Goal: Task Accomplishment & Management: Manage account settings

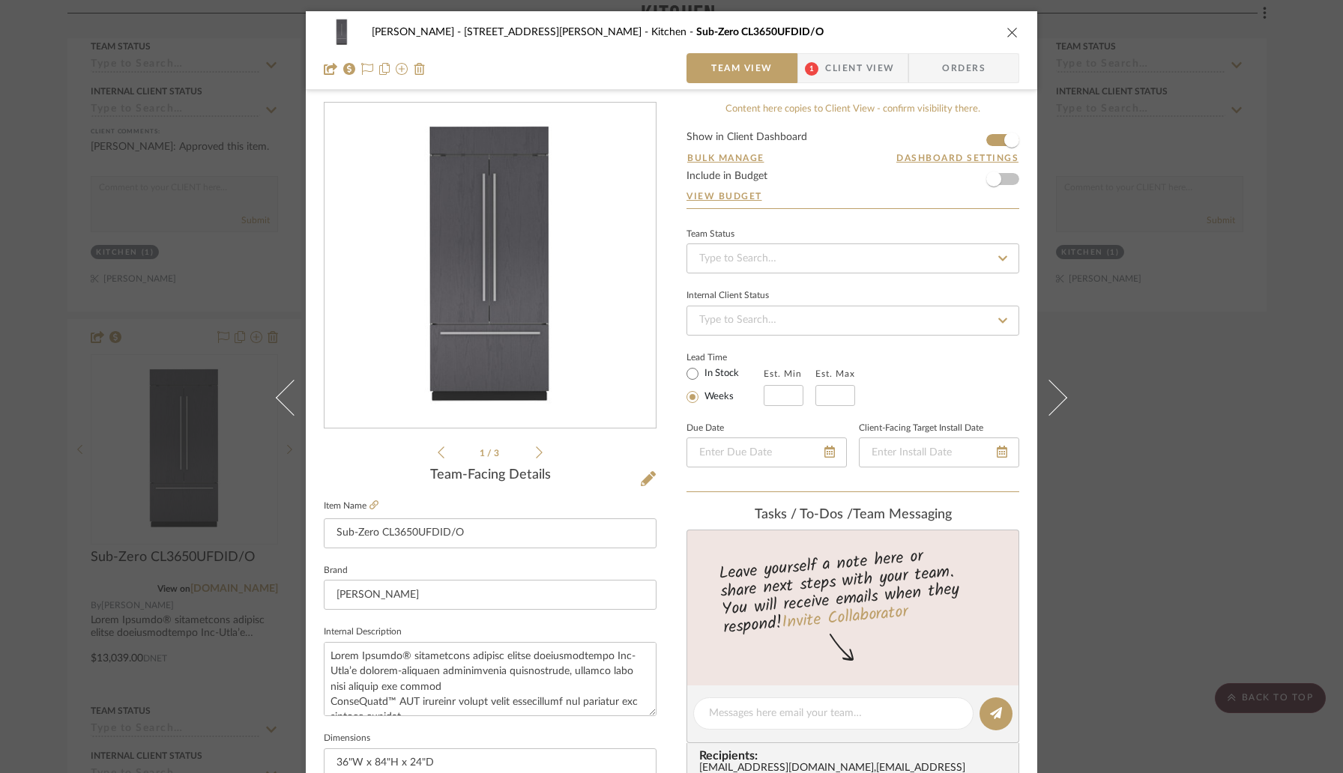
scroll to position [550, 0]
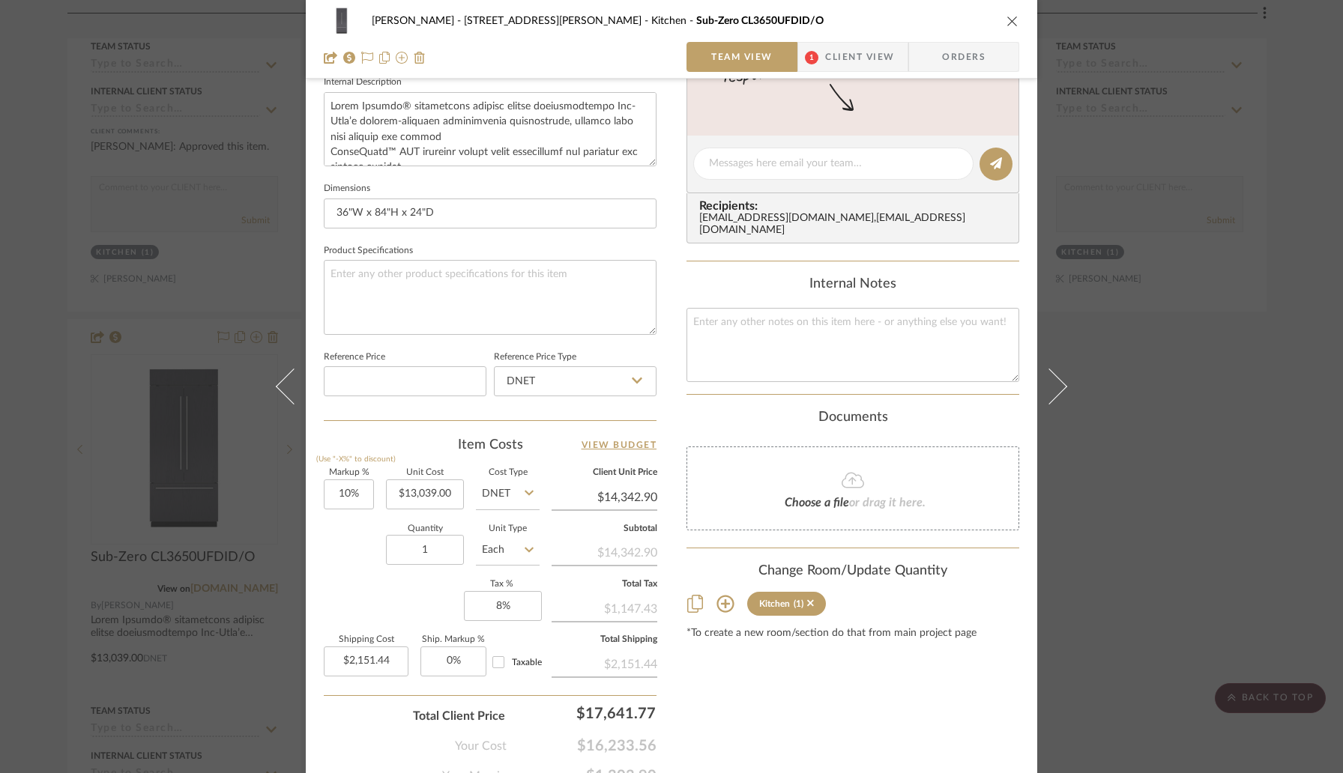
click at [1203, 282] on div "[PERSON_NAME] - 4065 [PERSON_NAME] Kitchen Sub-Zero CL3650UFDID/O Team View 1 C…" at bounding box center [671, 386] width 1343 height 773
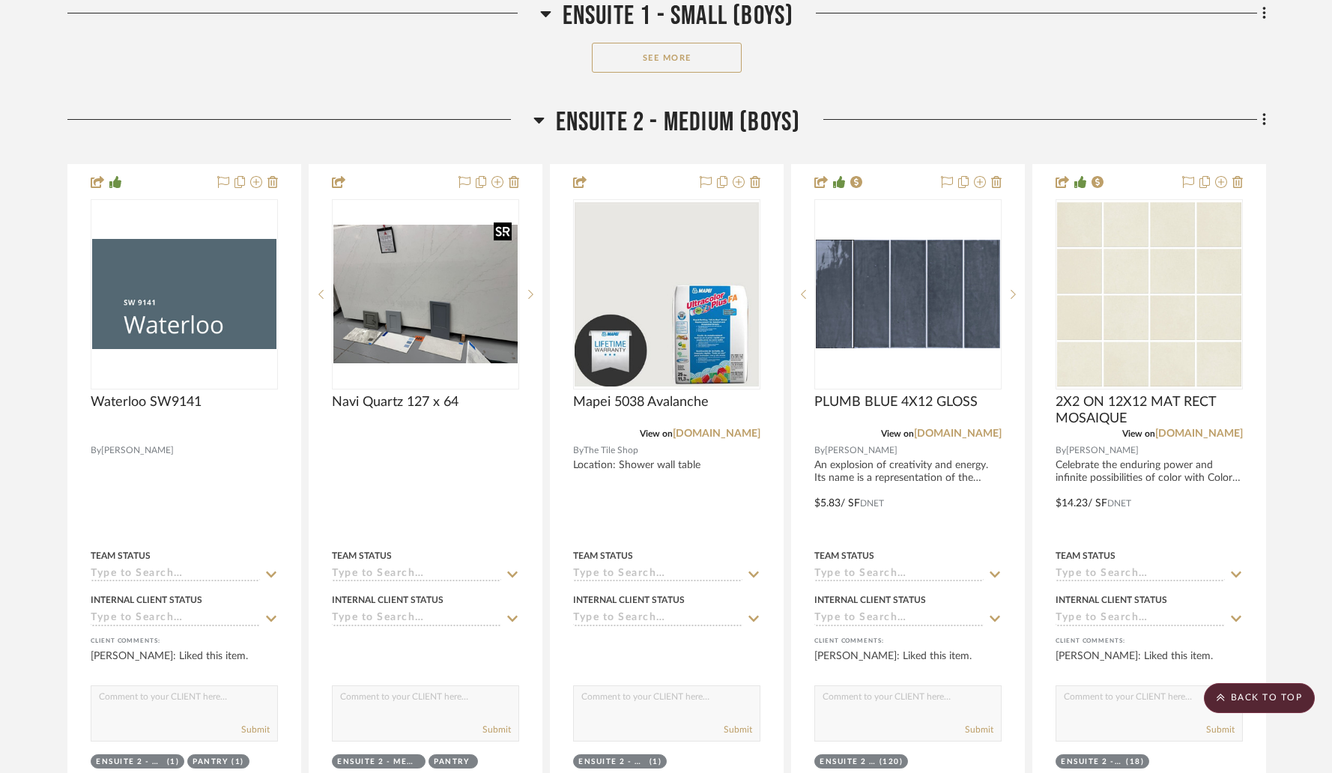
scroll to position [7843, 0]
click at [542, 110] on icon at bounding box center [539, 119] width 11 height 18
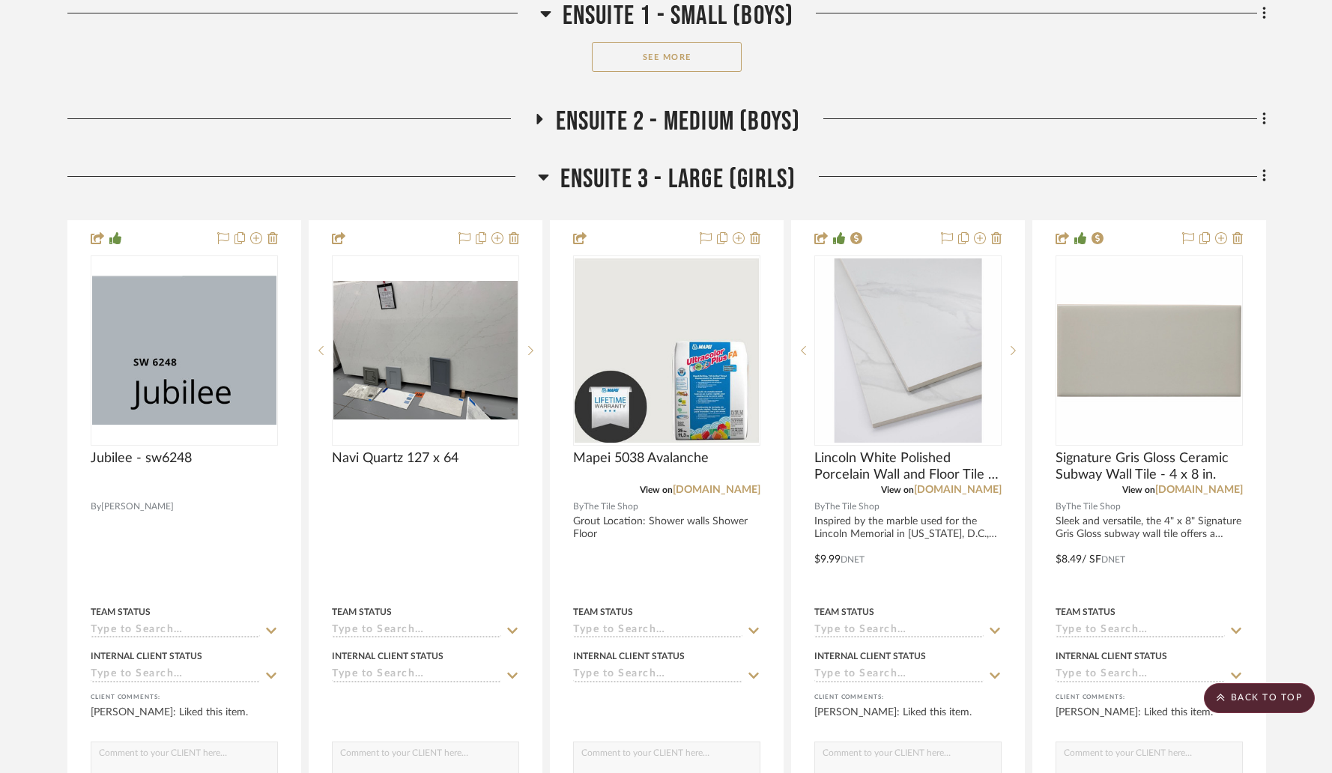
click at [545, 175] on icon at bounding box center [543, 178] width 10 height 6
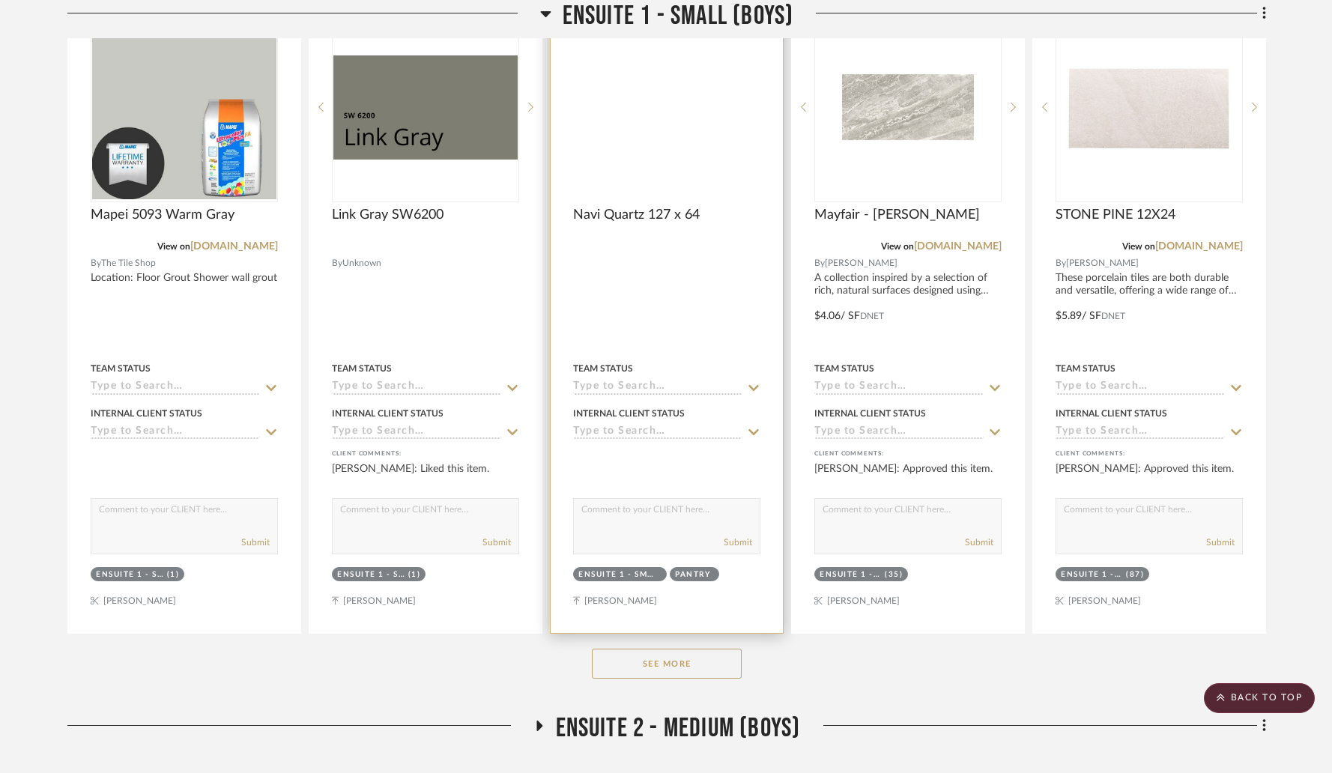
scroll to position [7168, 0]
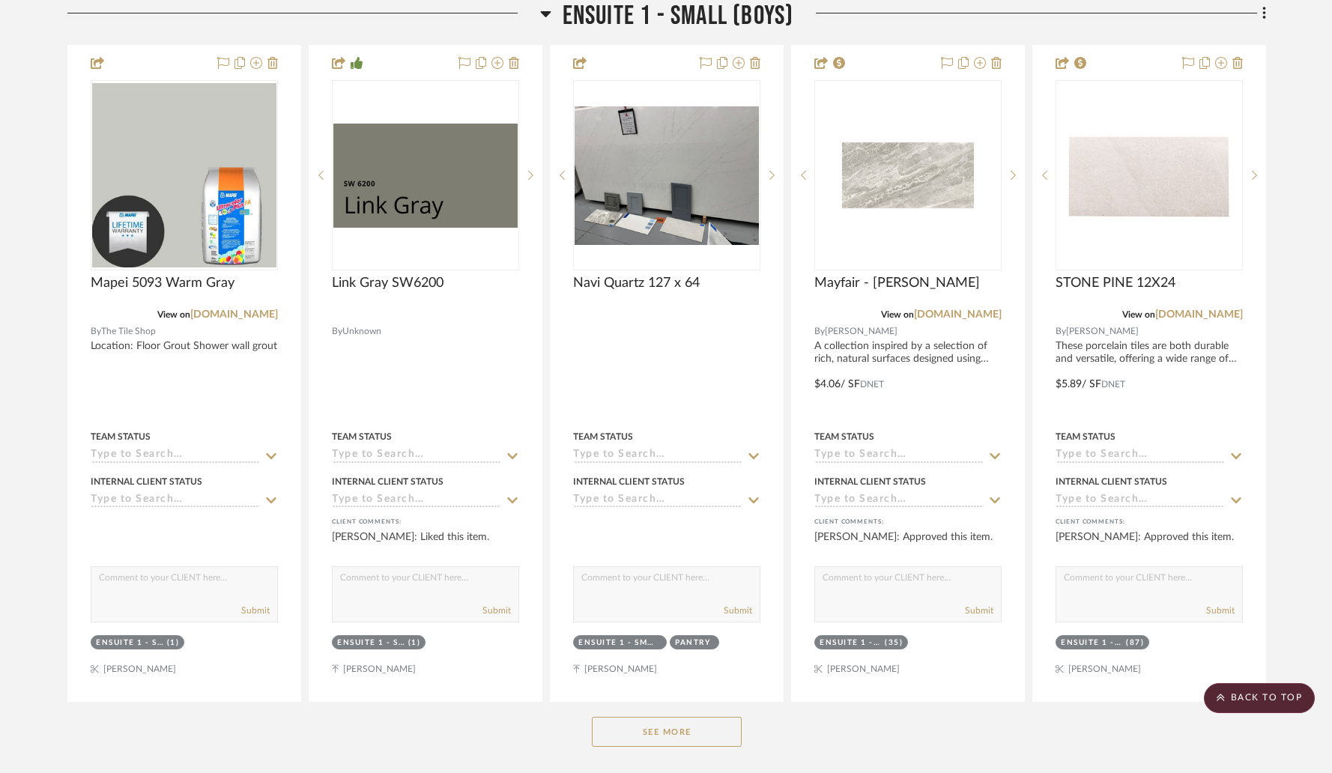
click at [545, 13] on icon at bounding box center [545, 14] width 10 height 6
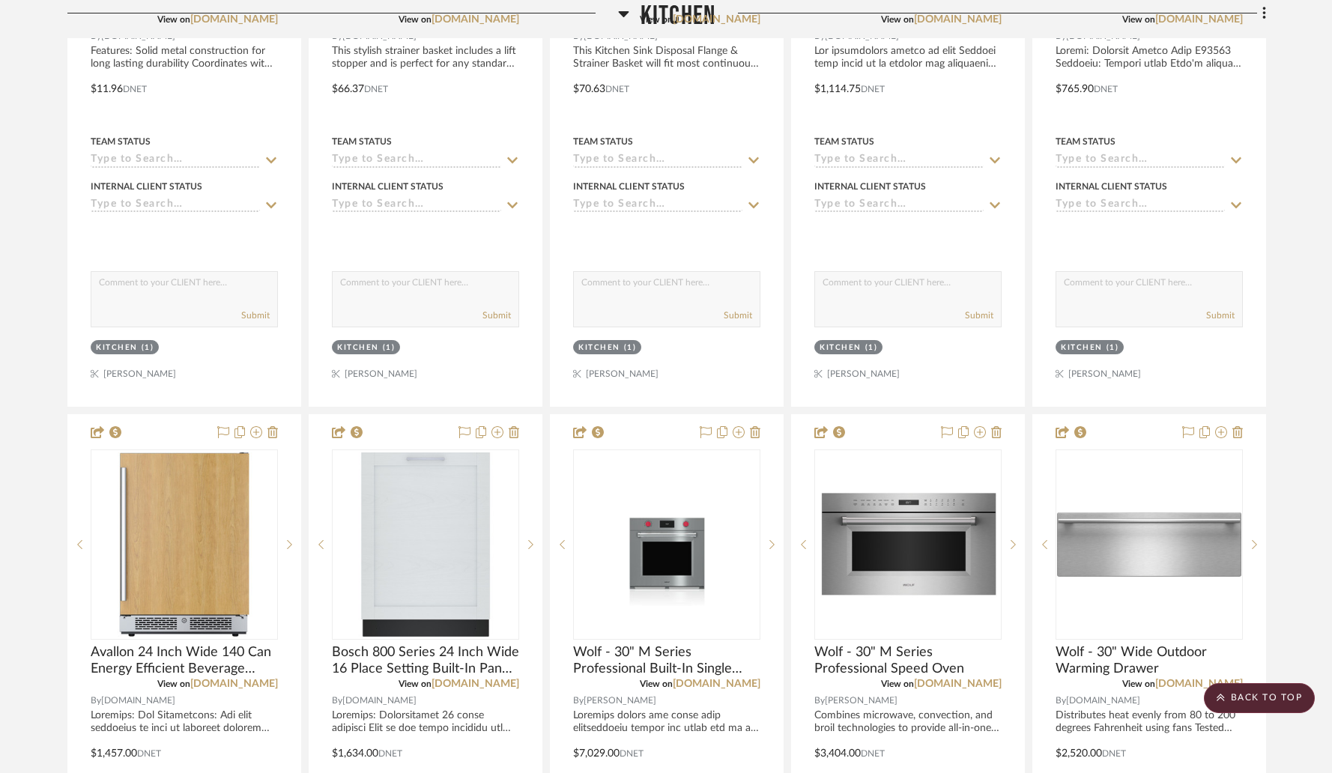
scroll to position [2202, 0]
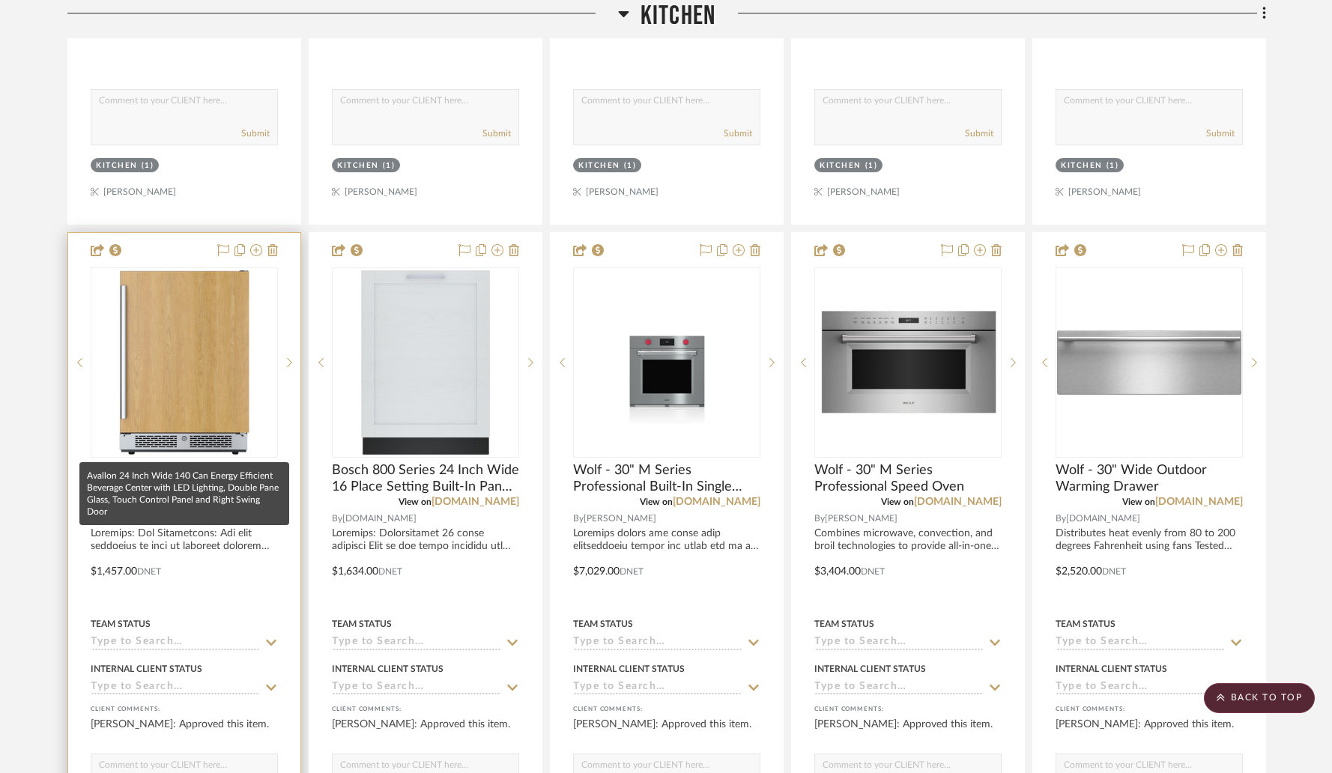
click at [192, 462] on span "Avallon 24 Inch Wide 140 Can Energy Efficient Beverage Center with LED Lighting…" at bounding box center [184, 478] width 187 height 33
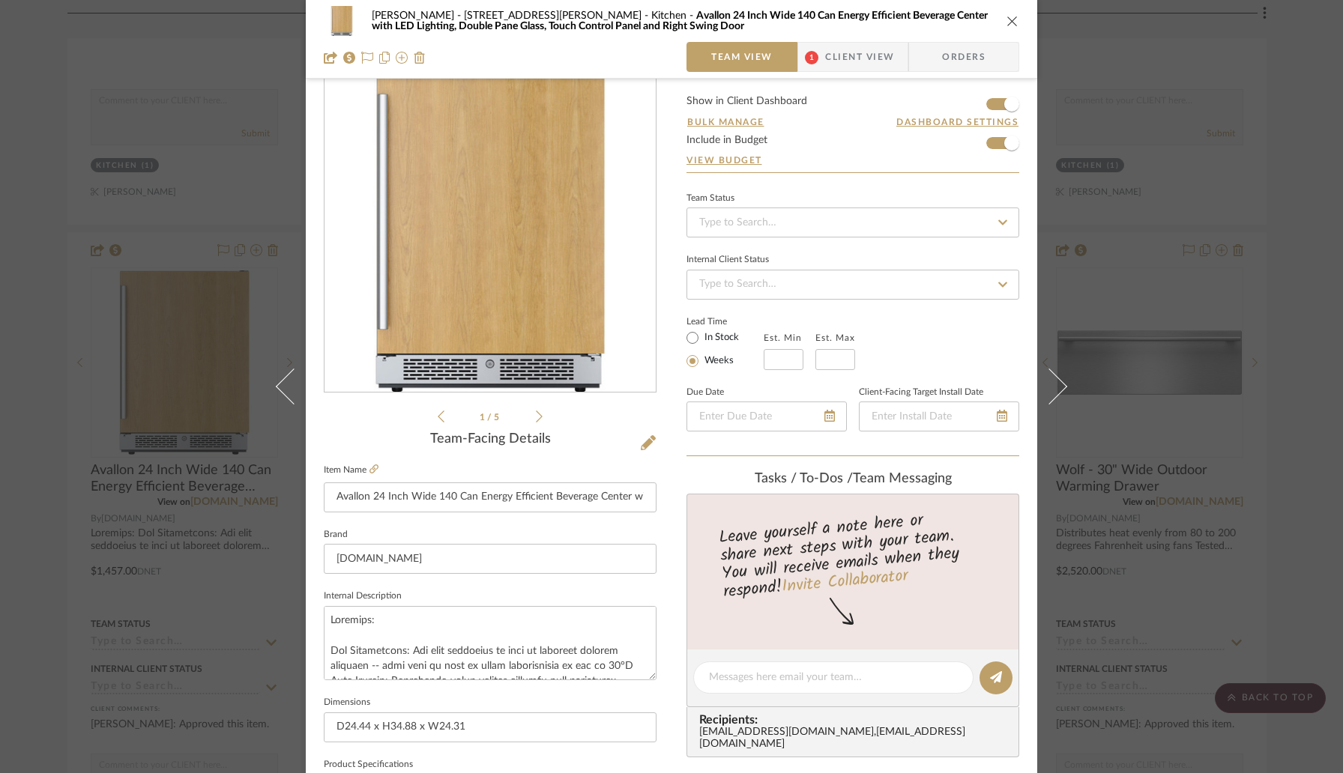
scroll to position [0, 0]
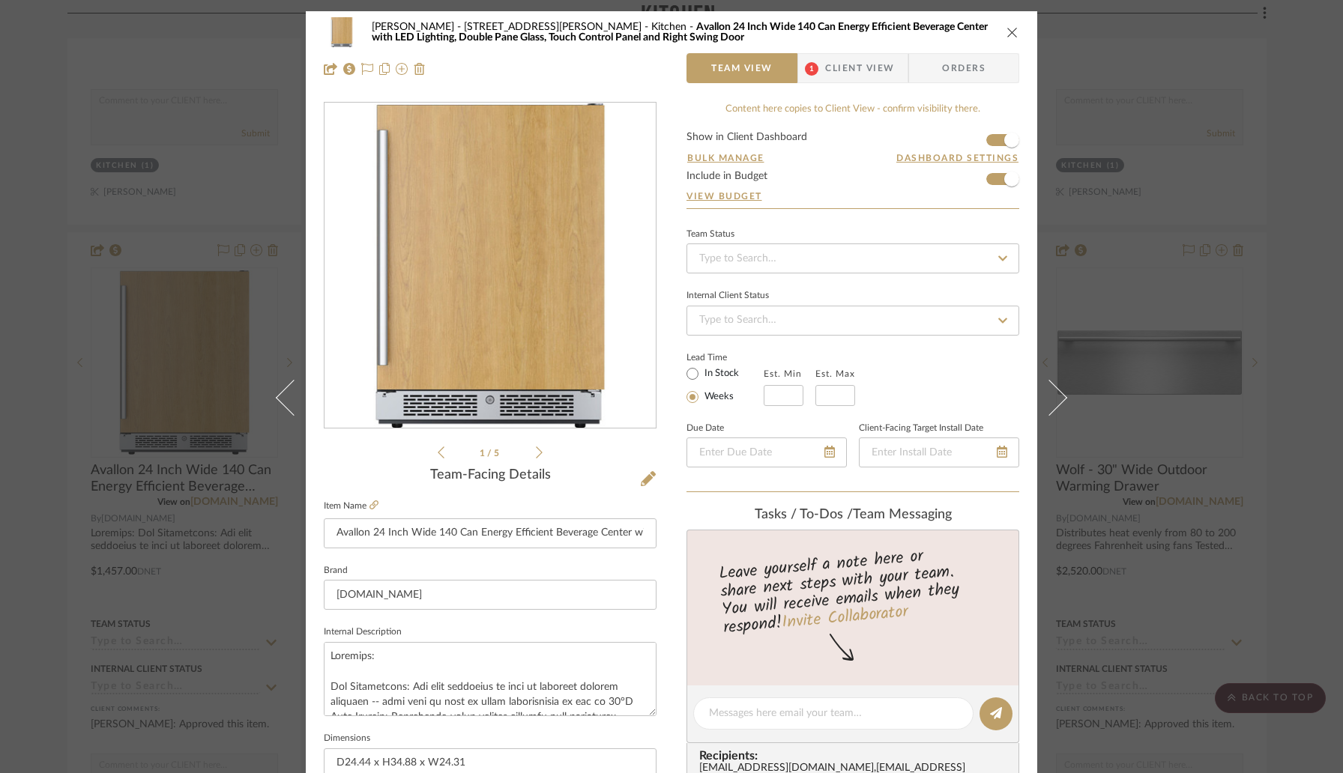
click at [537, 452] on icon at bounding box center [539, 452] width 7 height 13
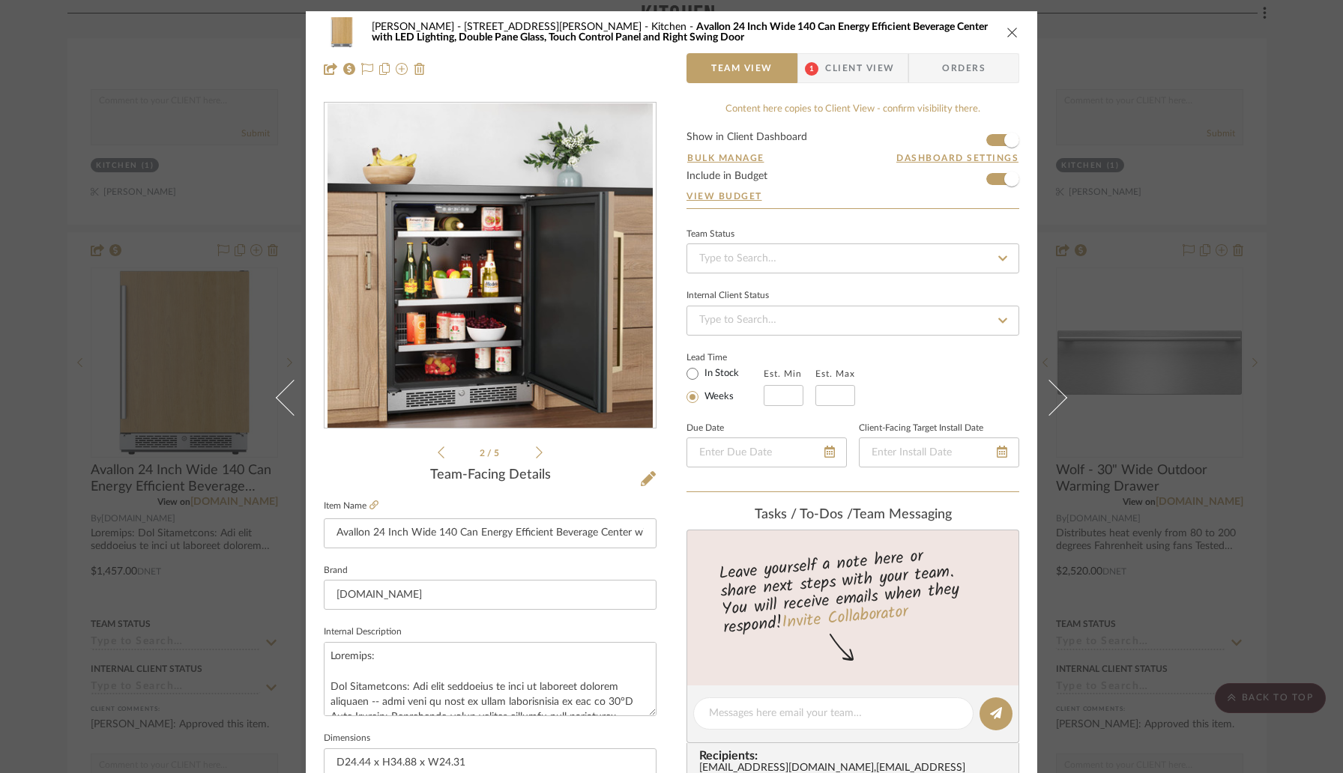
click at [537, 453] on icon at bounding box center [539, 453] width 7 height 12
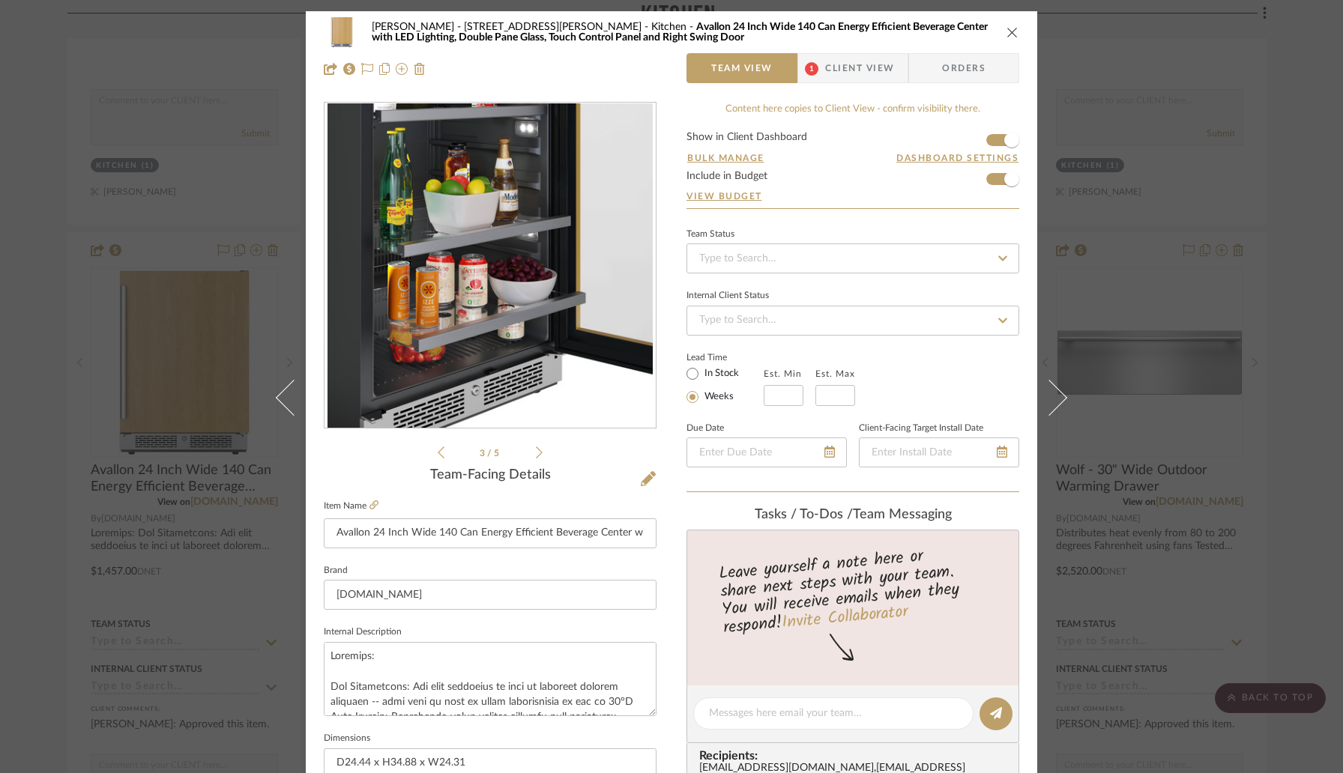
click at [537, 453] on icon at bounding box center [539, 453] width 7 height 12
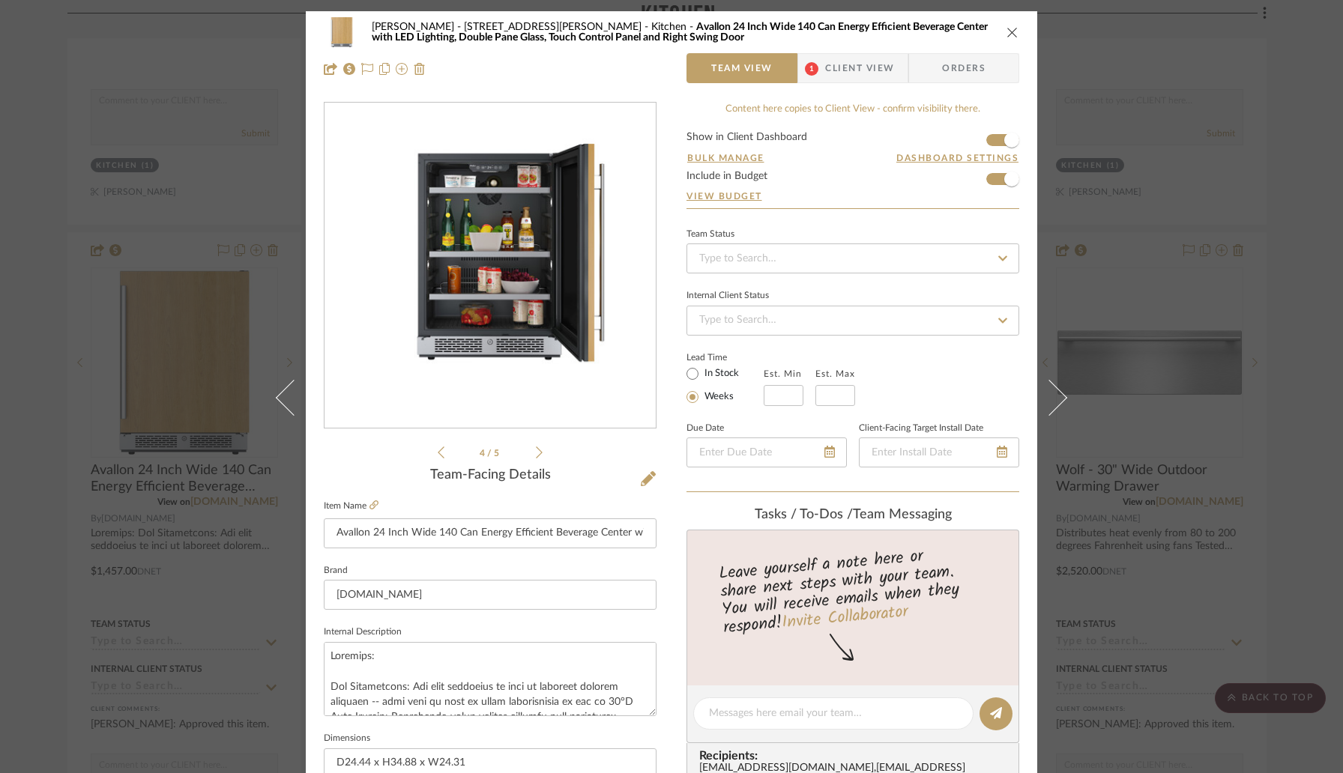
click at [537, 453] on icon at bounding box center [539, 453] width 7 height 12
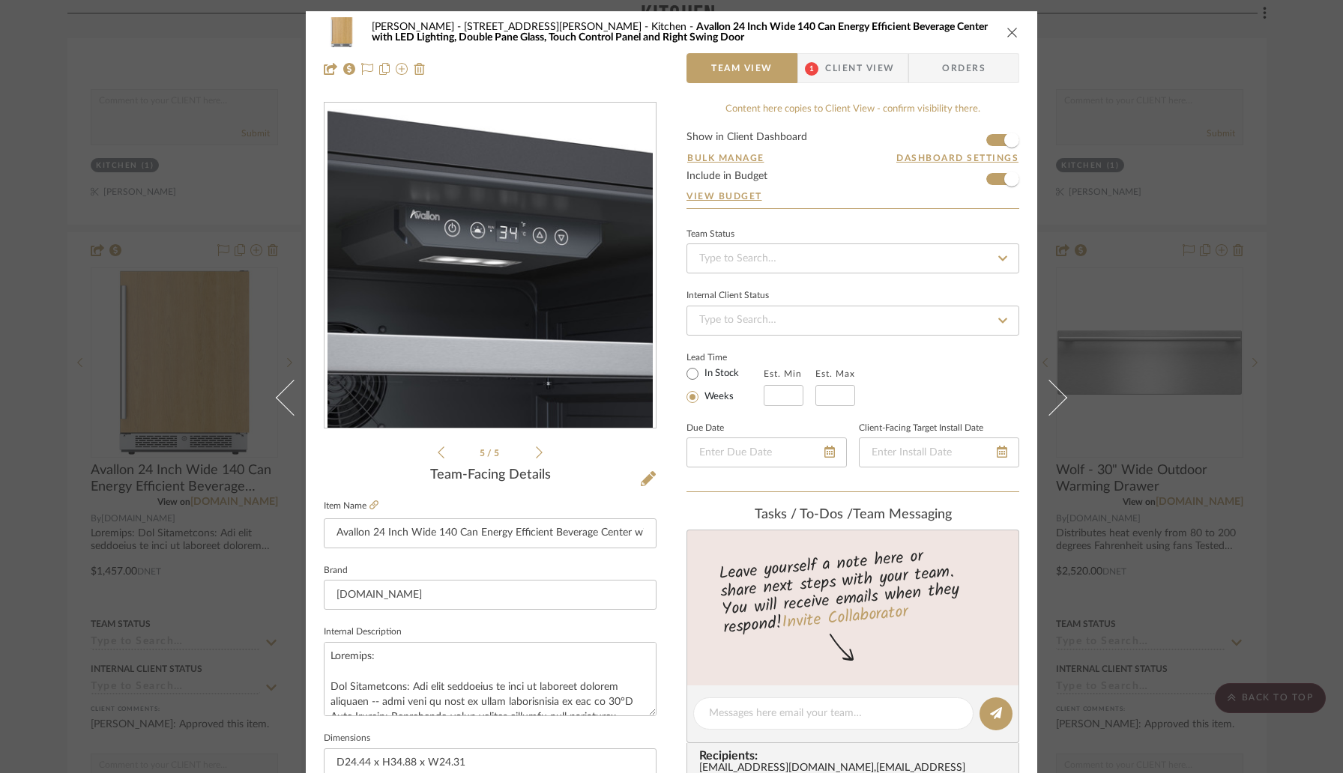
click at [537, 453] on icon at bounding box center [539, 453] width 7 height 12
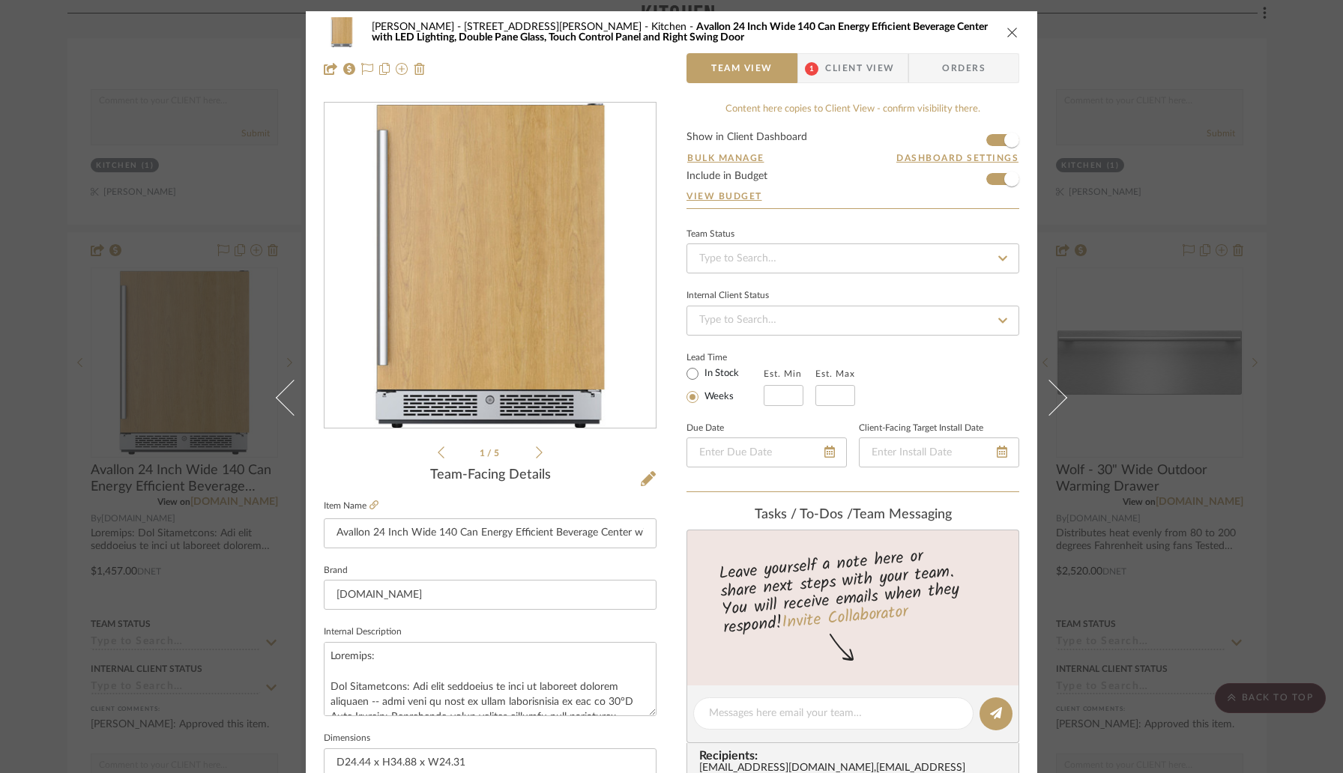
click at [537, 453] on icon at bounding box center [539, 453] width 7 height 12
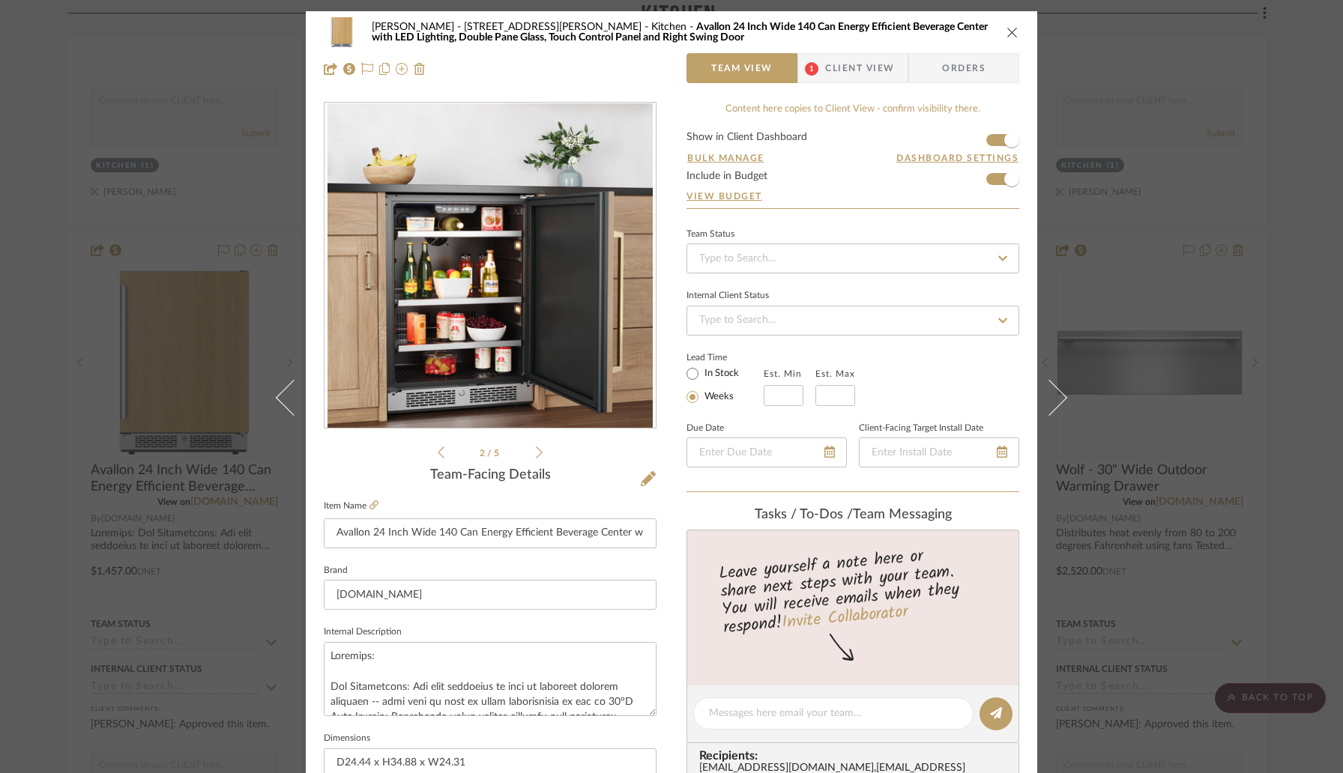
click at [1006, 32] on icon "close" at bounding box center [1012, 32] width 12 height 12
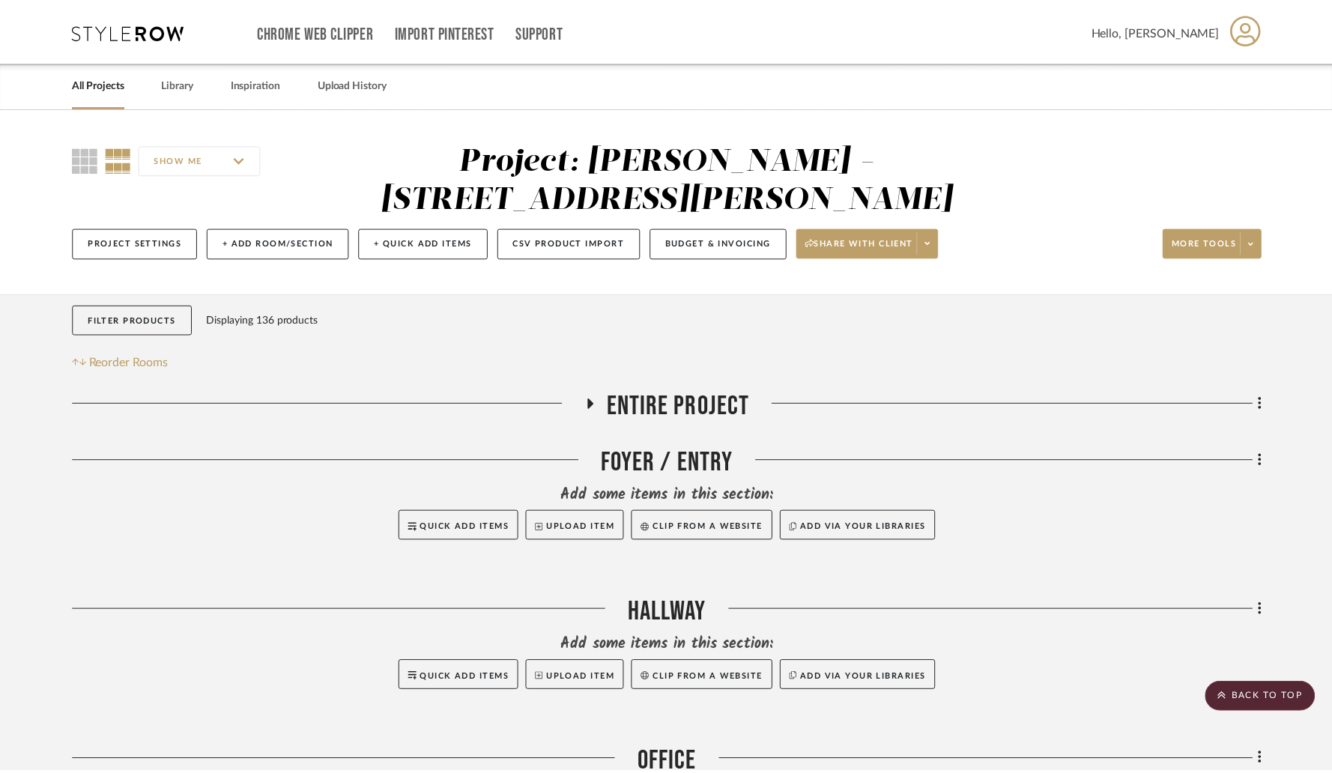
scroll to position [2202, 0]
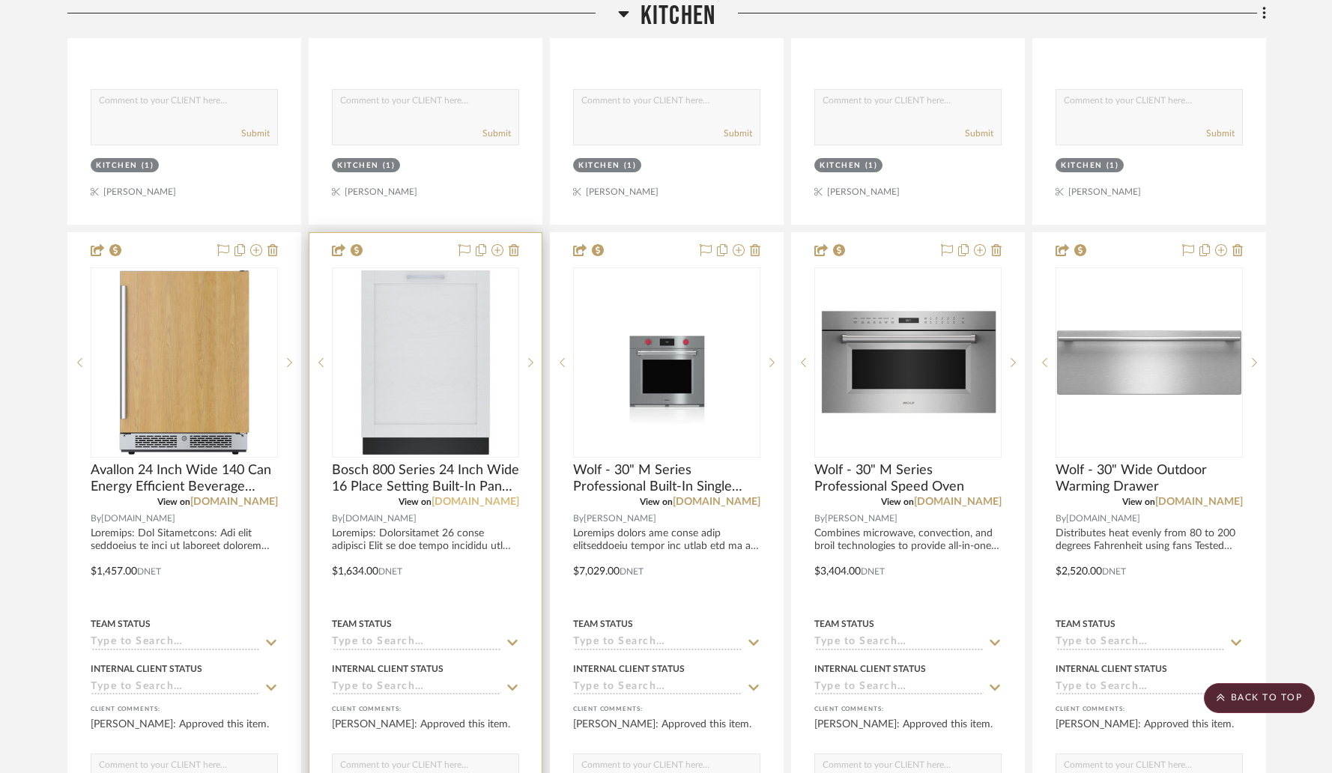
click at [488, 497] on link "[DOMAIN_NAME]" at bounding box center [476, 502] width 88 height 10
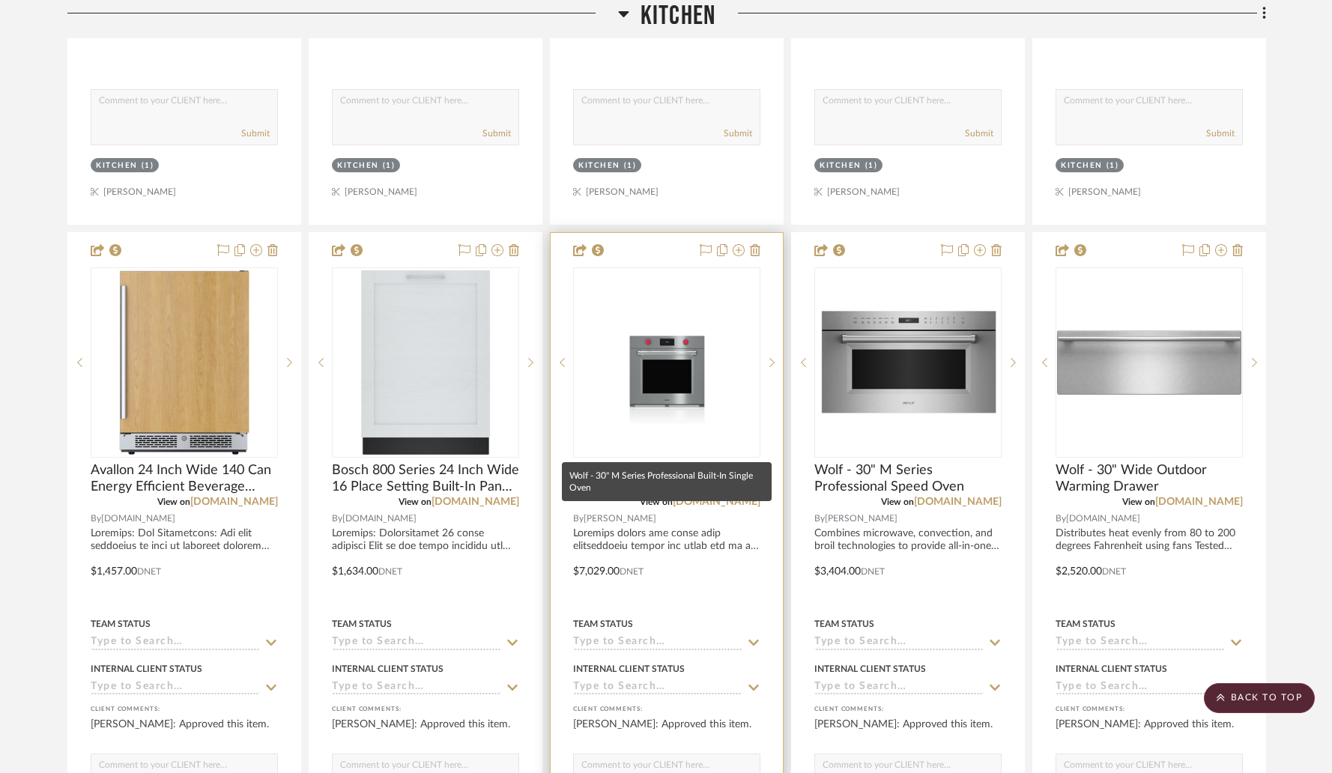
click at [661, 462] on span "Wolf - 30" M Series Professional Built-In Single Oven" at bounding box center [666, 478] width 187 height 33
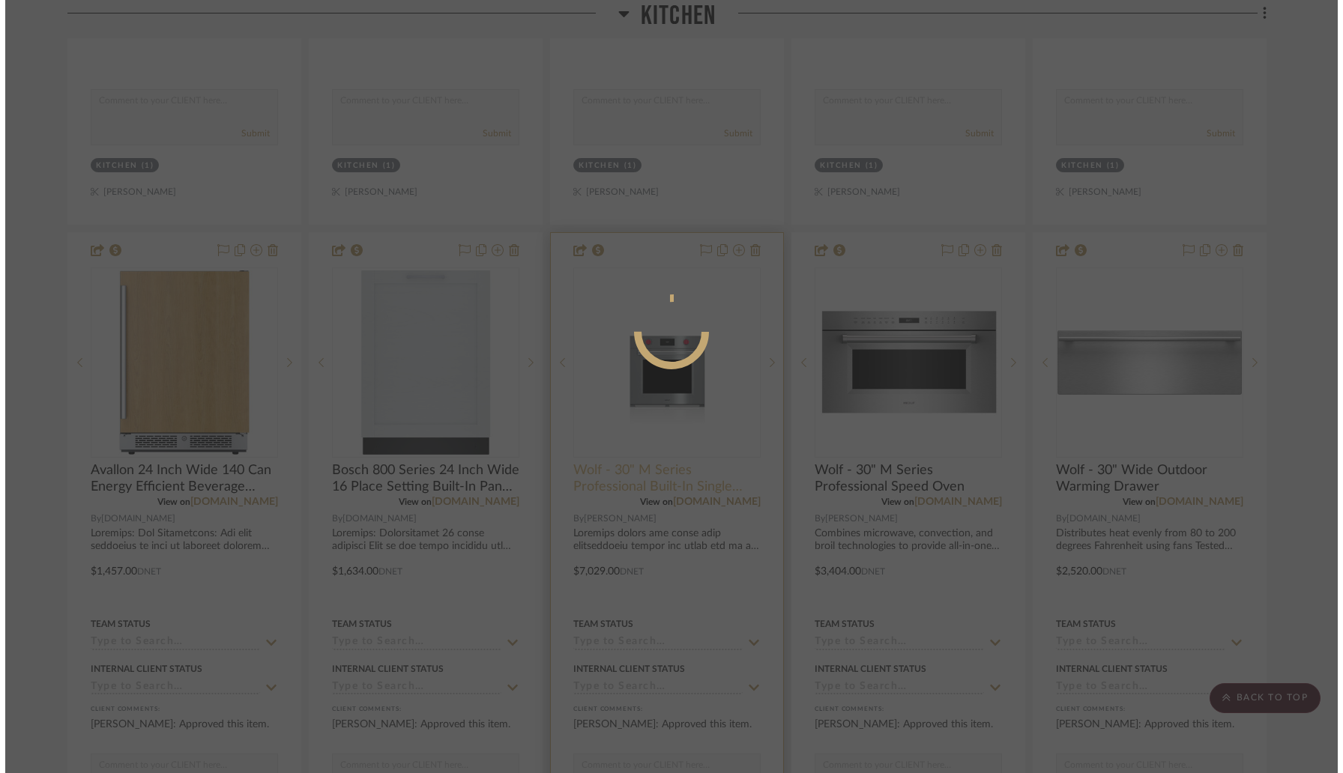
scroll to position [0, 0]
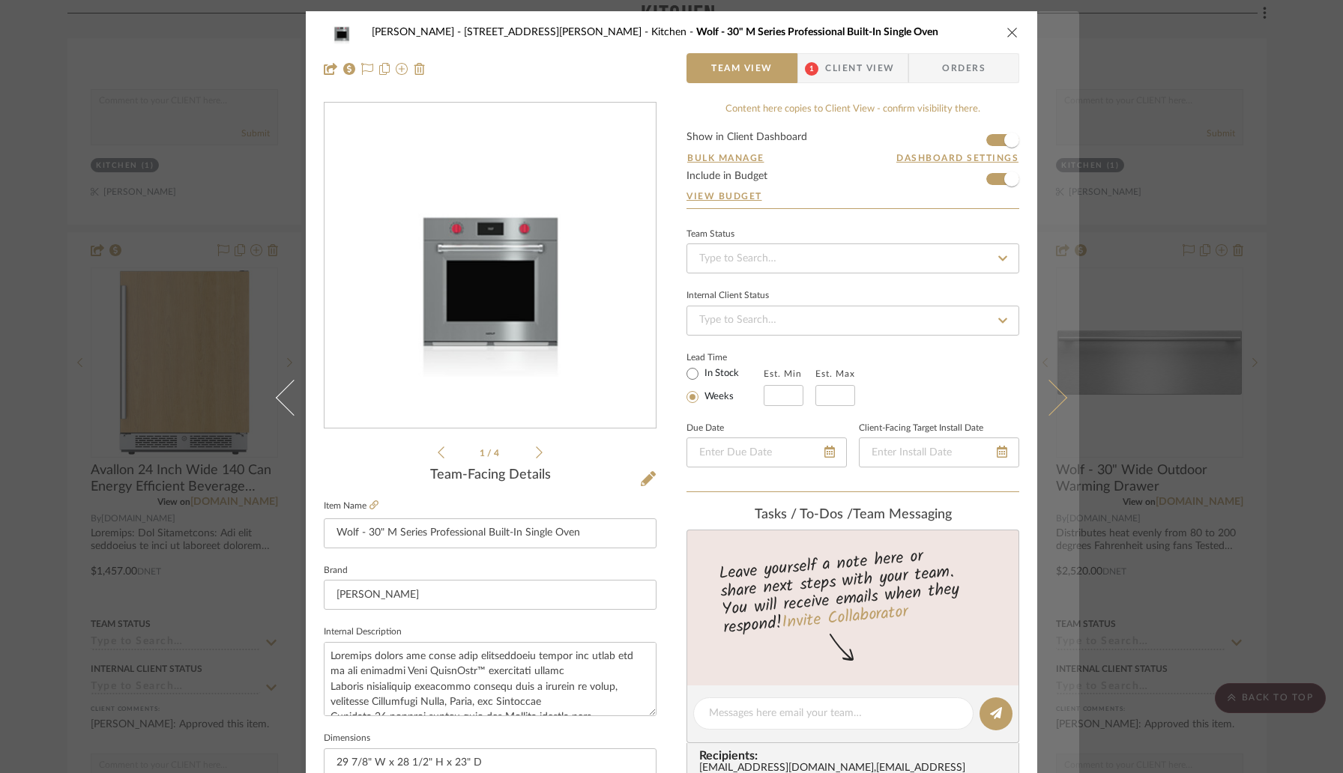
click at [1041, 417] on button at bounding box center [1058, 397] width 42 height 773
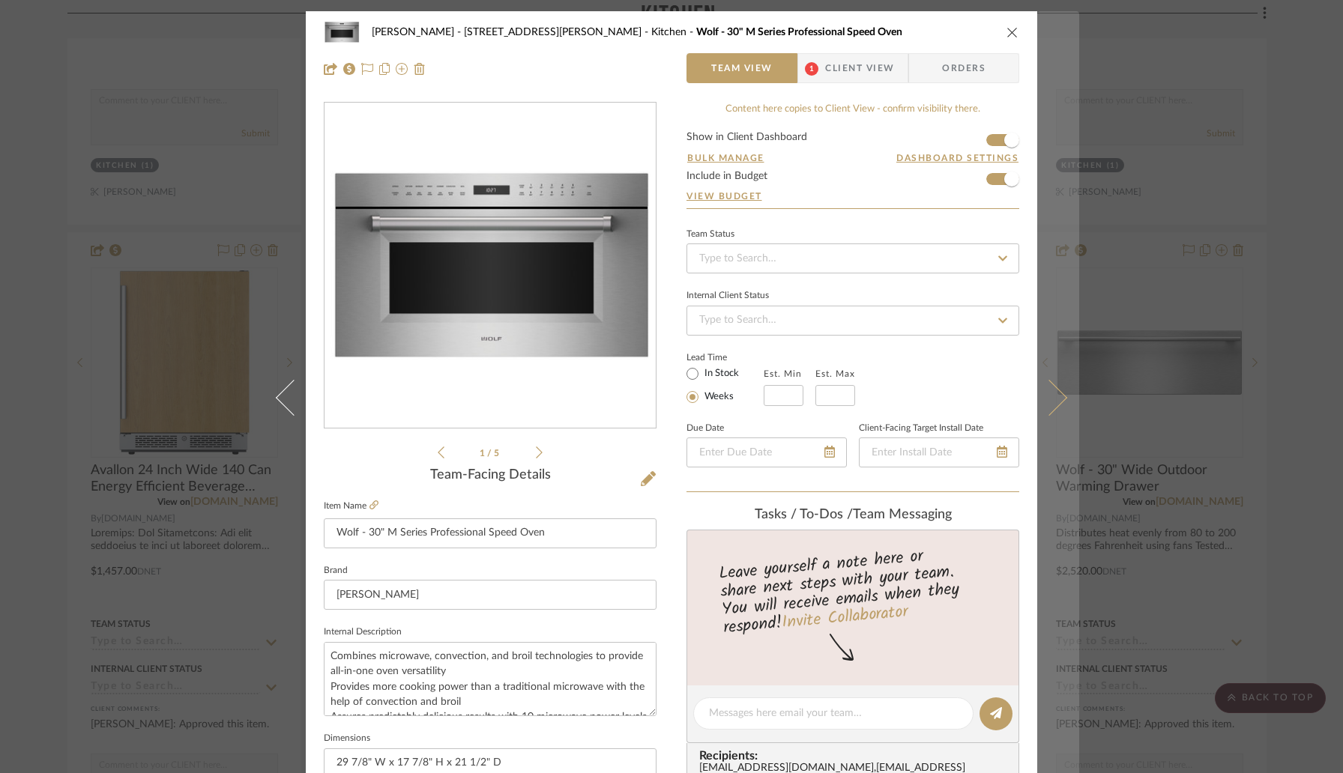
click at [1055, 403] on icon at bounding box center [1049, 398] width 36 height 36
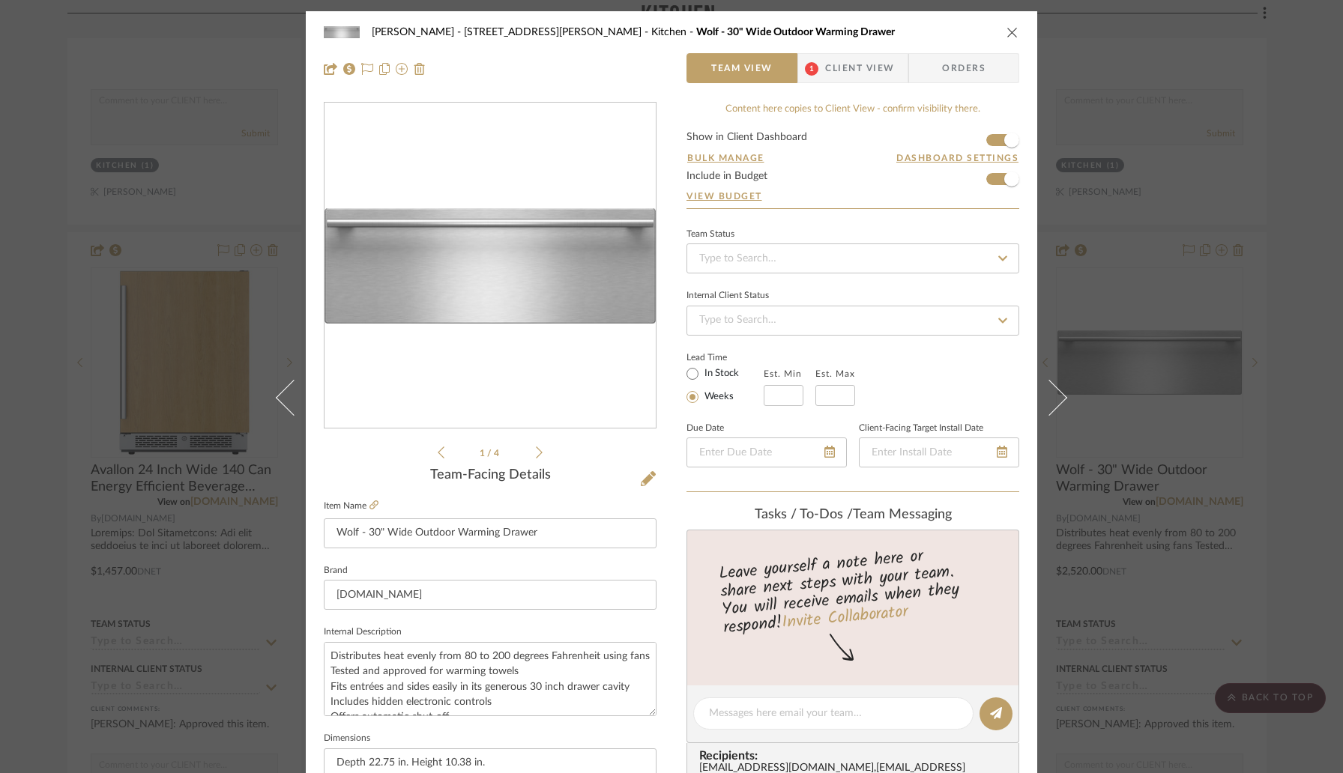
click at [1114, 340] on div "[PERSON_NAME] - 4065 [PERSON_NAME] Kitchen Wolf - 30" Wide Outdoor Warming Draw…" at bounding box center [671, 386] width 1343 height 773
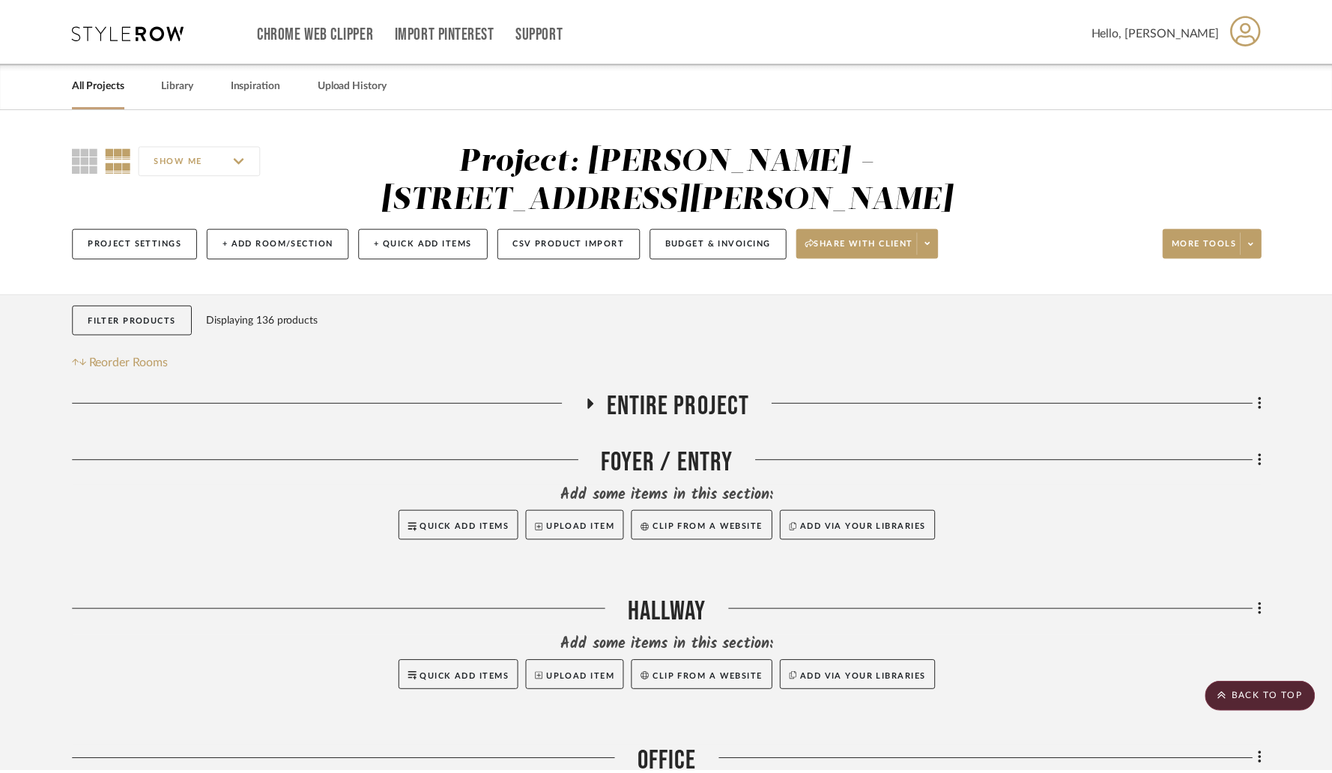
scroll to position [2202, 0]
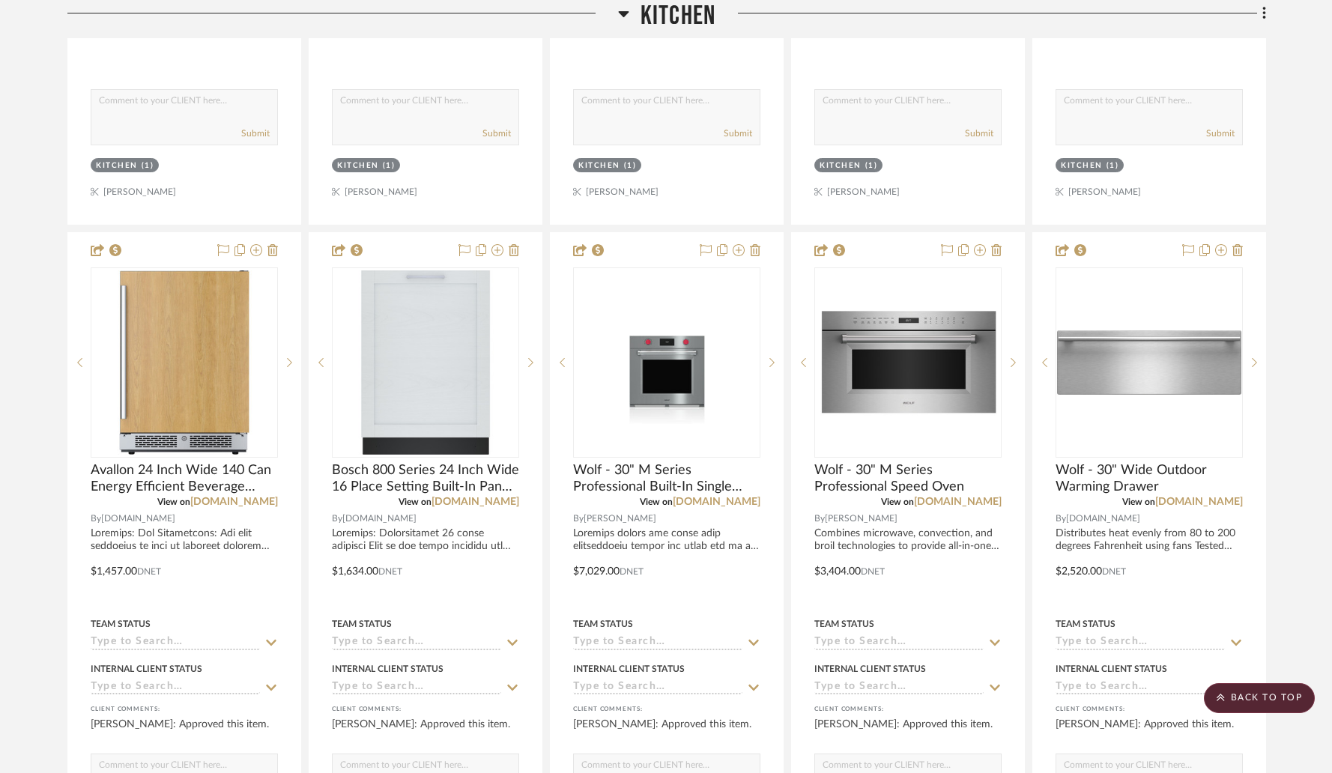
click at [0, 0] on img at bounding box center [0, 0] width 0 height 0
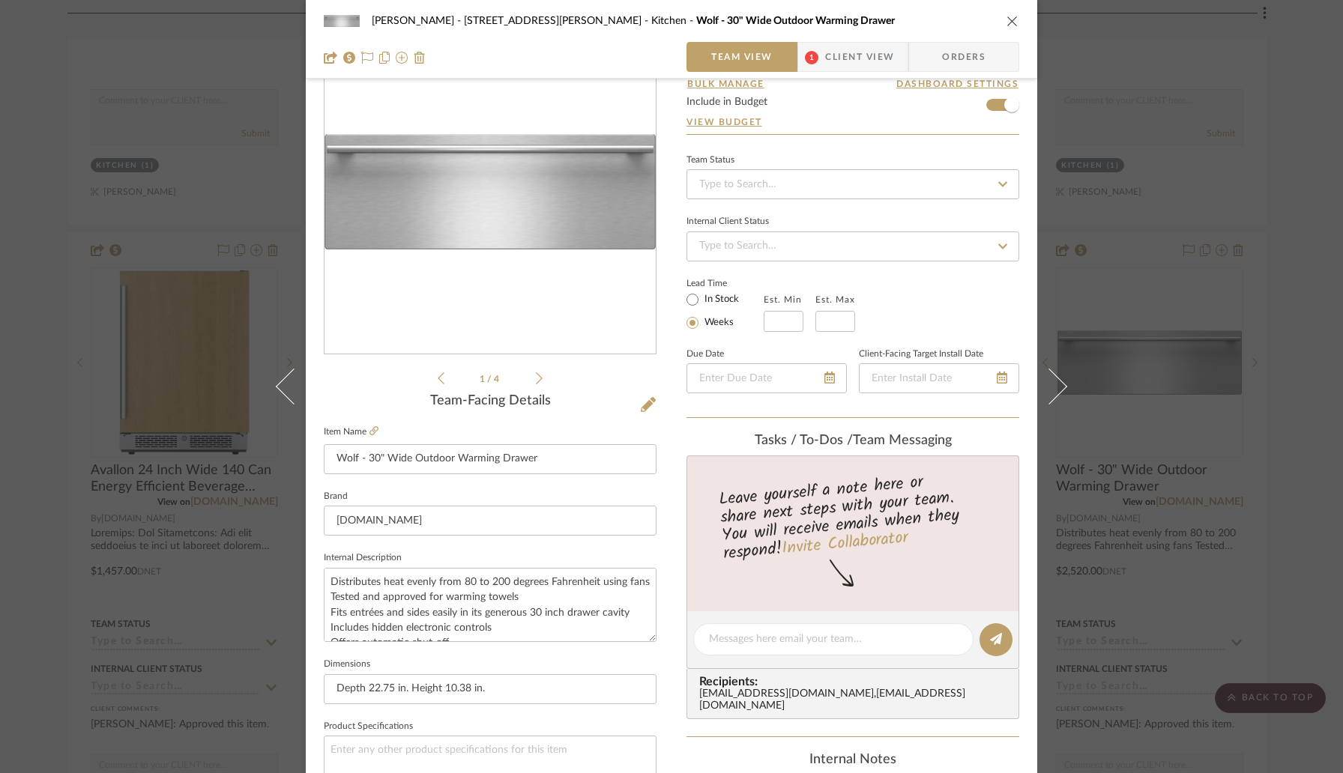
scroll to position [82, 0]
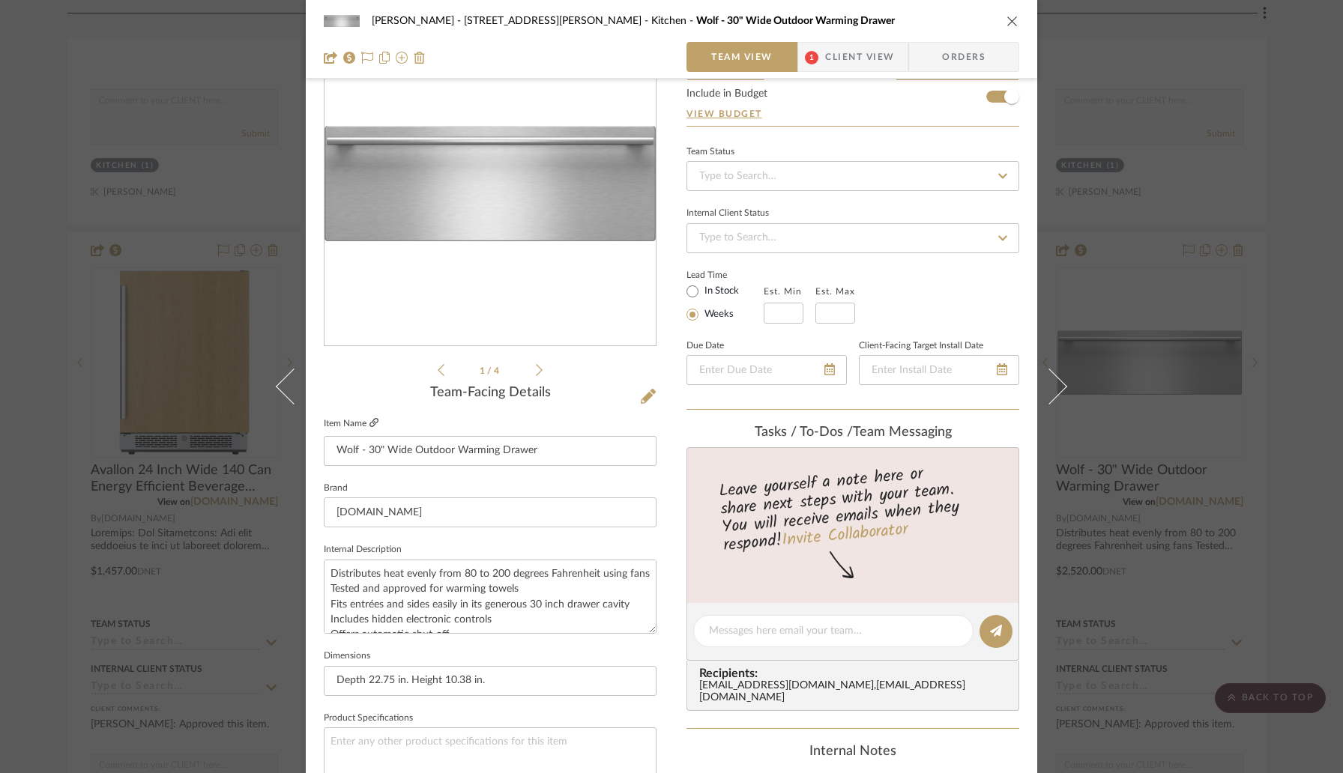
click at [372, 426] on icon at bounding box center [373, 422] width 9 height 9
click at [1006, 22] on icon "close" at bounding box center [1012, 21] width 12 height 12
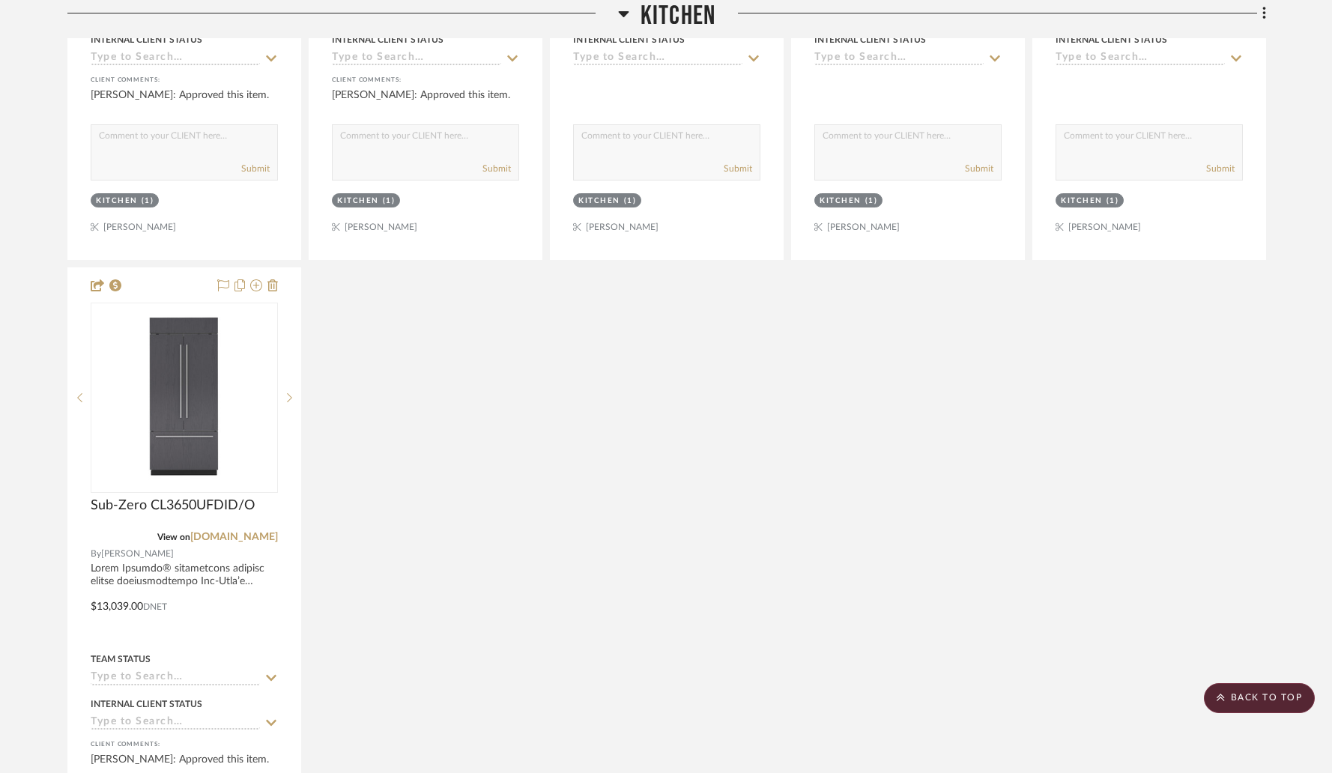
scroll to position [3492, 0]
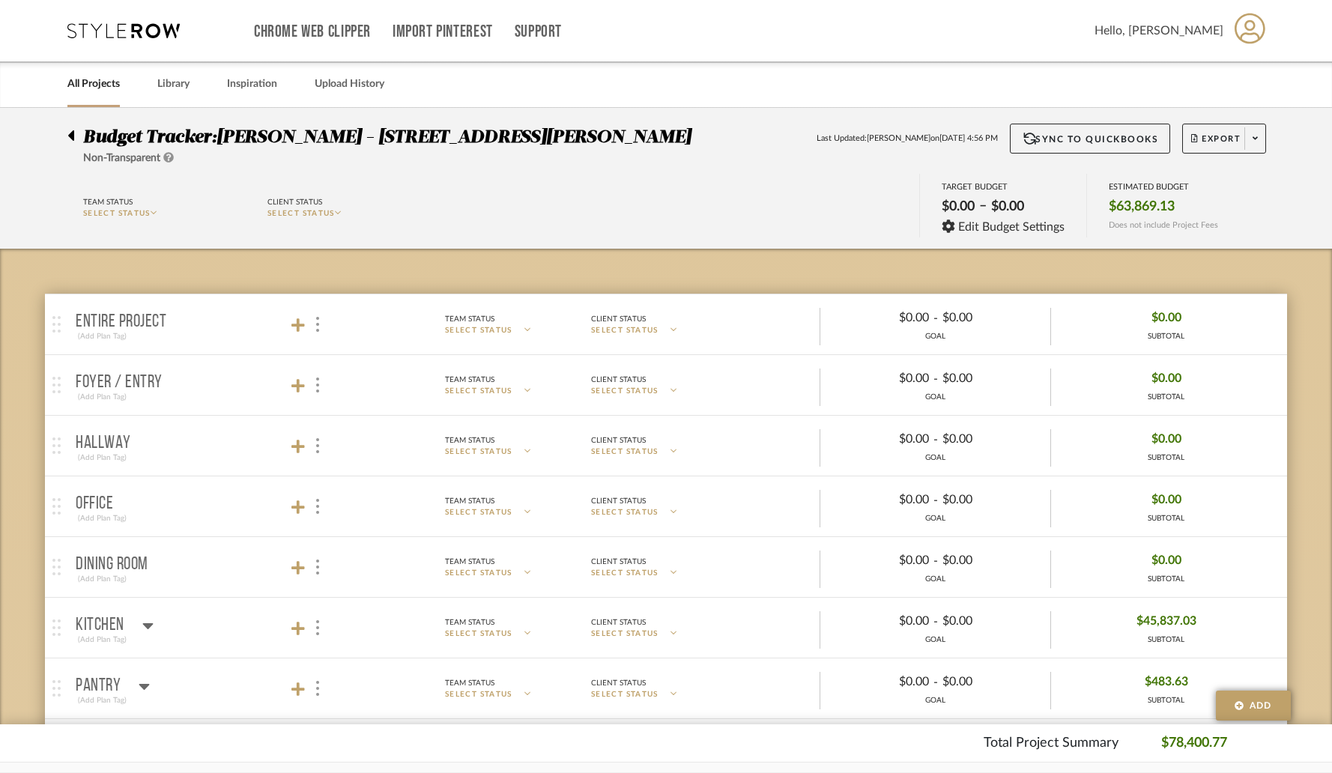
click at [74, 135] on div at bounding box center [75, 133] width 16 height 18
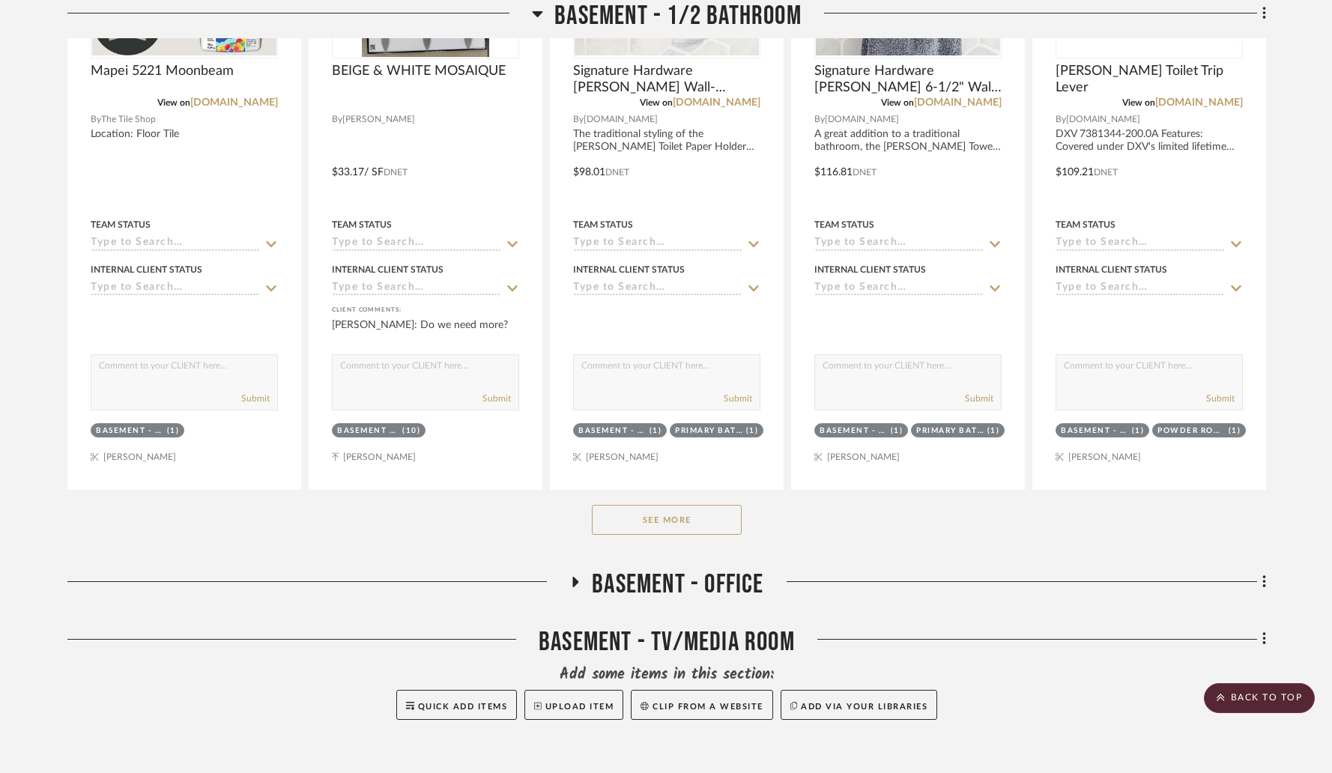
scroll to position [3955, 0]
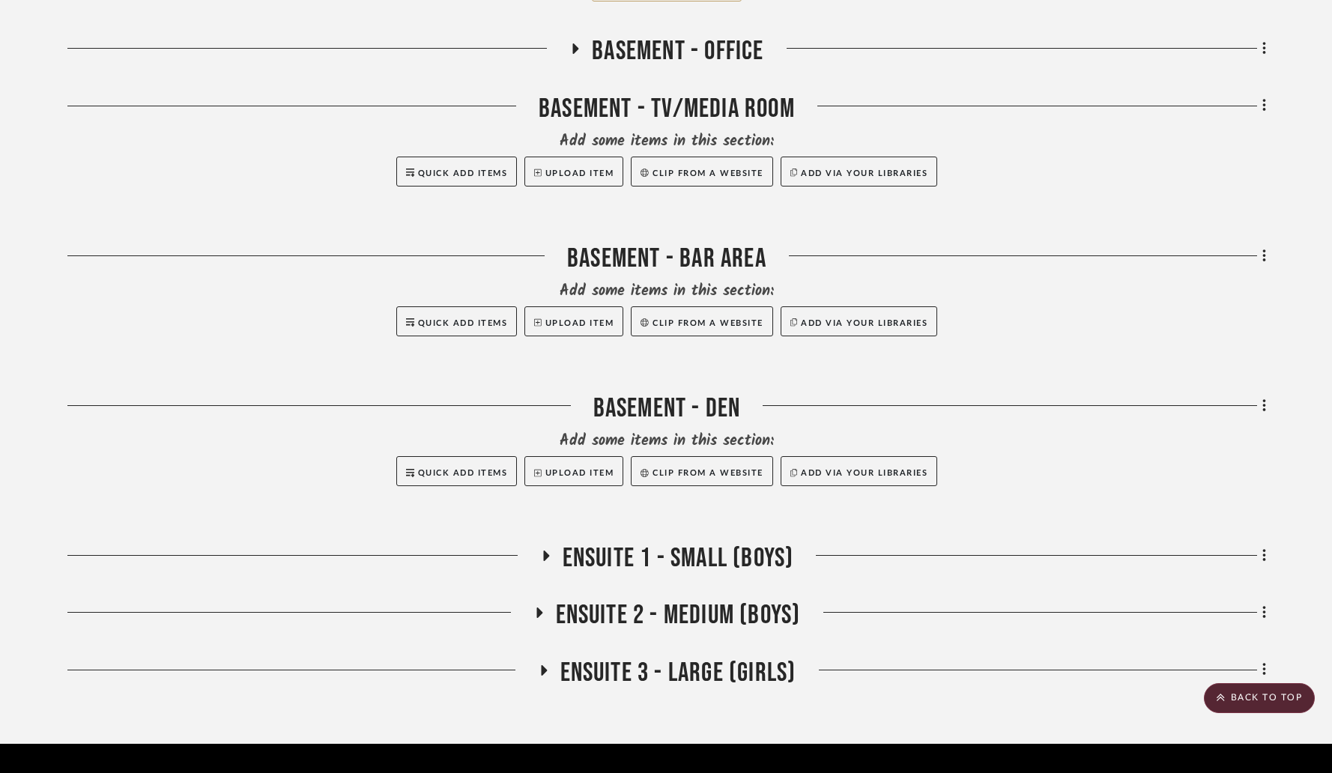
click at [590, 243] on div "Basement - Bar Area" at bounding box center [666, 262] width 1199 height 38
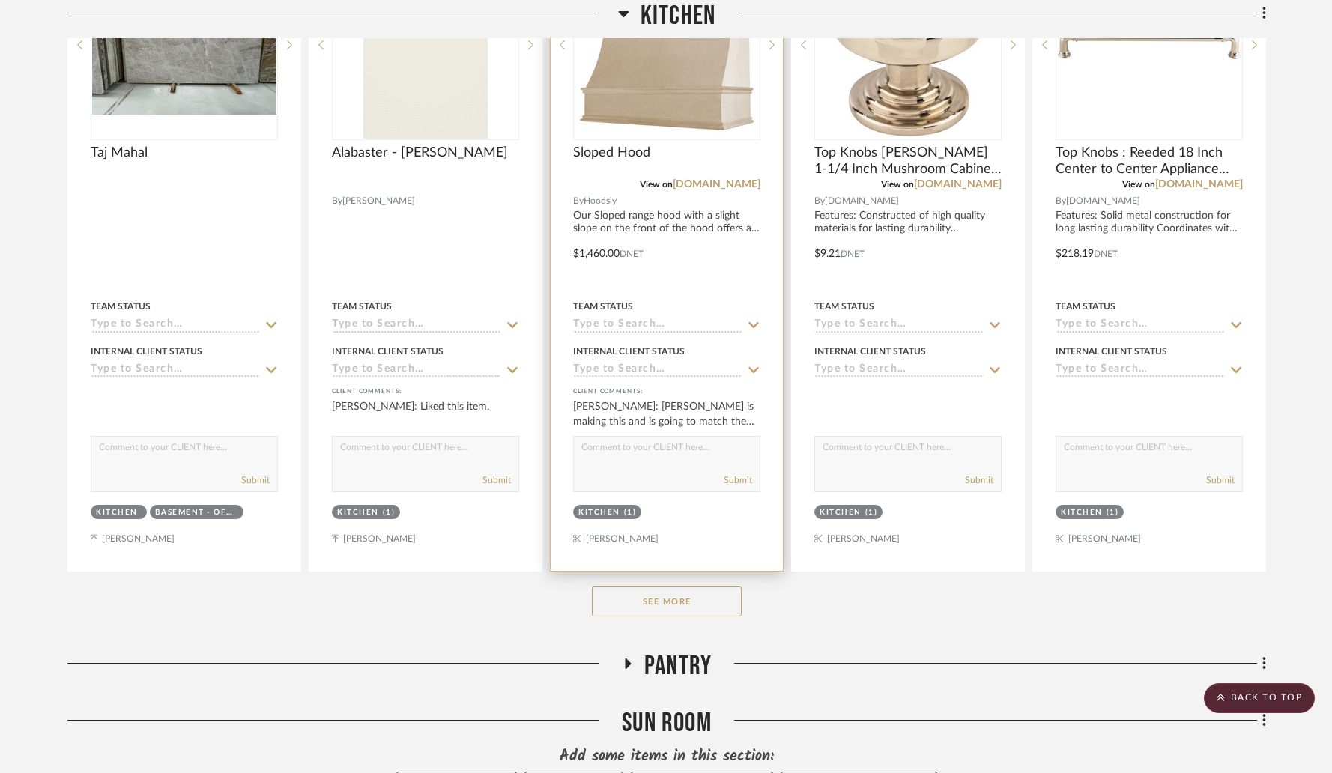
scroll to position [1195, 0]
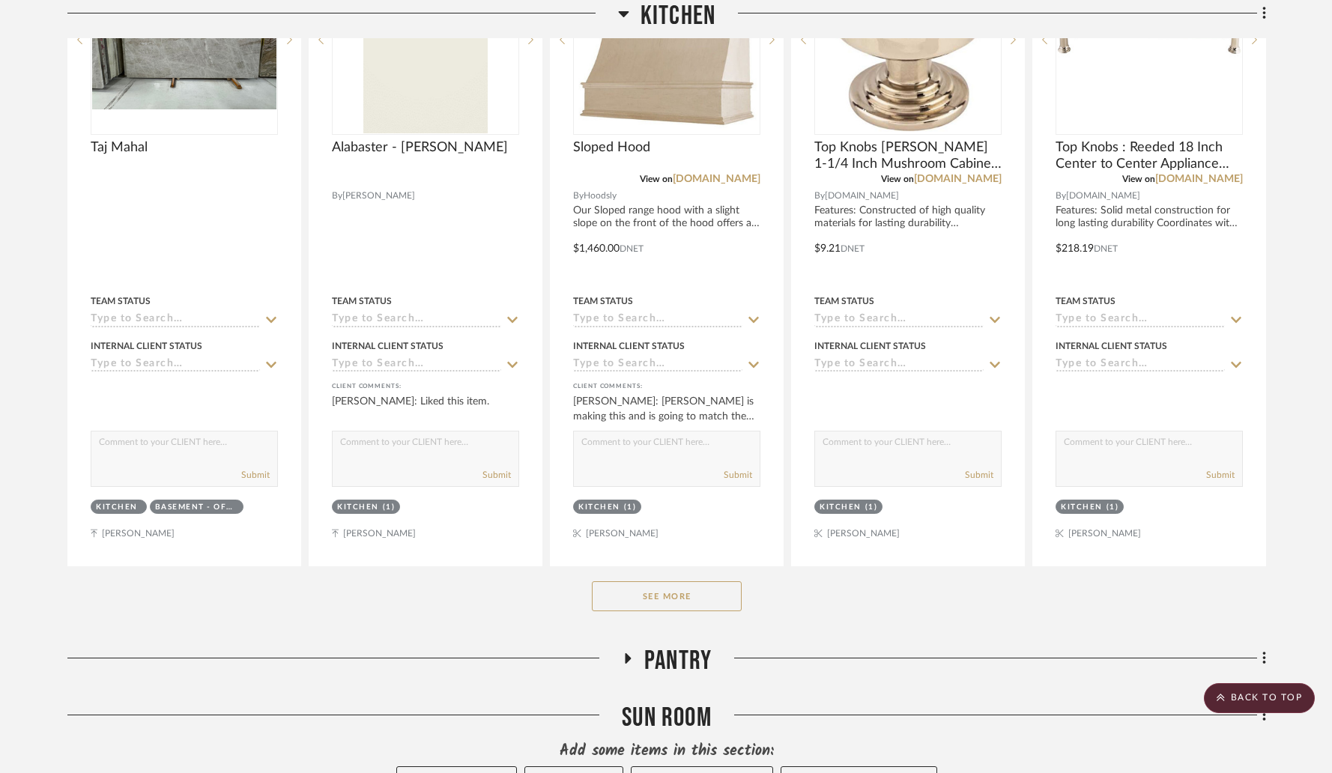
click at [670, 581] on button "See More" at bounding box center [667, 596] width 150 height 30
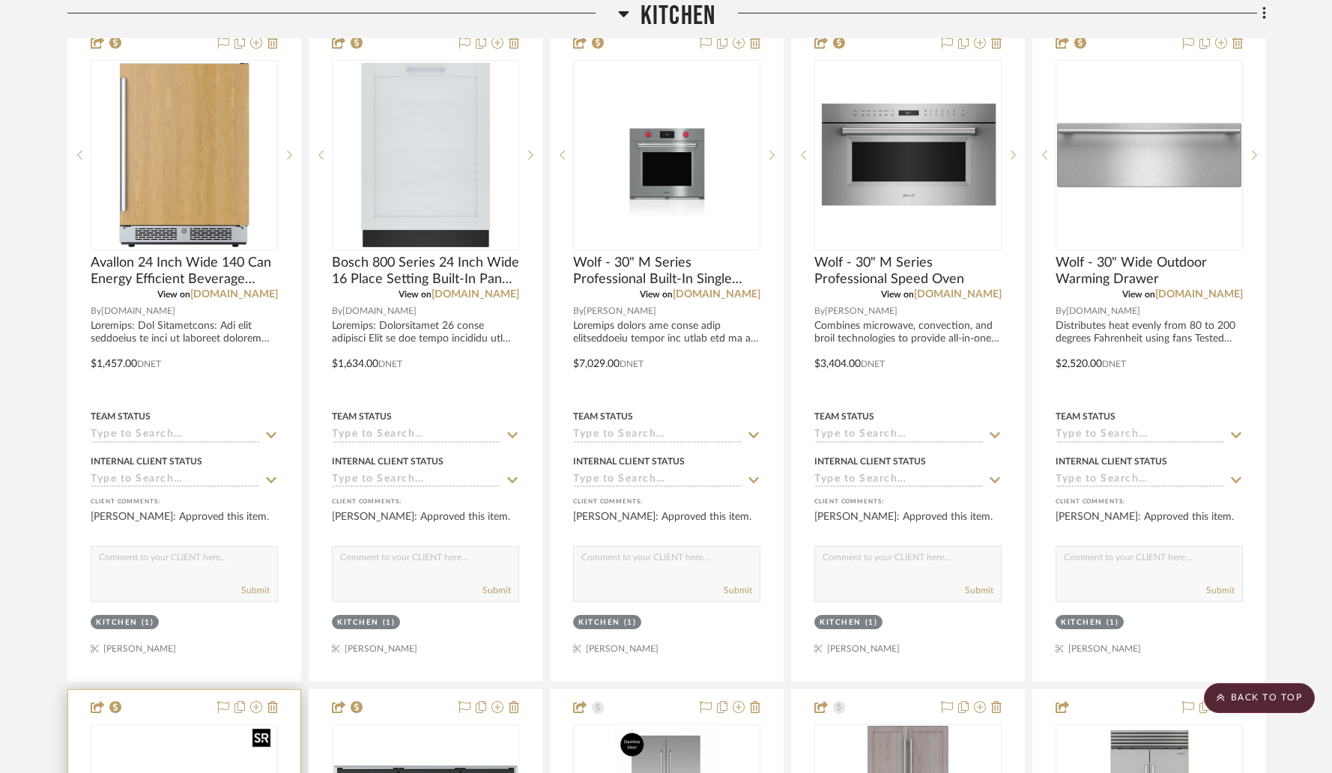
scroll to position [2256, 0]
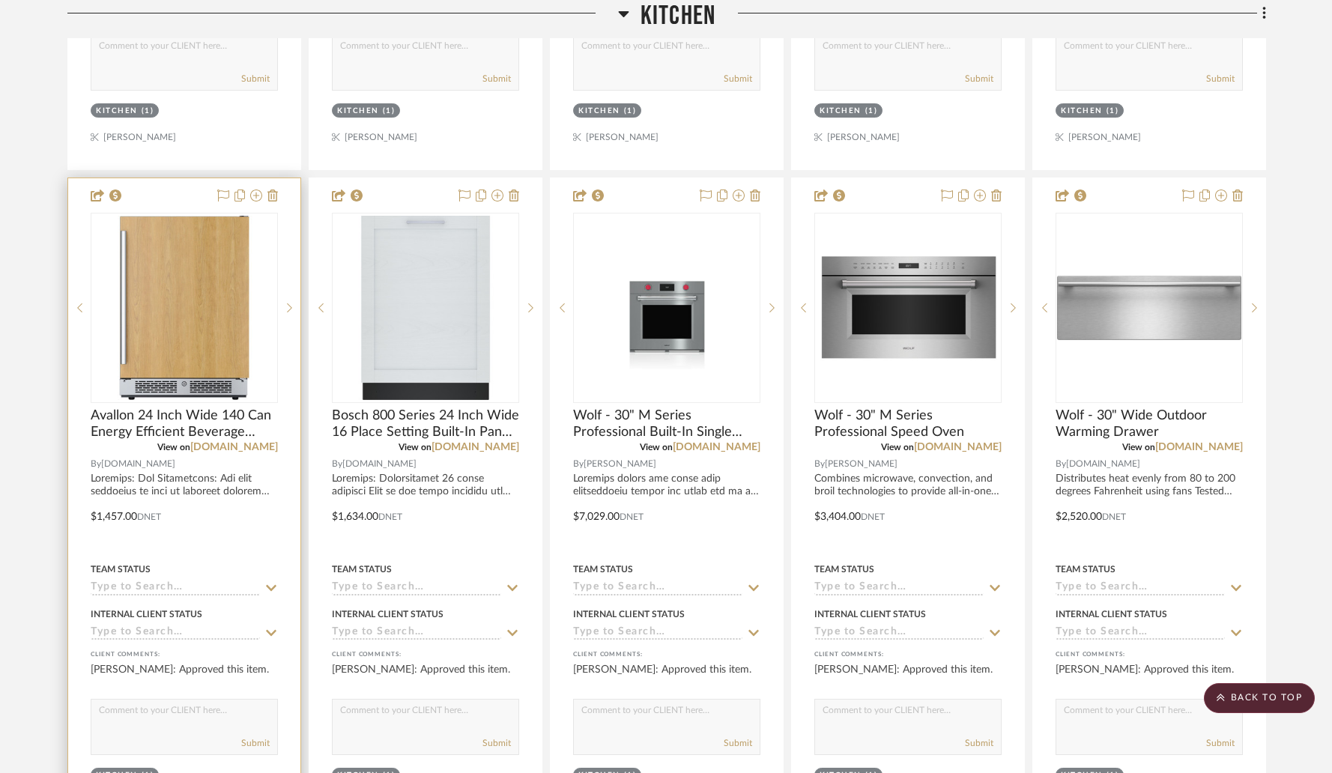
click at [250, 626] on input at bounding box center [175, 633] width 169 height 14
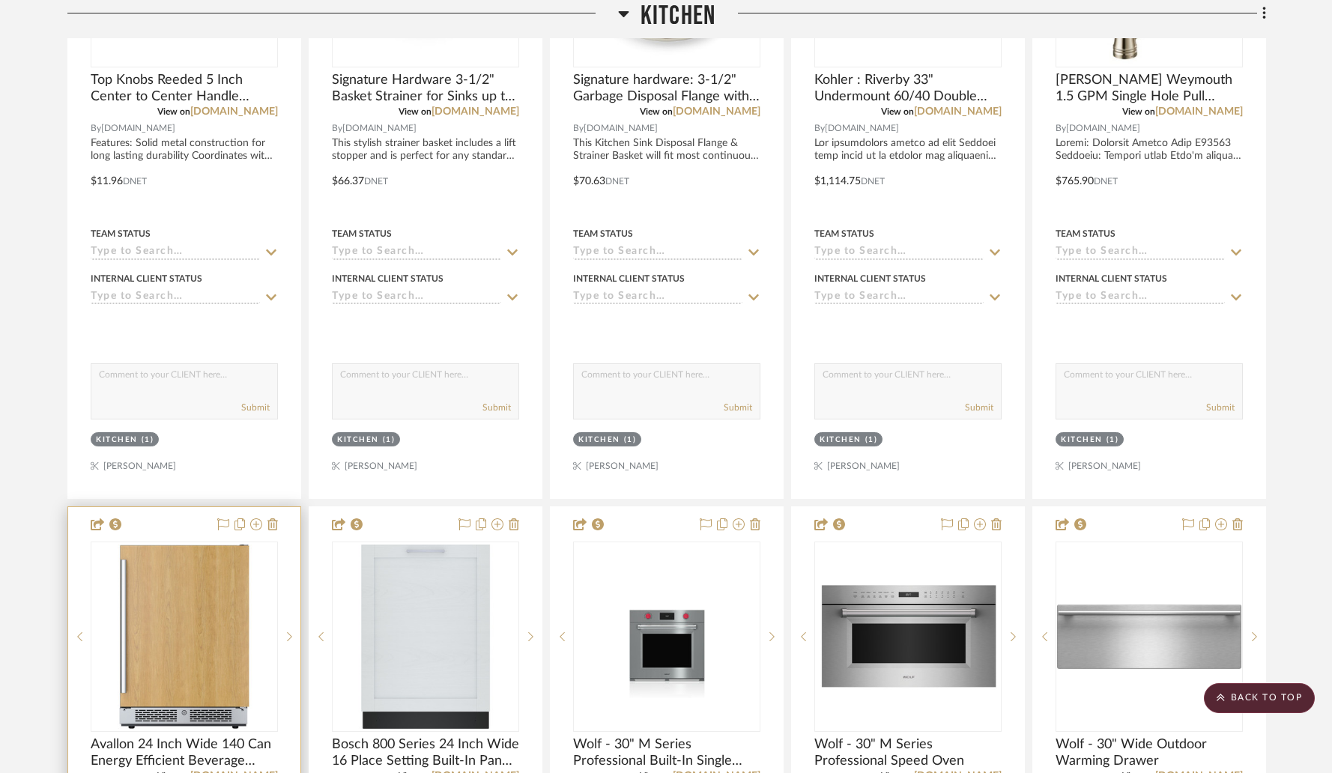
scroll to position [2076, 0]
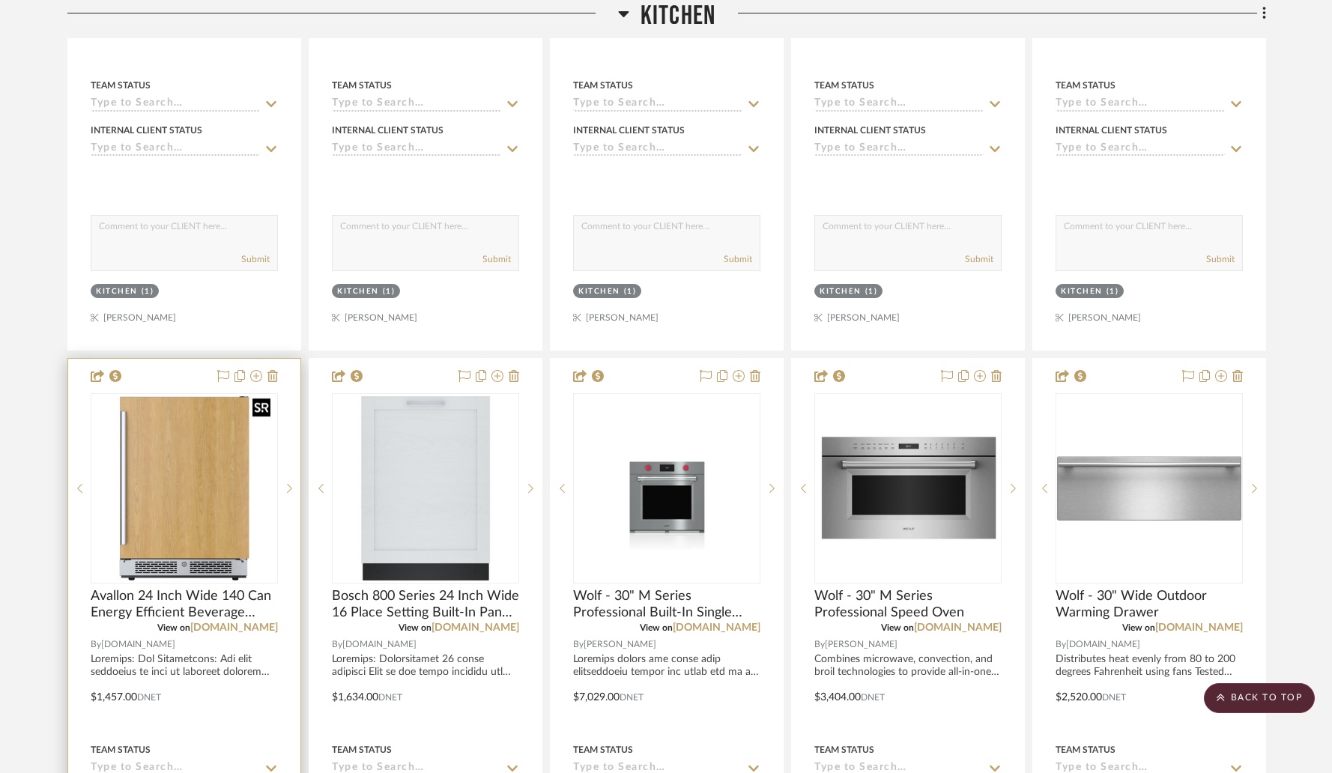
click at [0, 0] on img at bounding box center [0, 0] width 0 height 0
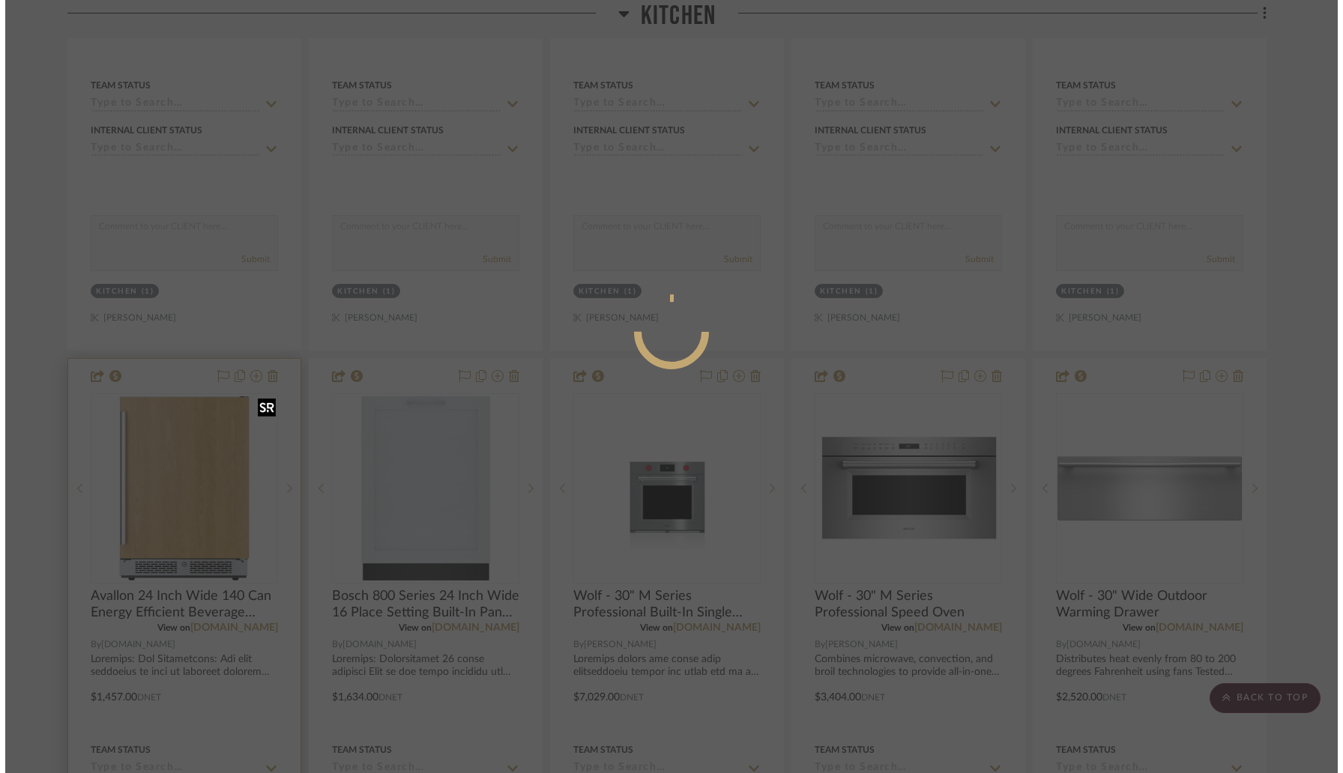
scroll to position [0, 0]
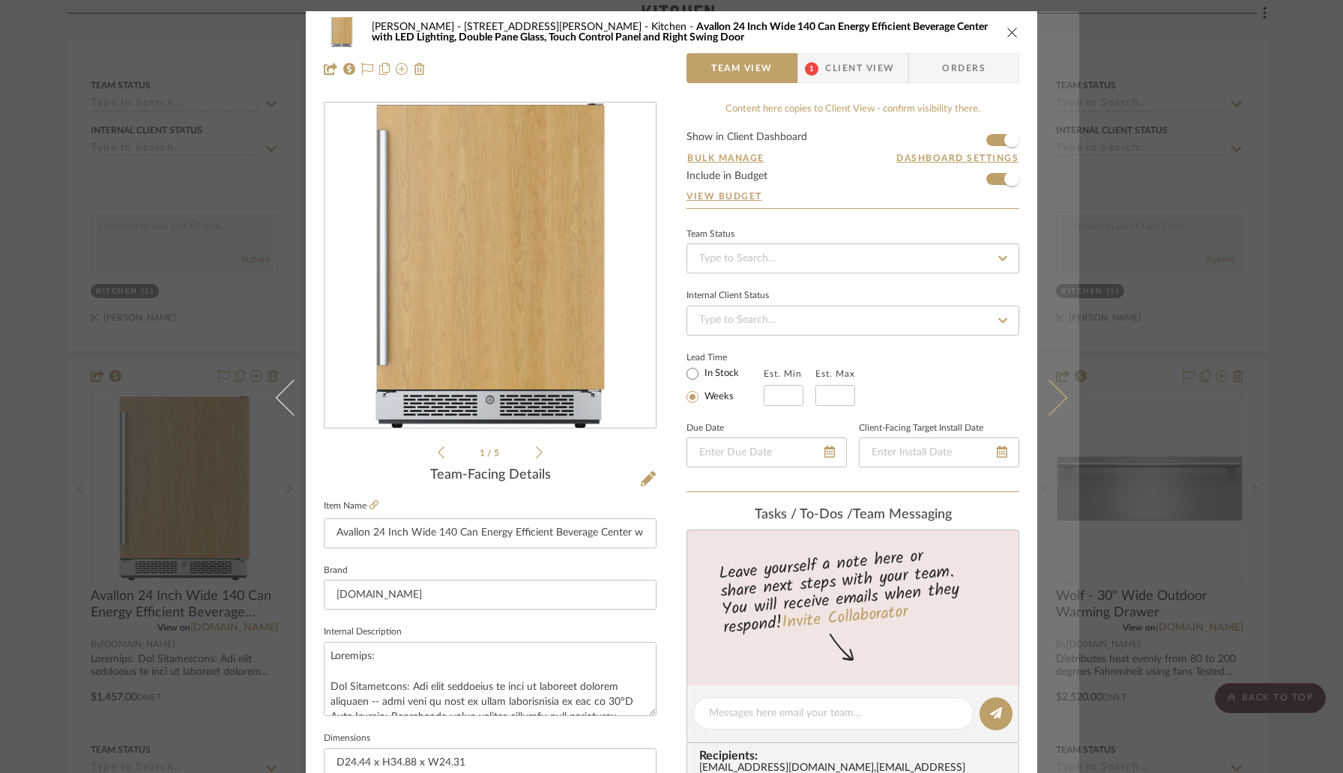
click at [1046, 393] on icon at bounding box center [1049, 398] width 36 height 36
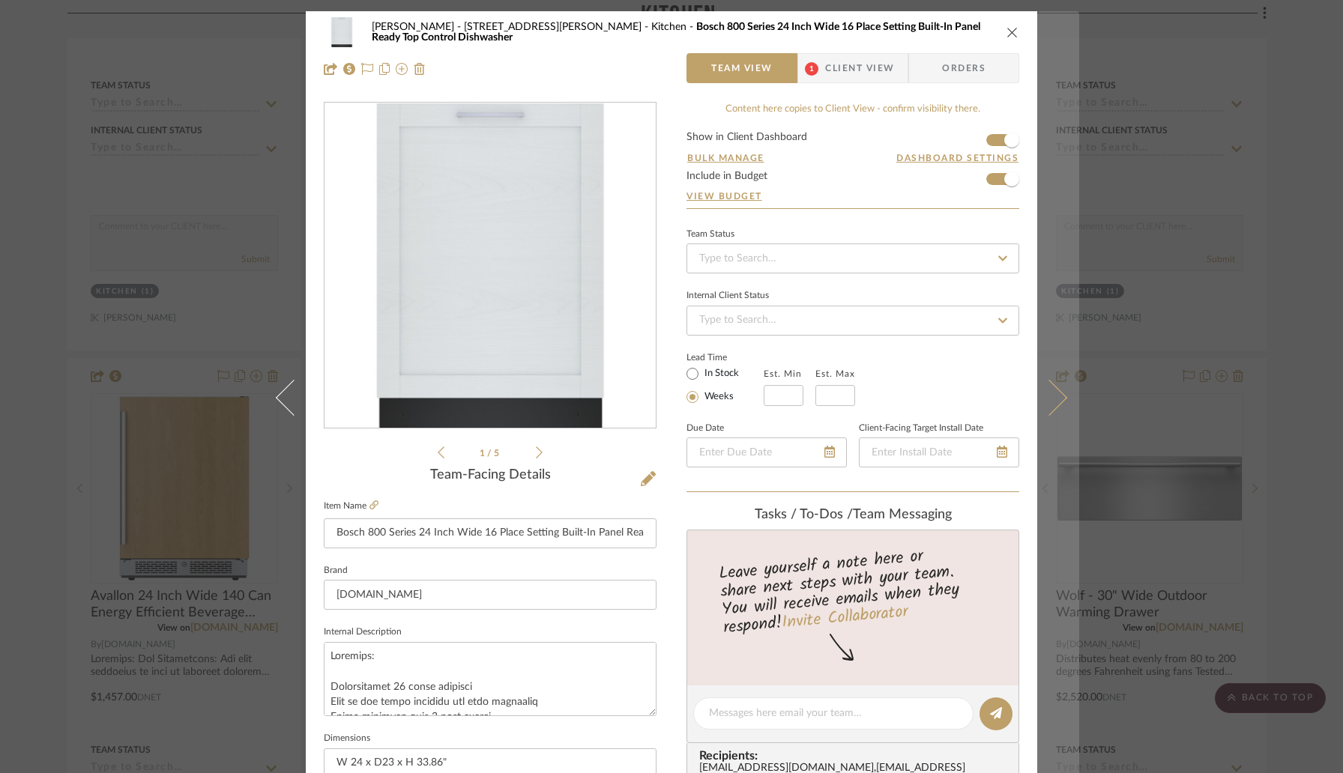
click at [1054, 405] on button at bounding box center [1058, 397] width 42 height 773
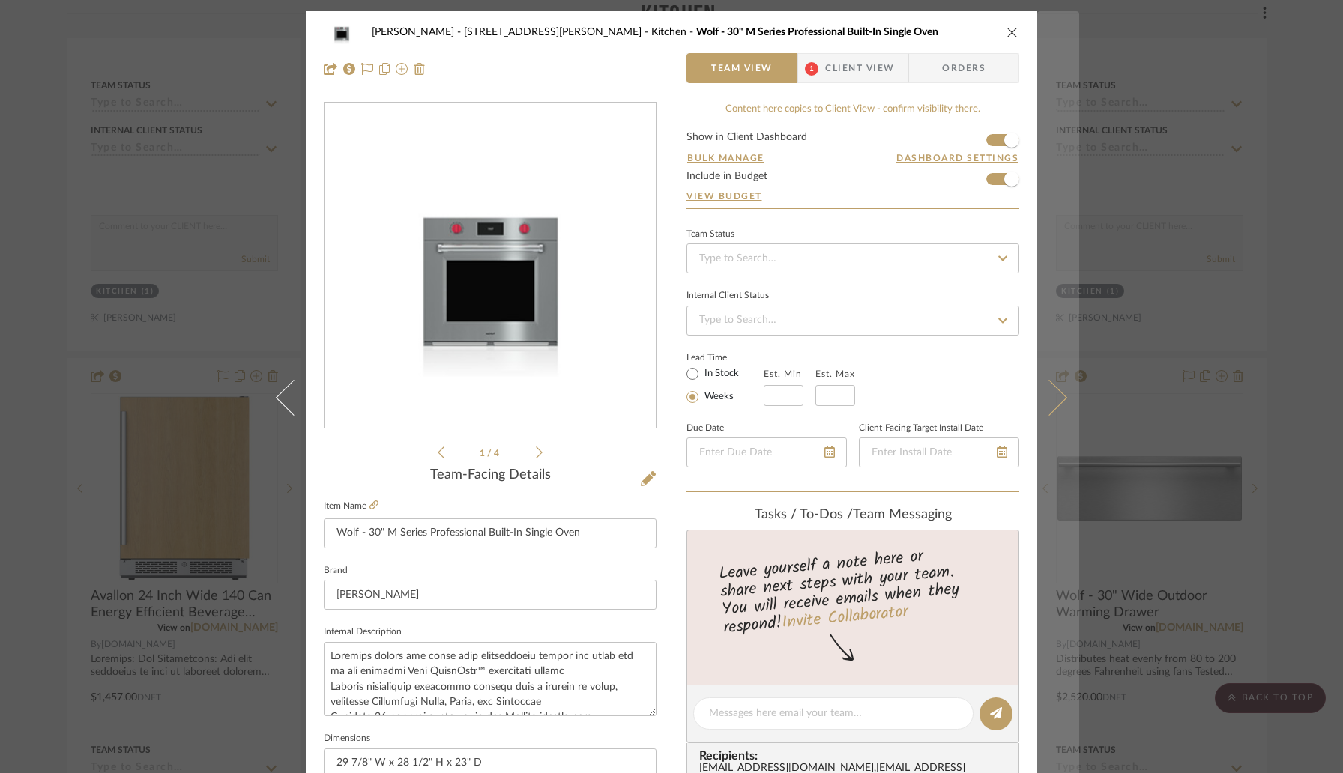
click at [1045, 396] on icon at bounding box center [1049, 398] width 36 height 36
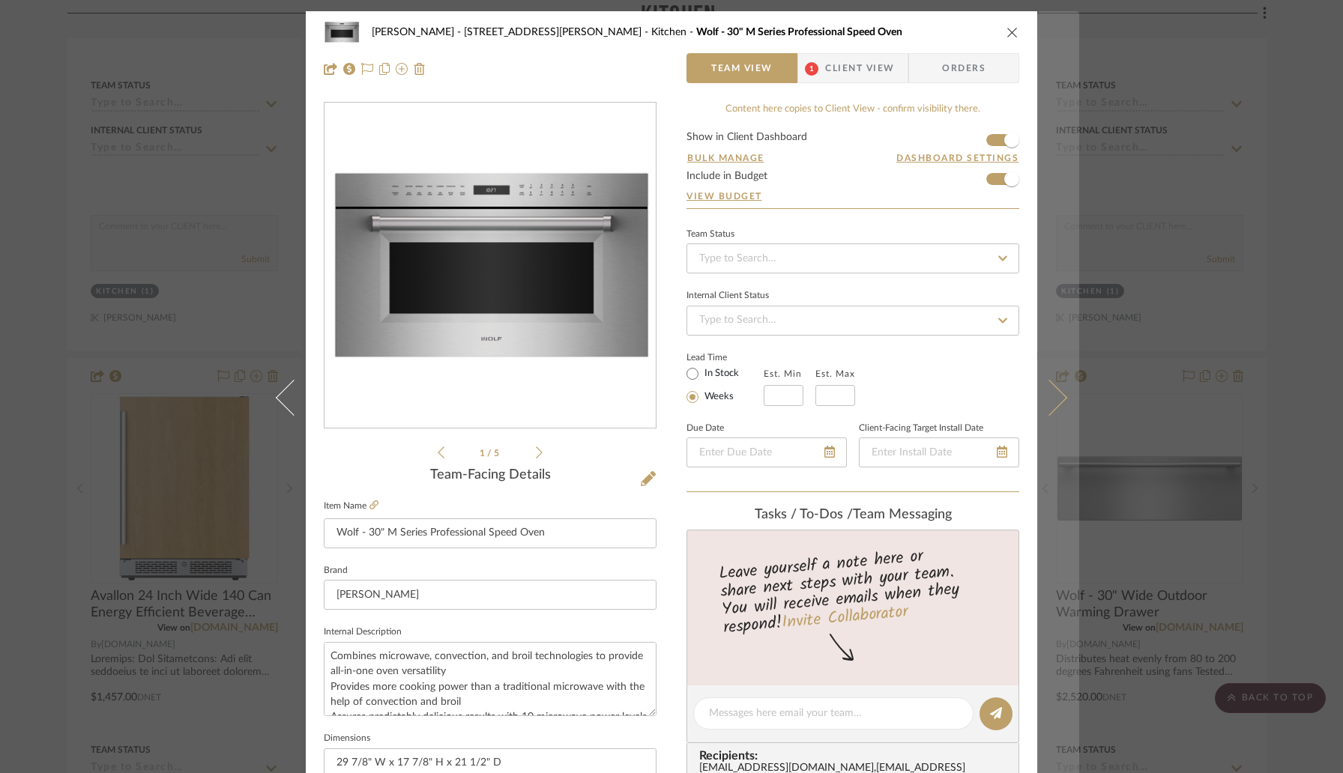
click at [1049, 381] on button at bounding box center [1058, 397] width 42 height 773
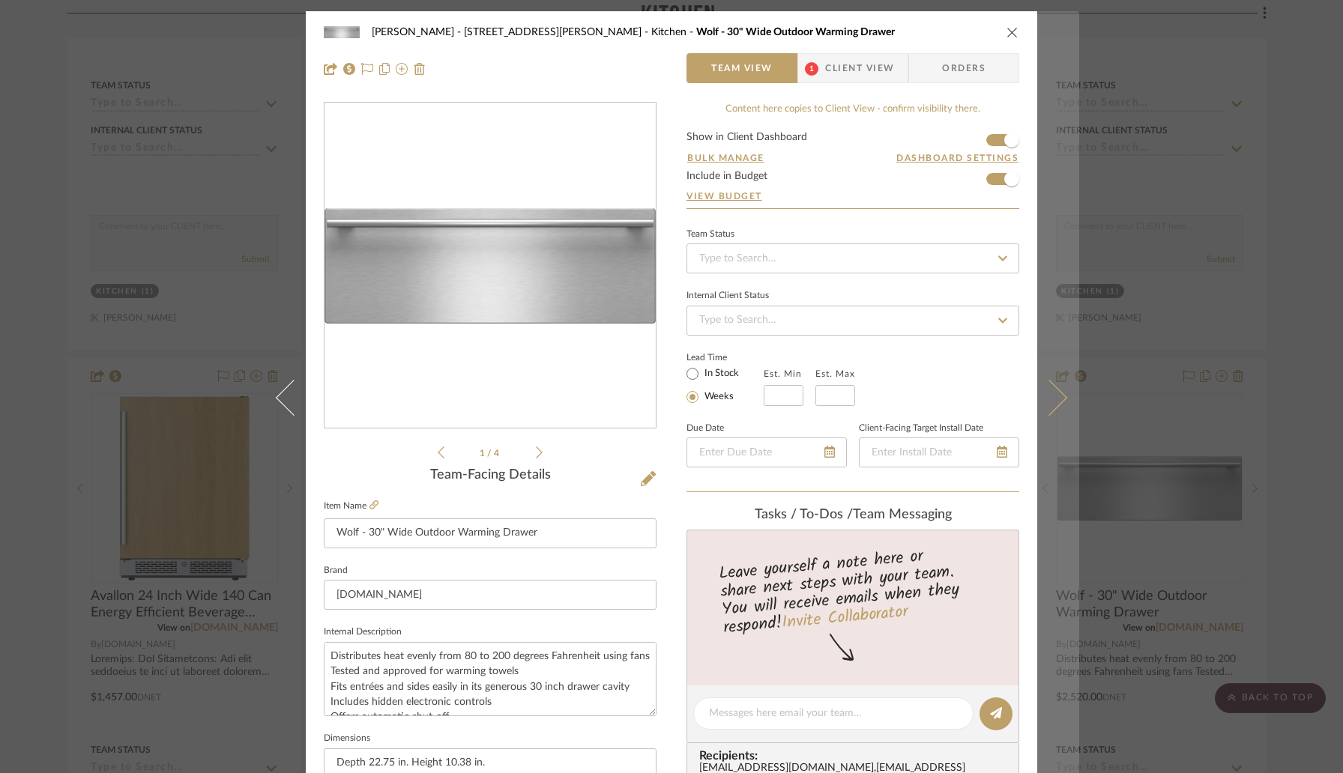
click at [1054, 402] on icon at bounding box center [1049, 398] width 36 height 36
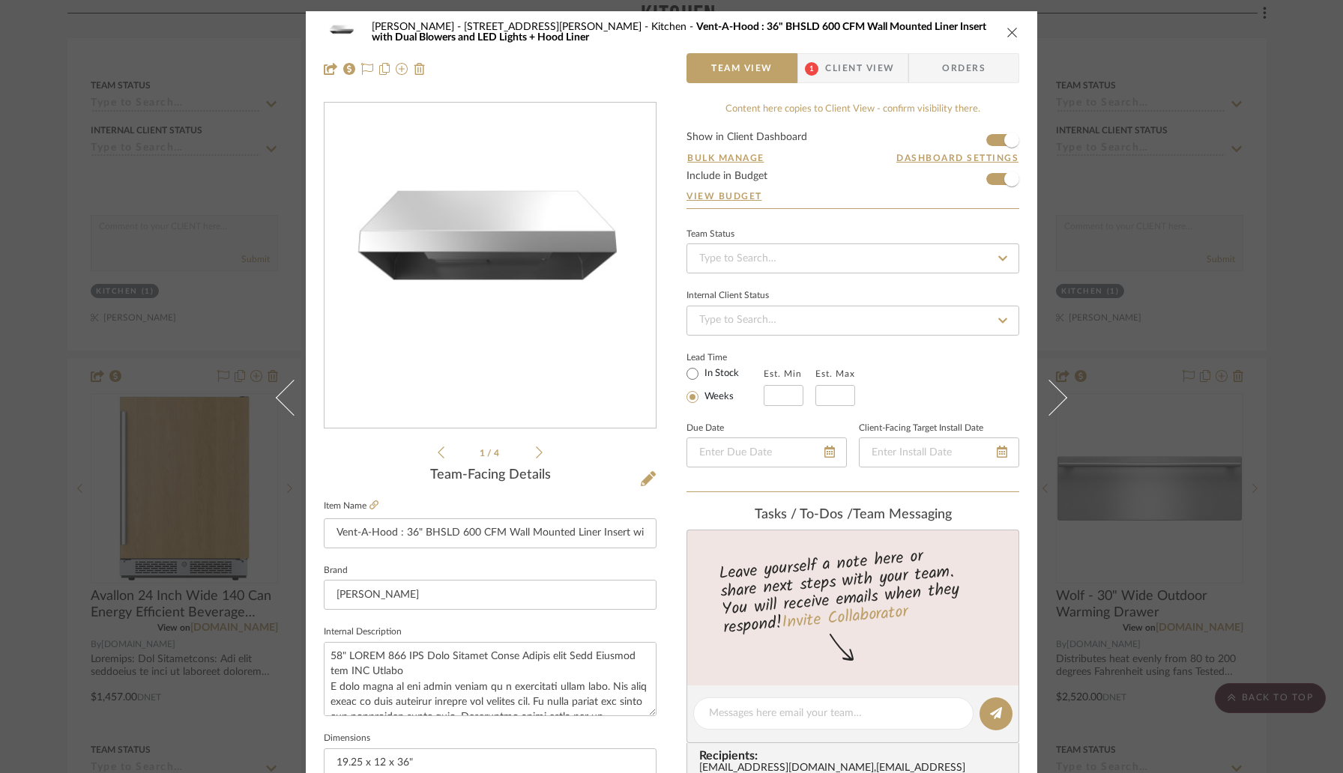
click at [1054, 402] on icon at bounding box center [1049, 398] width 36 height 36
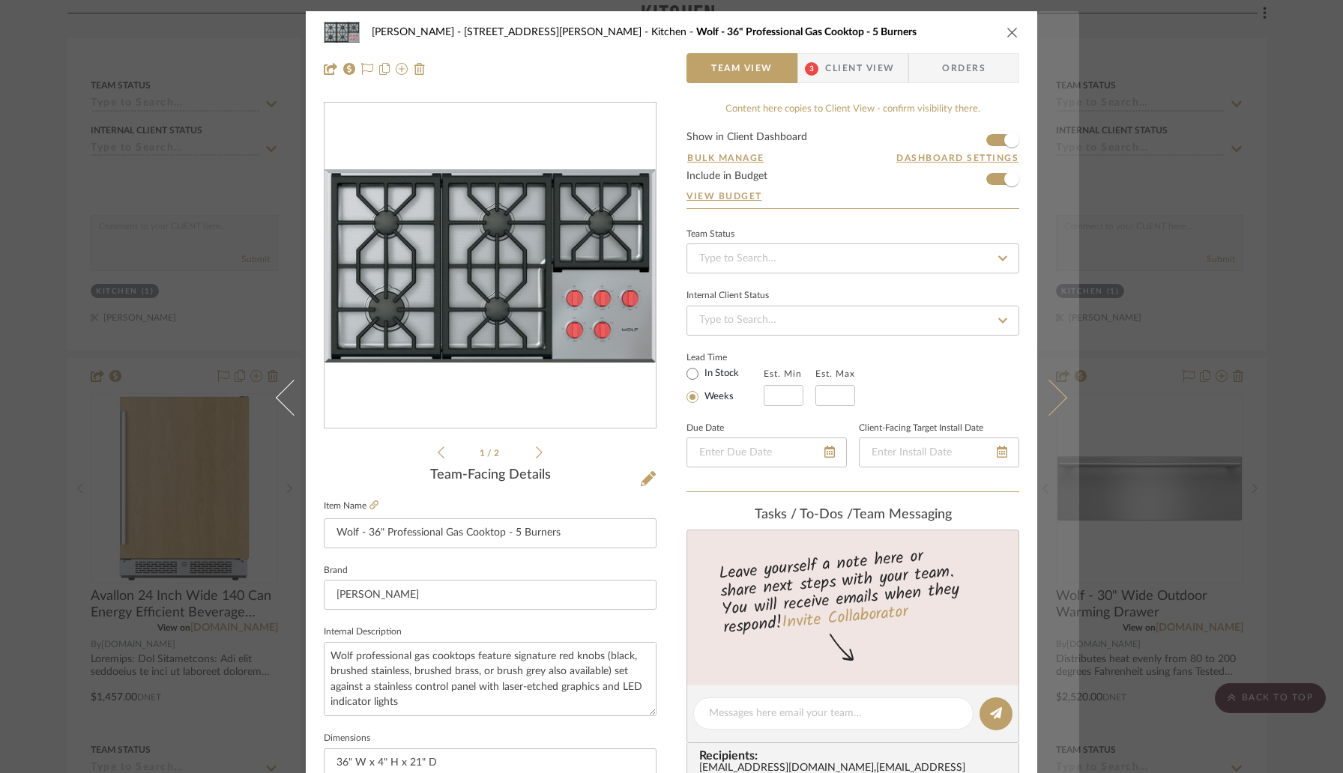
click at [1054, 402] on icon at bounding box center [1049, 398] width 36 height 36
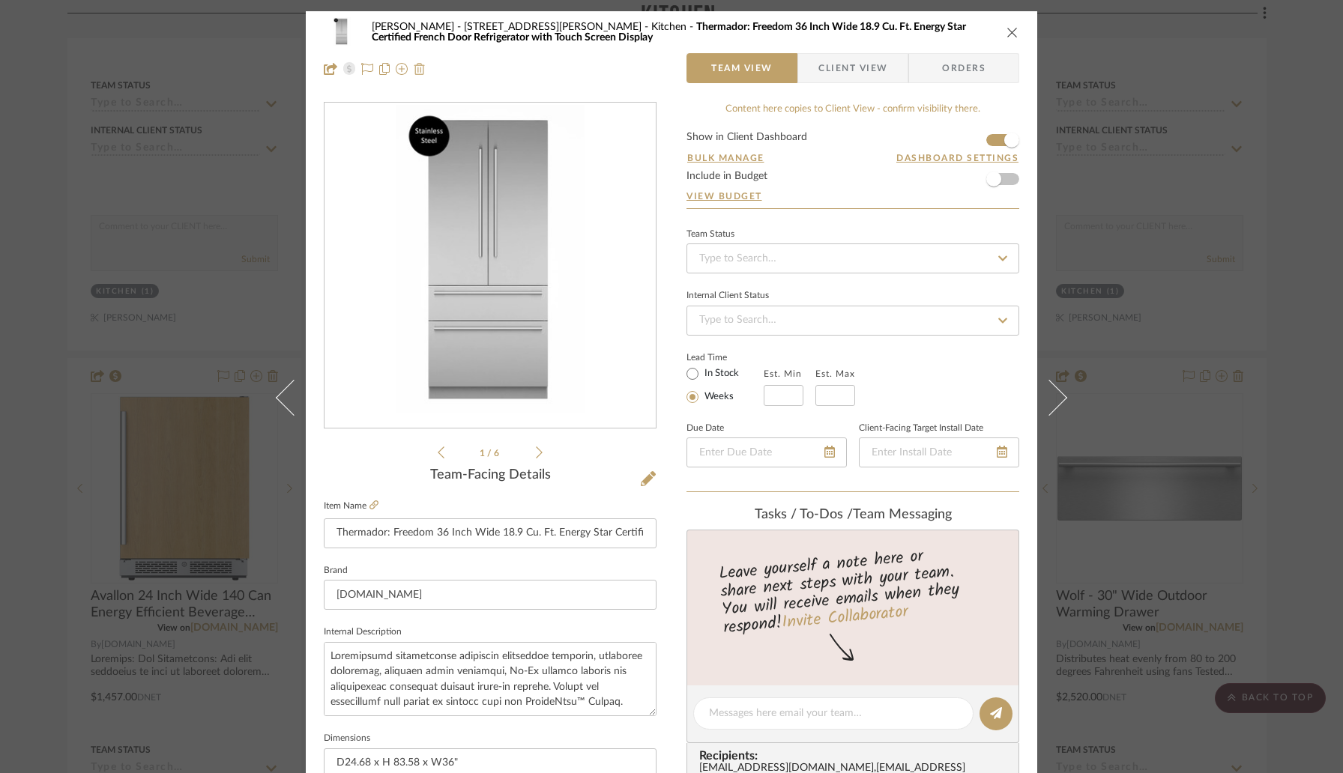
click at [415, 70] on img at bounding box center [420, 69] width 12 height 12
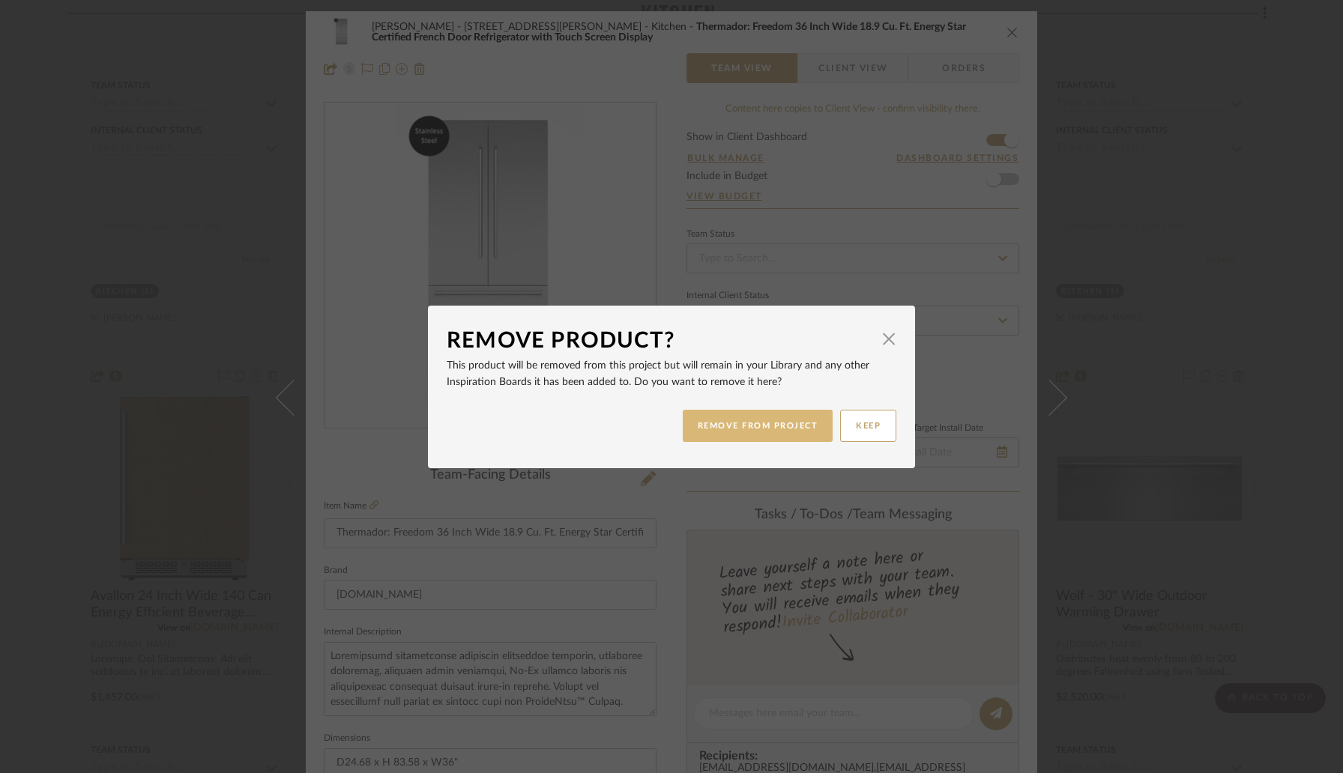
click at [726, 429] on button "REMOVE FROM PROJECT" at bounding box center [758, 426] width 151 height 32
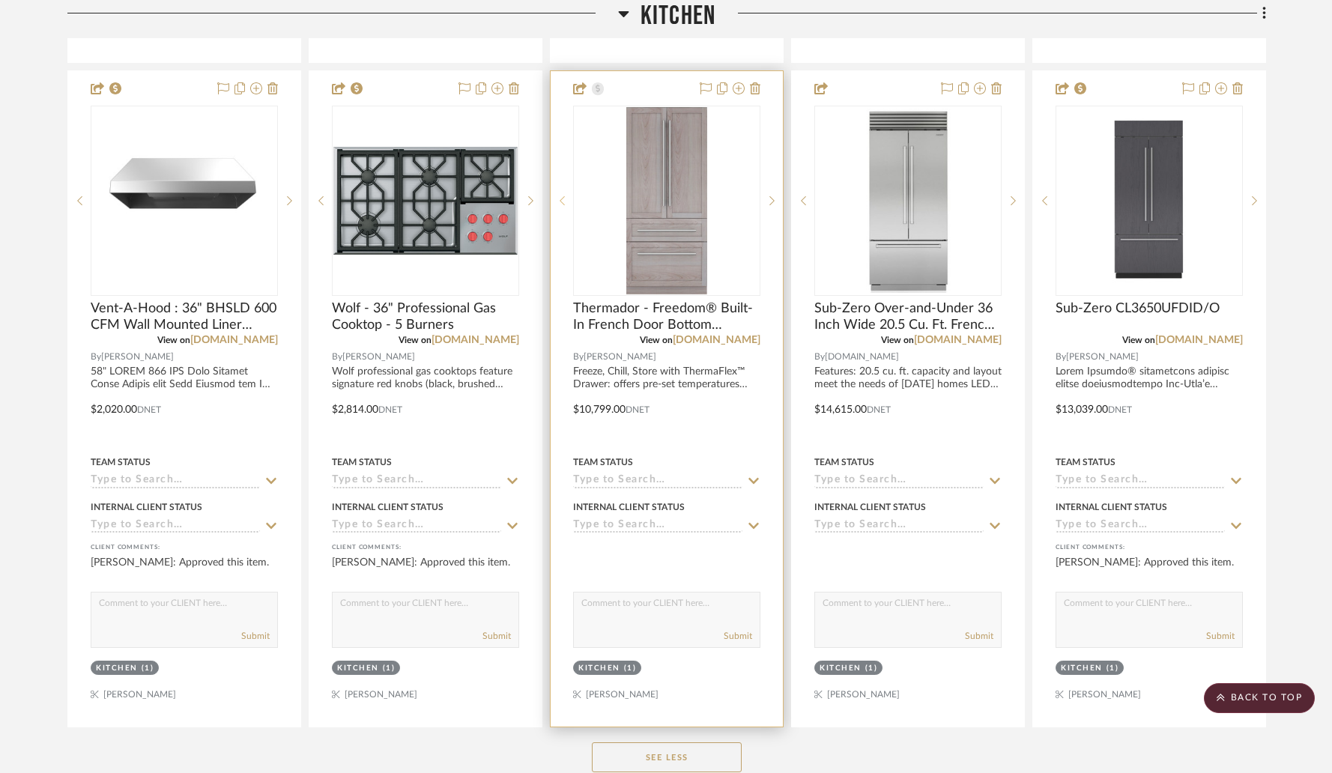
scroll to position [2882, 0]
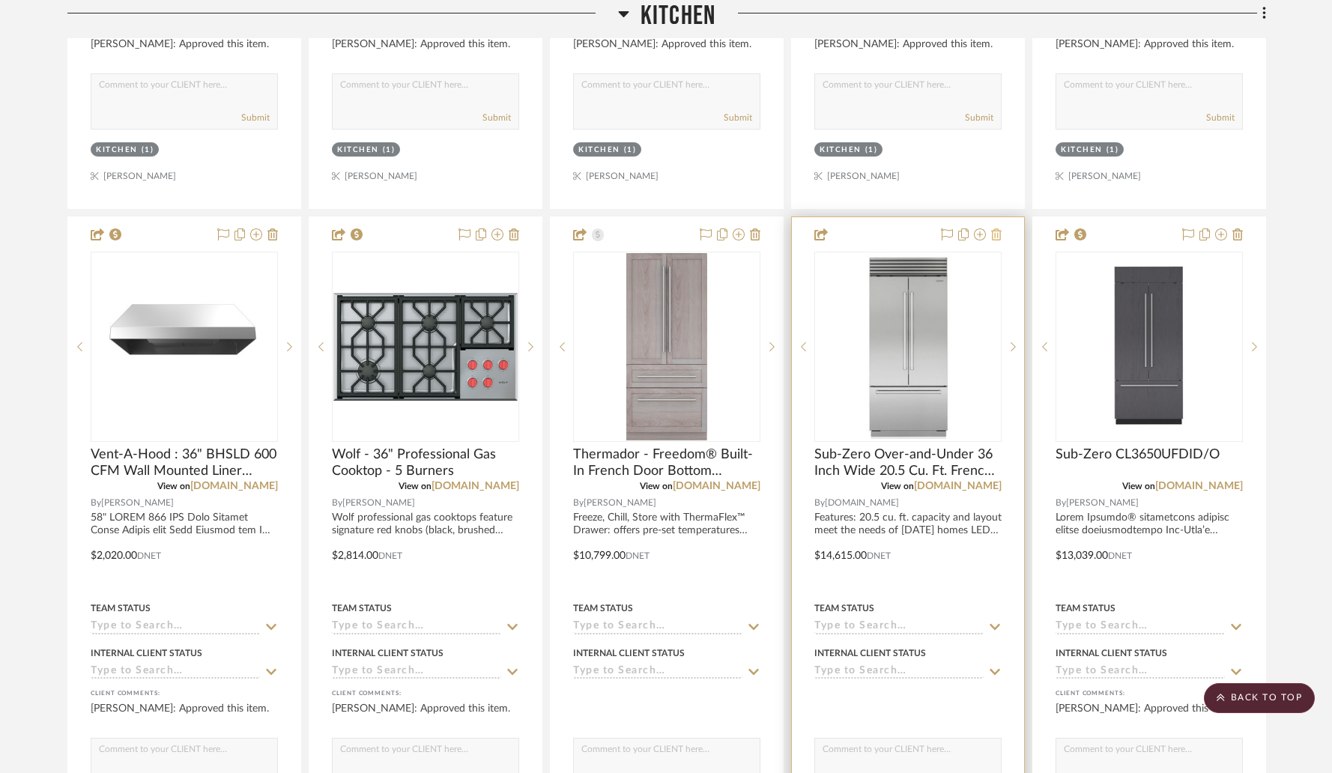
click at [993, 229] on icon at bounding box center [996, 235] width 10 height 12
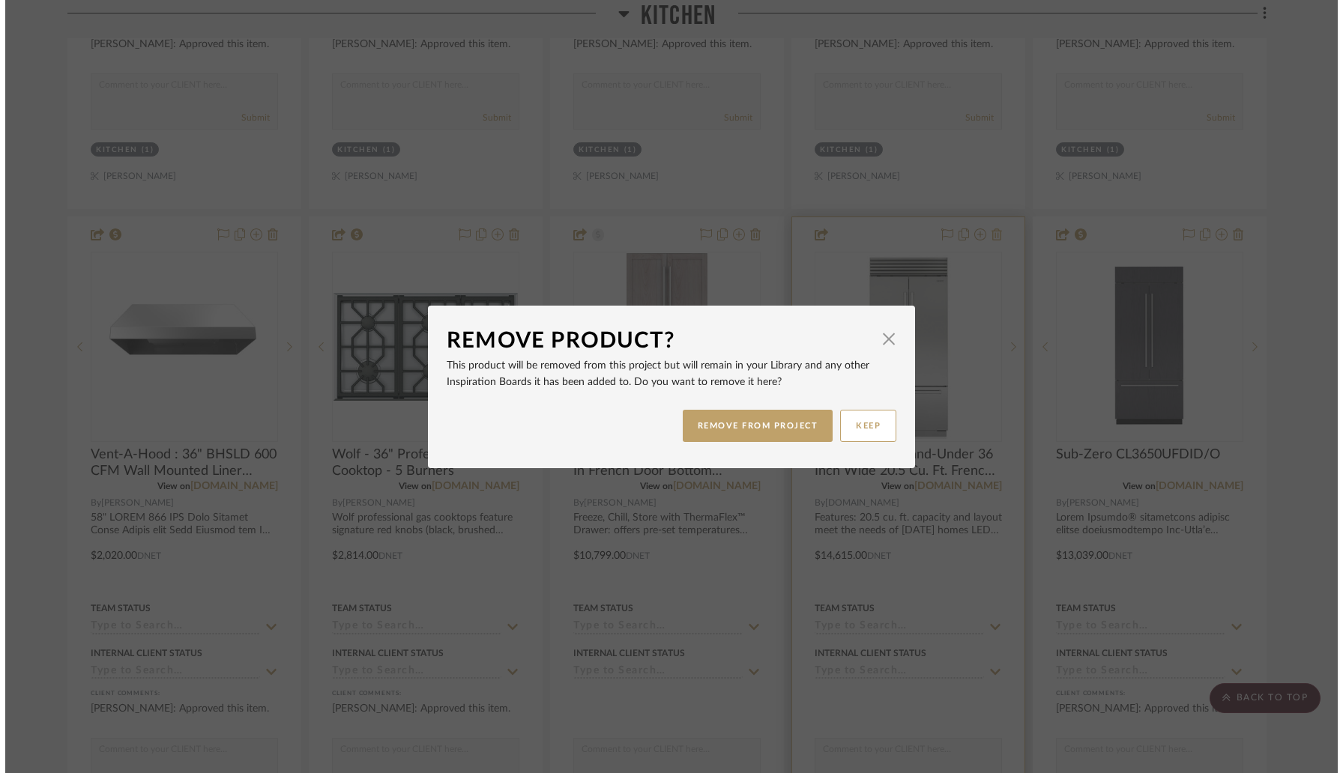
scroll to position [0, 0]
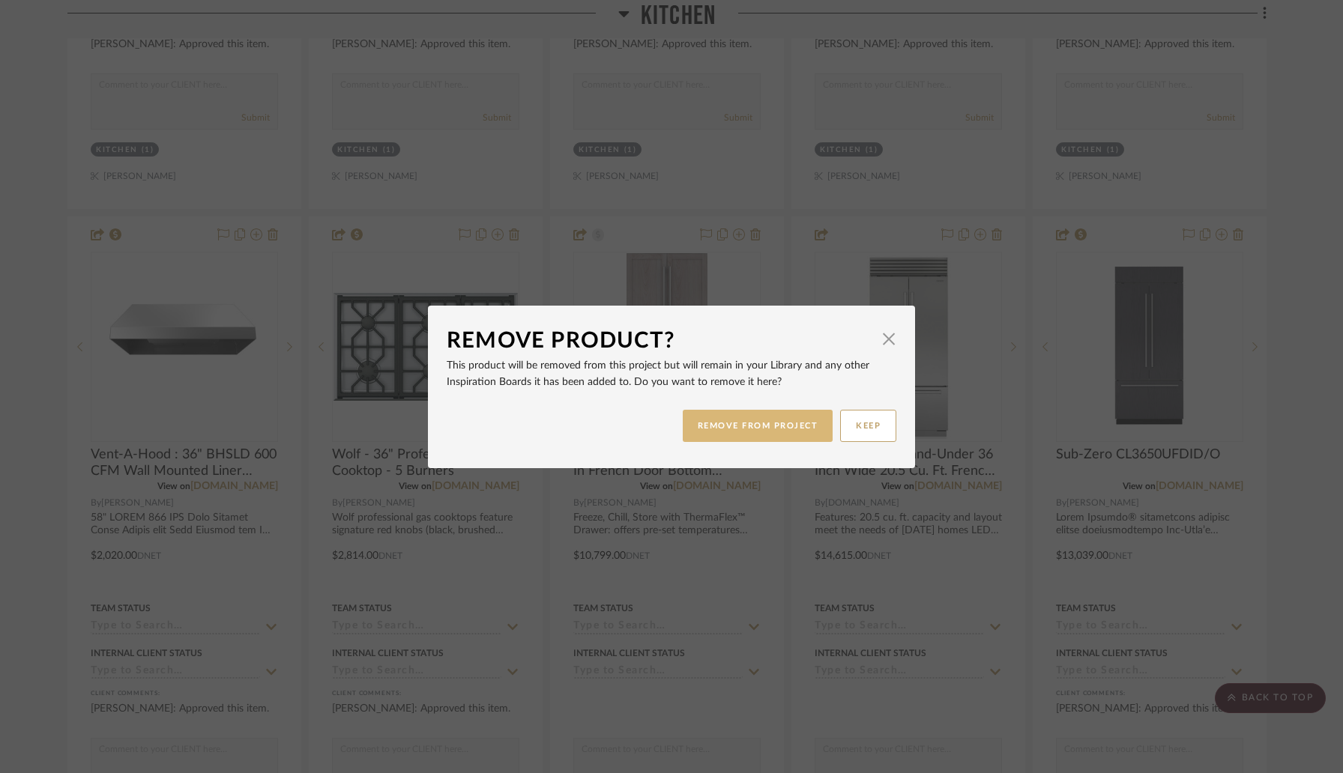
click at [795, 438] on button "REMOVE FROM PROJECT" at bounding box center [758, 426] width 151 height 32
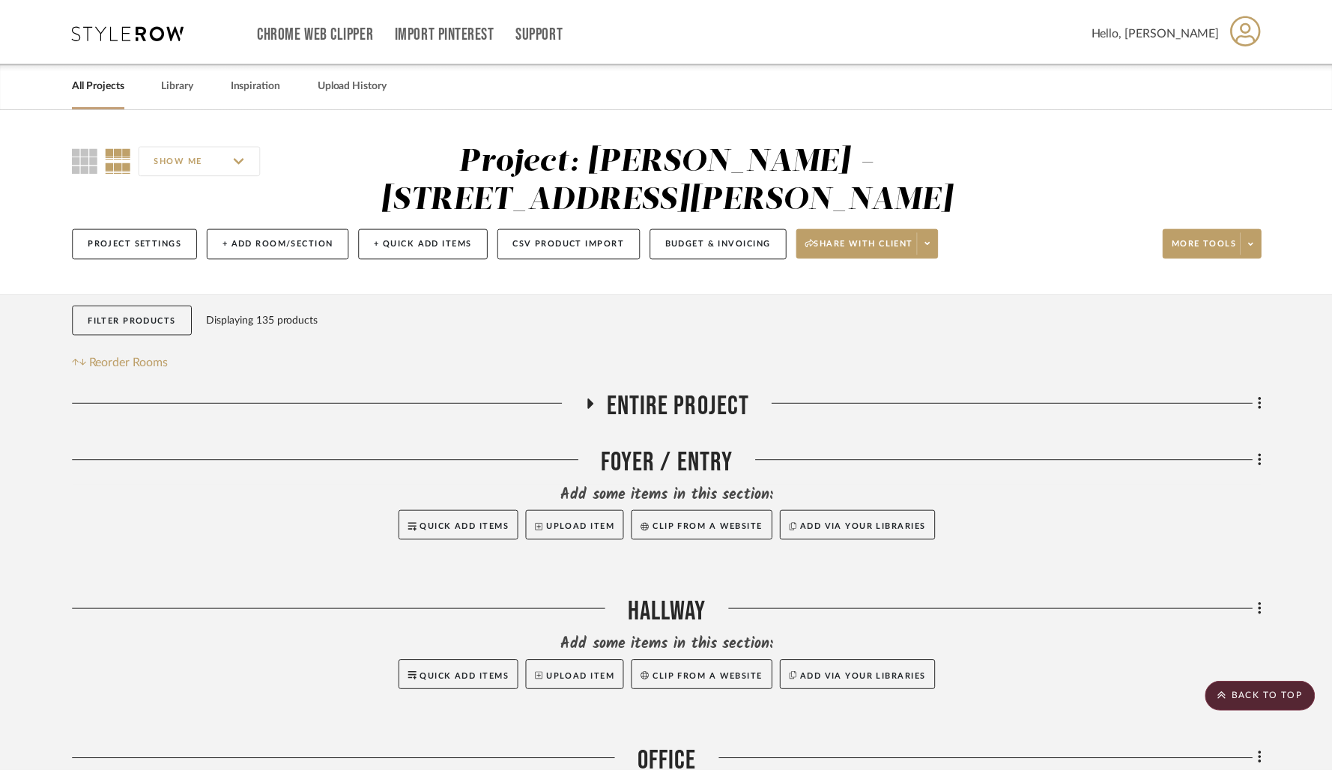
scroll to position [2882, 0]
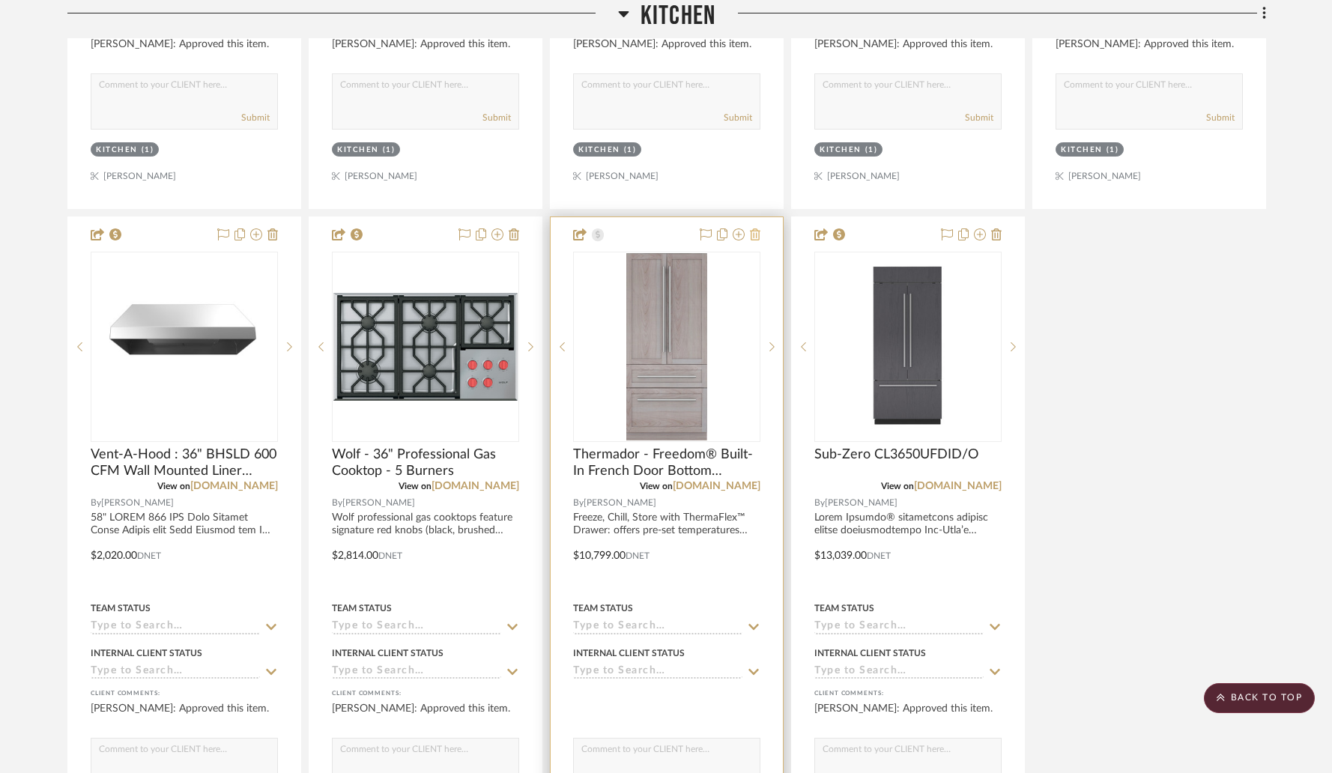
click at [755, 229] on icon at bounding box center [755, 235] width 10 height 12
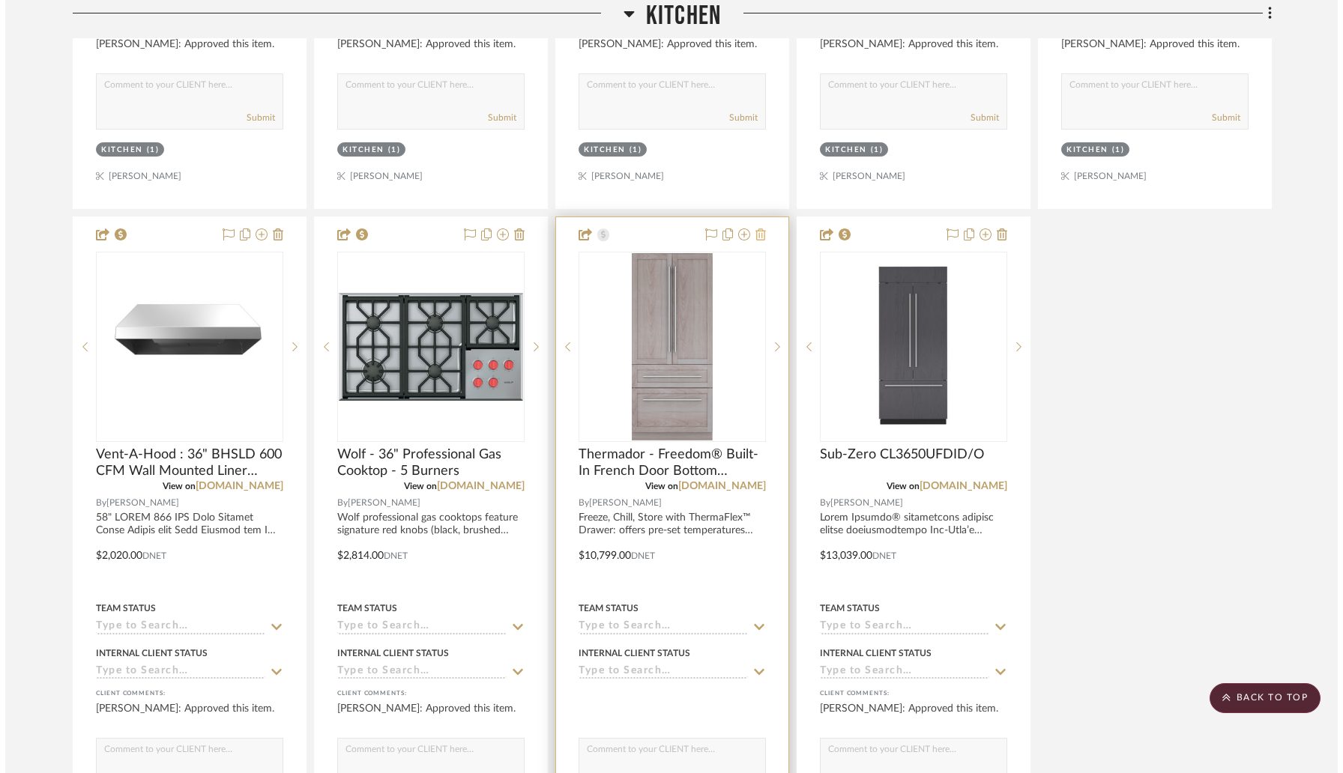
scroll to position [0, 0]
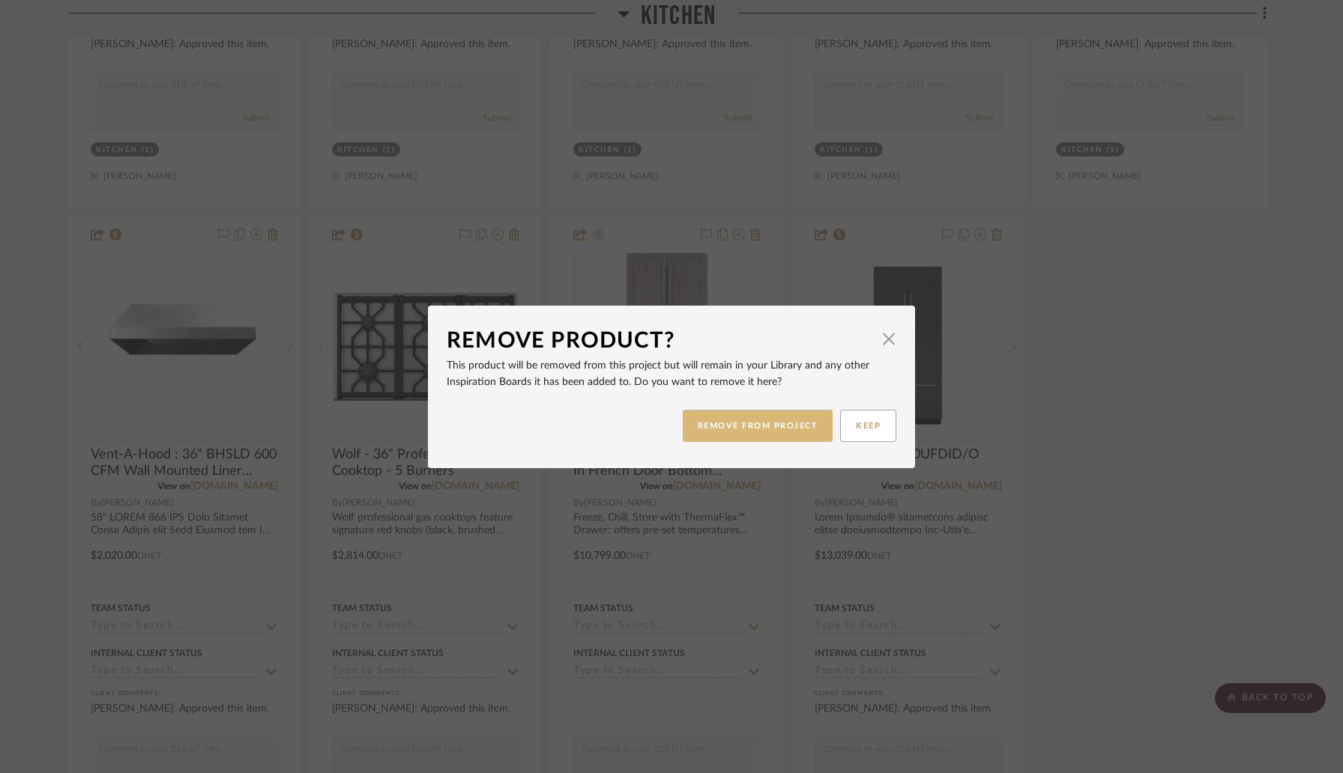
click at [780, 426] on button "REMOVE FROM PROJECT" at bounding box center [758, 426] width 151 height 32
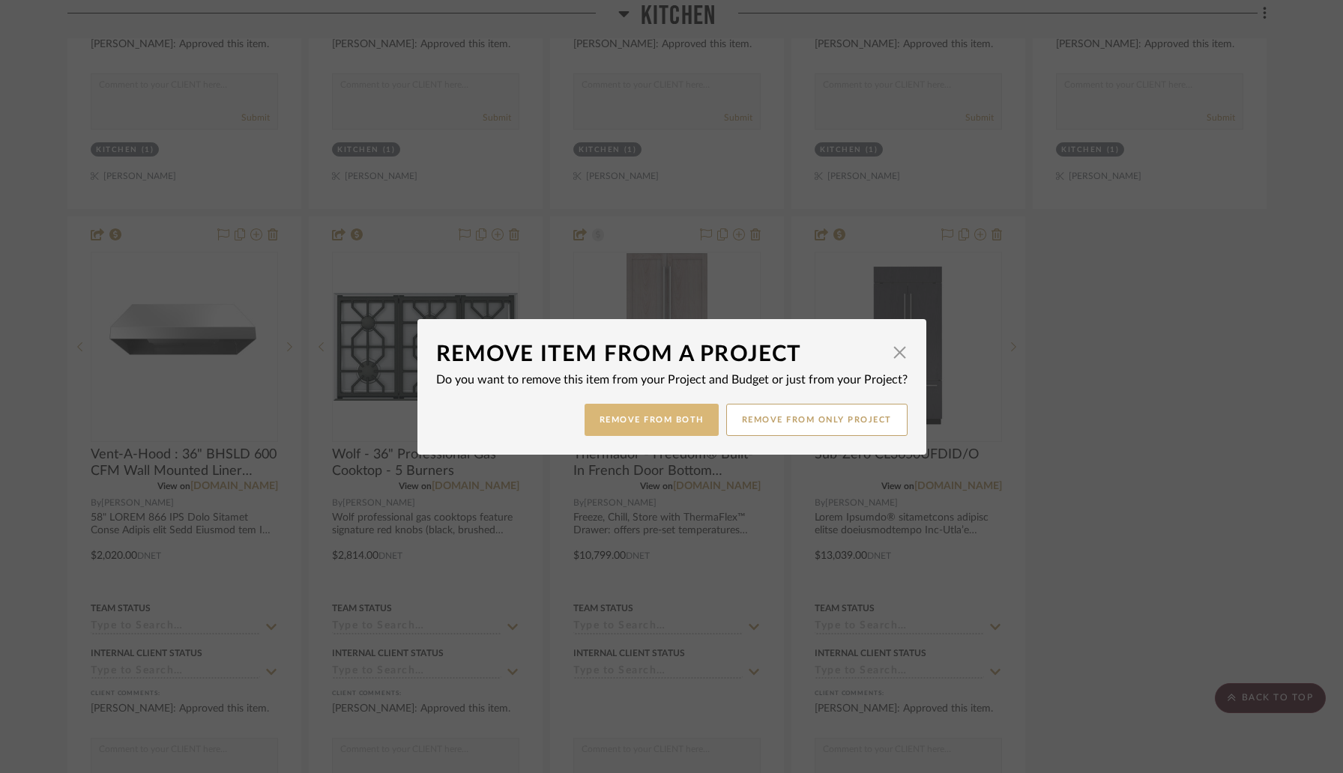
click at [684, 423] on button "Remove from Both" at bounding box center [651, 420] width 134 height 32
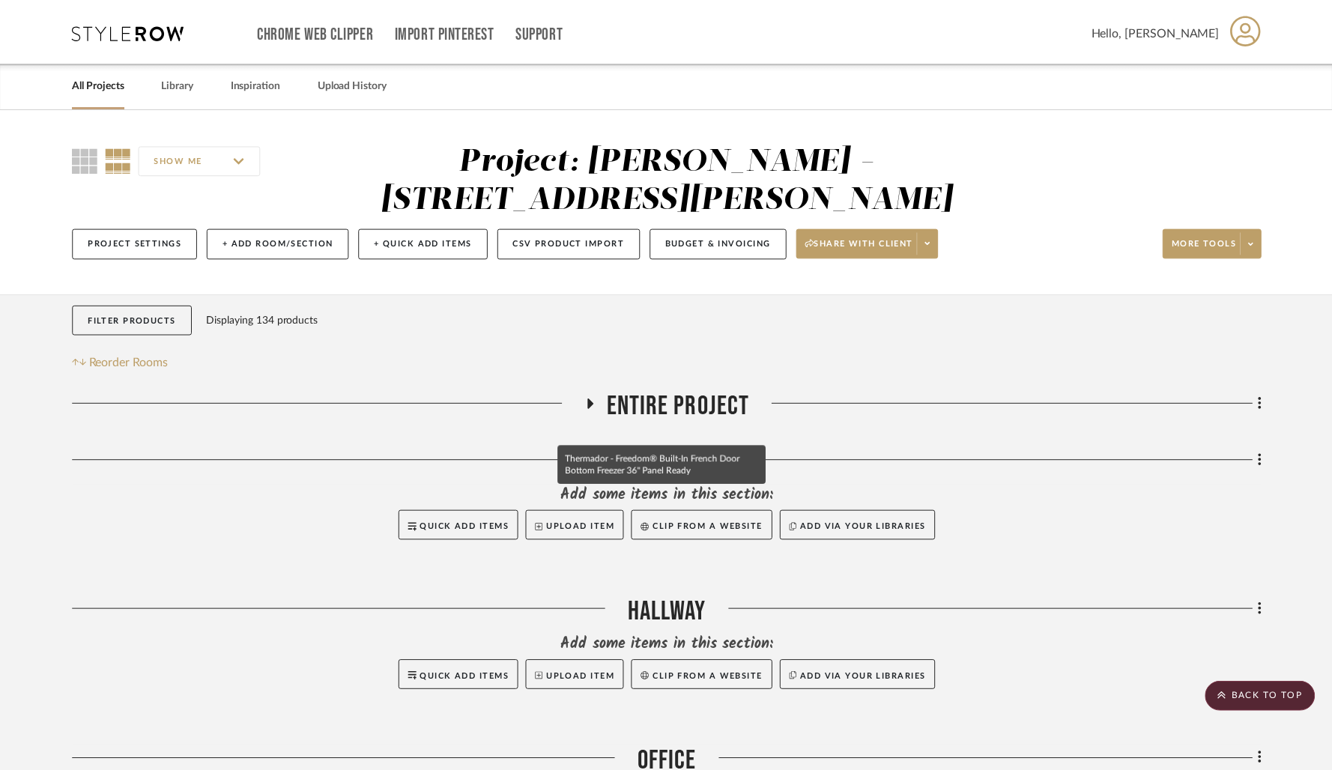
scroll to position [2882, 0]
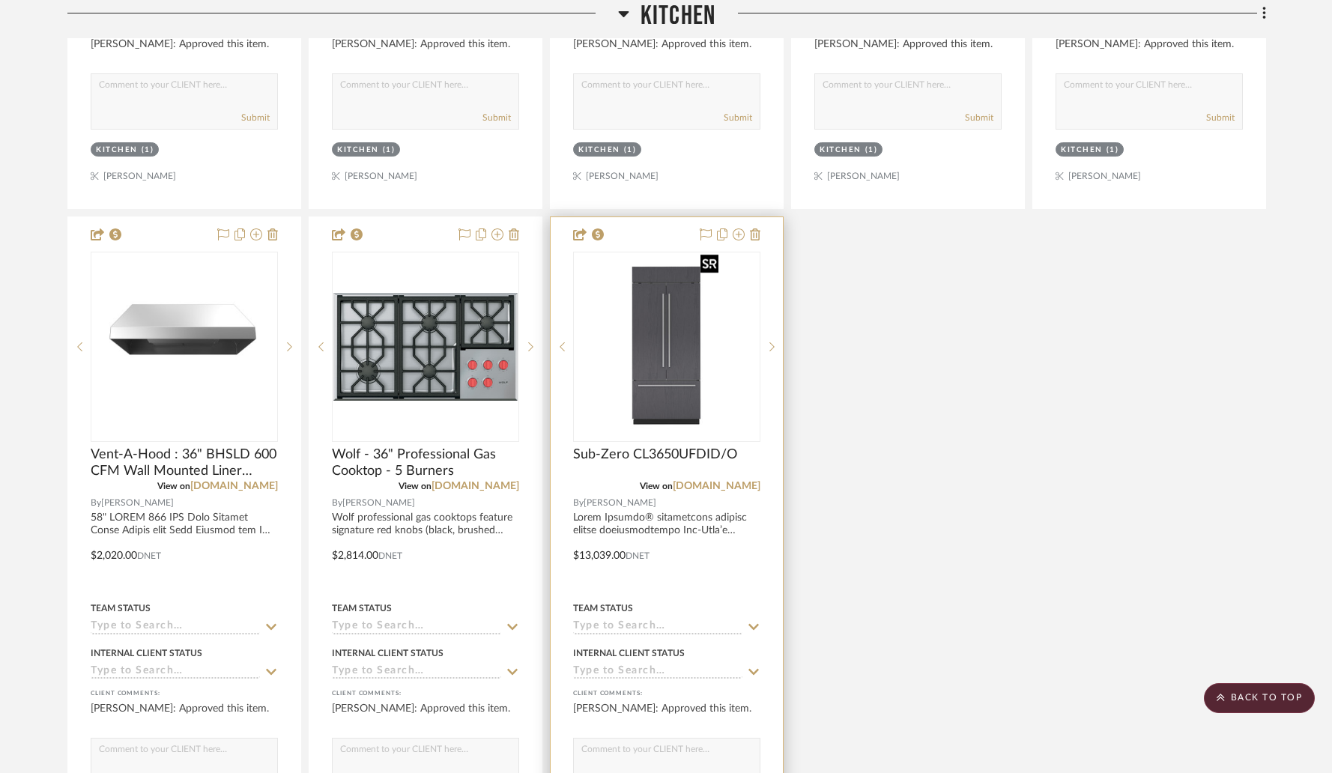
click at [675, 333] on img "0" at bounding box center [666, 346] width 115 height 187
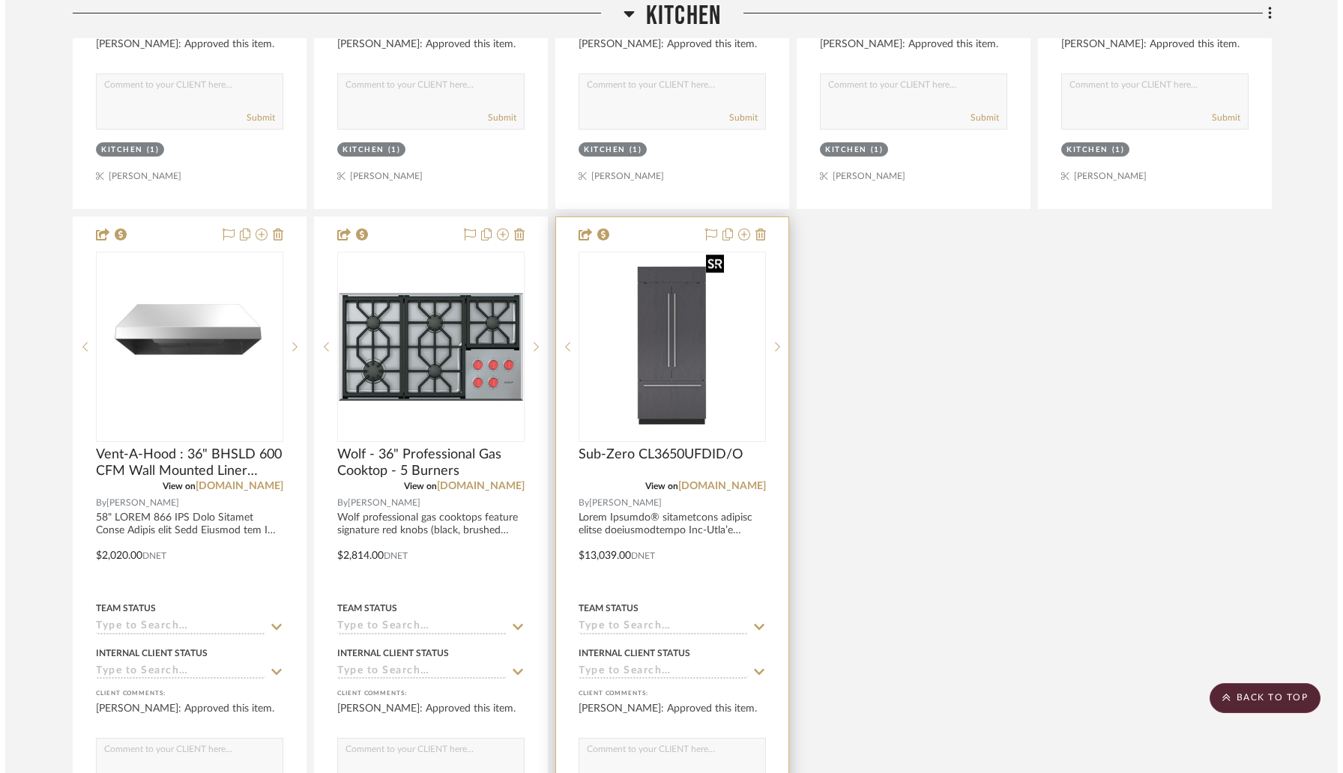
scroll to position [0, 0]
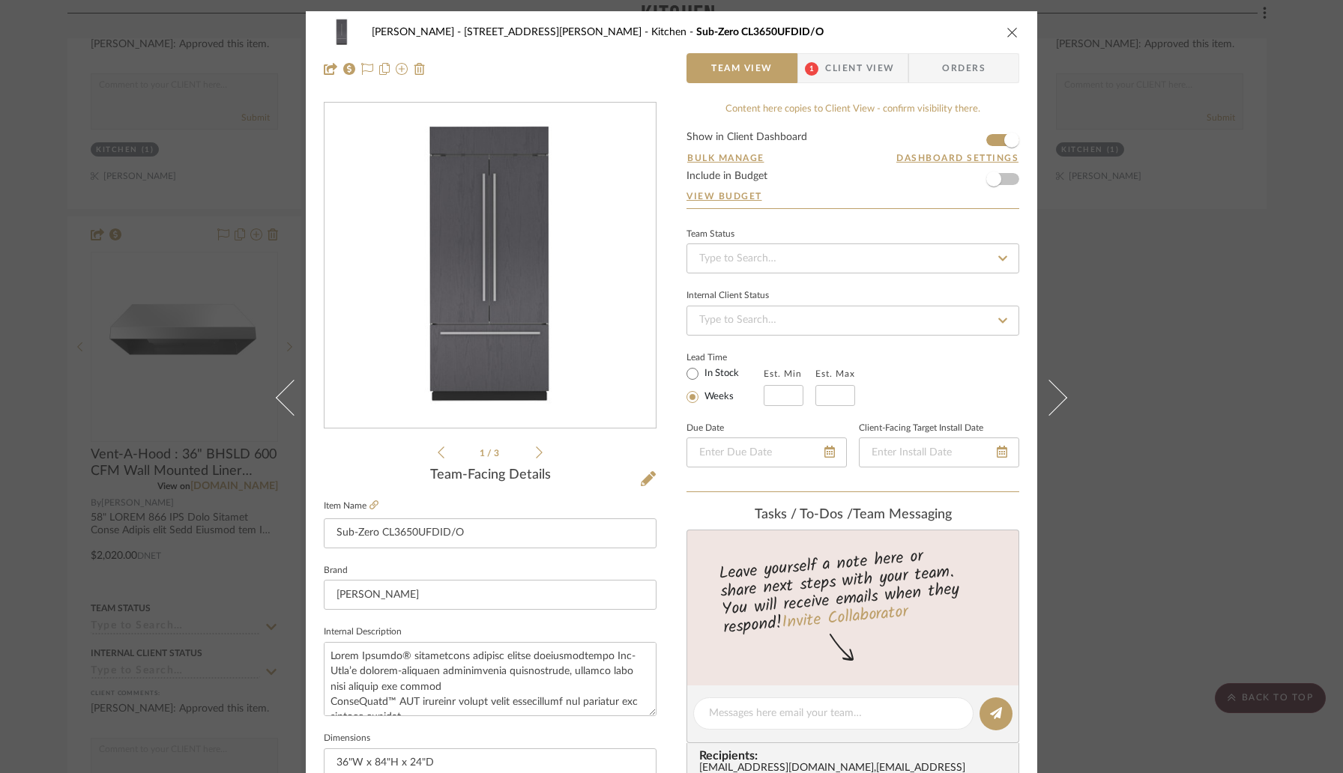
click at [537, 453] on icon at bounding box center [539, 452] width 7 height 13
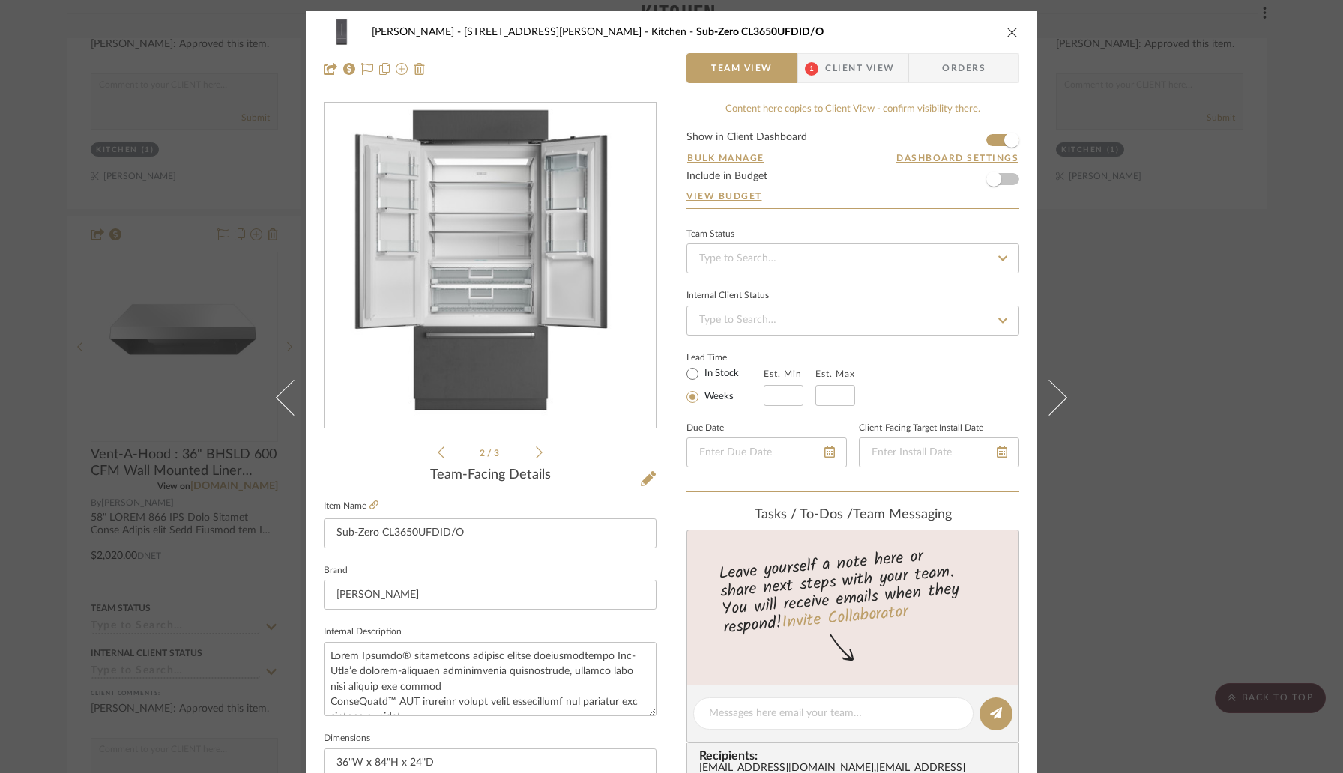
click at [537, 453] on icon at bounding box center [539, 452] width 7 height 13
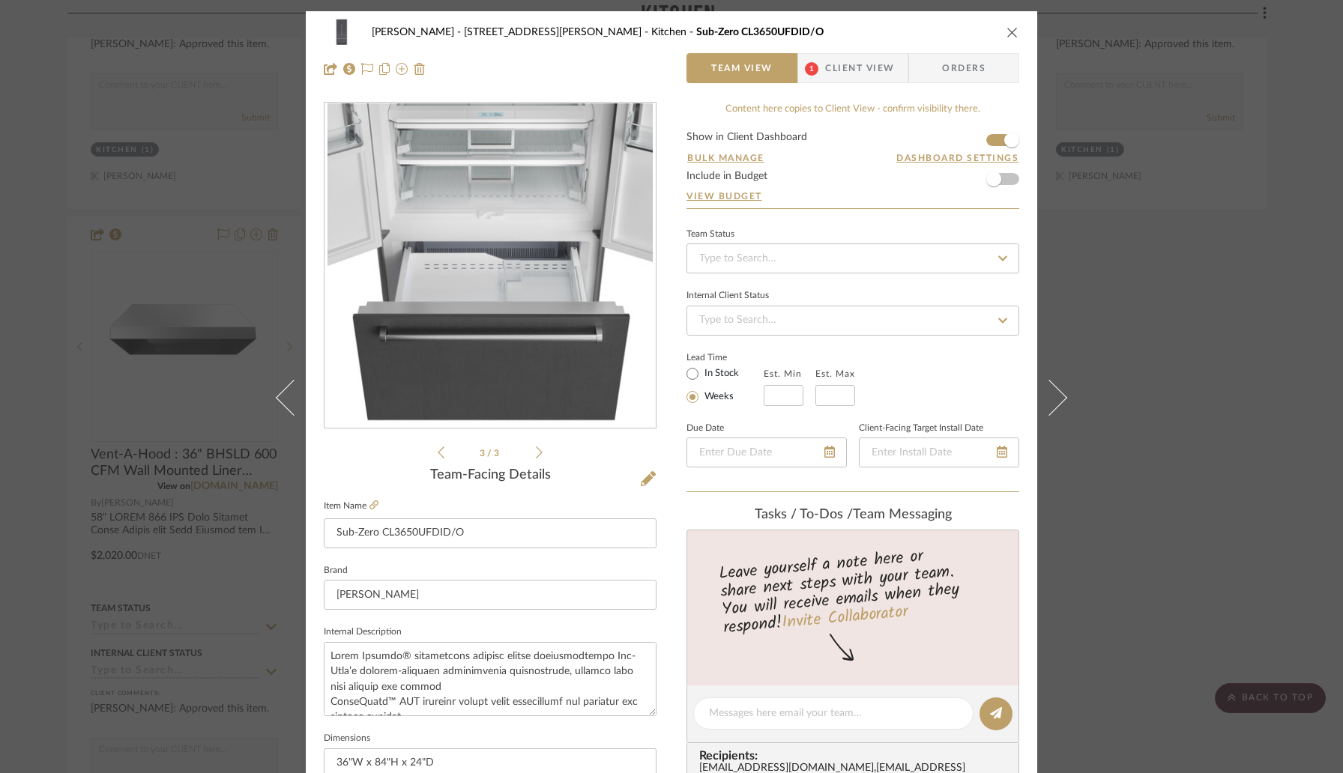
click at [537, 453] on icon at bounding box center [539, 452] width 7 height 13
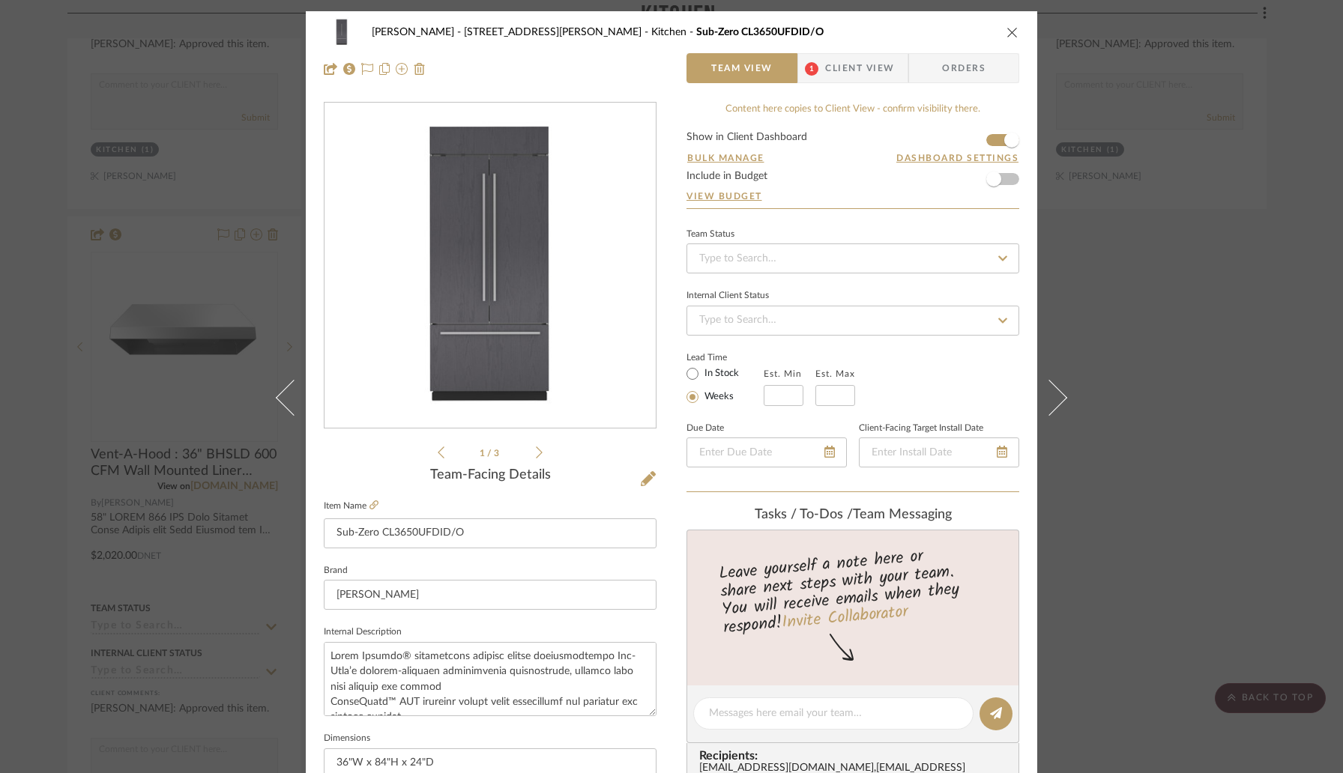
click at [537, 453] on icon at bounding box center [539, 452] width 7 height 13
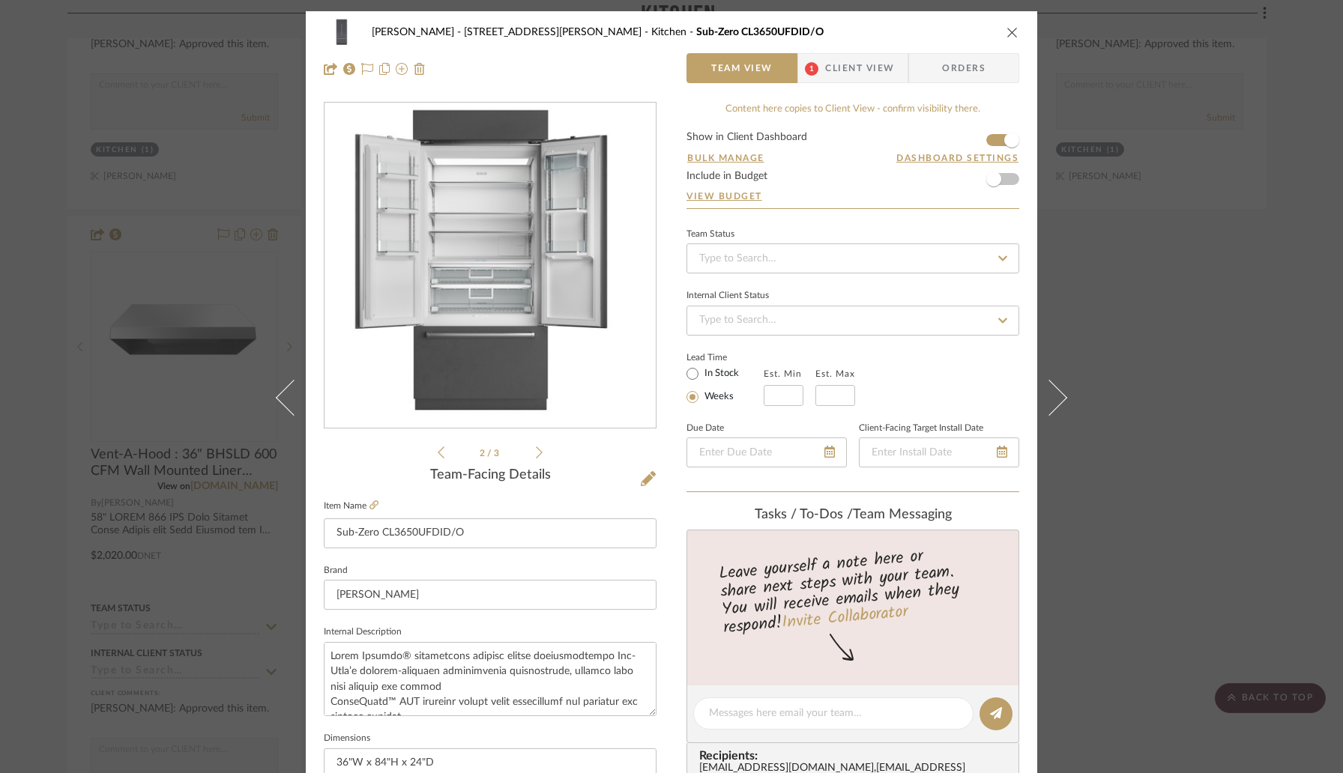
click at [537, 453] on icon at bounding box center [539, 452] width 7 height 13
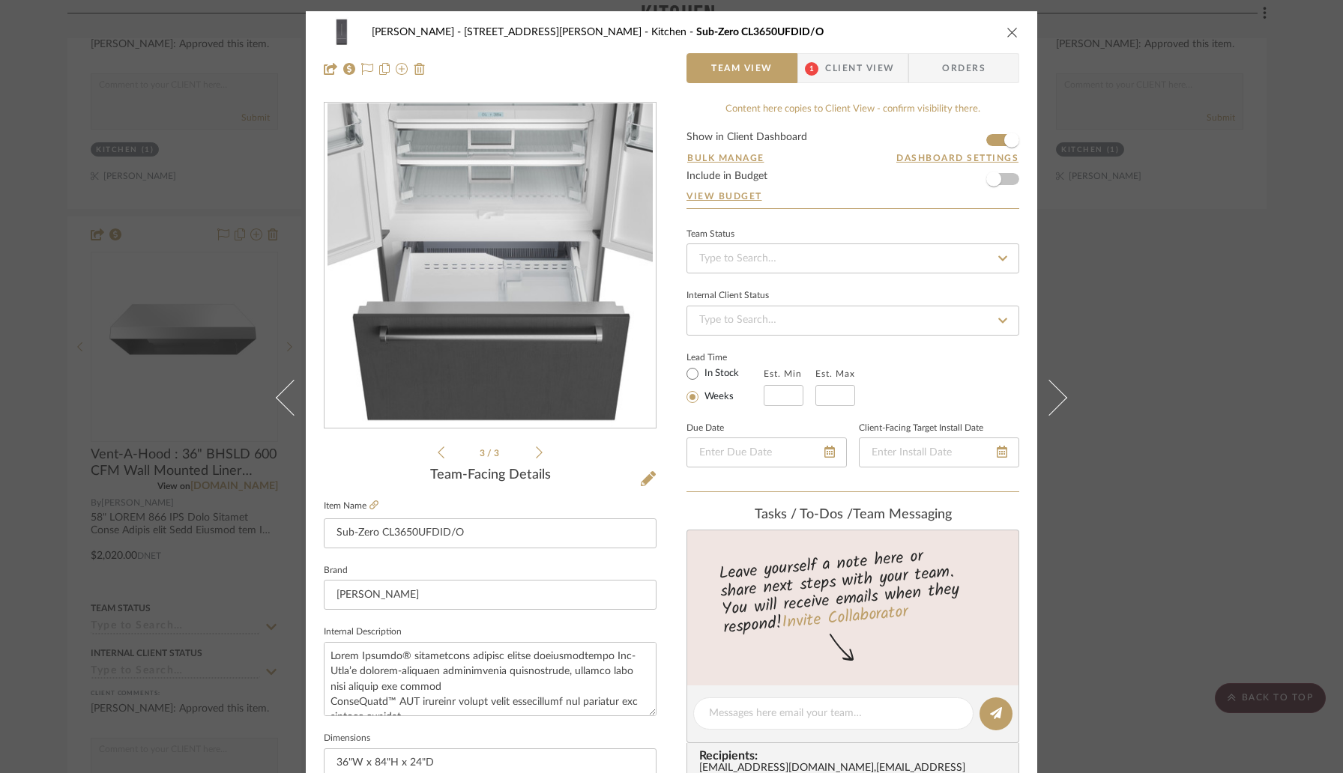
click at [537, 453] on icon at bounding box center [539, 452] width 7 height 13
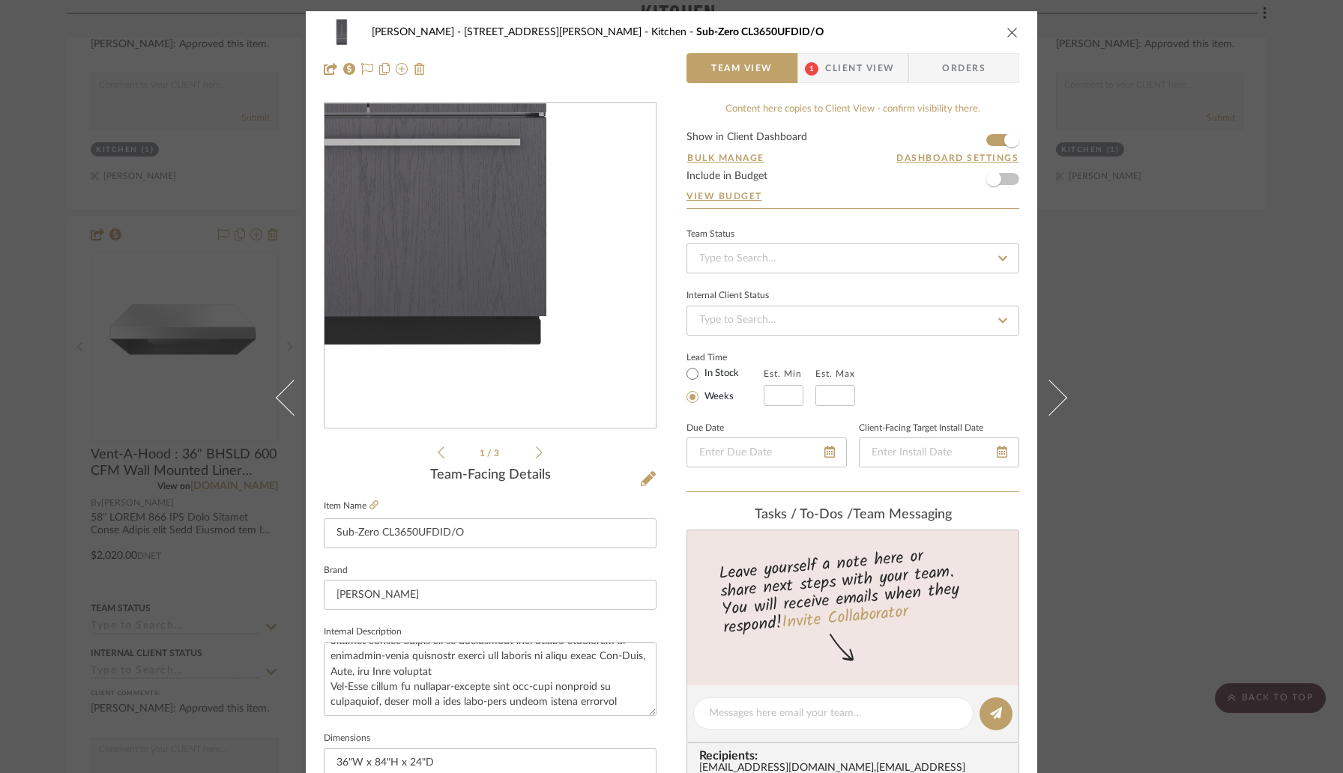
click at [524, 393] on img "0" at bounding box center [490, 265] width 201 height 325
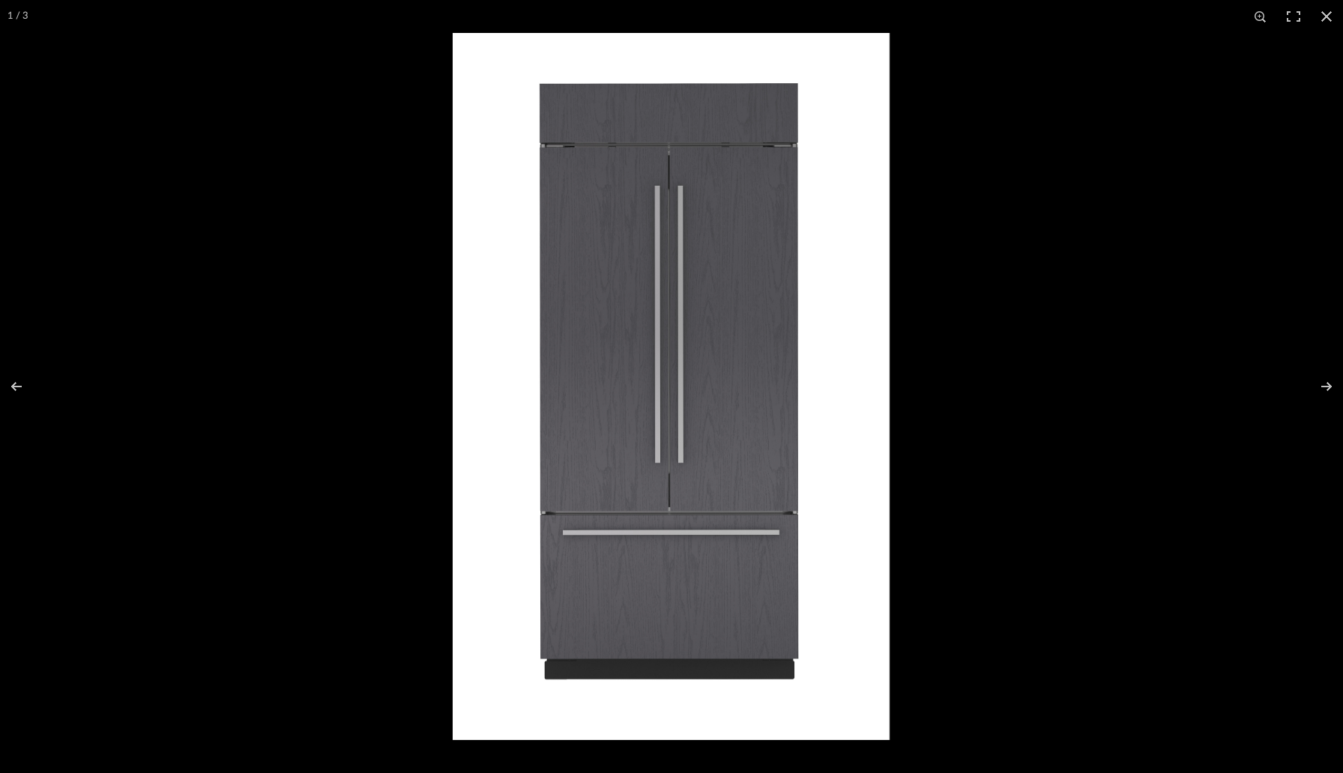
click at [576, 451] on img at bounding box center [671, 386] width 437 height 707
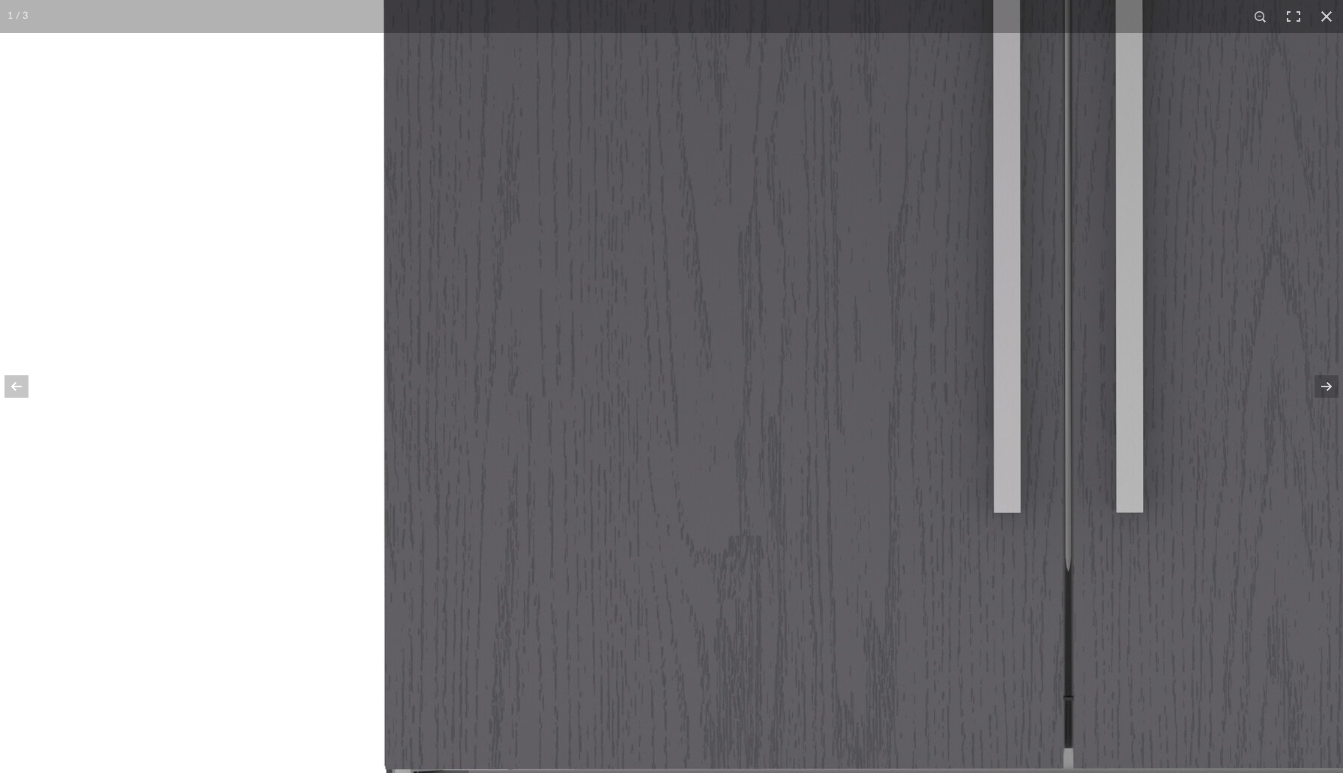
click at [576, 451] on img at bounding box center [1078, 108] width 2315 height 3747
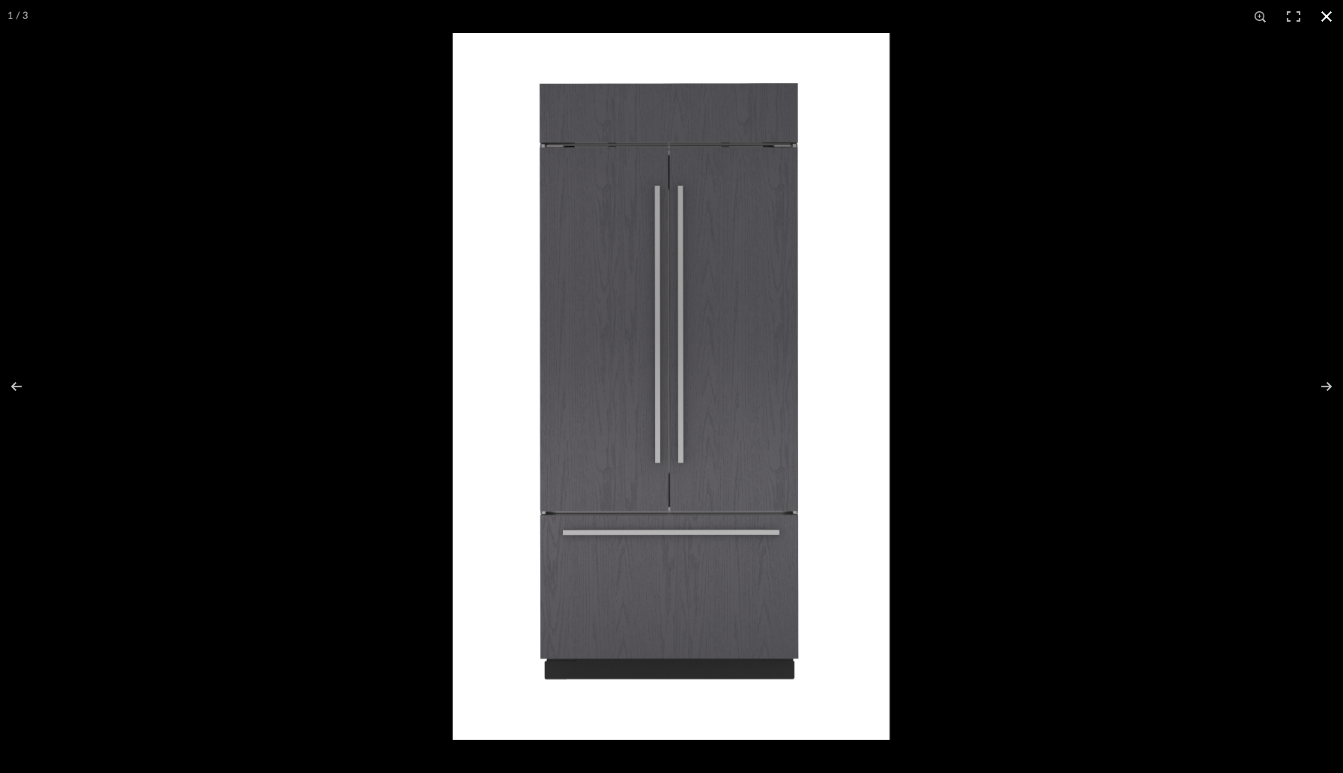
click at [1327, 14] on button at bounding box center [1326, 16] width 33 height 33
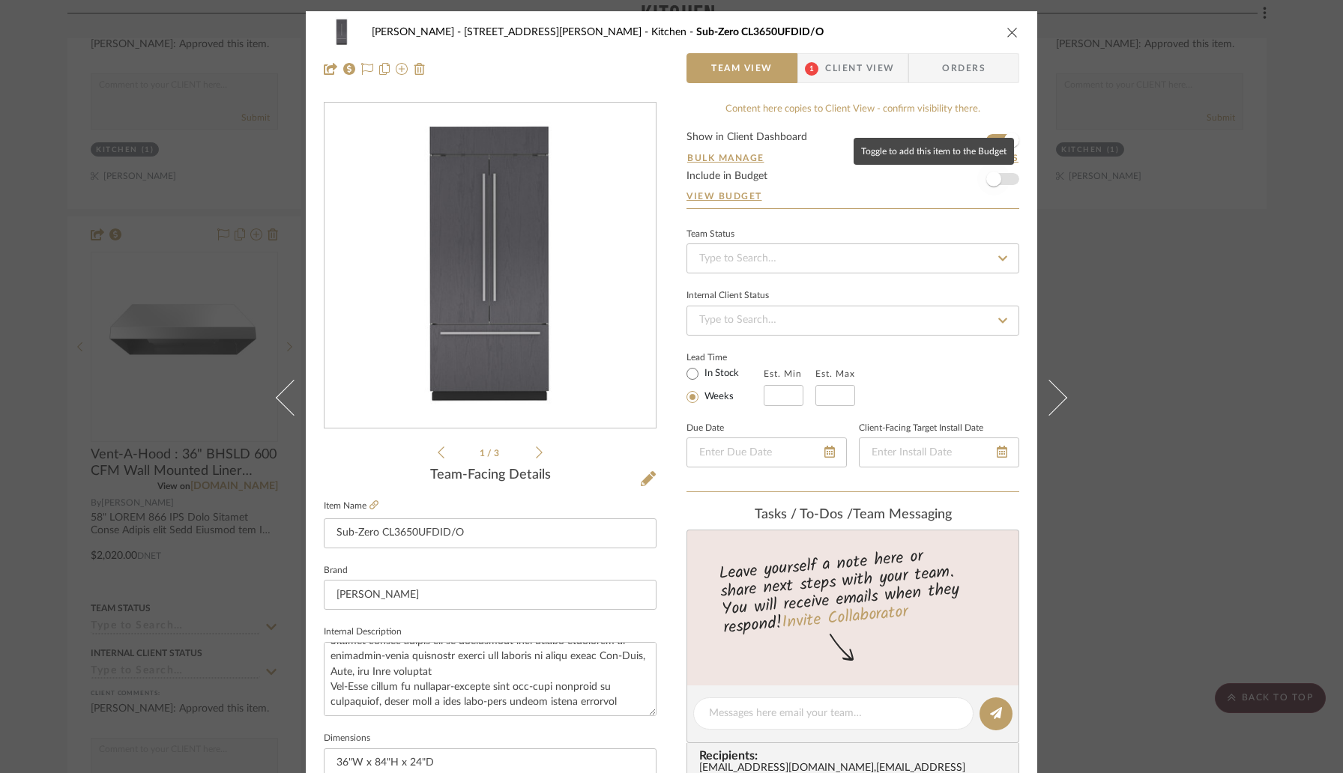
click at [994, 185] on span "button" at bounding box center [993, 179] width 33 height 33
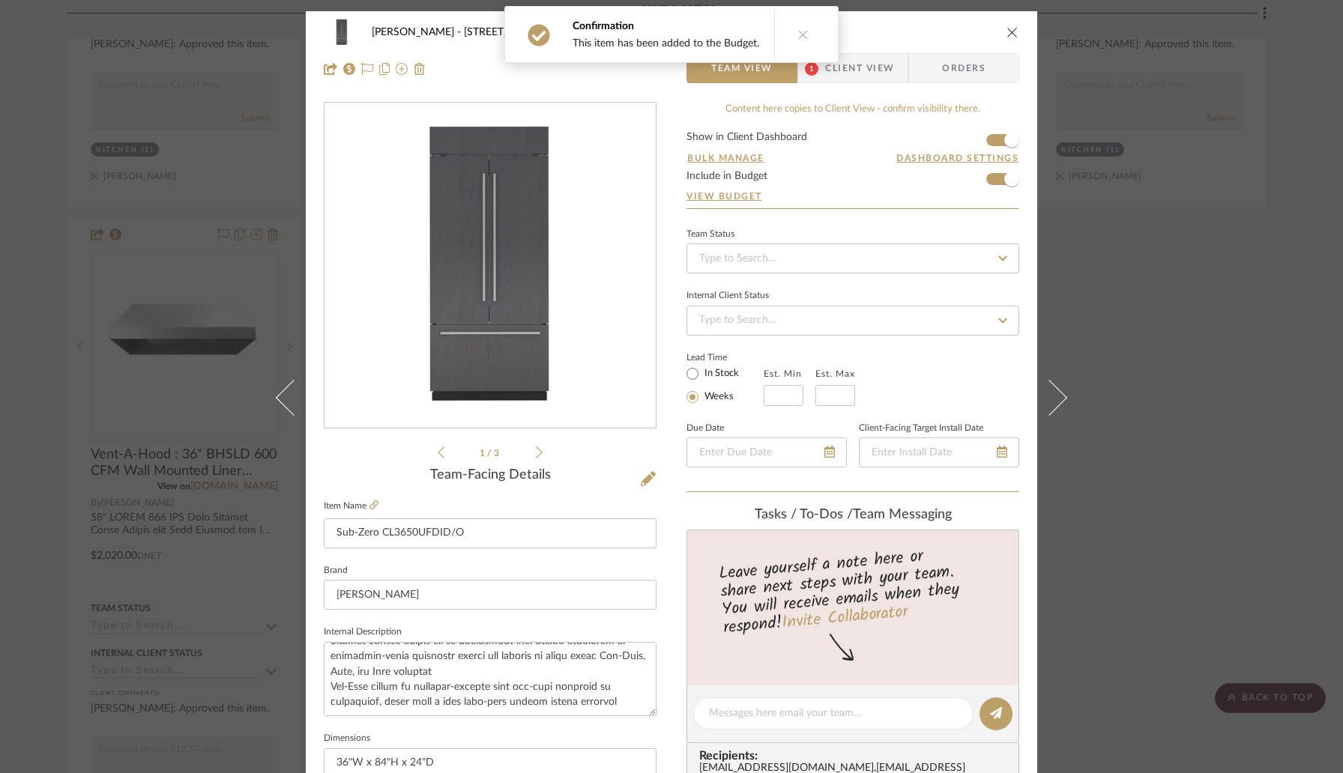
click at [1006, 31] on icon "close" at bounding box center [1012, 32] width 12 height 12
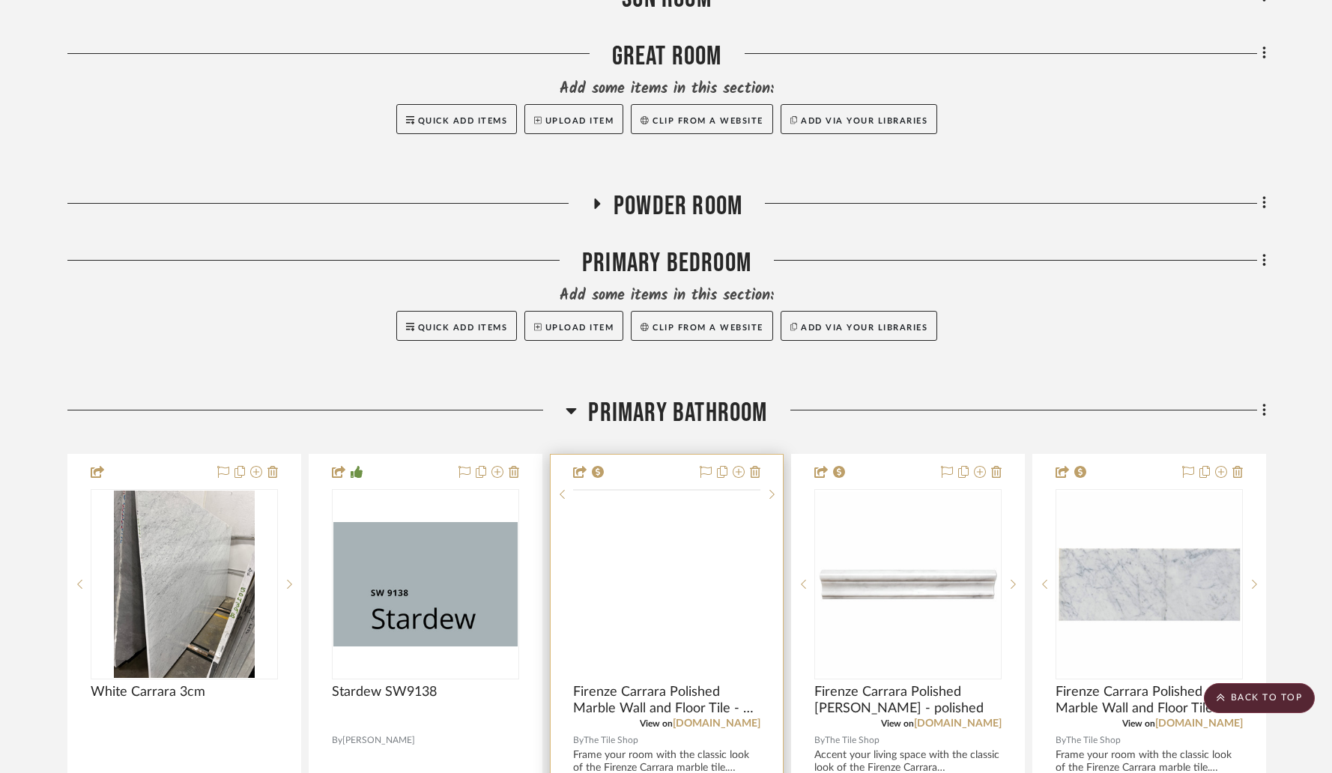
scroll to position [4013, 0]
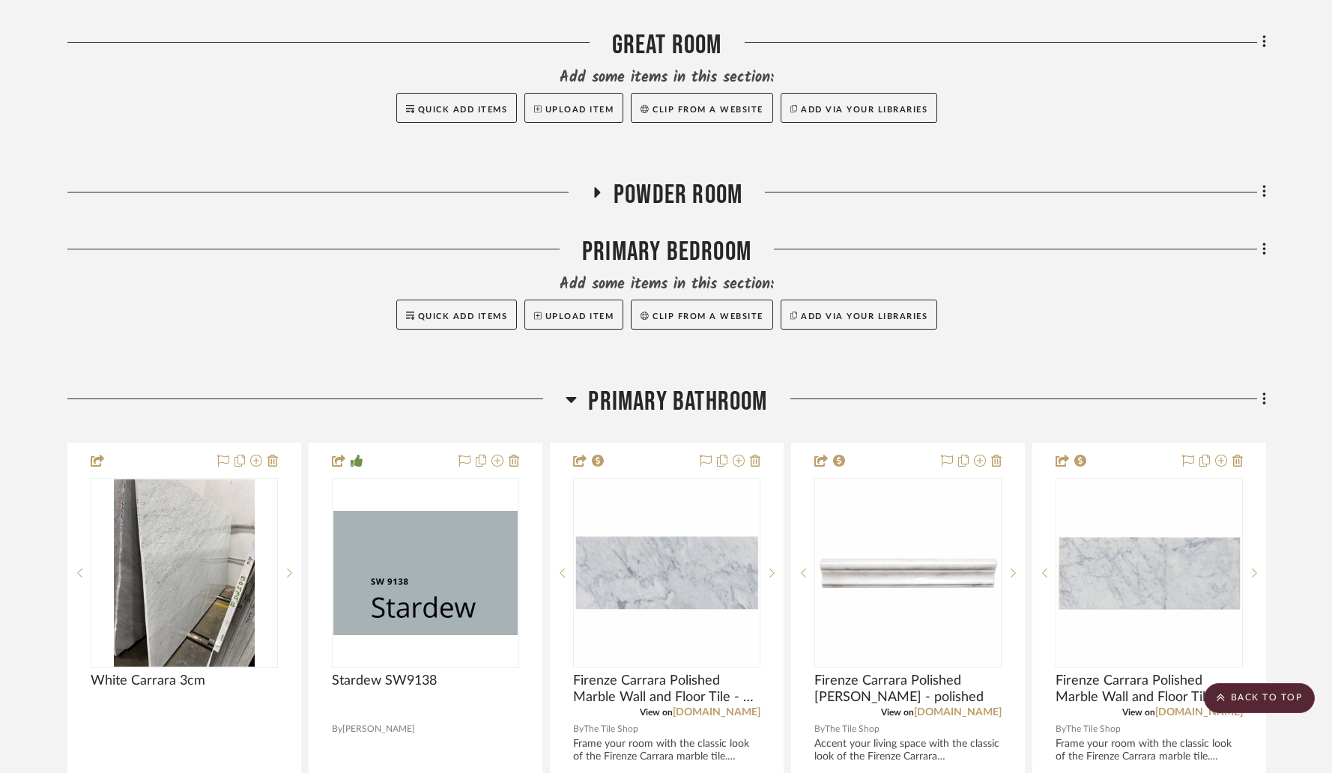
click at [571, 397] on icon at bounding box center [572, 400] width 10 height 6
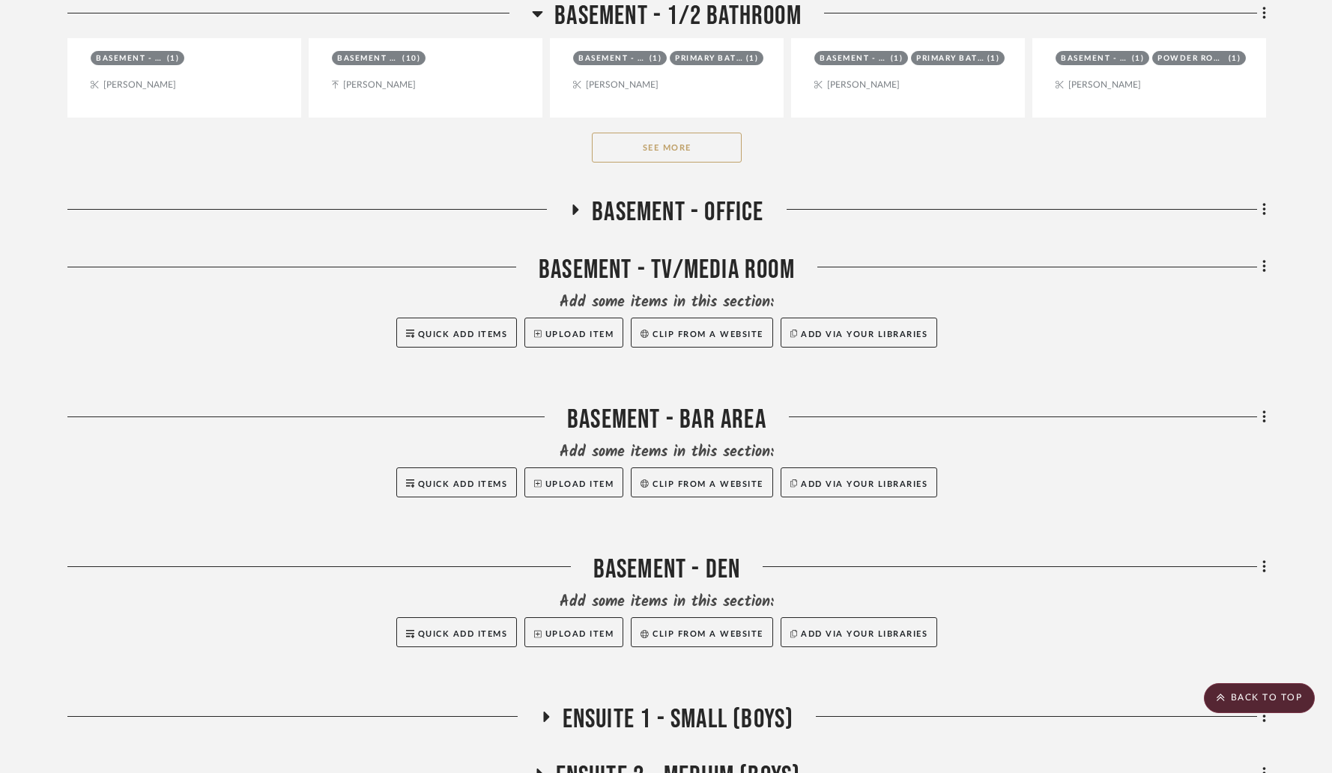
scroll to position [5075, 0]
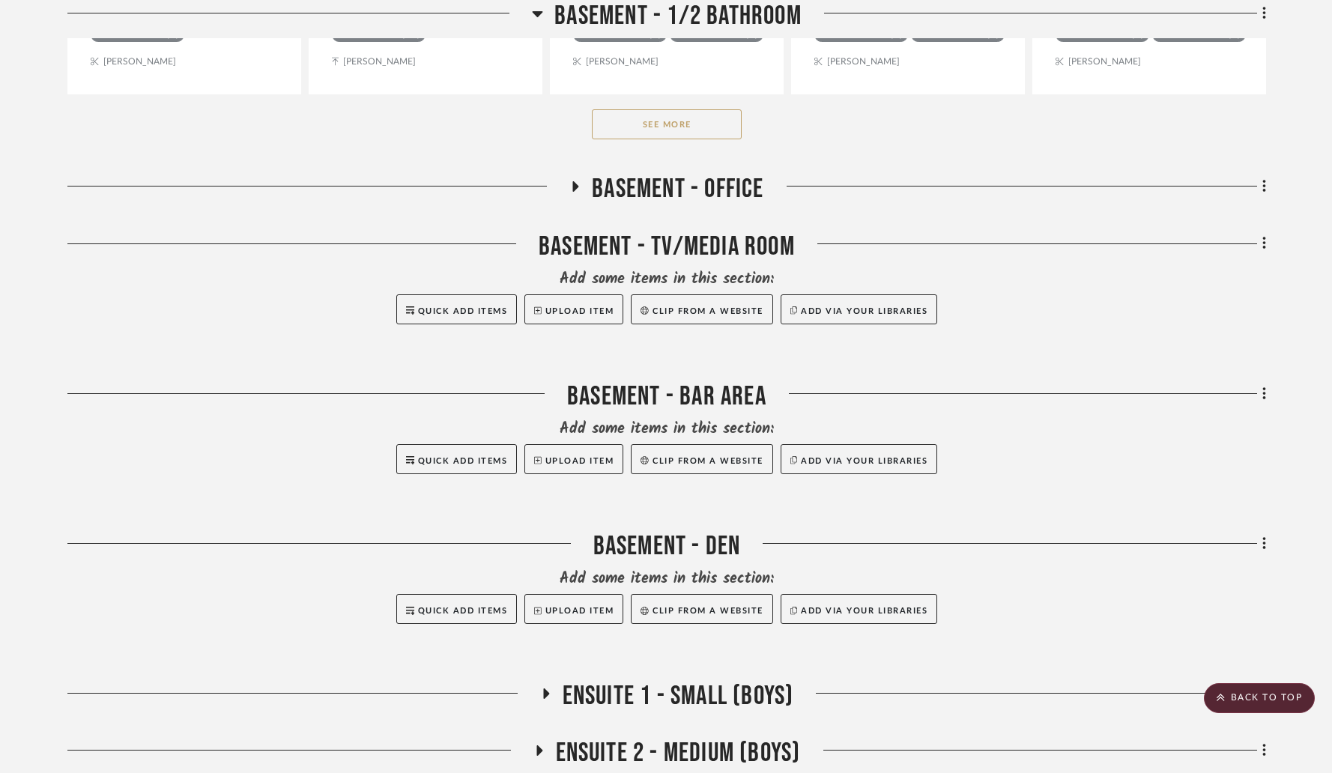
click at [839, 474] on div at bounding box center [666, 492] width 1199 height 37
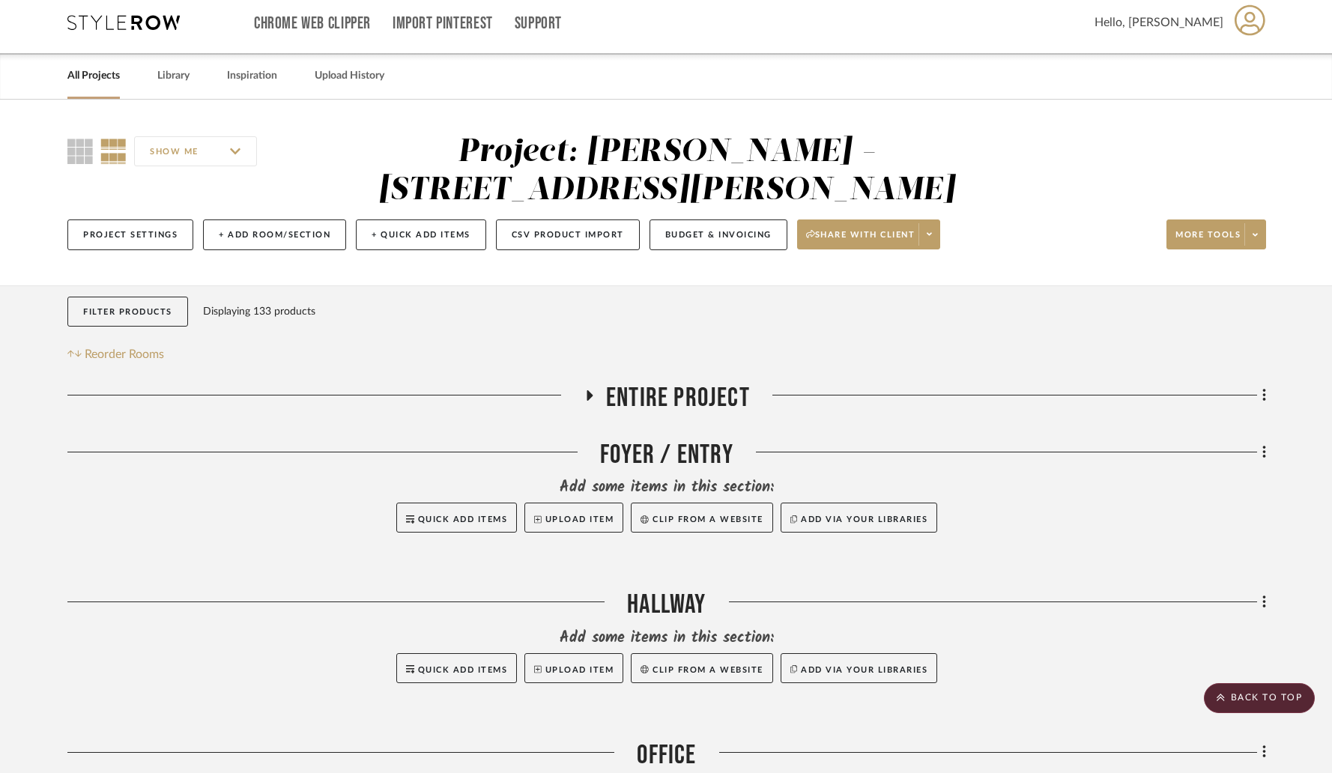
scroll to position [0, 0]
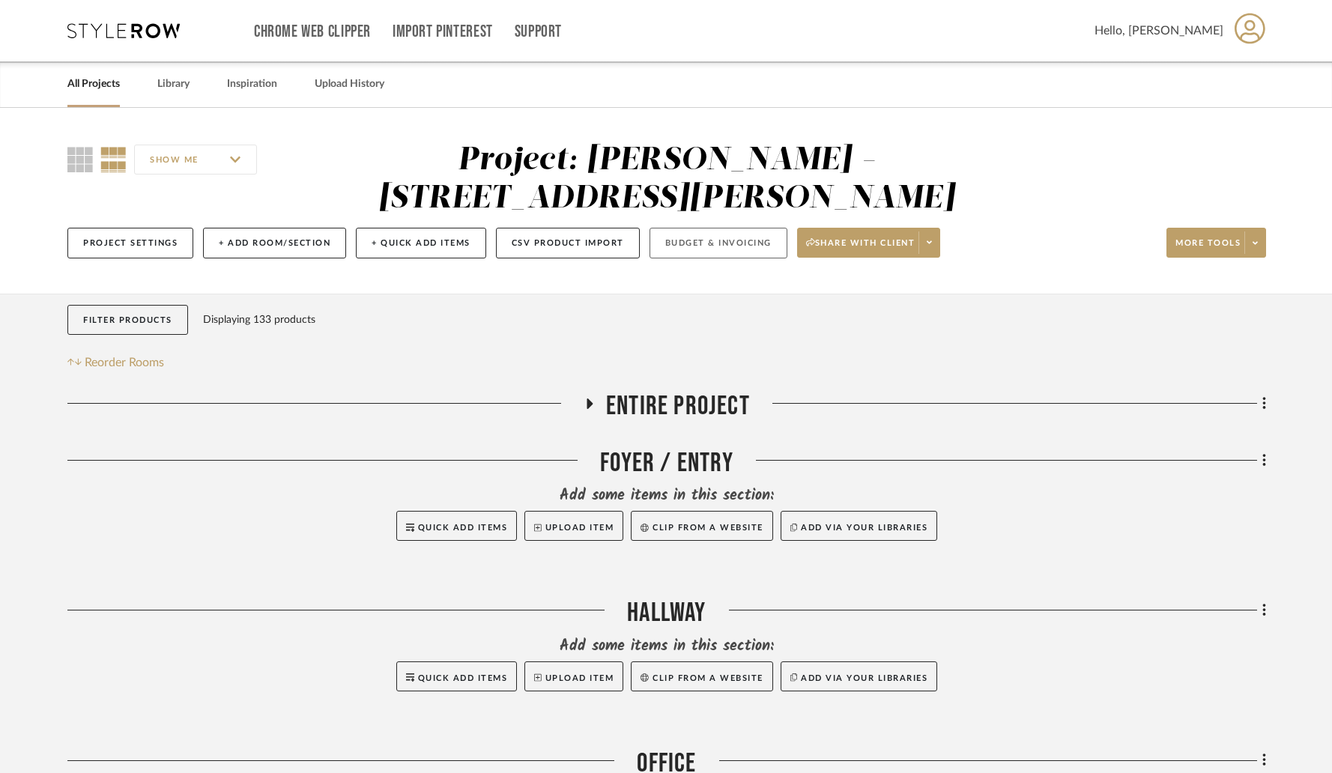
click at [674, 228] on button "Budget & Invoicing" at bounding box center [719, 243] width 138 height 31
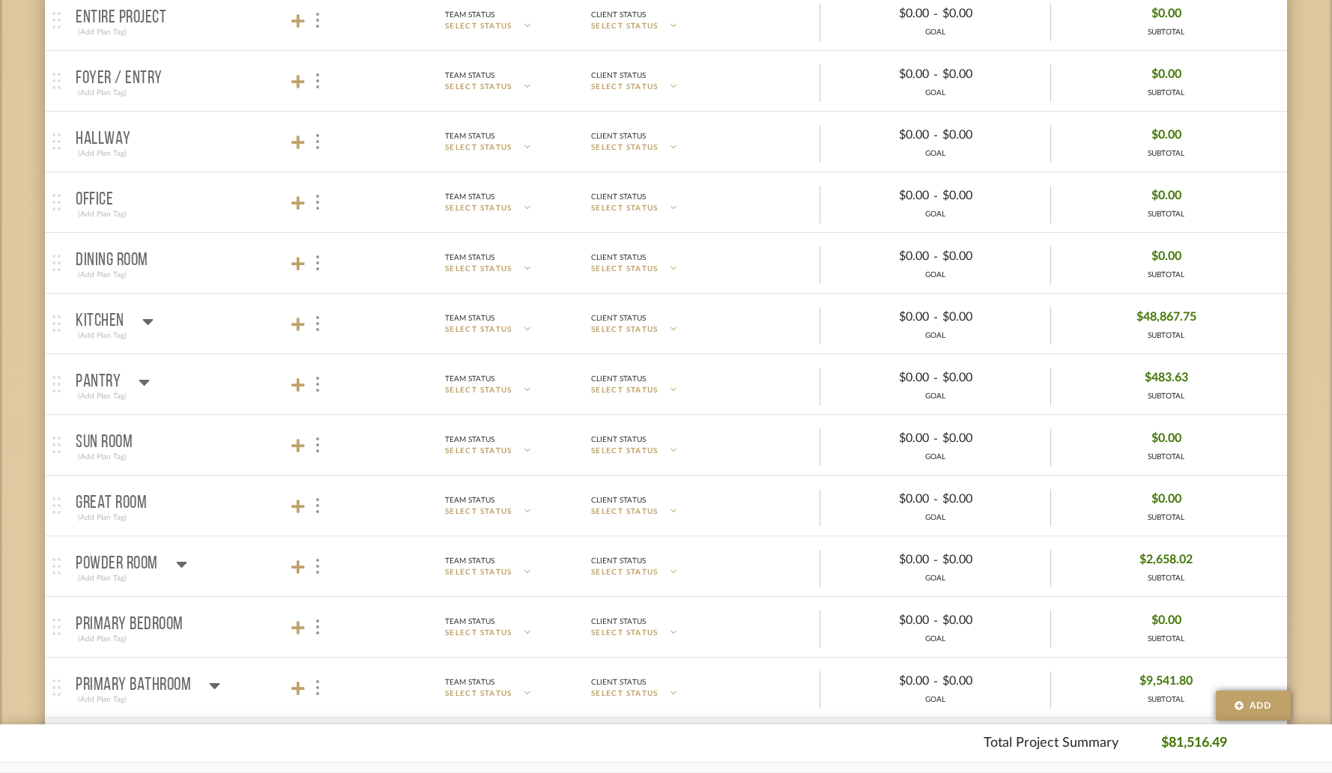
scroll to position [320, 0]
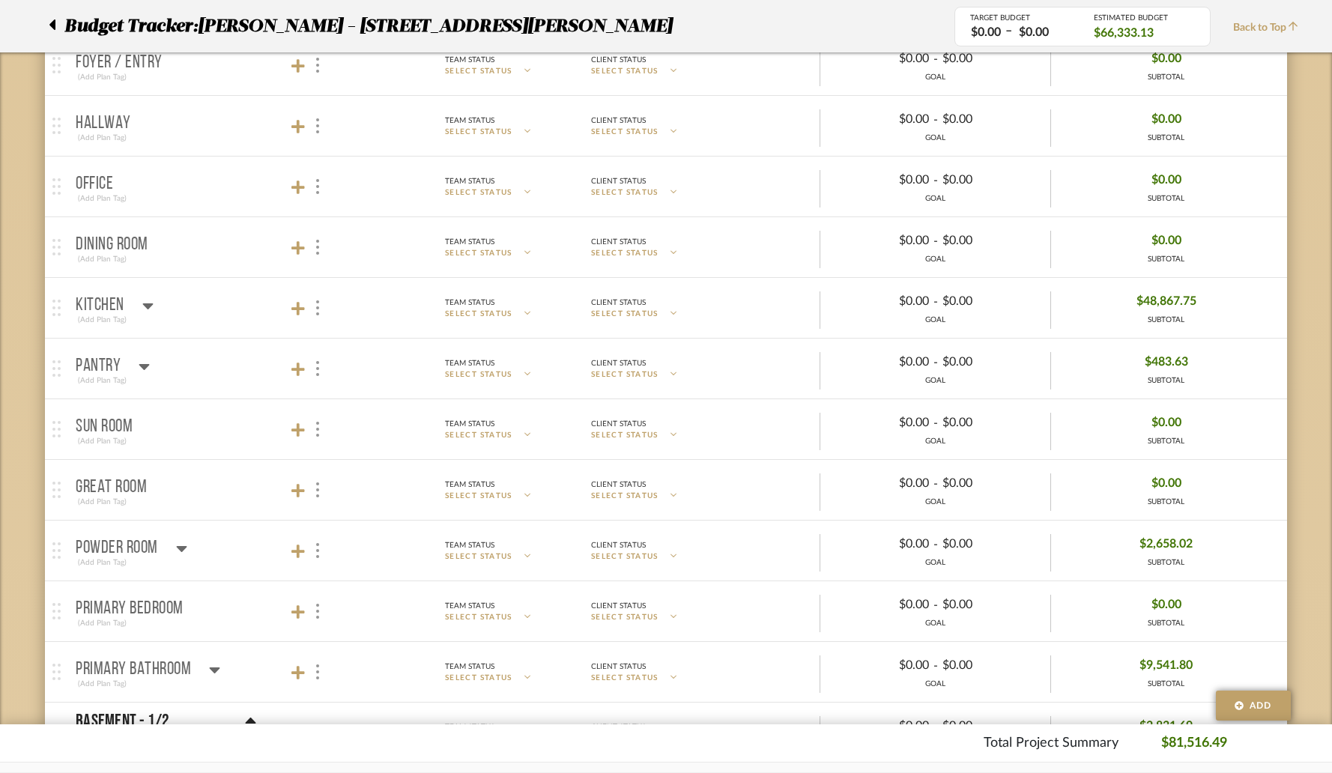
click at [145, 304] on icon at bounding box center [147, 306] width 10 height 6
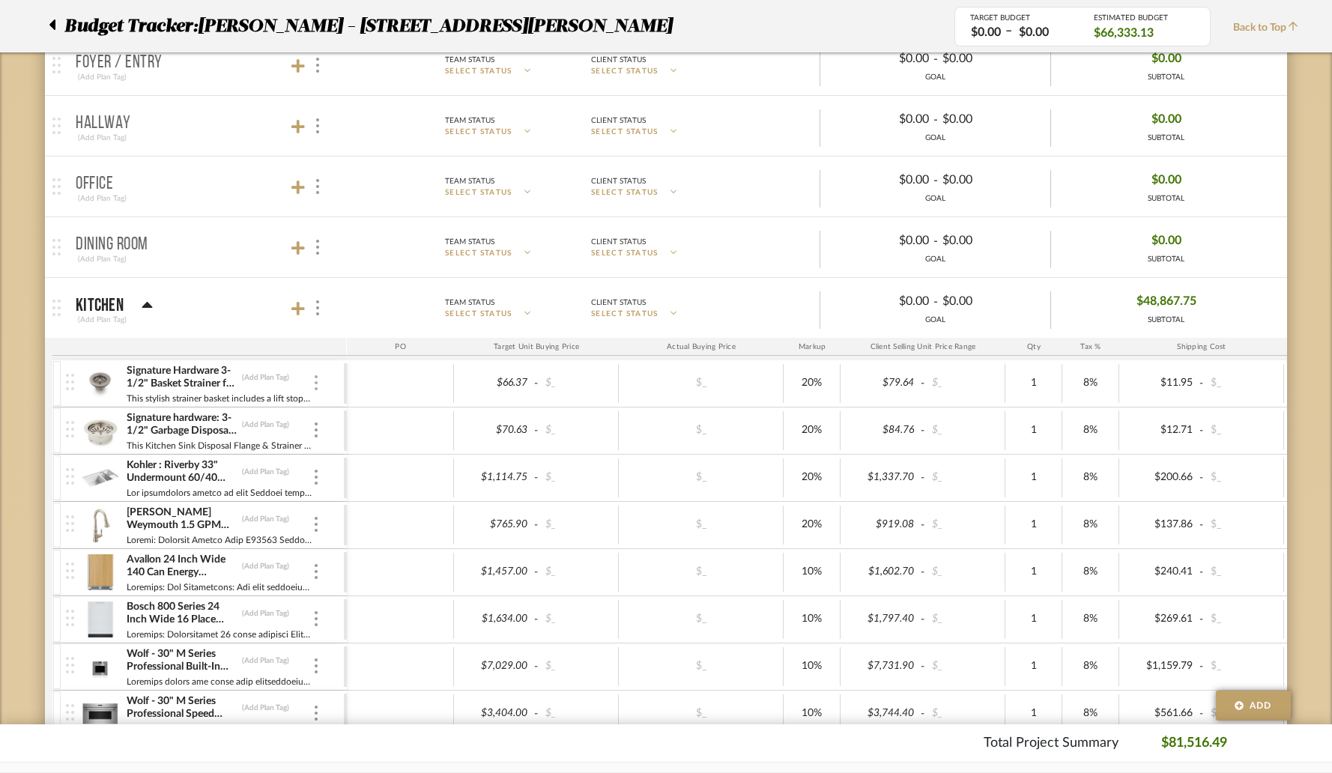
click at [319, 386] on div at bounding box center [315, 383] width 7 height 16
click at [348, 494] on span "Remove Item" at bounding box center [388, 495] width 93 height 13
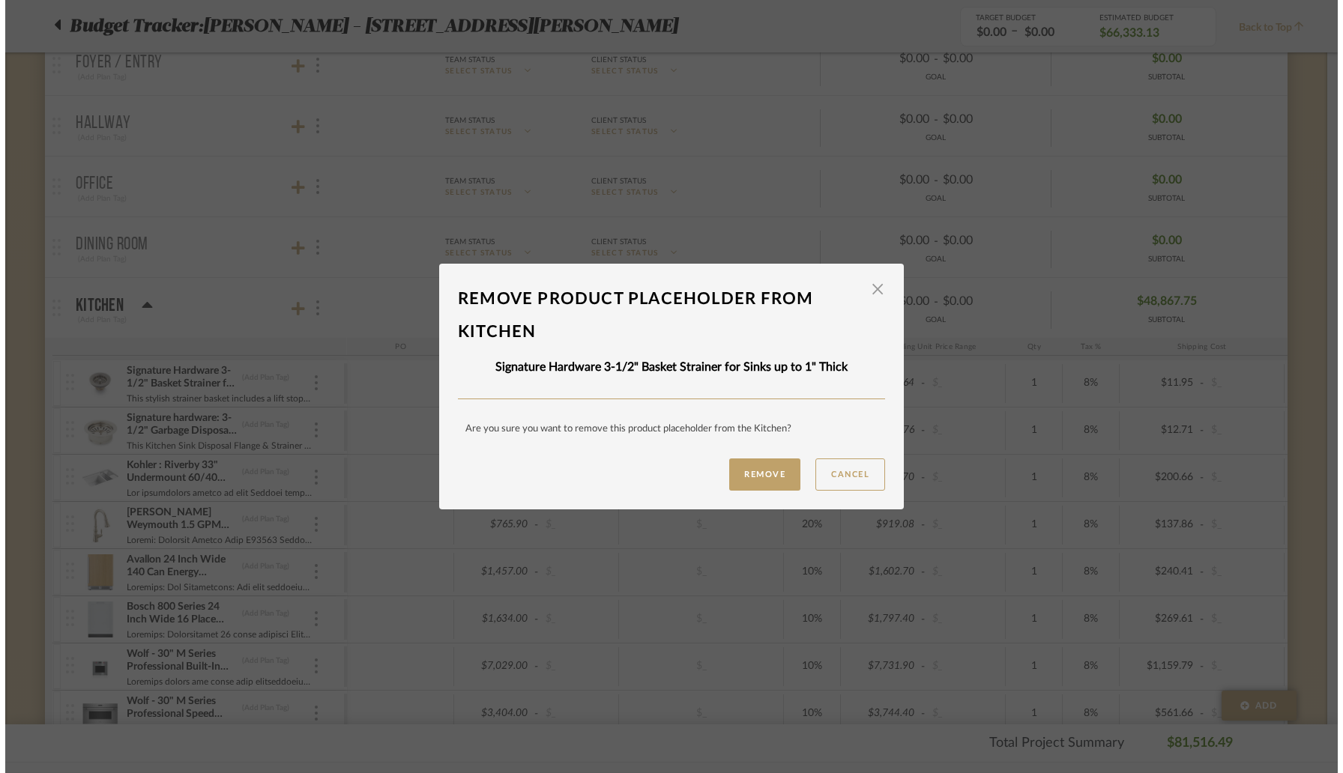
scroll to position [0, 0]
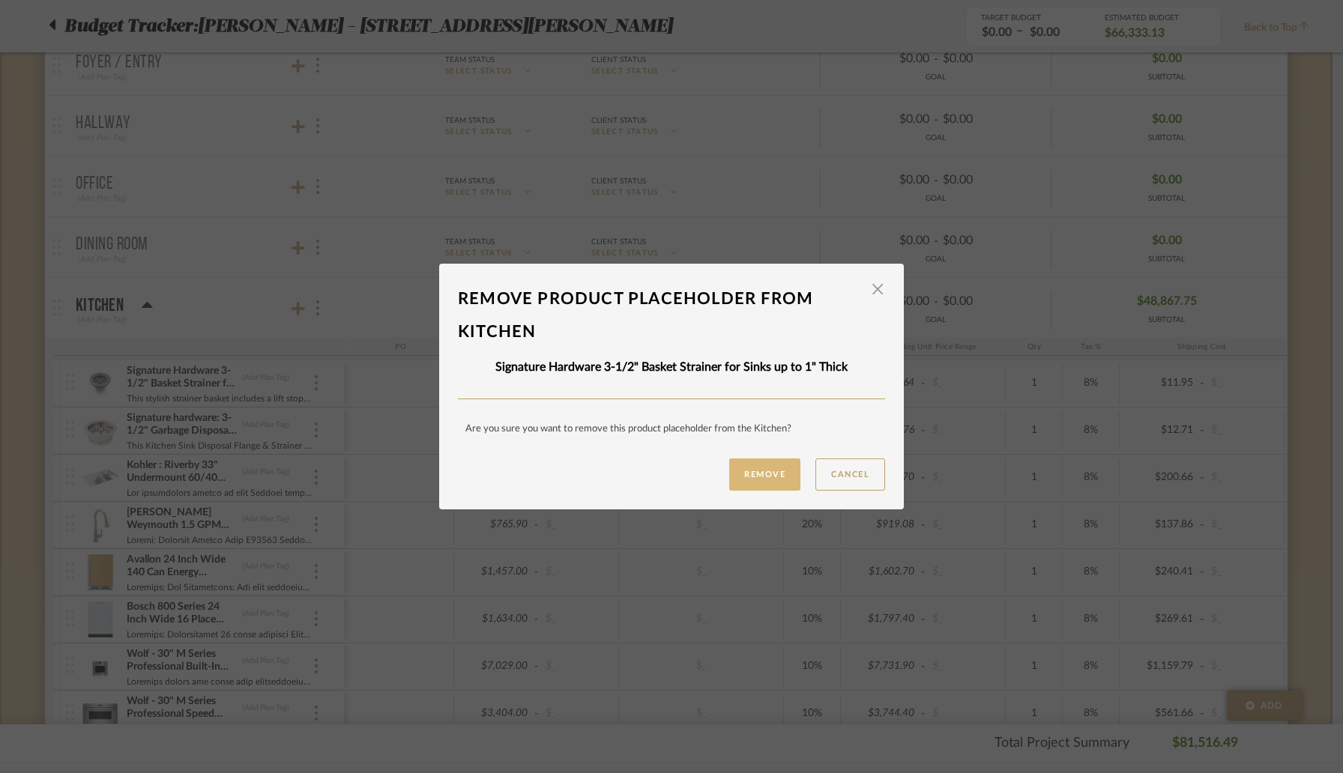
click at [736, 476] on button "Remove" at bounding box center [764, 475] width 71 height 32
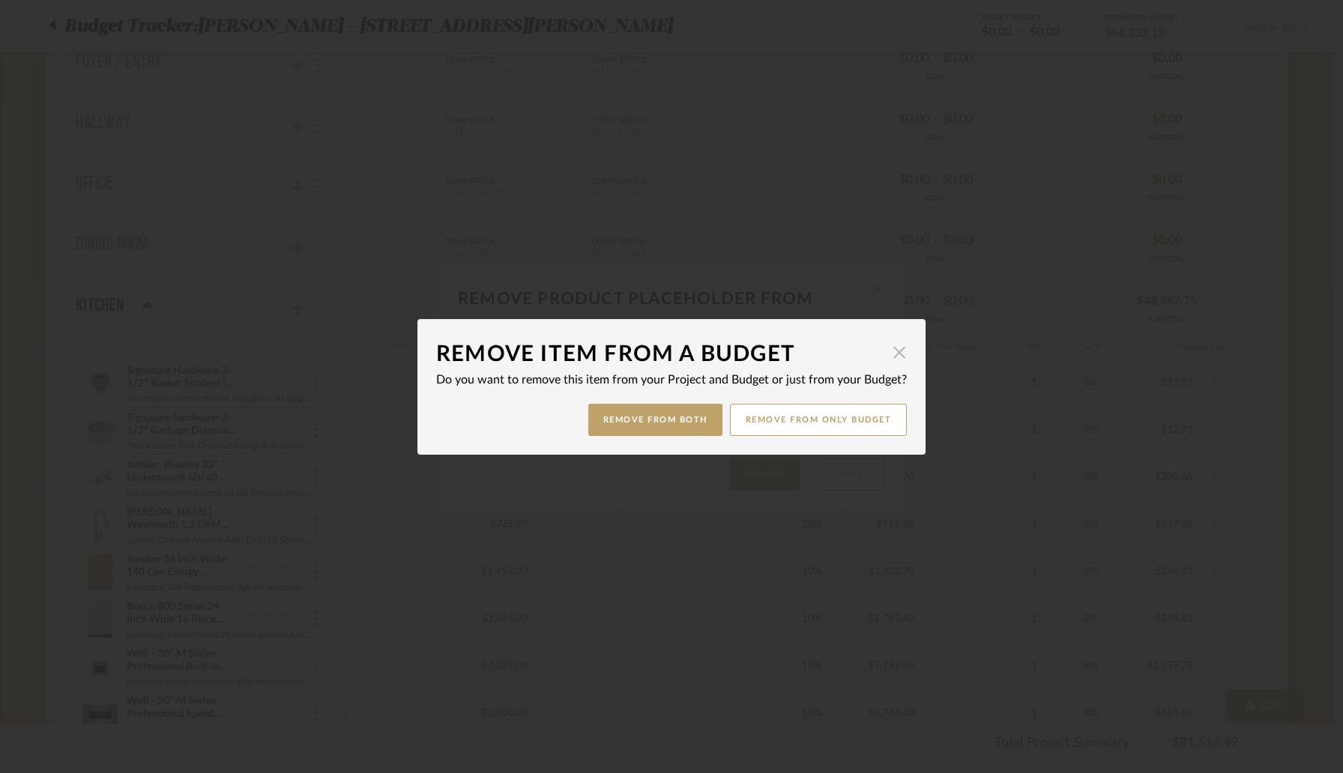
click at [888, 354] on span "button" at bounding box center [899, 353] width 30 height 30
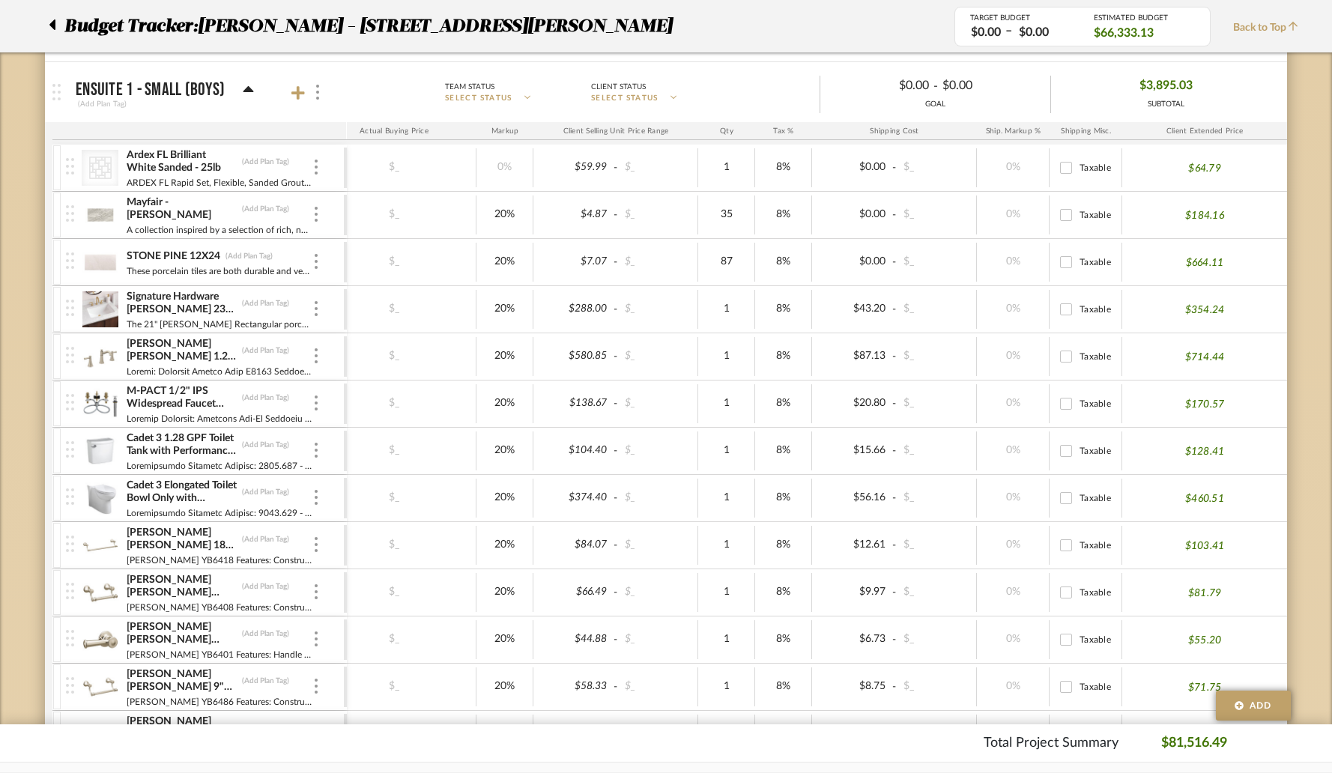
click at [244, 89] on icon at bounding box center [249, 89] width 10 height 6
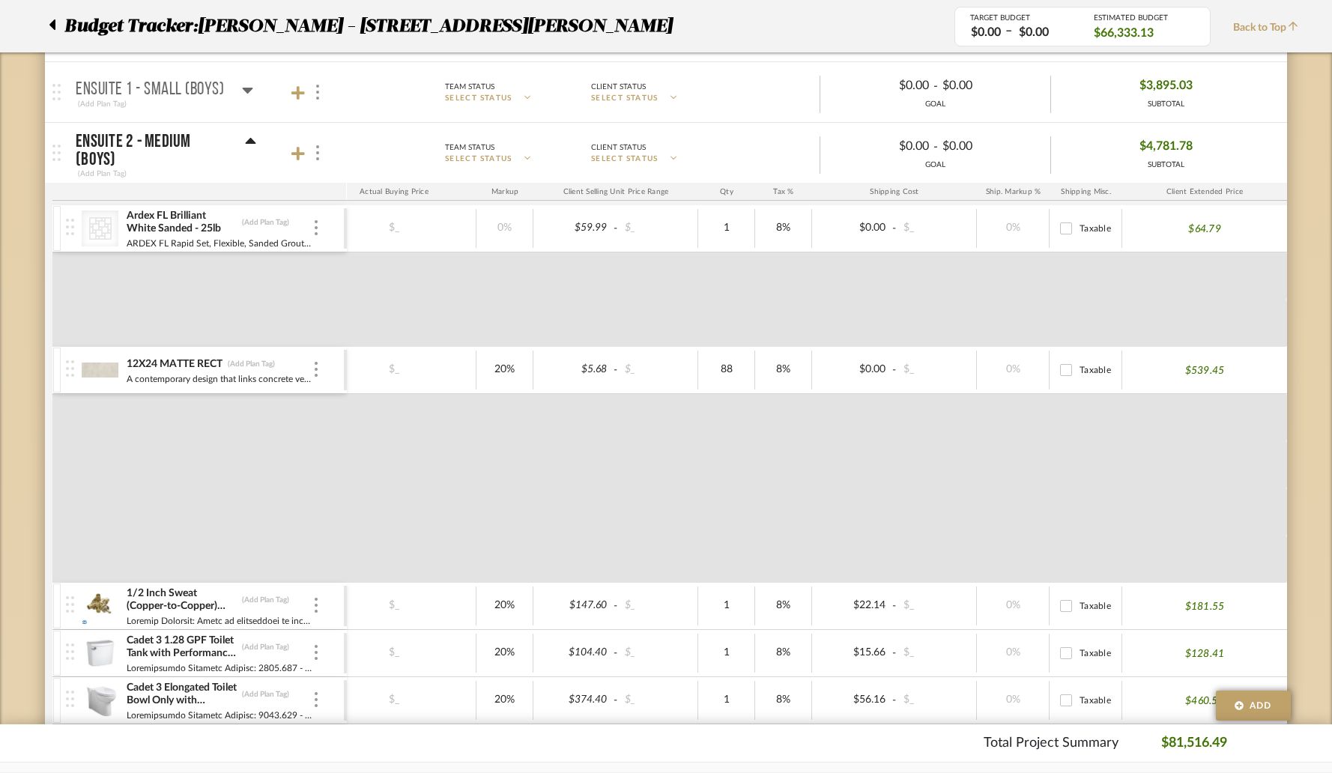
click at [251, 141] on icon at bounding box center [251, 141] width 10 height 6
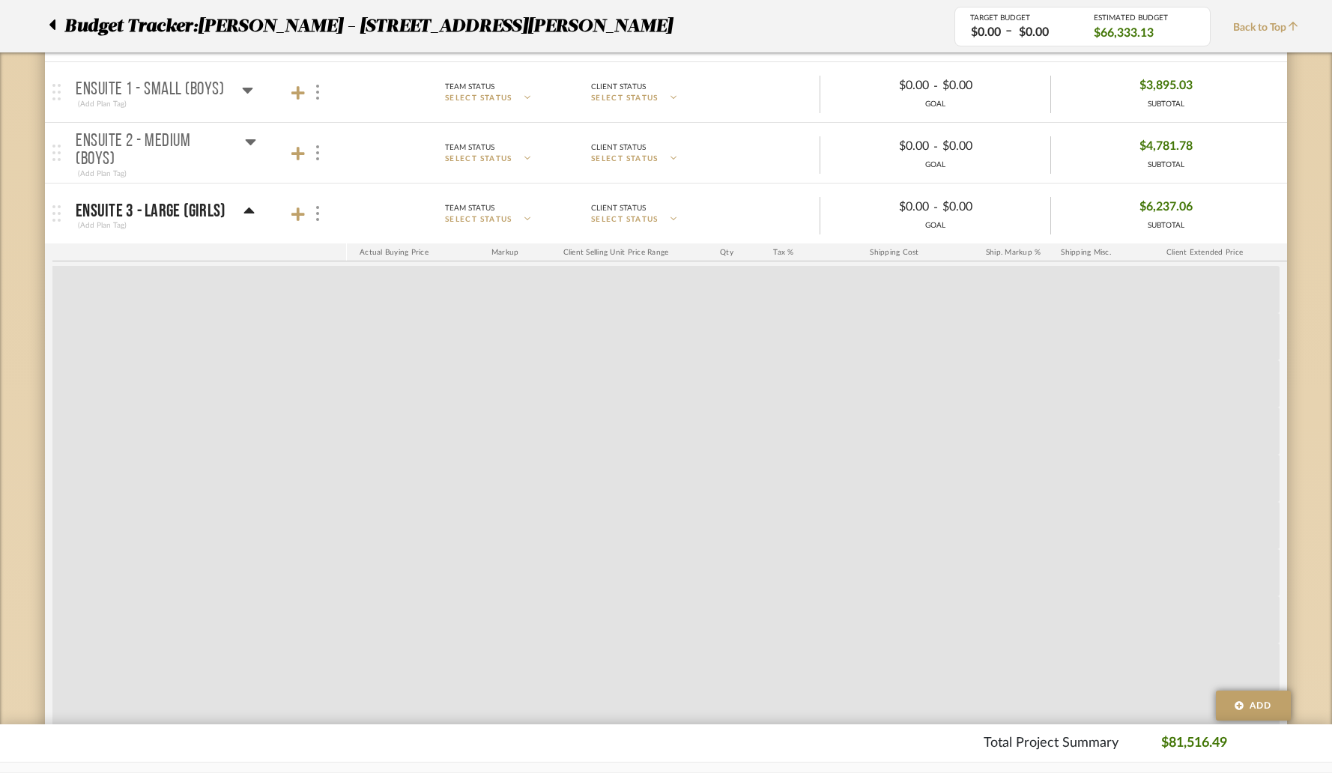
click at [244, 208] on icon at bounding box center [249, 211] width 11 height 18
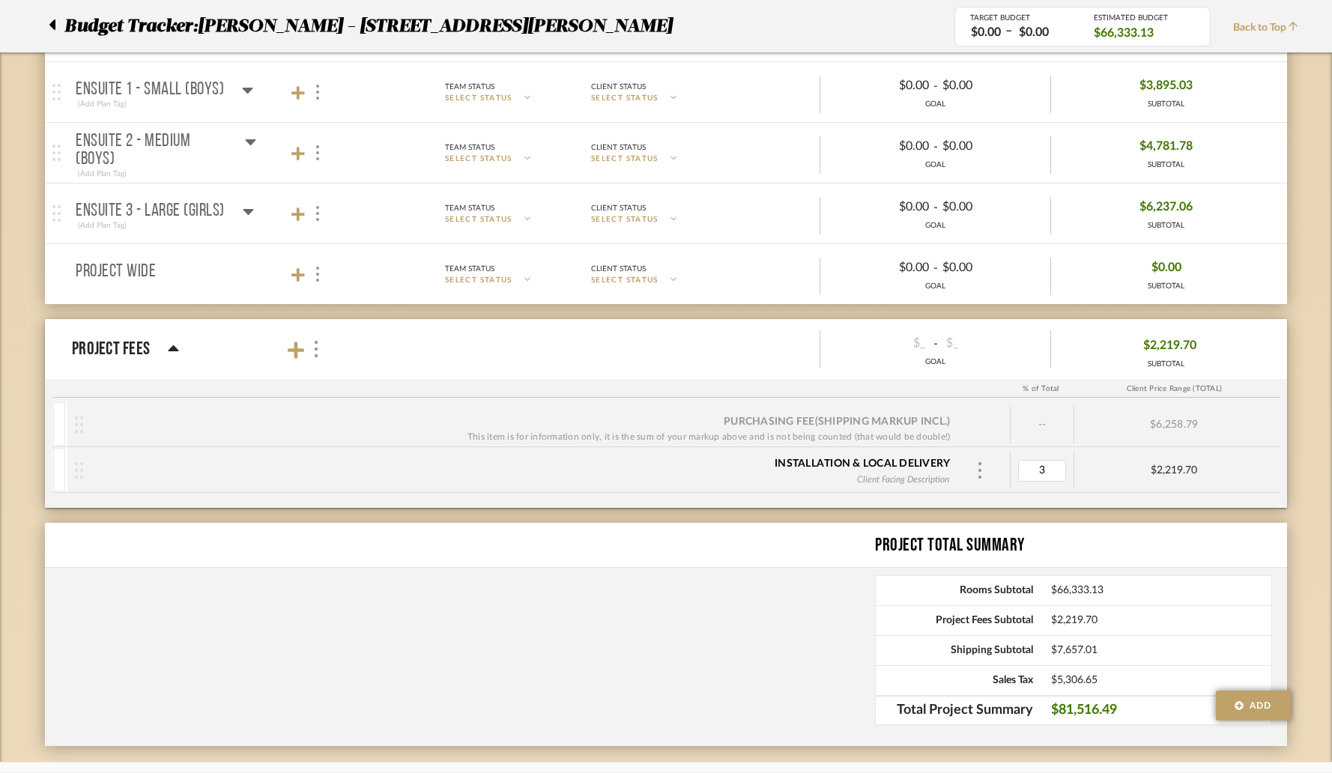
type input "0"
click at [297, 273] on icon at bounding box center [297, 274] width 13 height 13
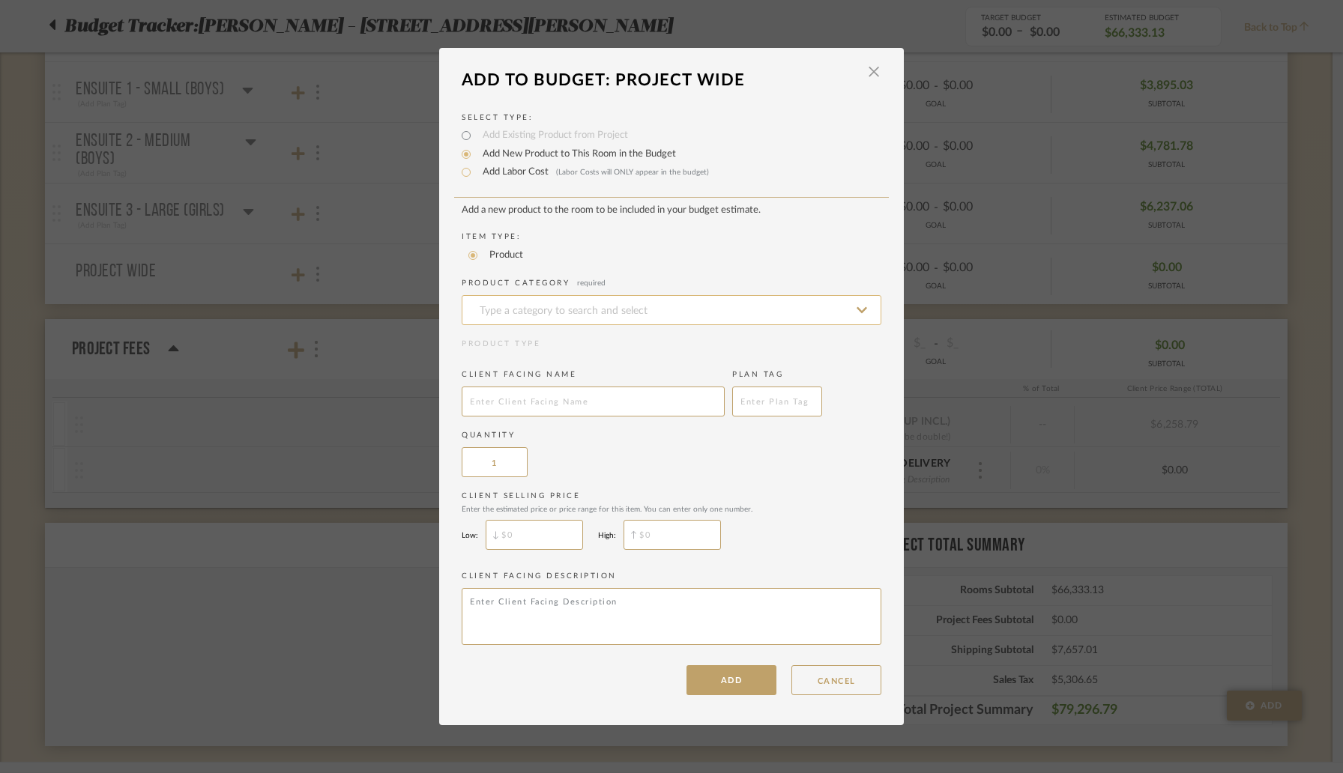
click at [481, 321] on input at bounding box center [672, 310] width 420 height 30
type input "[PERSON_NAME]"
click at [511, 170] on label "Add Labor Cost (Labor Costs will ONLY appear in the budget)" at bounding box center [592, 172] width 234 height 15
click at [500, 171] on label "Add Labor Cost (Labor Costs will ONLY appear in the budget)" at bounding box center [592, 172] width 234 height 15
click at [475, 171] on input "Add Labor Cost (Labor Costs will ONLY appear in the budget)" at bounding box center [466, 172] width 18 height 18
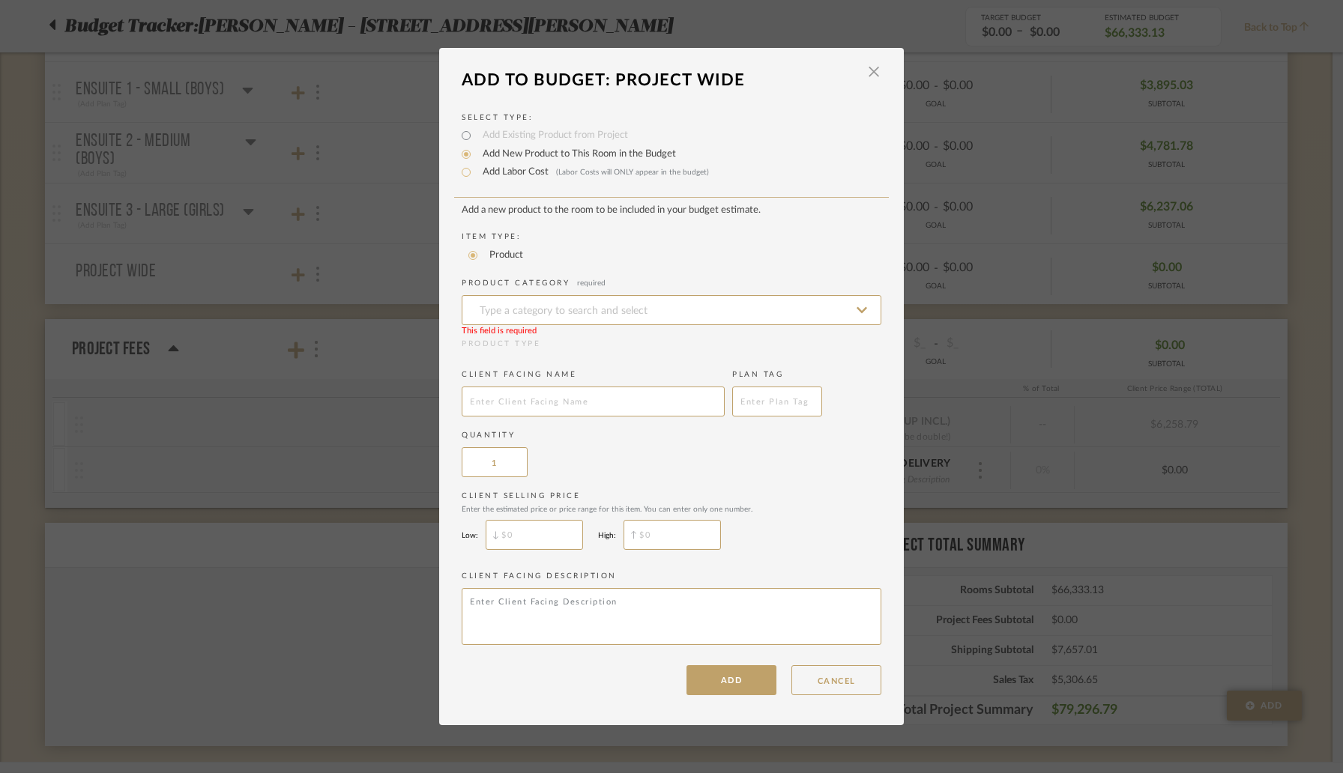
radio input "true"
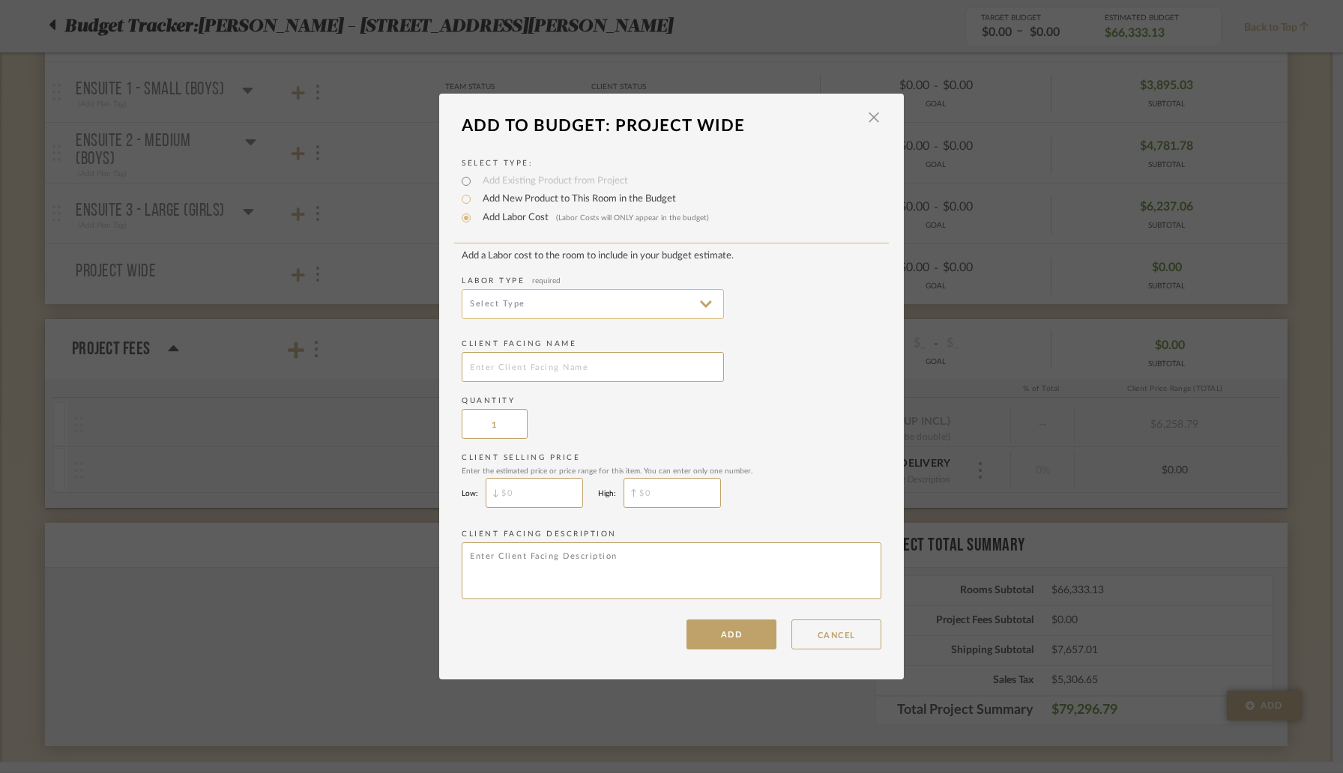
click at [493, 293] on input at bounding box center [593, 304] width 262 height 30
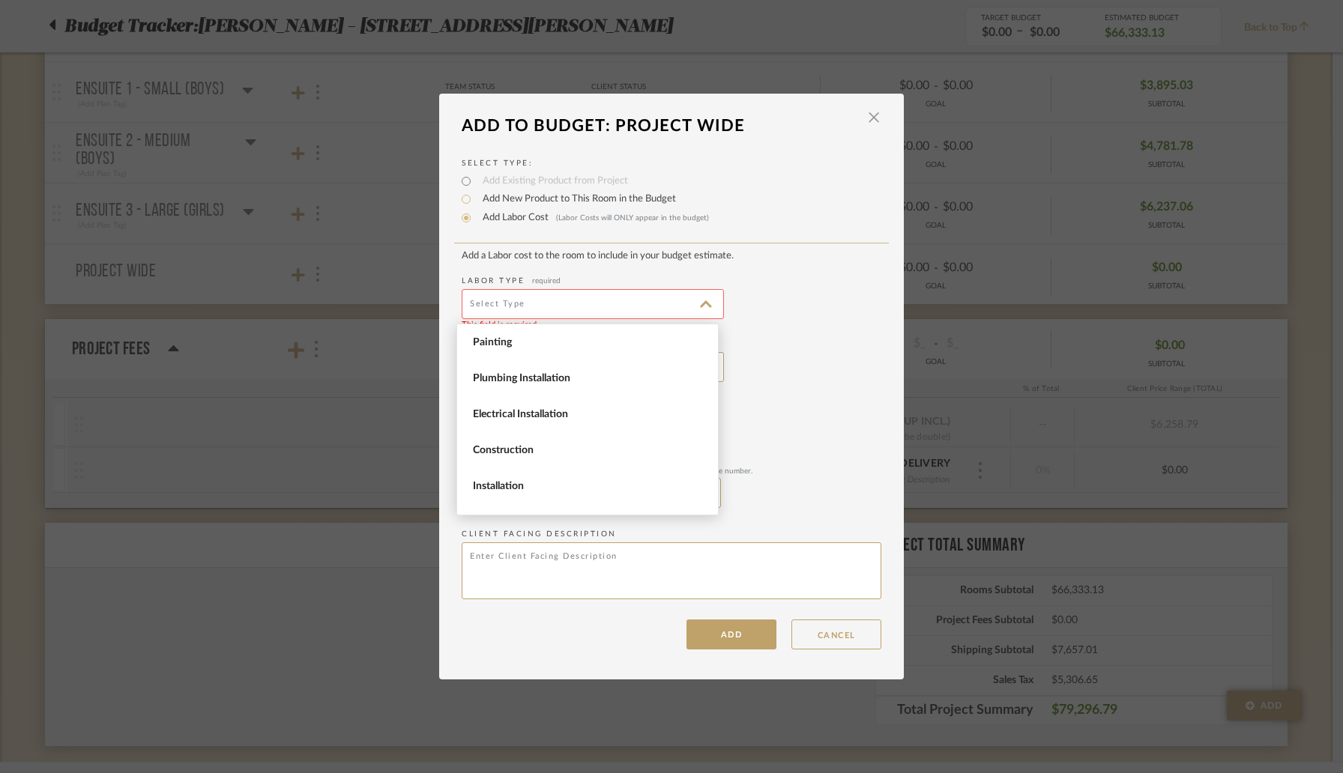
click at [776, 375] on div "Client Facing Name" at bounding box center [672, 360] width 420 height 43
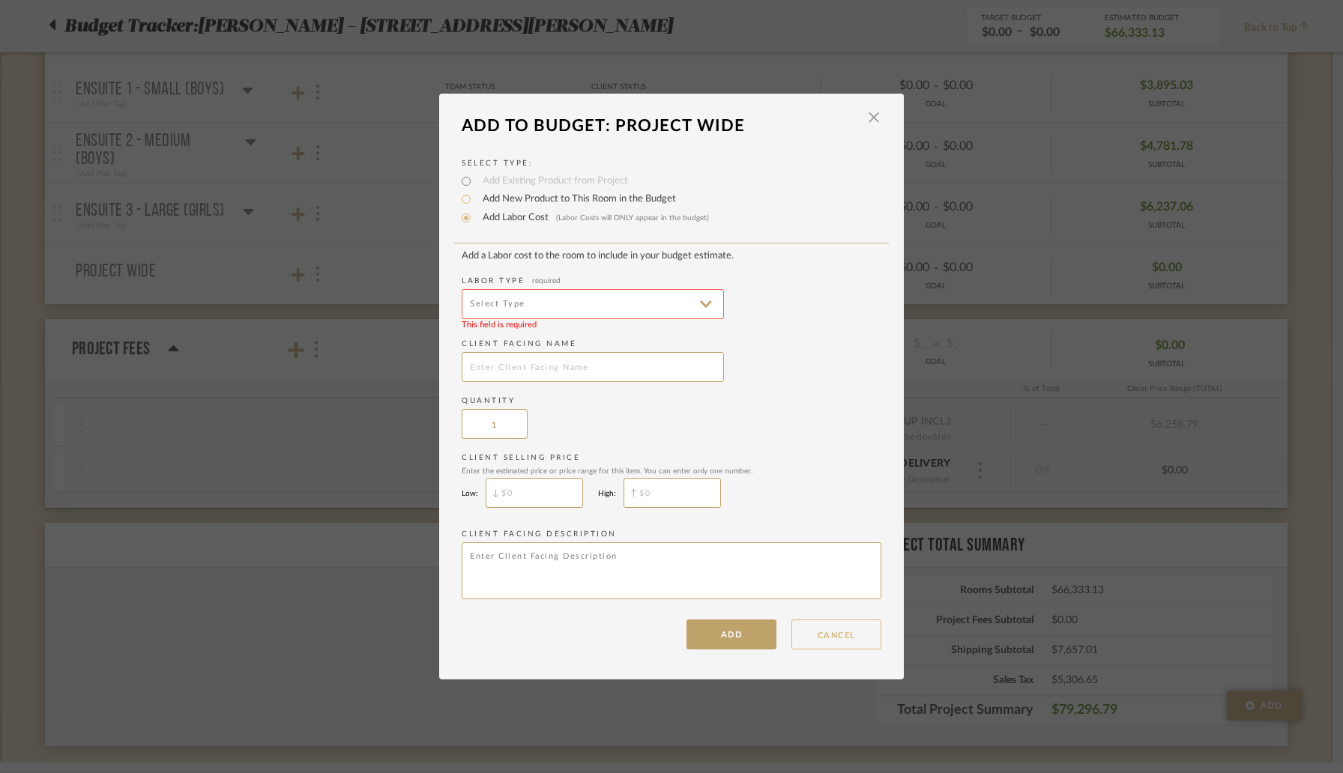
click at [829, 632] on button "CANCEL" at bounding box center [836, 635] width 90 height 30
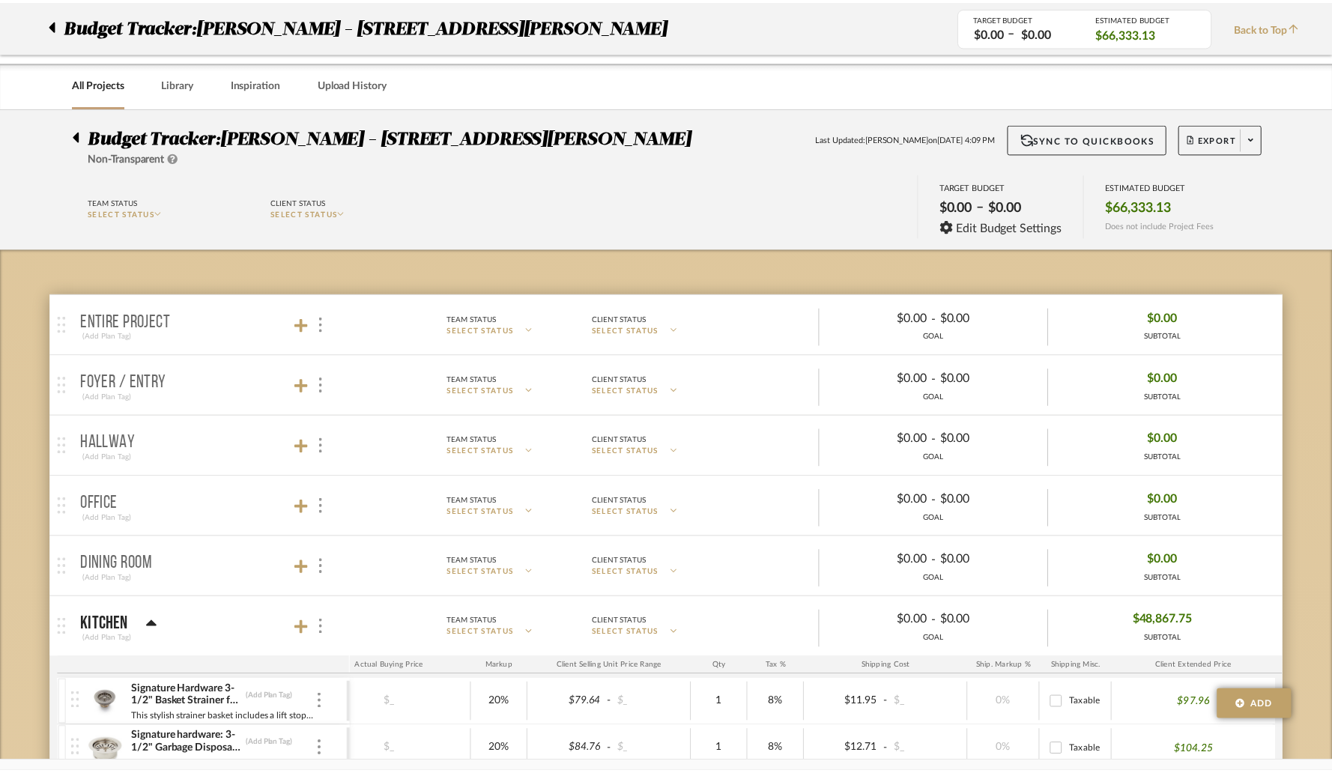
scroll to position [2283, 0]
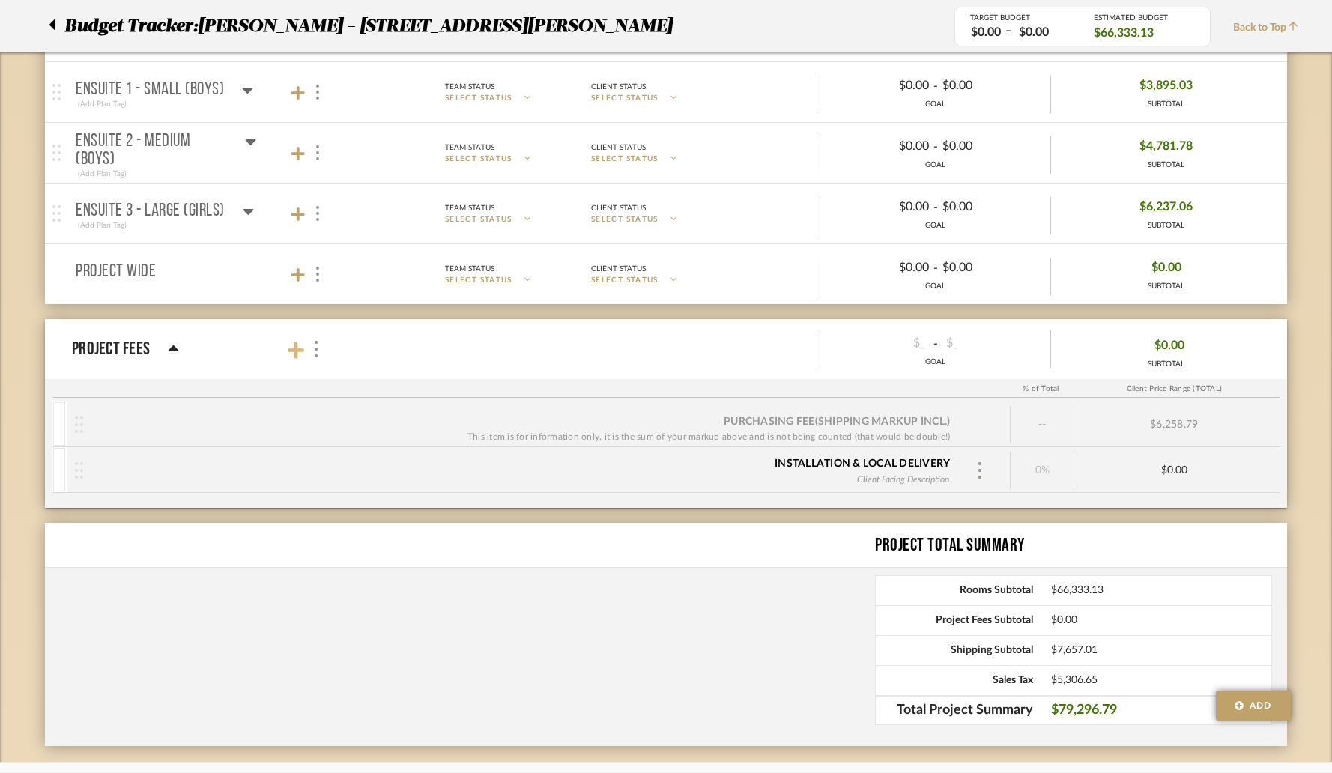
click at [298, 343] on icon at bounding box center [296, 350] width 16 height 19
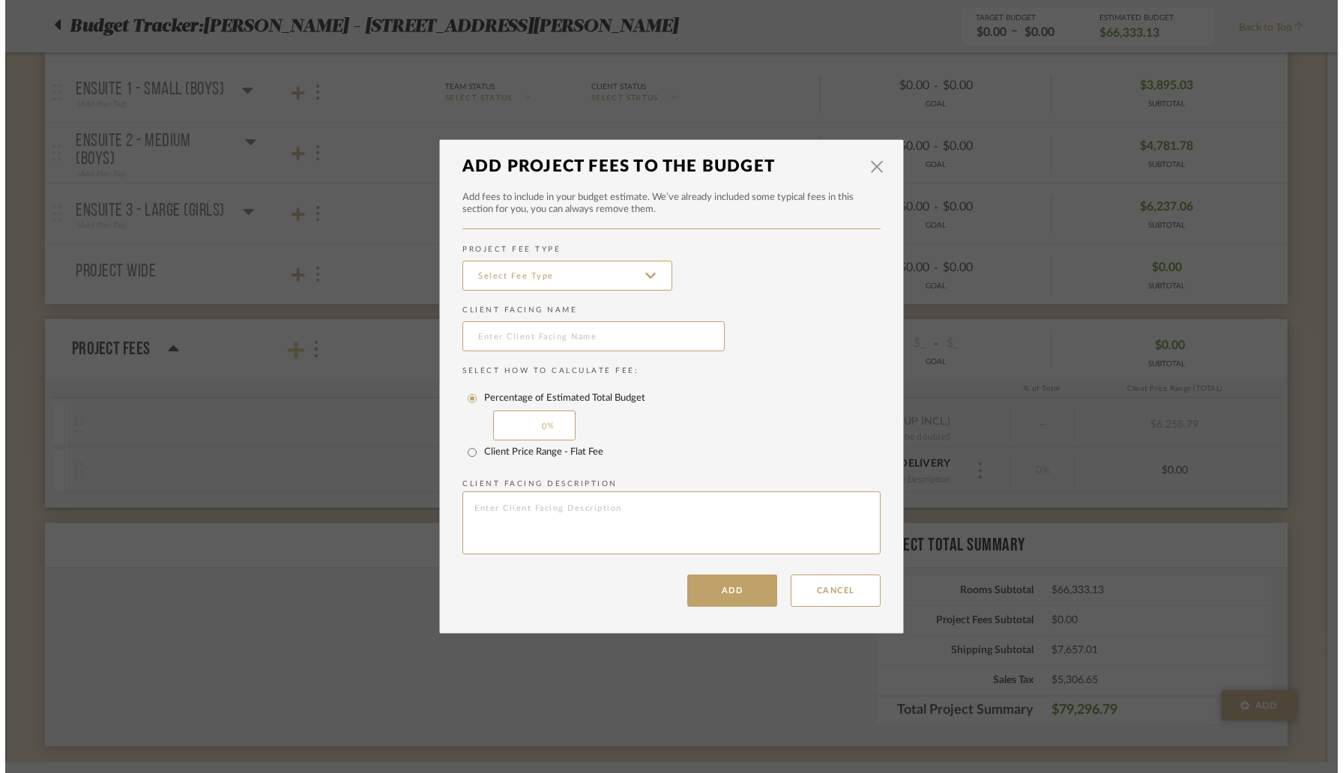
scroll to position [0, 0]
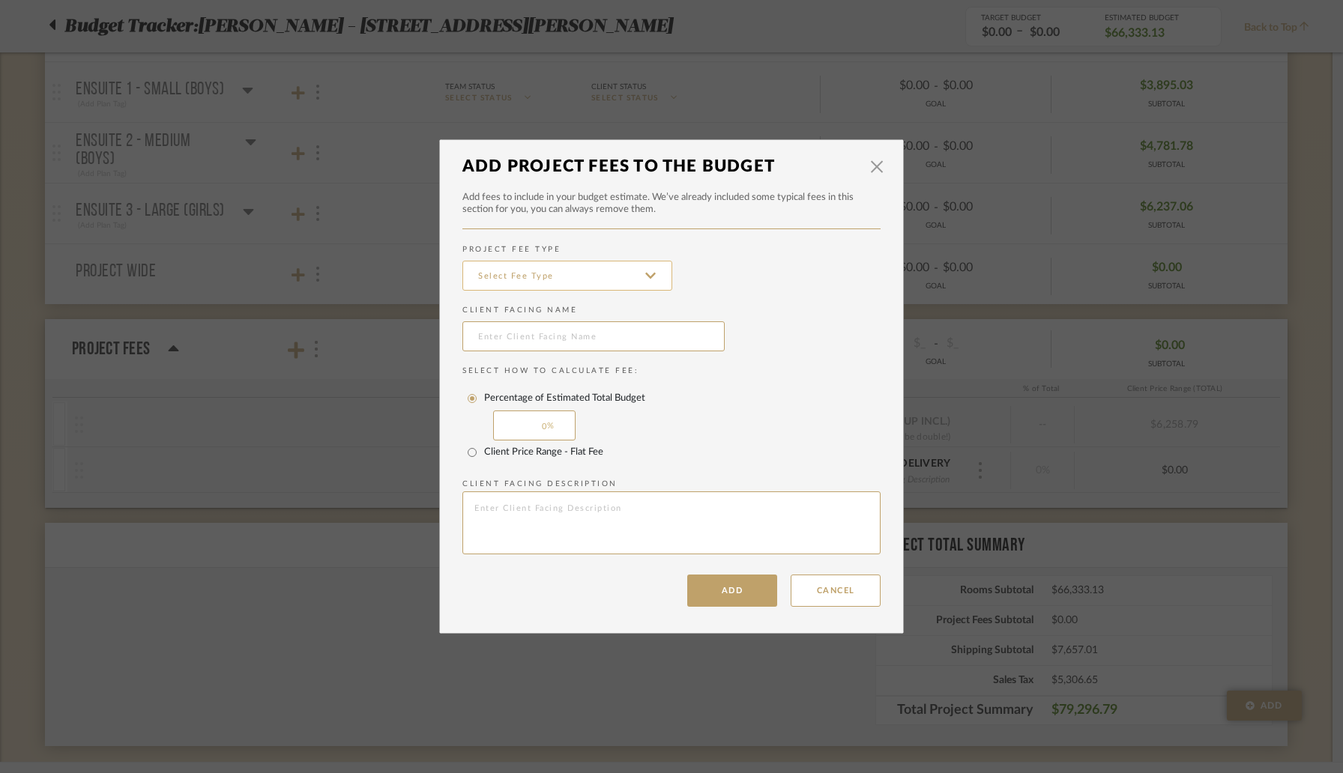
click at [576, 283] on input at bounding box center [567, 276] width 210 height 30
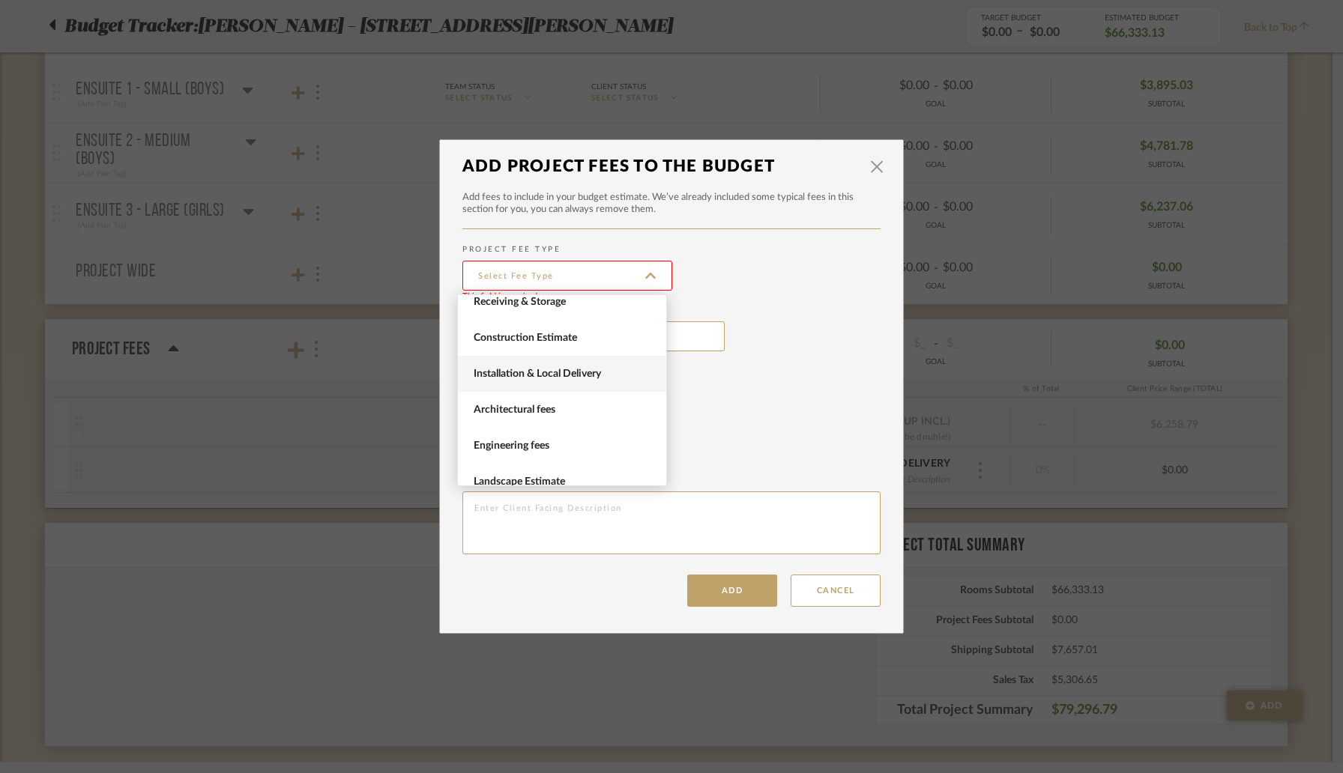
scroll to position [61, 0]
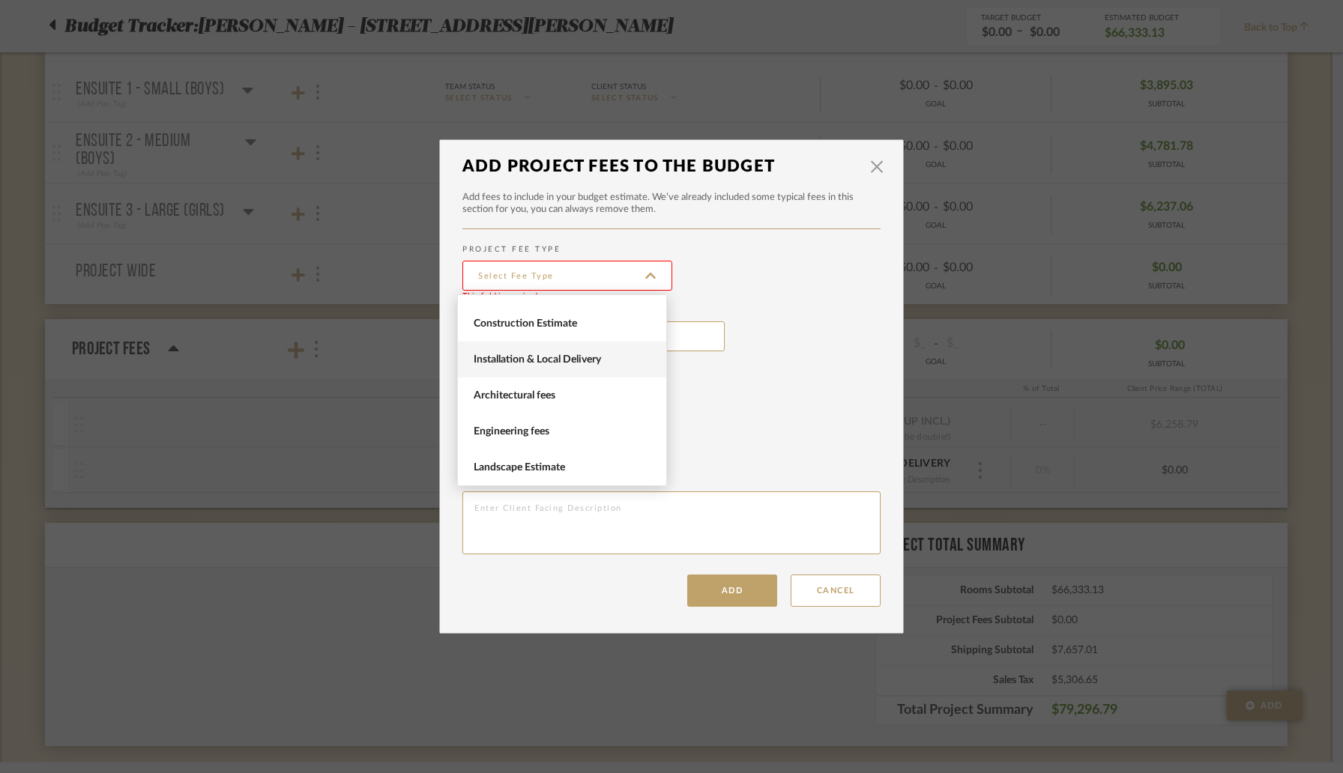
click at [597, 364] on span "Installation & Local Delivery" at bounding box center [564, 360] width 181 height 13
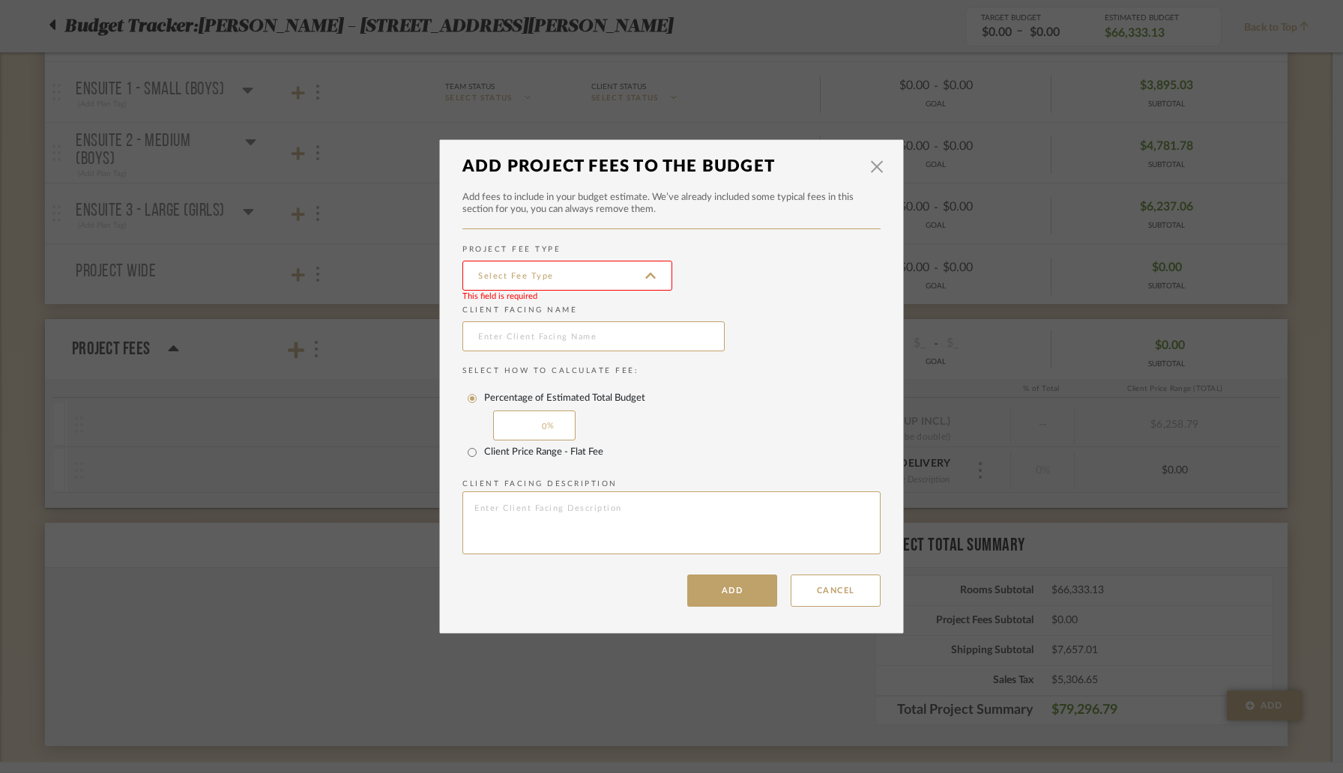
type input "Installation & Local Delivery"
click at [563, 345] on input "text" at bounding box center [593, 336] width 262 height 30
type input "Shipping"
click at [658, 411] on div "Percentage of Estimated Total Budget 0" at bounding box center [671, 414] width 418 height 54
click at [466, 455] on input "Client Price Range - Flat Fee" at bounding box center [472, 453] width 24 height 24
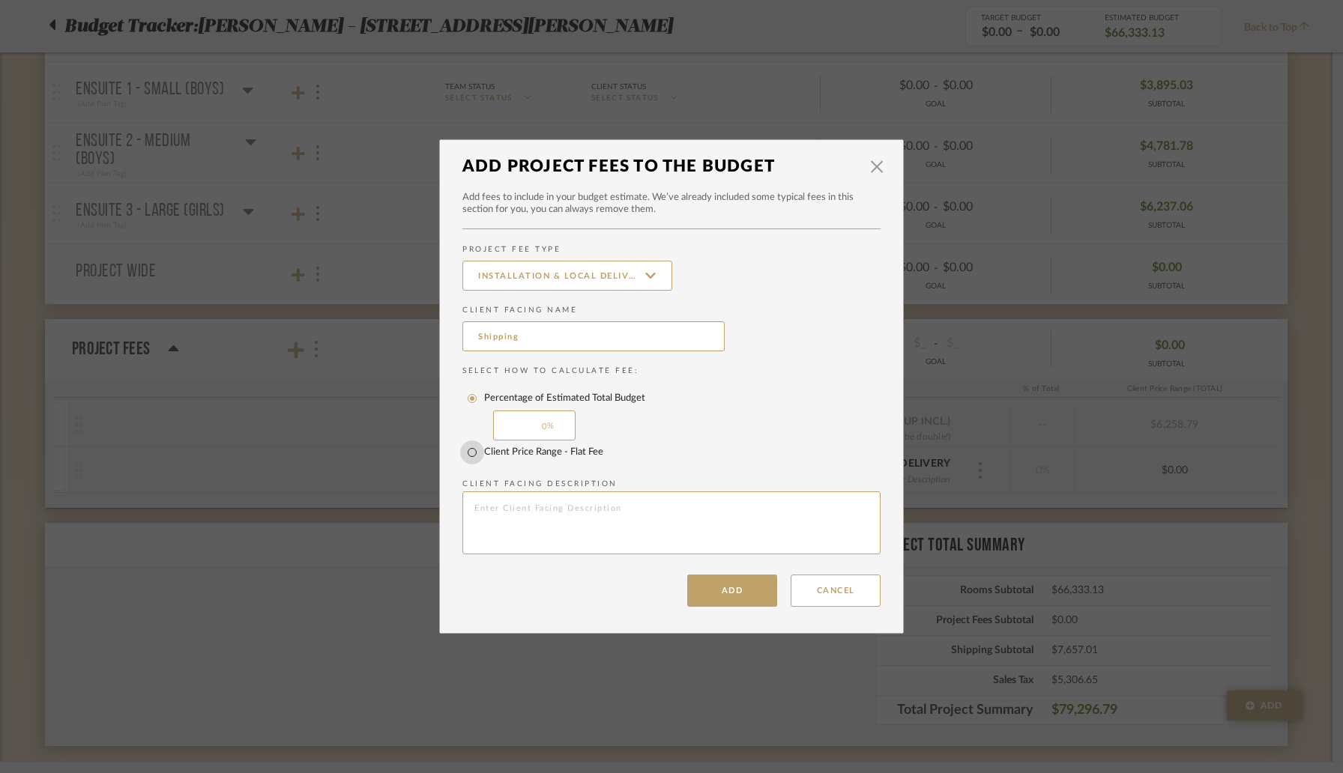
radio input "true"
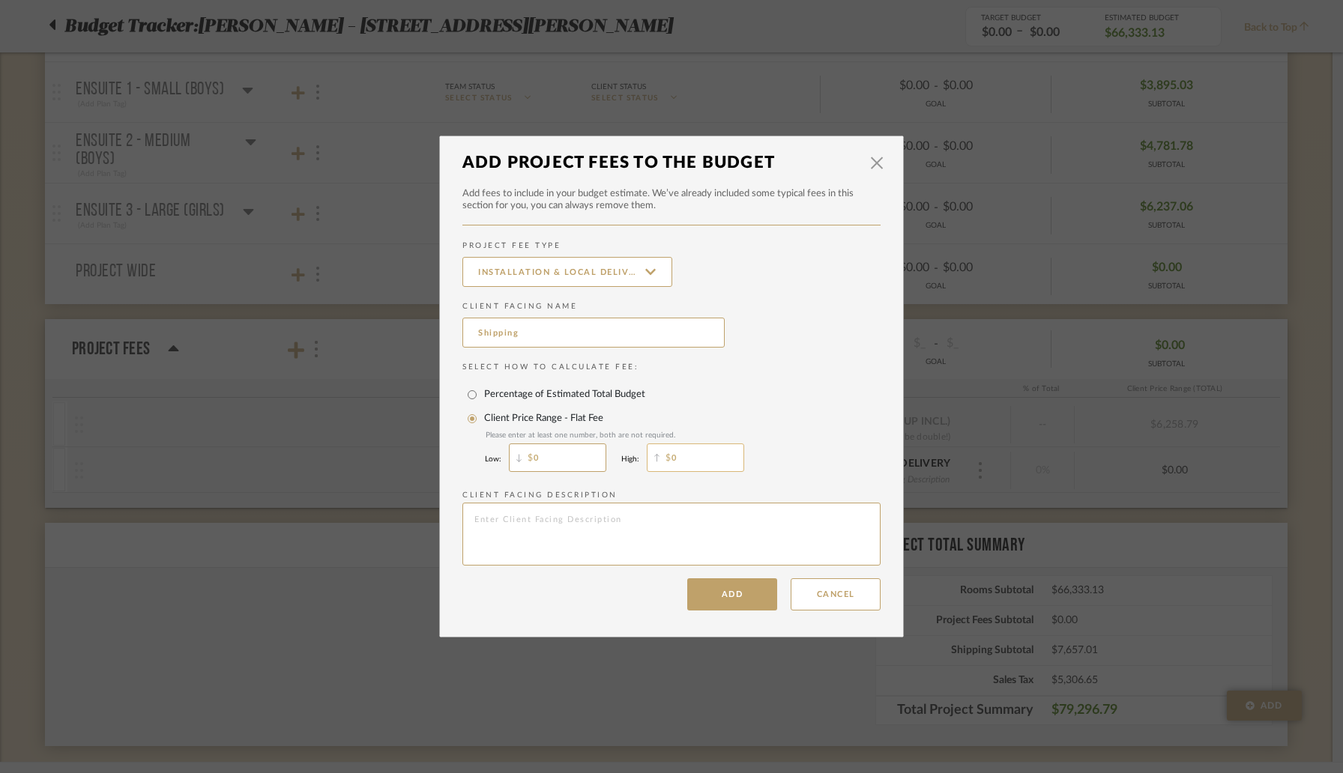
click at [692, 458] on input "0" at bounding box center [695, 458] width 97 height 28
type input "360"
click at [546, 459] on input "0" at bounding box center [557, 458] width 97 height 28
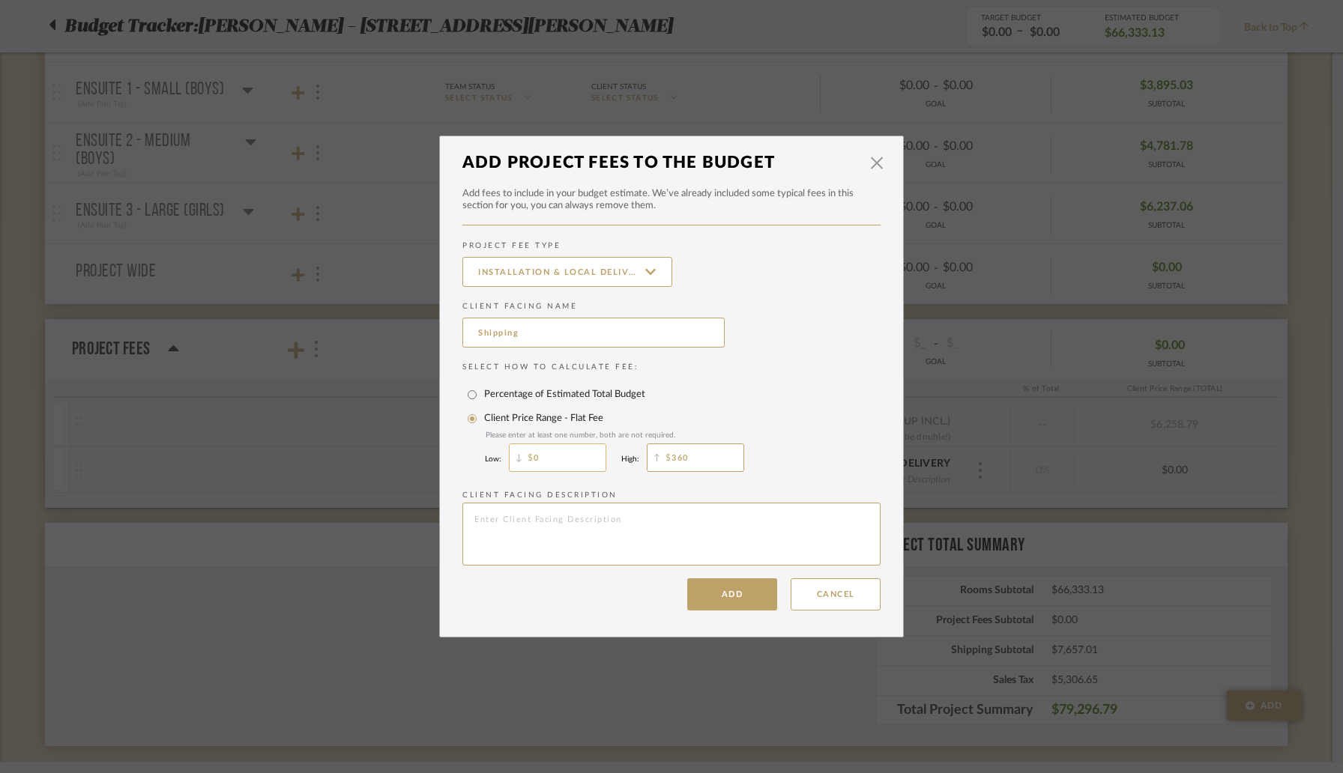
click at [545, 459] on input "0" at bounding box center [557, 458] width 97 height 28
type input "360"
click at [807, 452] on div "Client Price Range - Flat Fee Please enter at least one number, both are not re…" at bounding box center [671, 441] width 418 height 69
click at [734, 599] on button "Add" at bounding box center [732, 594] width 90 height 32
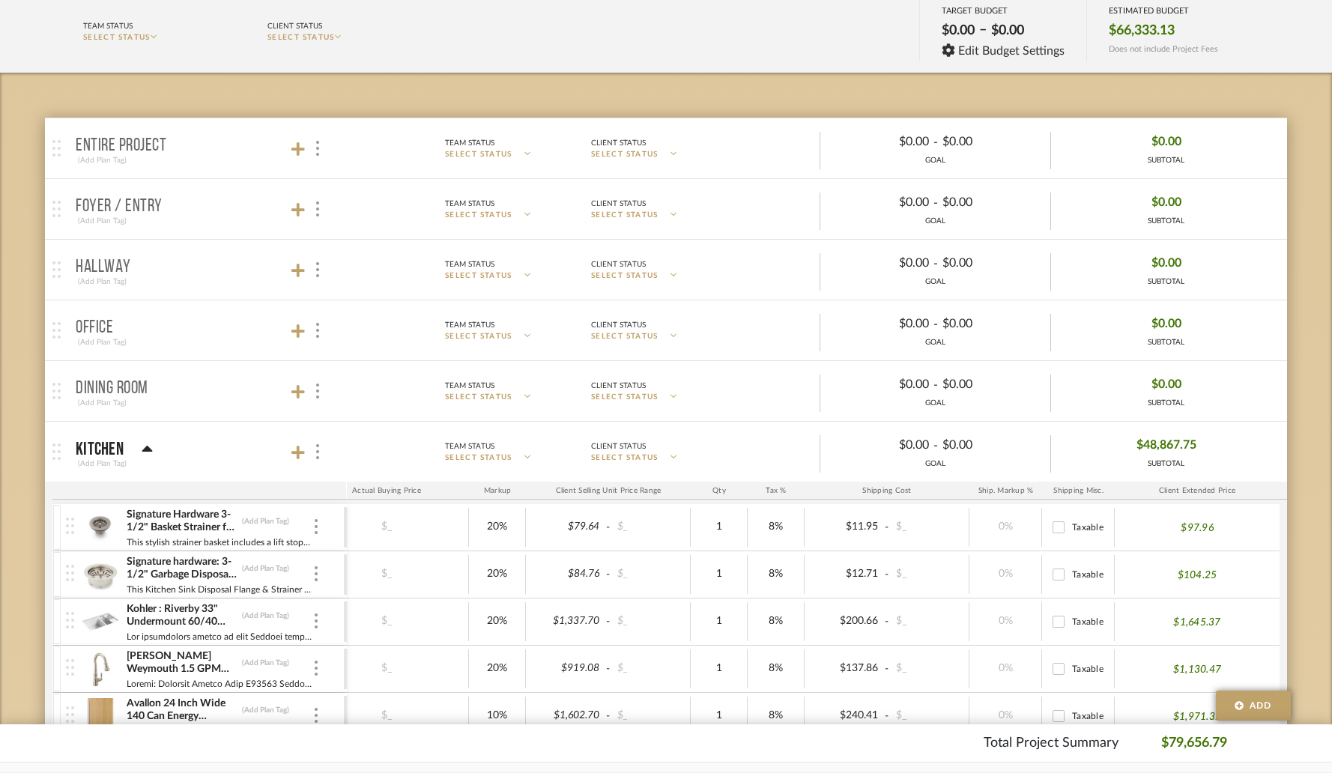
scroll to position [0, 0]
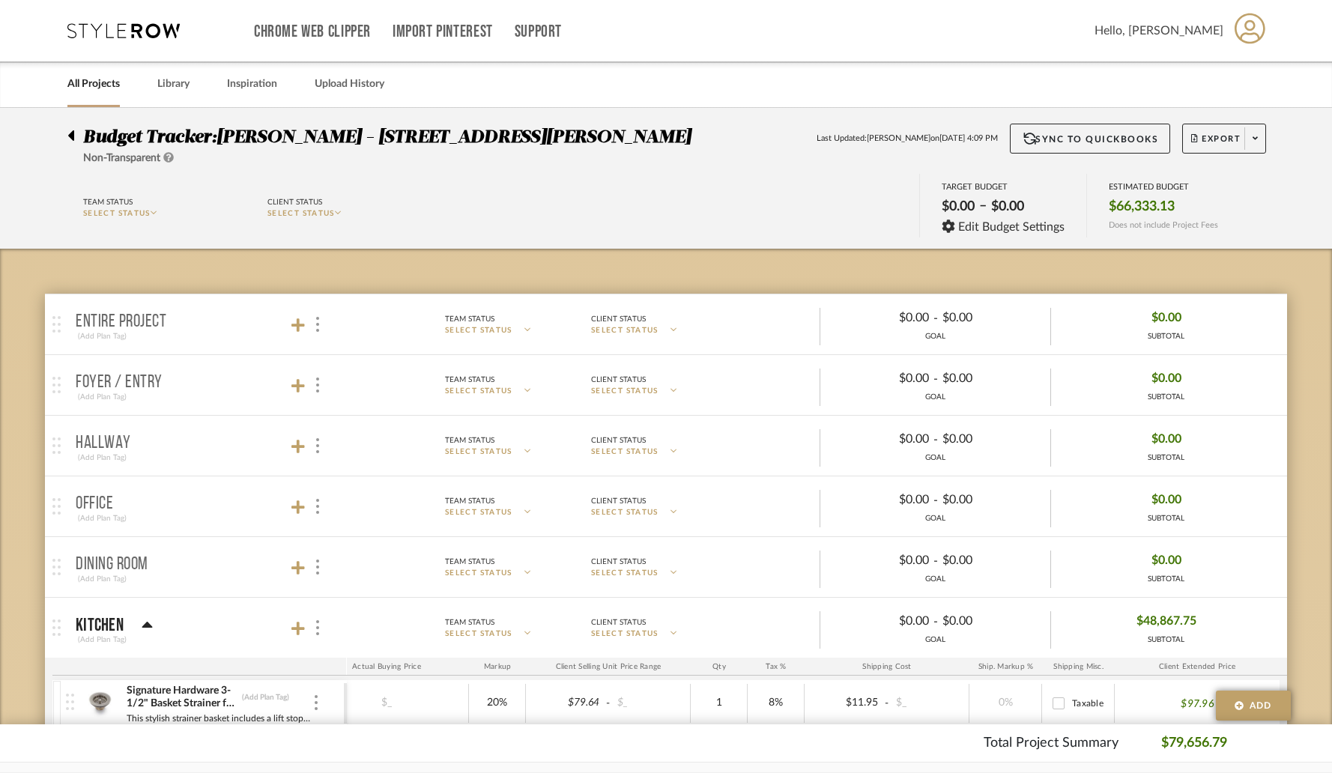
click at [67, 136] on icon at bounding box center [70, 136] width 7 height 18
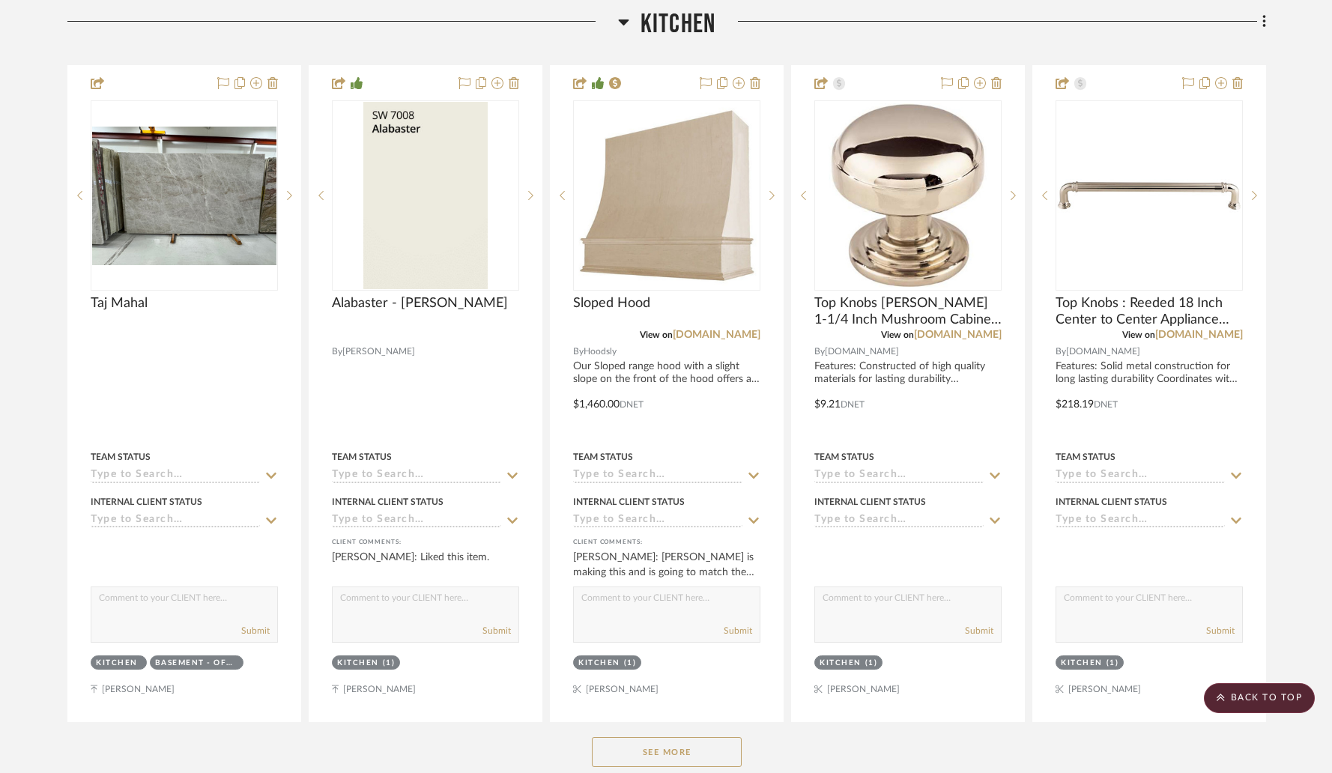
scroll to position [1257, 0]
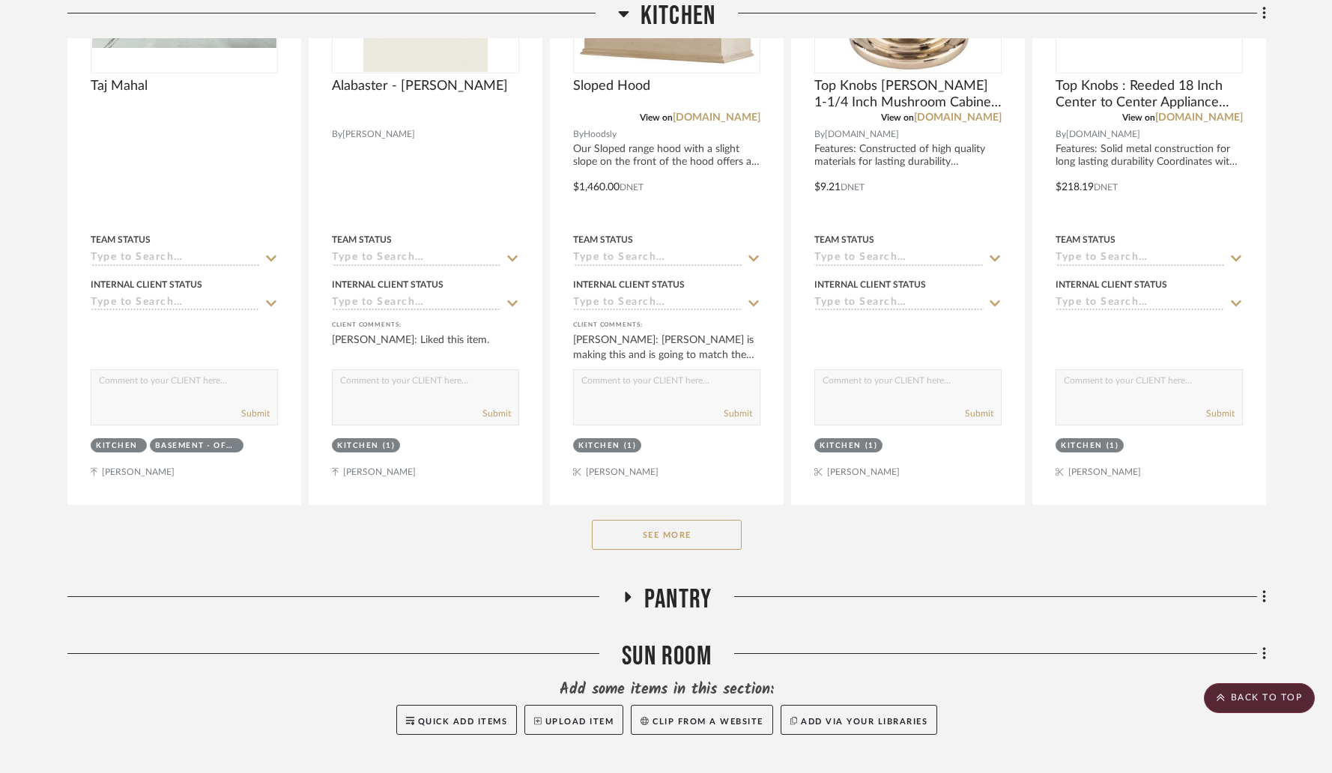
click at [659, 520] on button "See More" at bounding box center [667, 535] width 150 height 30
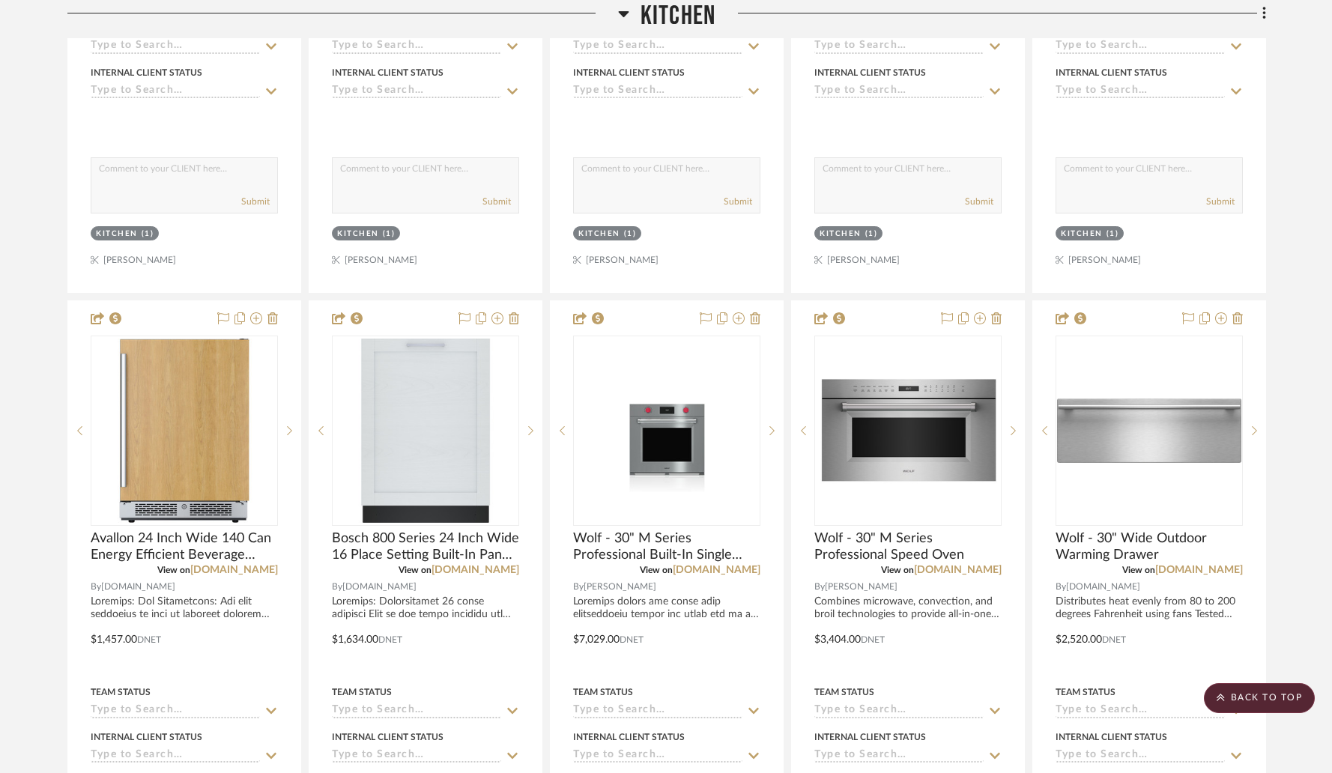
scroll to position [2135, 0]
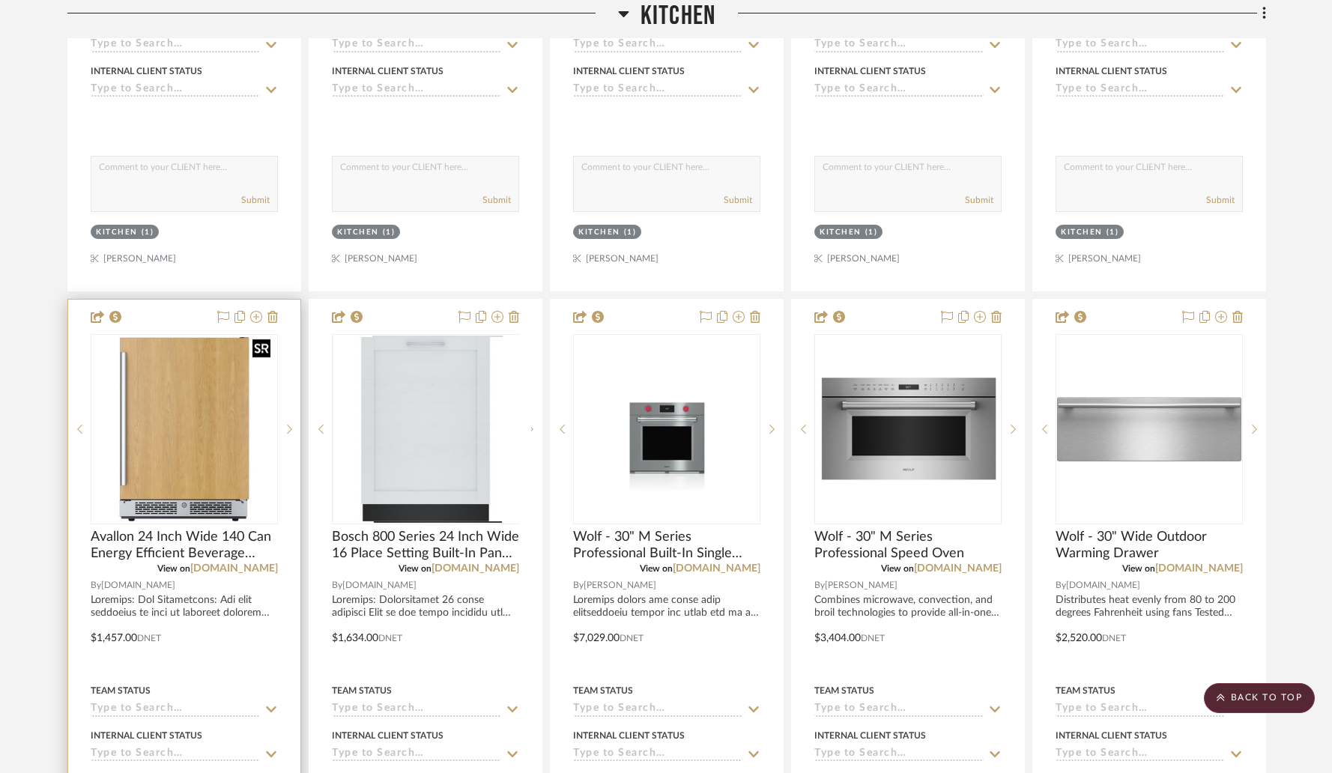
click at [0, 0] on img at bounding box center [0, 0] width 0 height 0
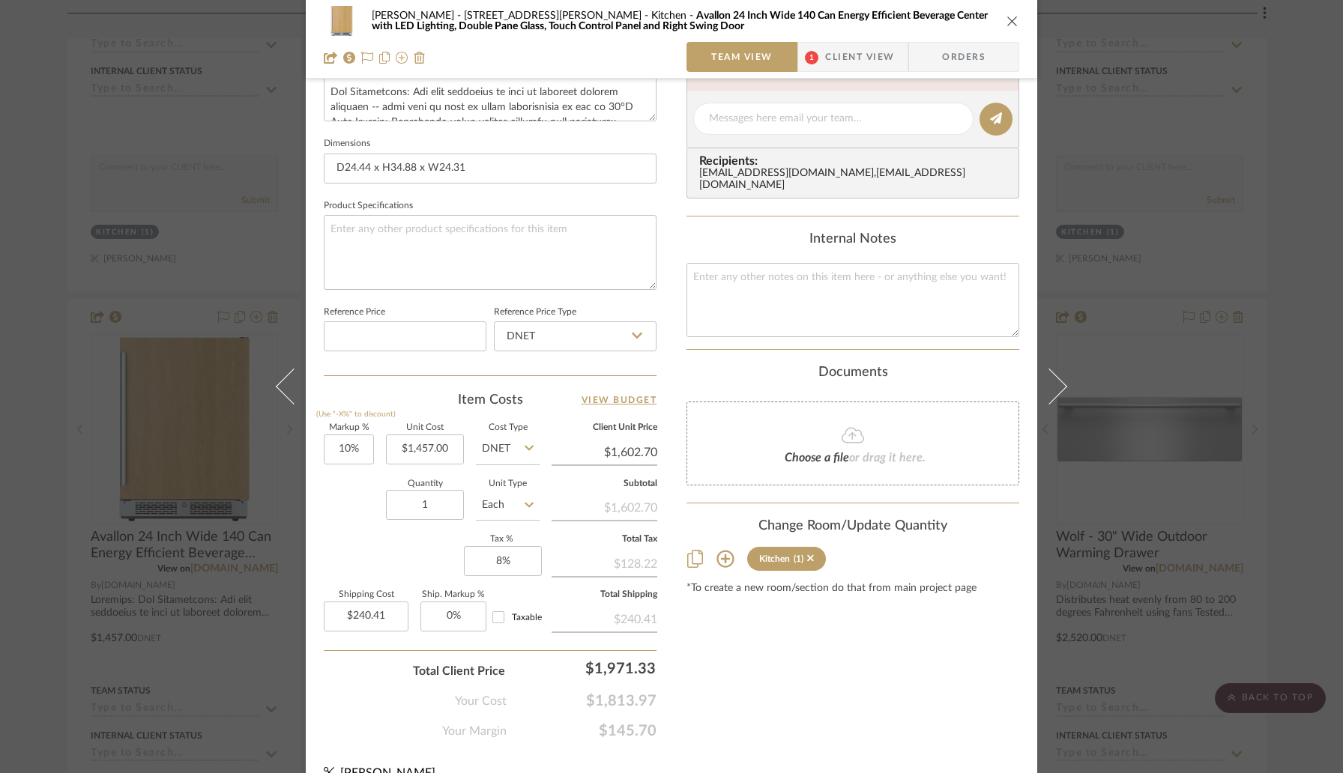
scroll to position [602, 0]
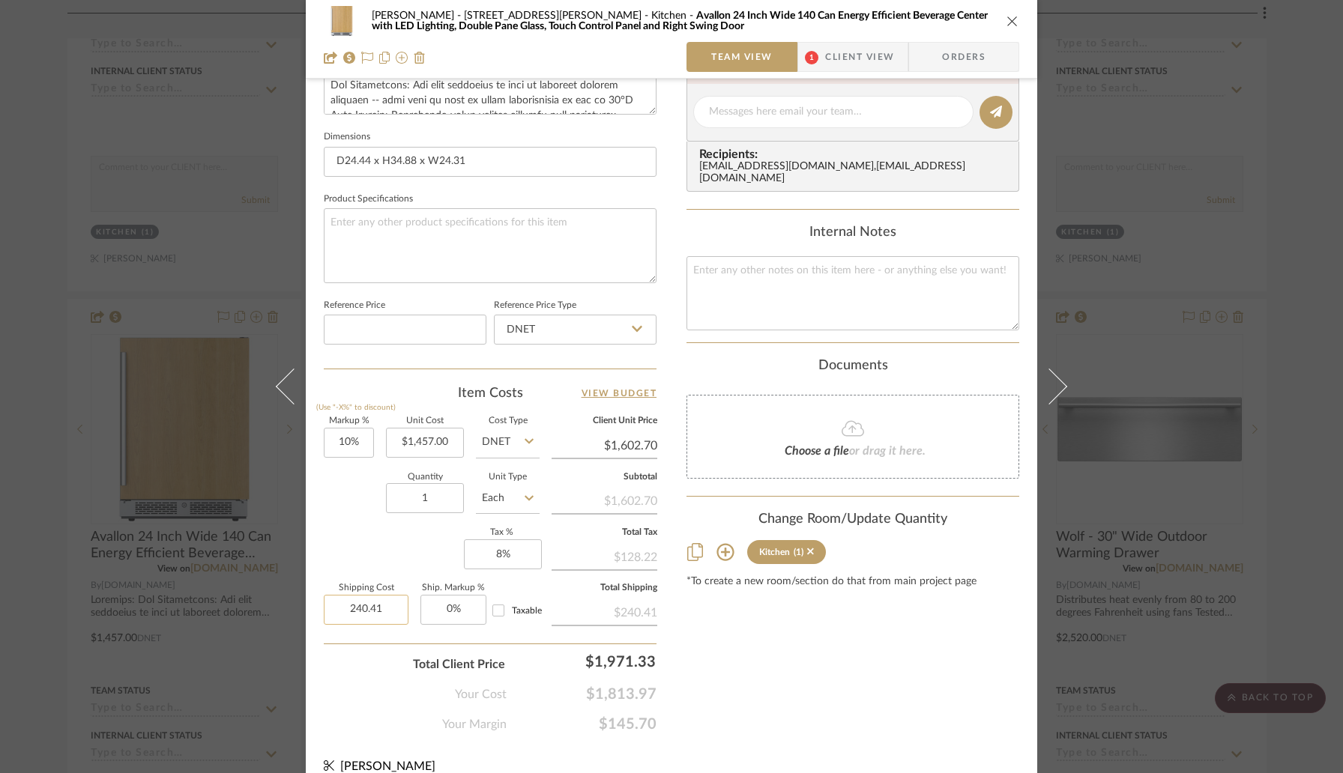
click at [385, 606] on input "240.41" at bounding box center [366, 610] width 85 height 30
type input "$0.00"
click at [393, 662] on div "Total Client Price $1,971.33" at bounding box center [490, 659] width 333 height 30
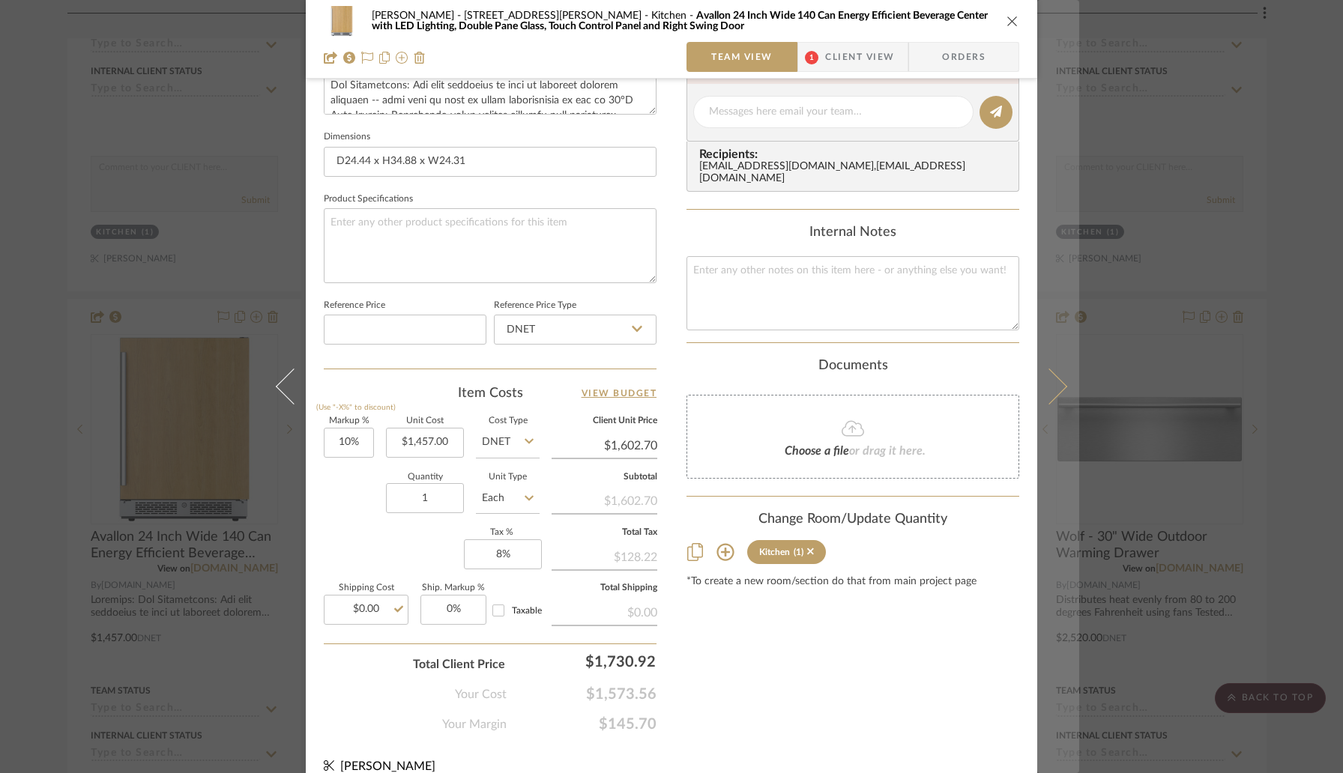
click at [1045, 396] on icon at bounding box center [1049, 387] width 36 height 36
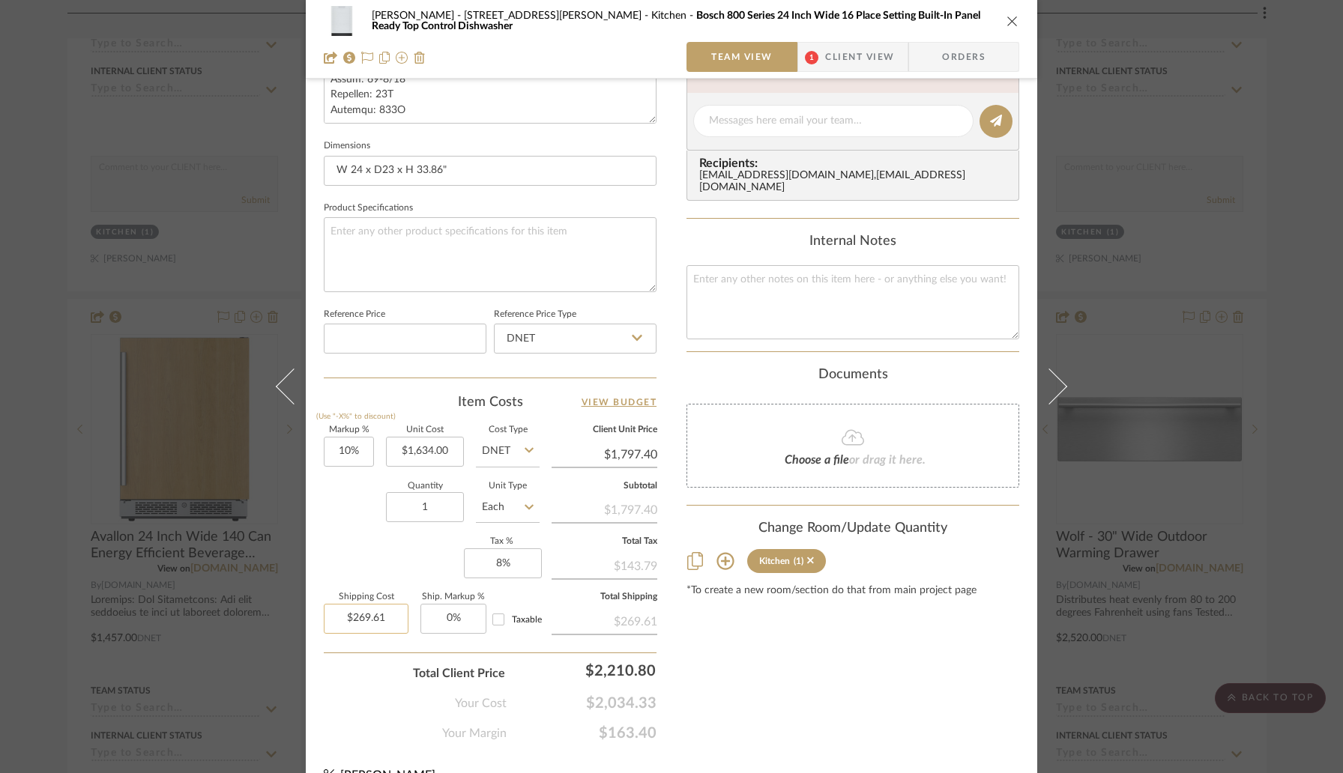
scroll to position [619, 0]
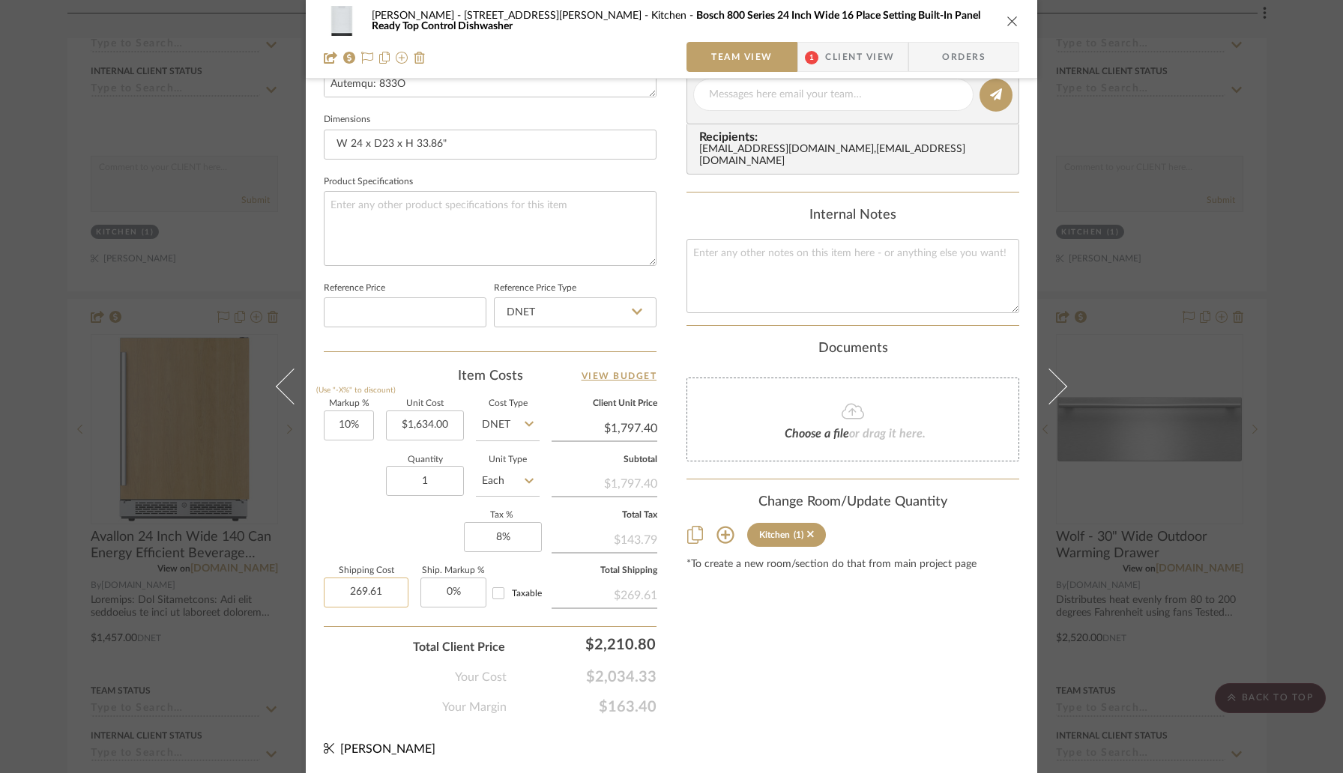
click at [391, 590] on input "269.61" at bounding box center [366, 593] width 85 height 30
type input "$0.00"
click at [394, 635] on div "Total Client Price $2,210.80" at bounding box center [490, 641] width 333 height 30
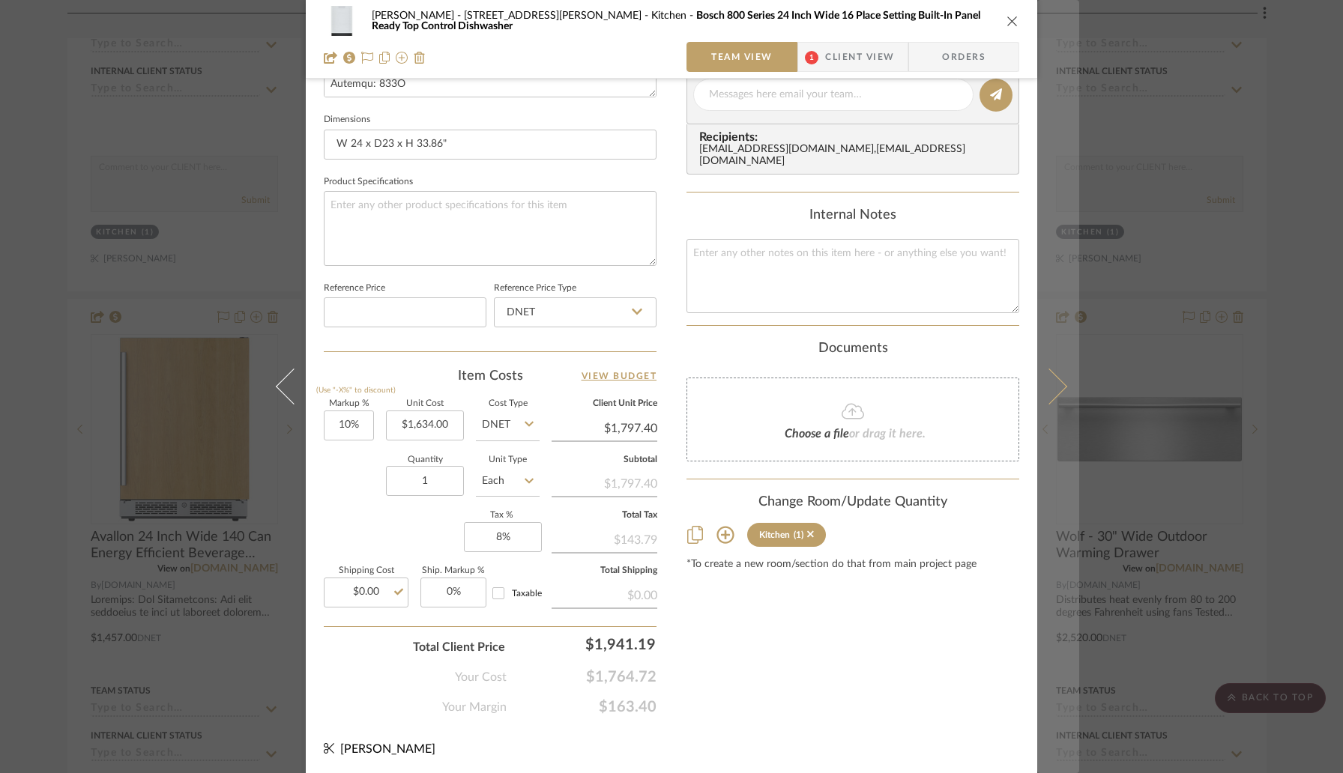
click at [1041, 387] on icon at bounding box center [1049, 387] width 36 height 36
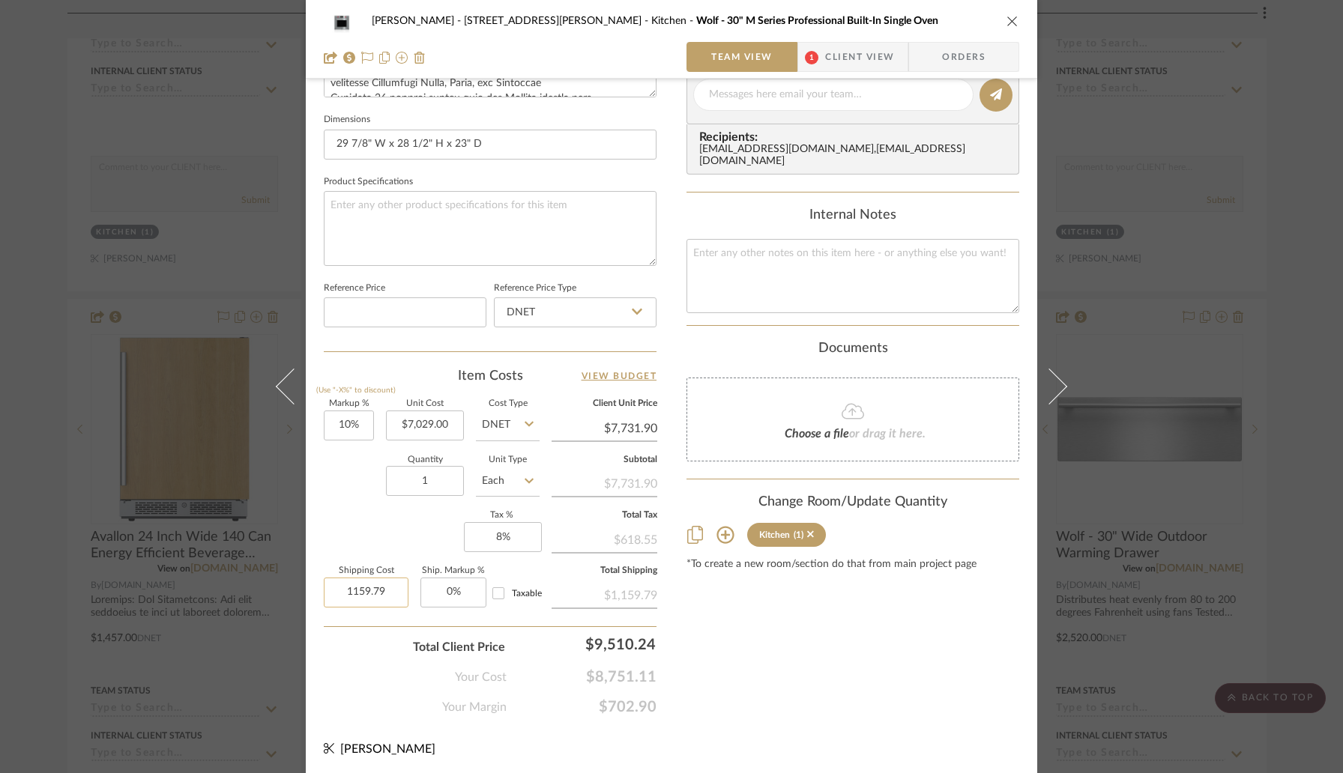
click at [389, 594] on input "1159.79" at bounding box center [366, 593] width 85 height 30
type input "$0.00"
click at [384, 644] on div "Total Client Price $9,510.24" at bounding box center [490, 641] width 333 height 30
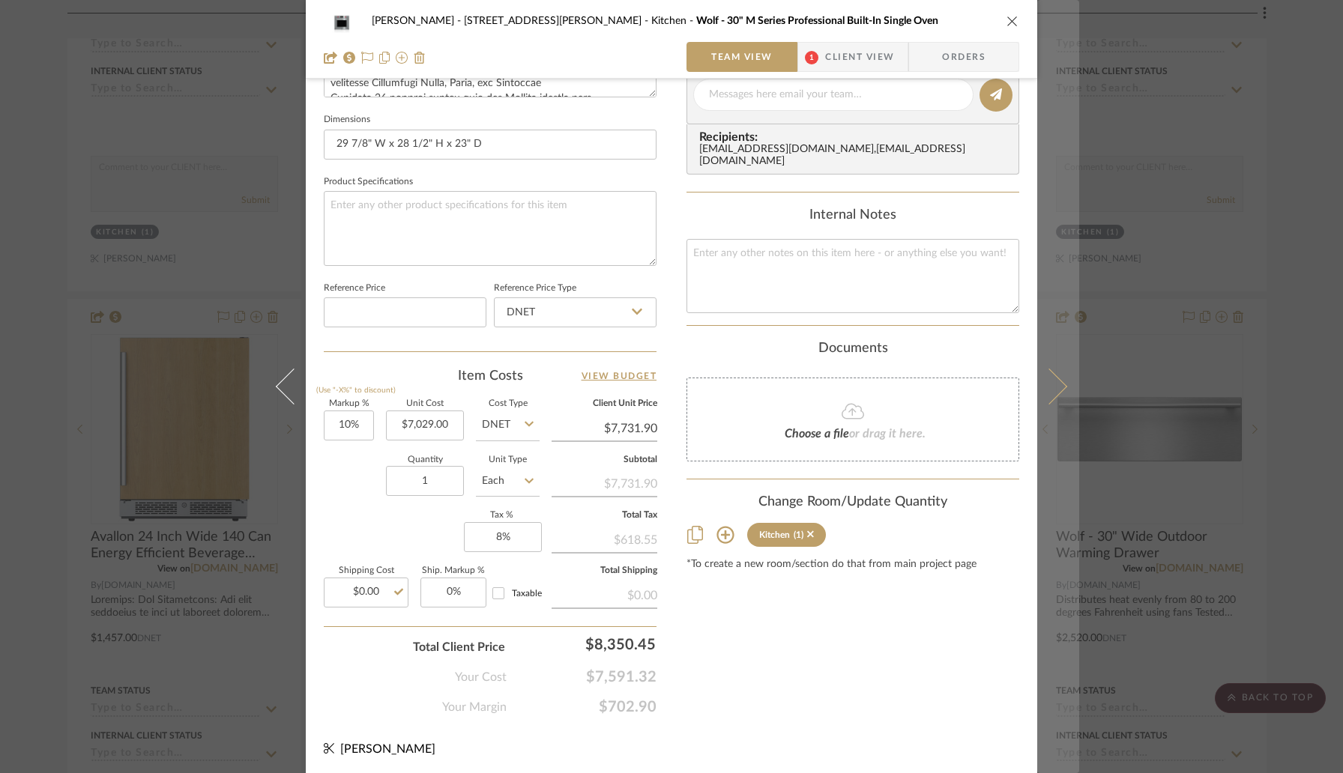
click at [1045, 404] on button at bounding box center [1058, 386] width 42 height 773
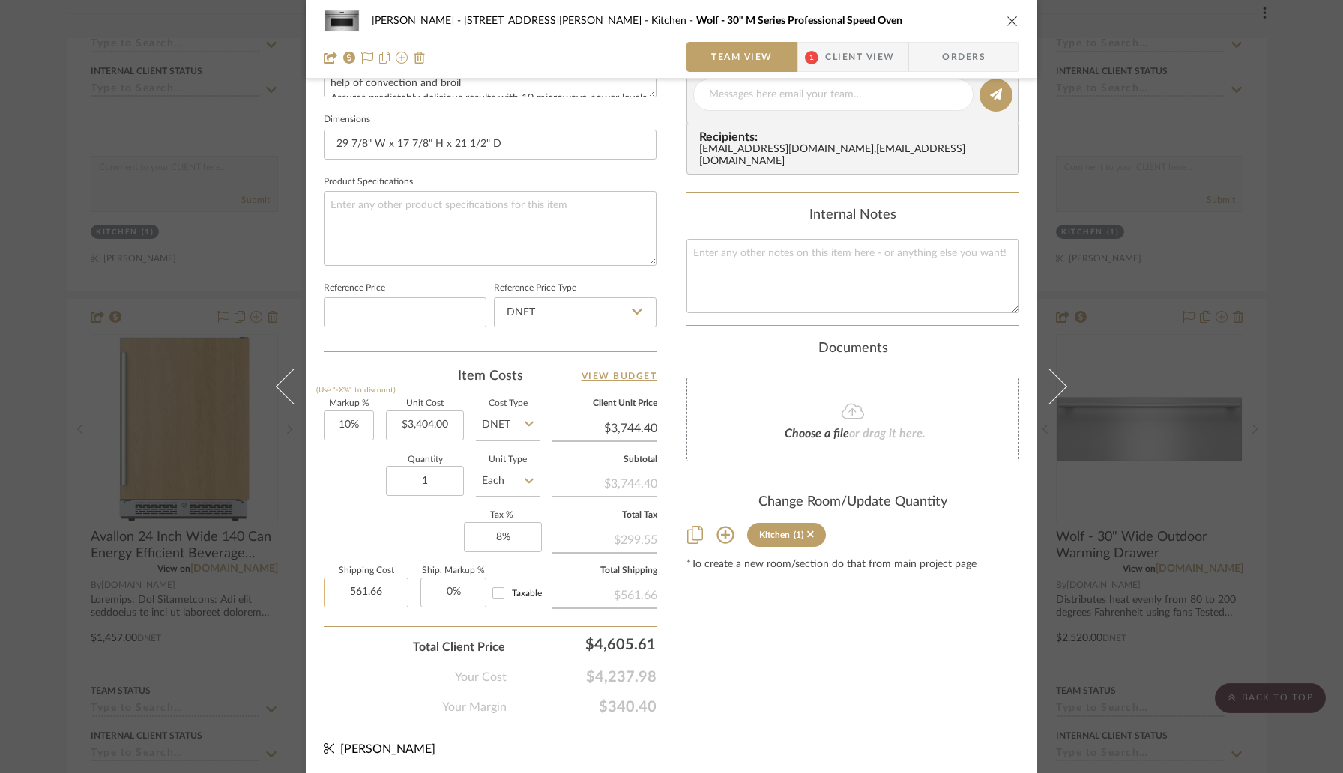
click at [391, 589] on input "561.66" at bounding box center [366, 593] width 85 height 30
type input "$0.00"
click at [375, 642] on div "Total Client Price $4,605.61" at bounding box center [490, 641] width 333 height 30
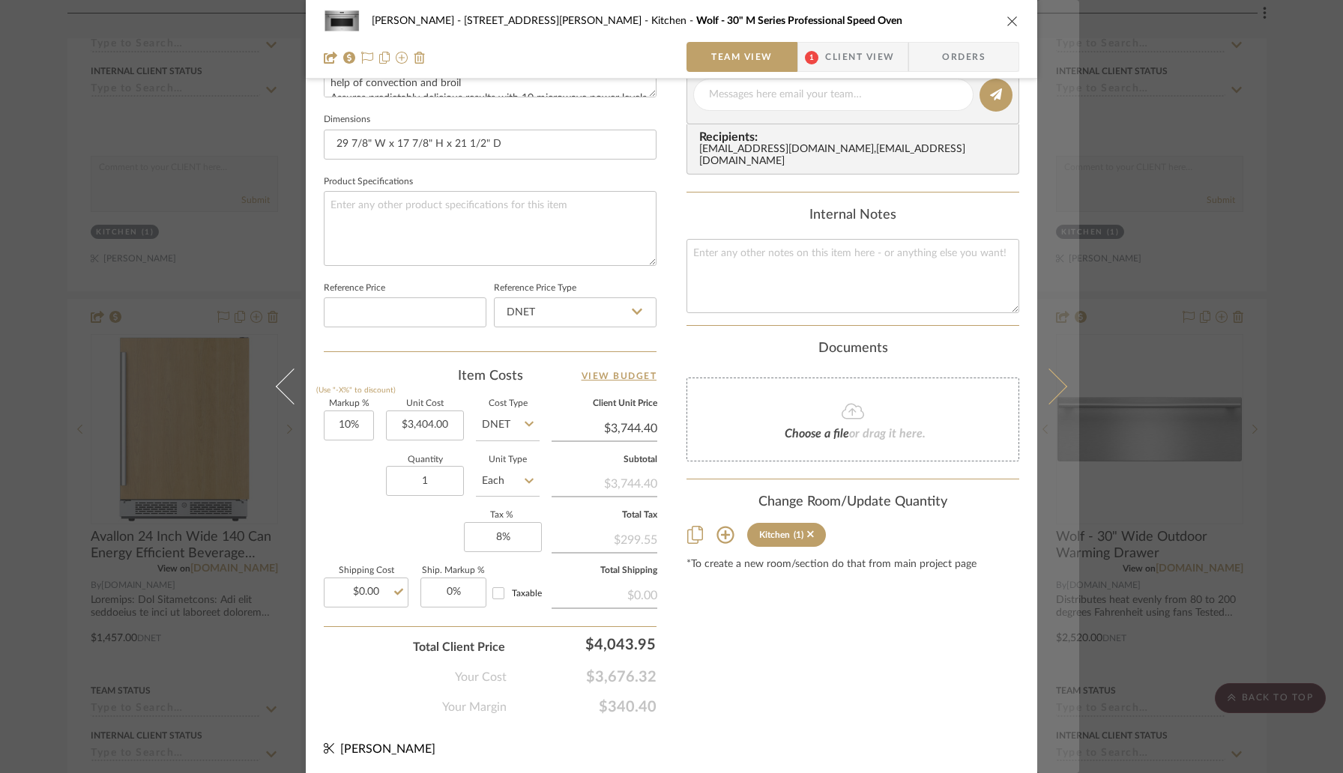
click at [1042, 402] on icon at bounding box center [1049, 387] width 36 height 36
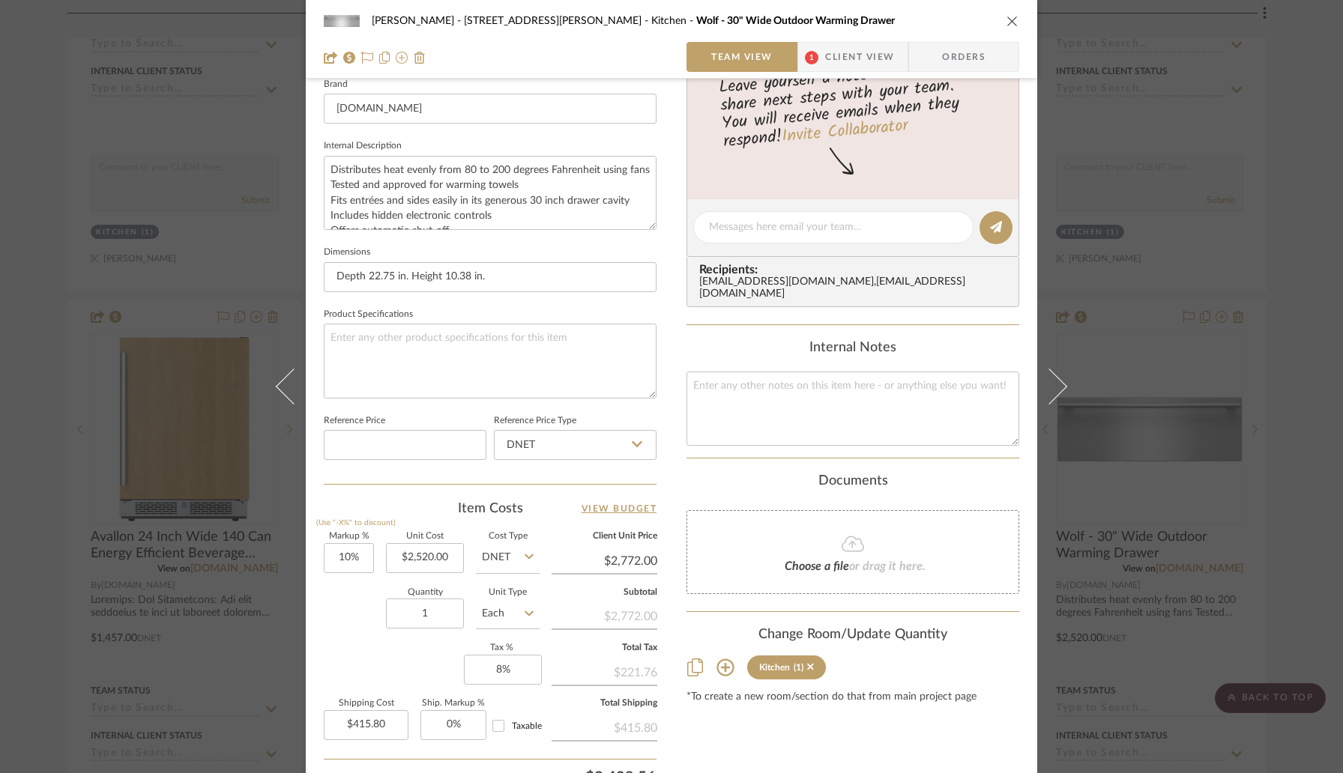
scroll to position [605, 0]
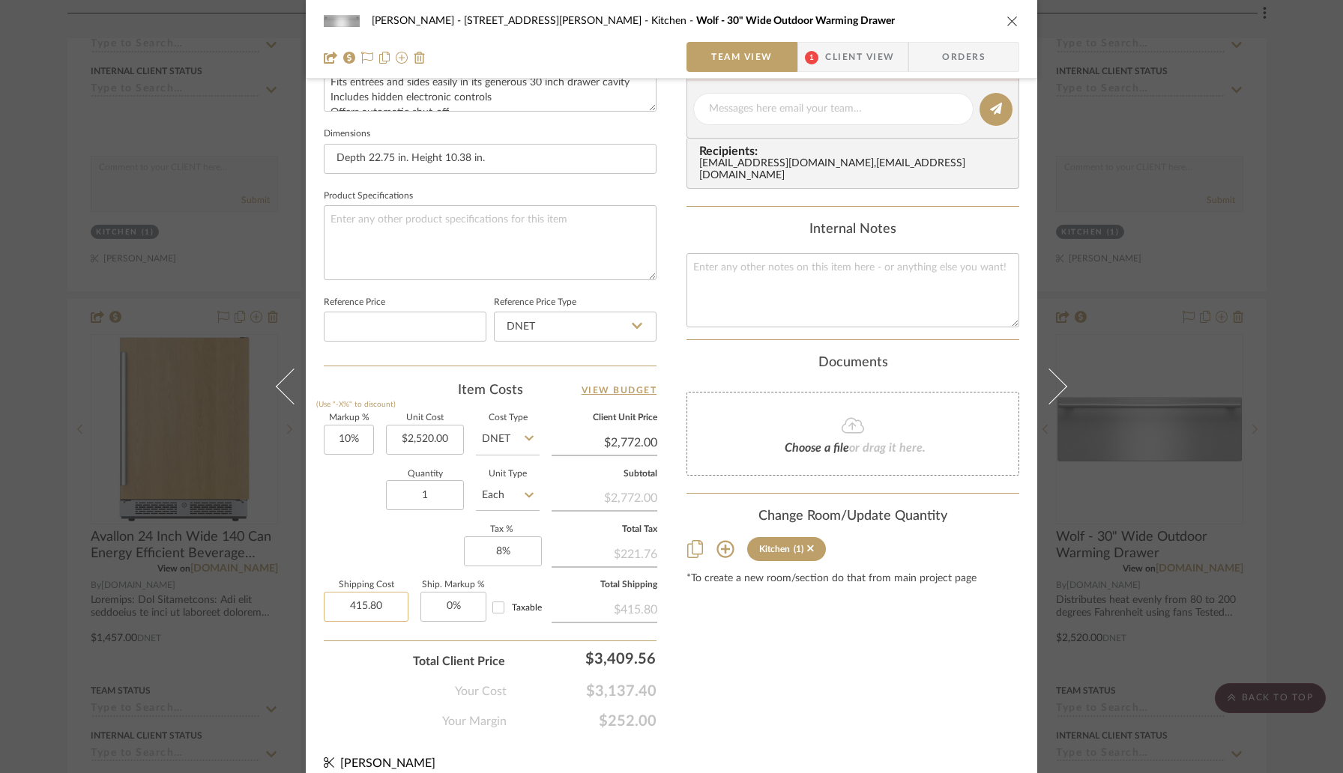
click at [389, 613] on input "415.80" at bounding box center [366, 607] width 85 height 30
type input "$0.00"
click at [375, 682] on div "Your Cost $3,137.40" at bounding box center [490, 686] width 333 height 30
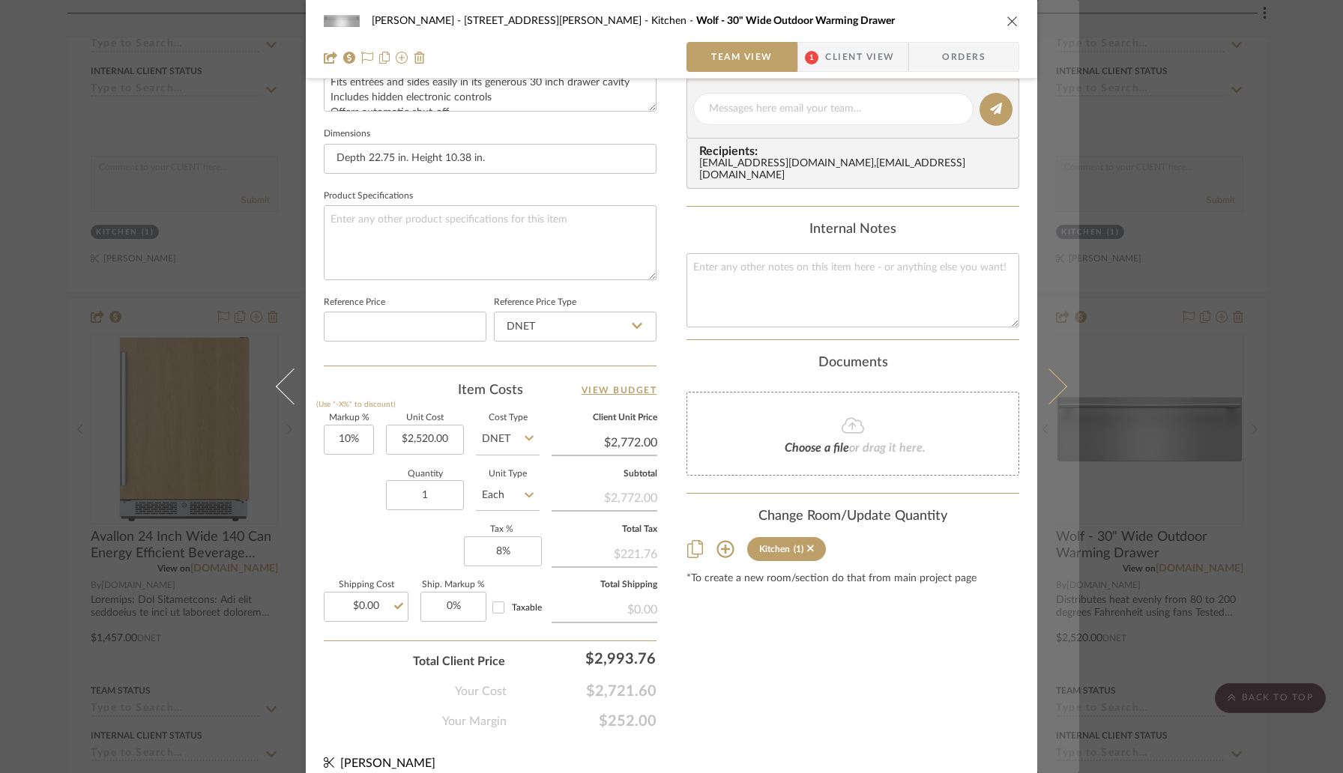
click at [1047, 405] on button at bounding box center [1058, 386] width 42 height 773
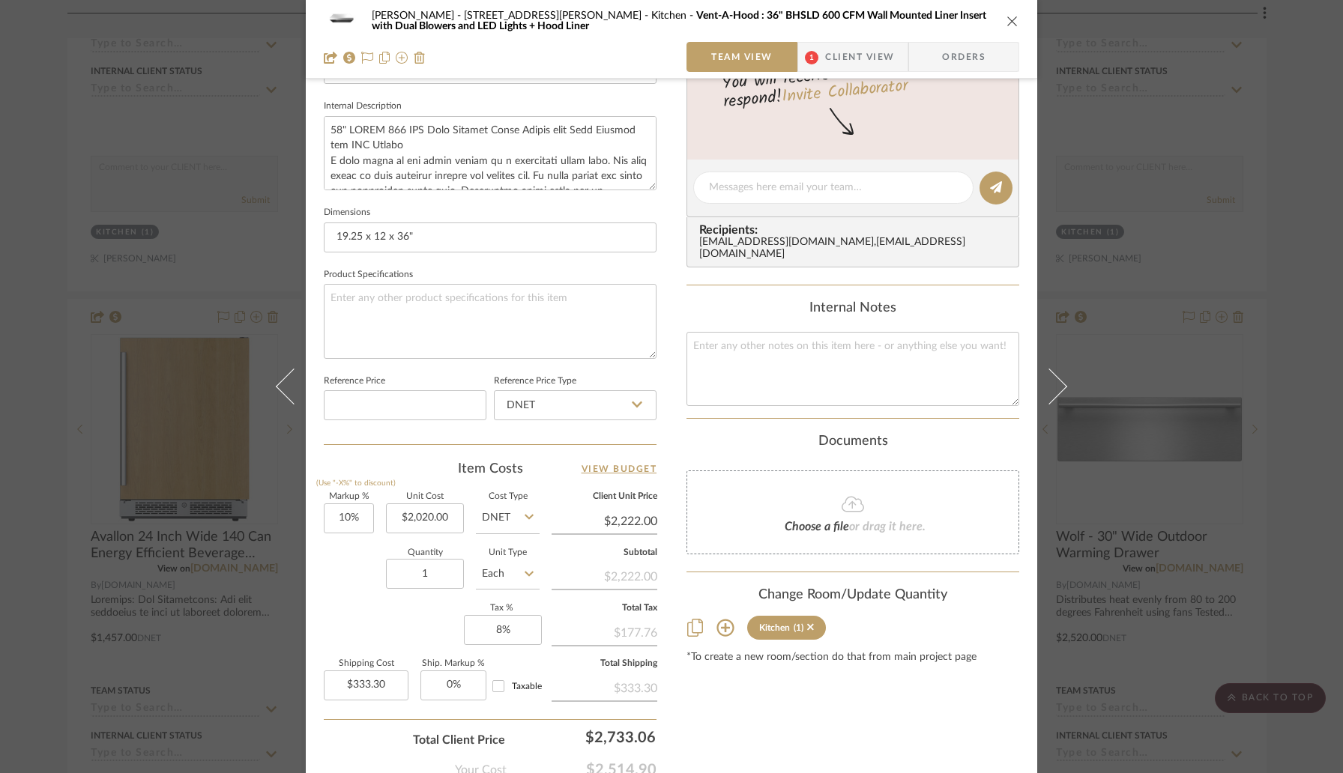
scroll to position [567, 0]
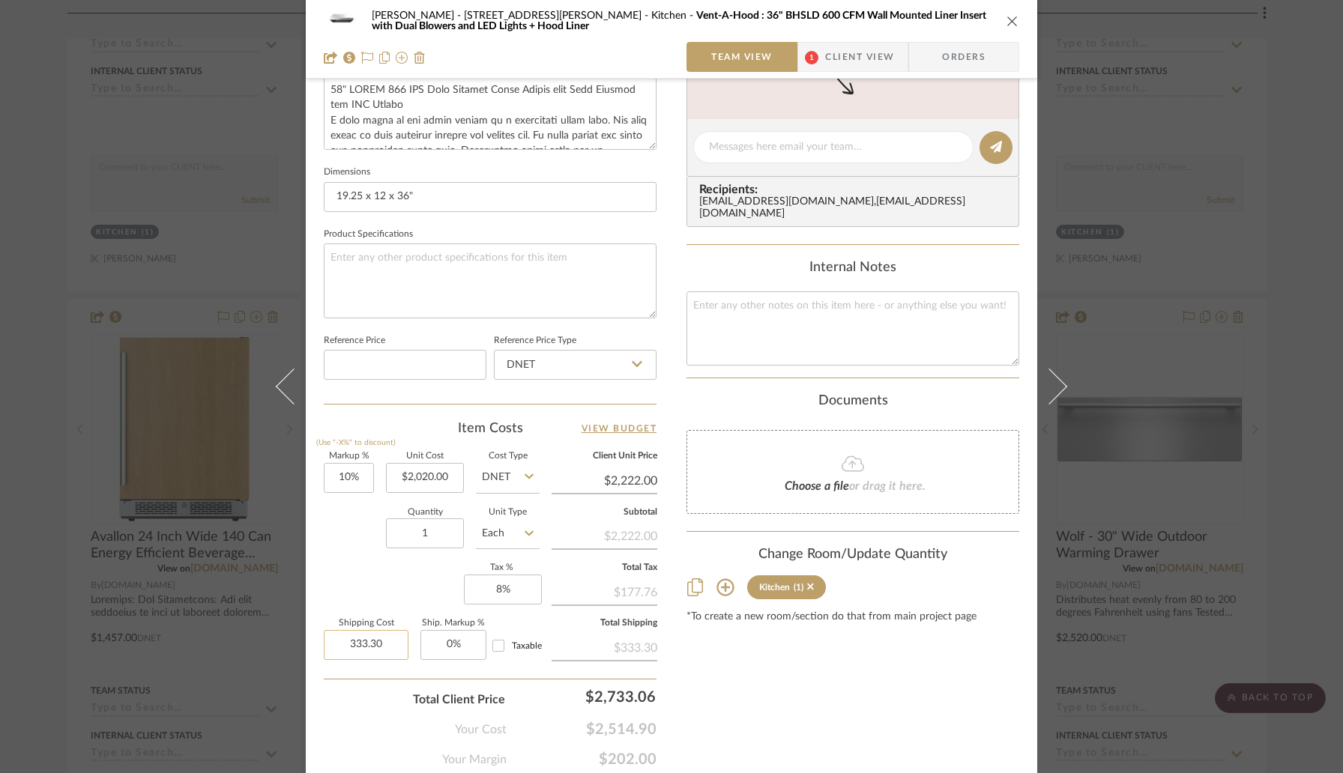
click at [390, 641] on input "333.30" at bounding box center [366, 645] width 85 height 30
type input "$0.00"
click at [381, 696] on div "Total Client Price $2,733.06" at bounding box center [490, 694] width 333 height 30
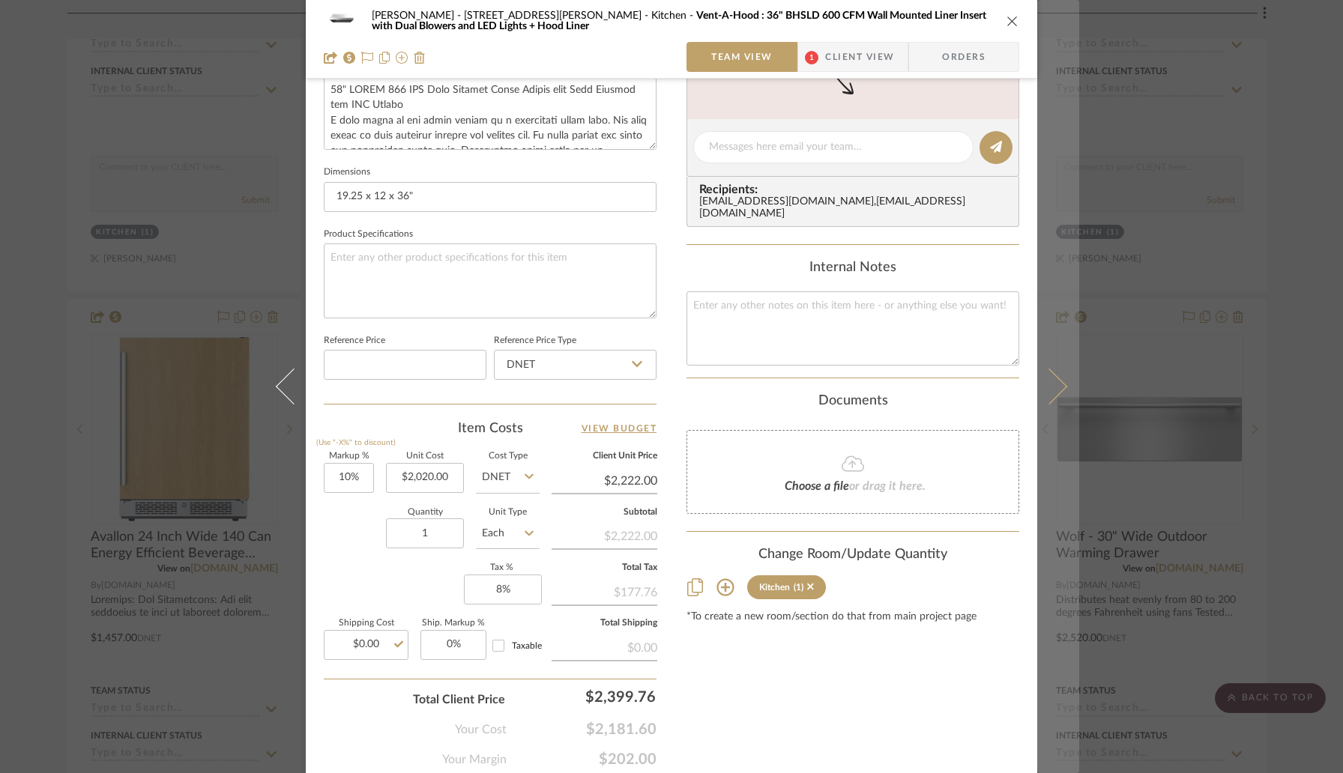
click at [1049, 394] on icon at bounding box center [1049, 387] width 36 height 36
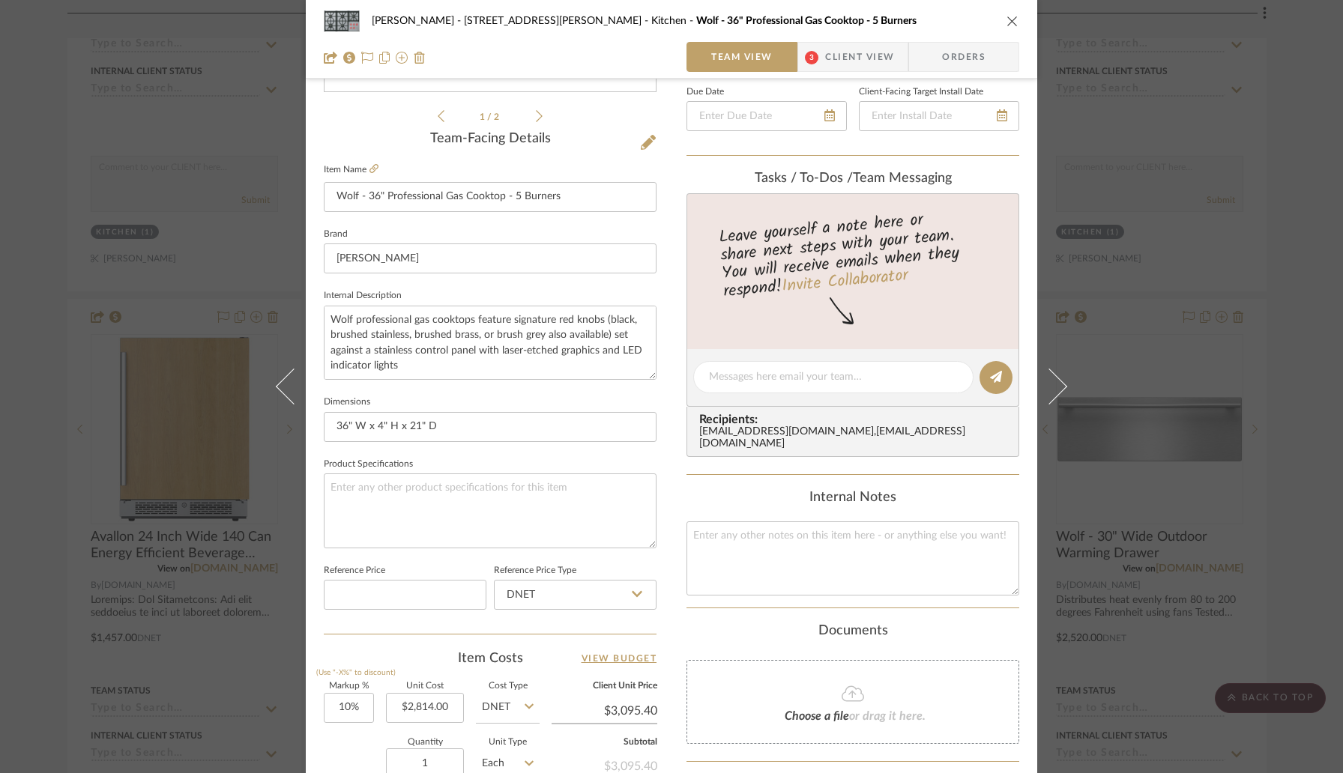
scroll to position [588, 0]
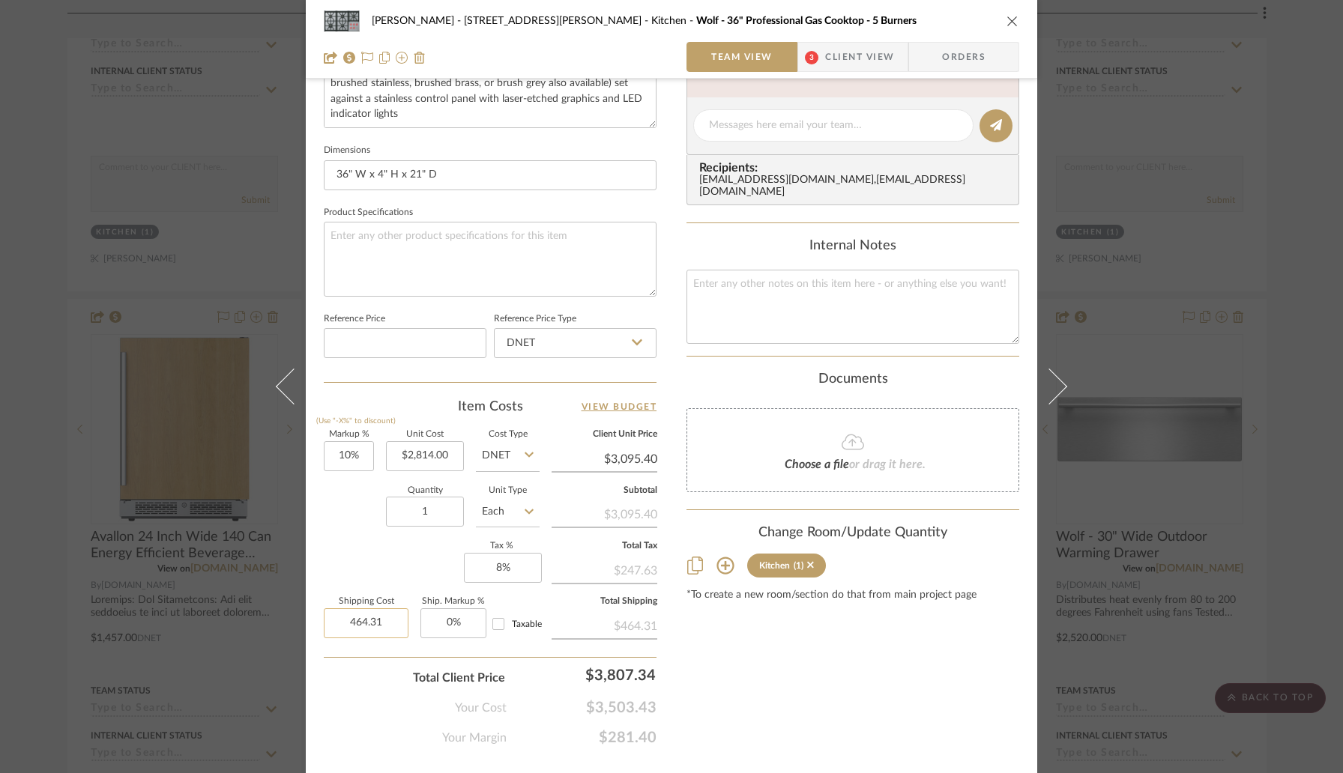
click at [381, 620] on input "464.31" at bounding box center [366, 623] width 85 height 30
type input "$0.00"
click at [385, 668] on div "Total Client Price $3,807.34" at bounding box center [490, 672] width 333 height 30
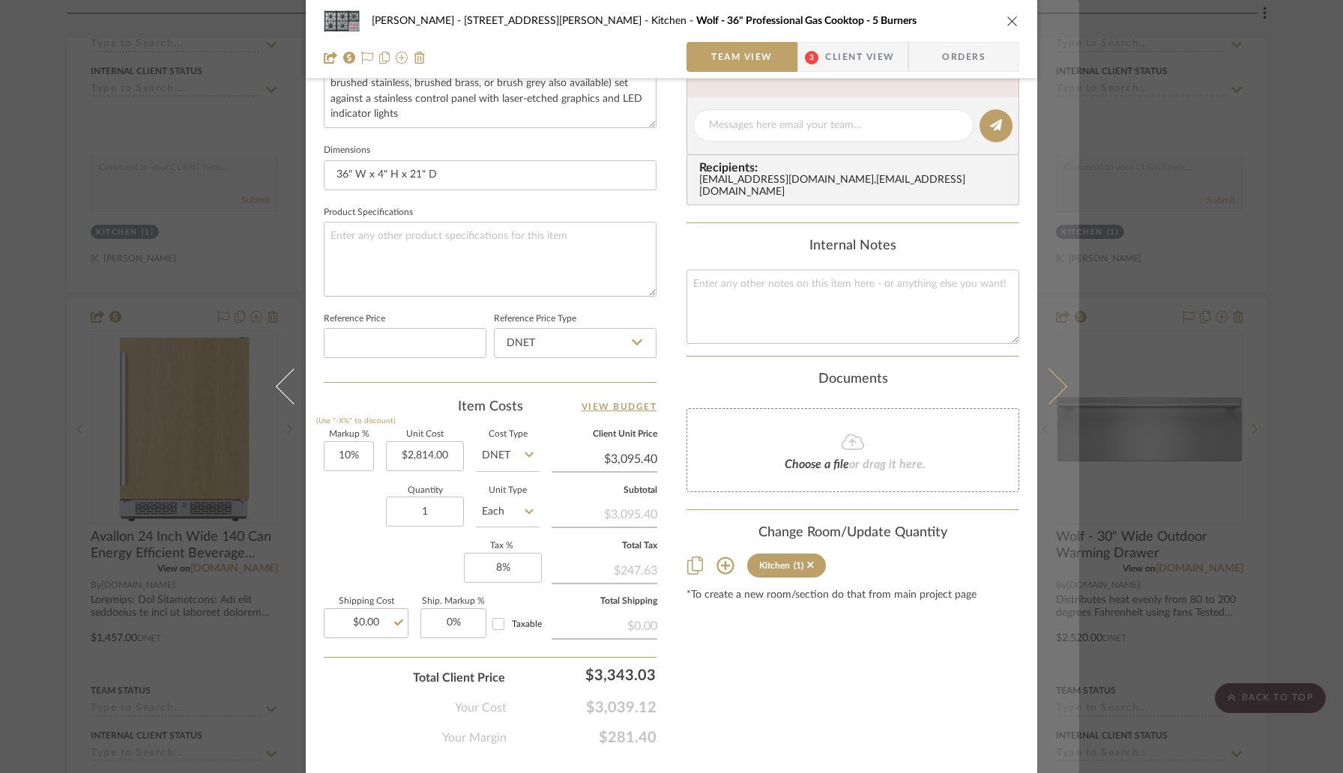
click at [1043, 400] on icon at bounding box center [1049, 387] width 36 height 36
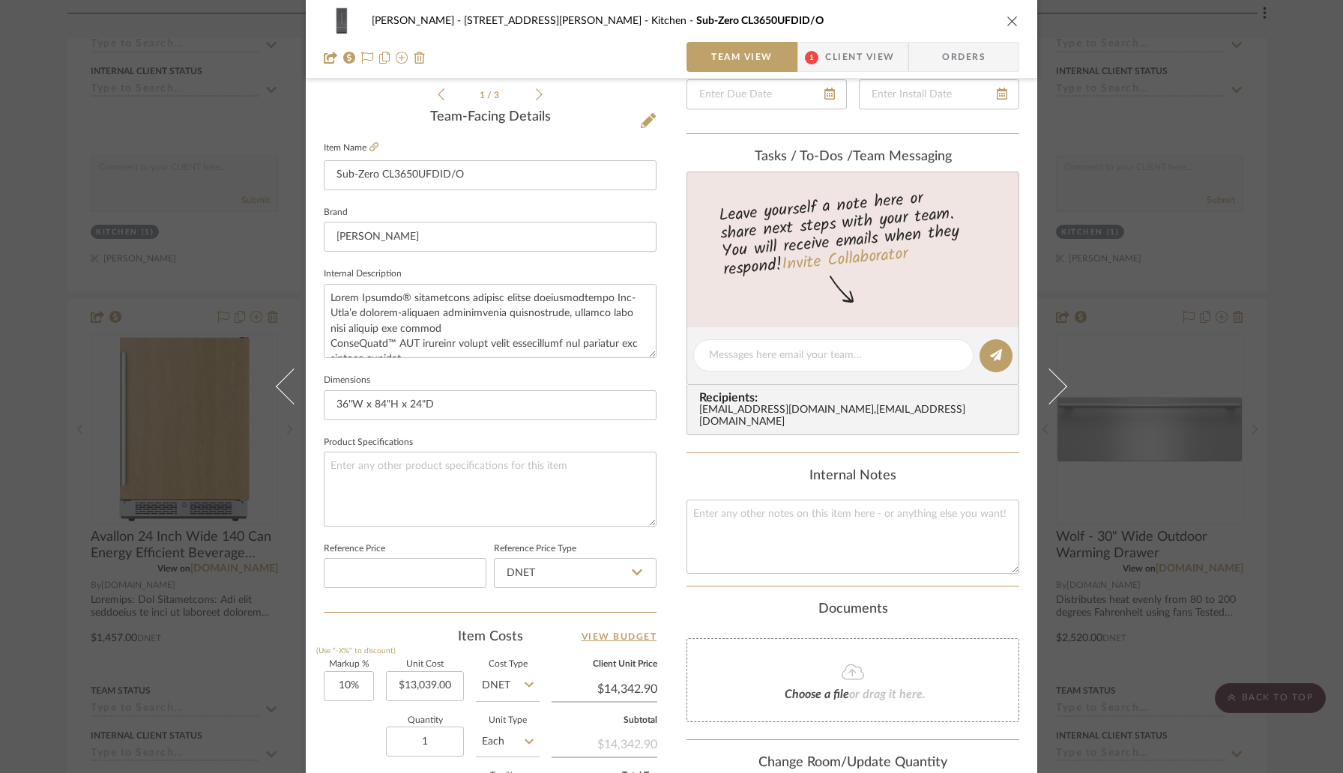
scroll to position [585, 0]
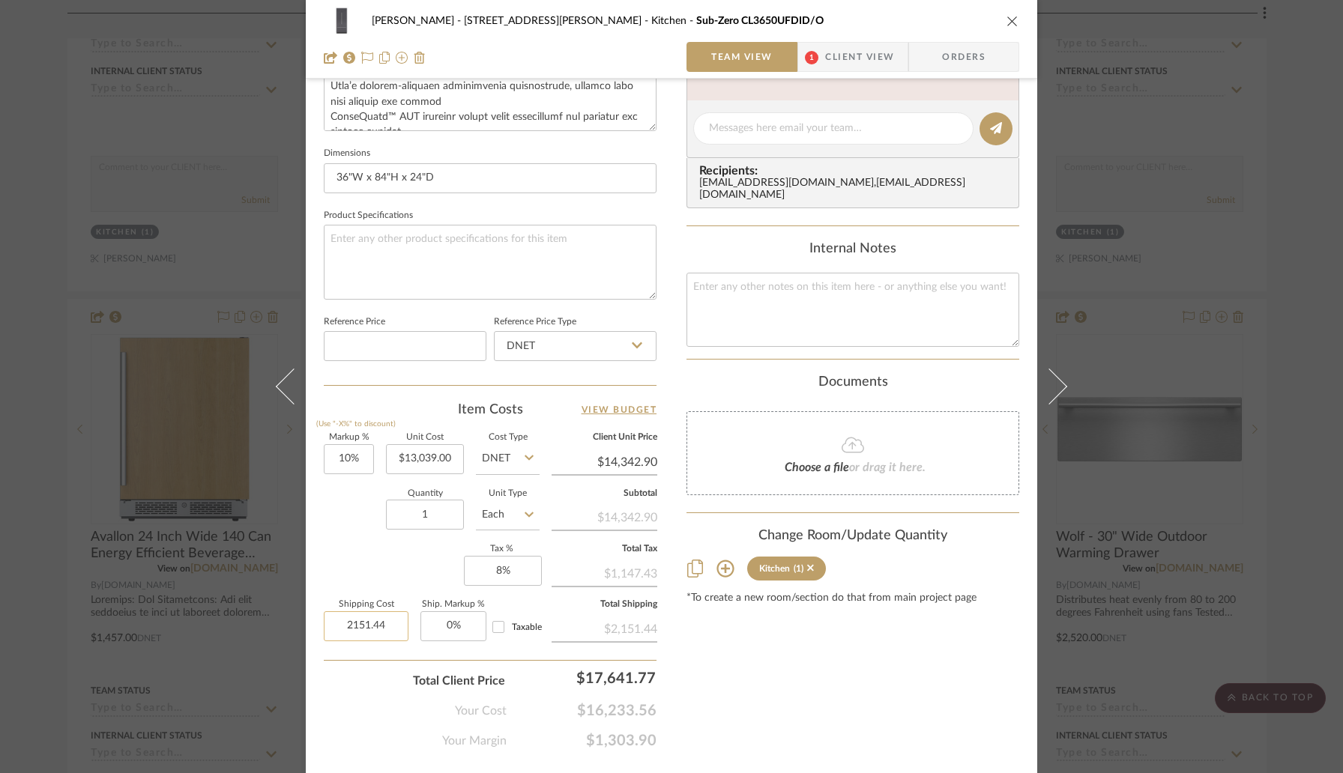
click at [396, 628] on input "2151.44" at bounding box center [366, 626] width 85 height 30
type input "$0.00"
click at [385, 683] on div "Total Client Price $17,641.77" at bounding box center [490, 675] width 333 height 30
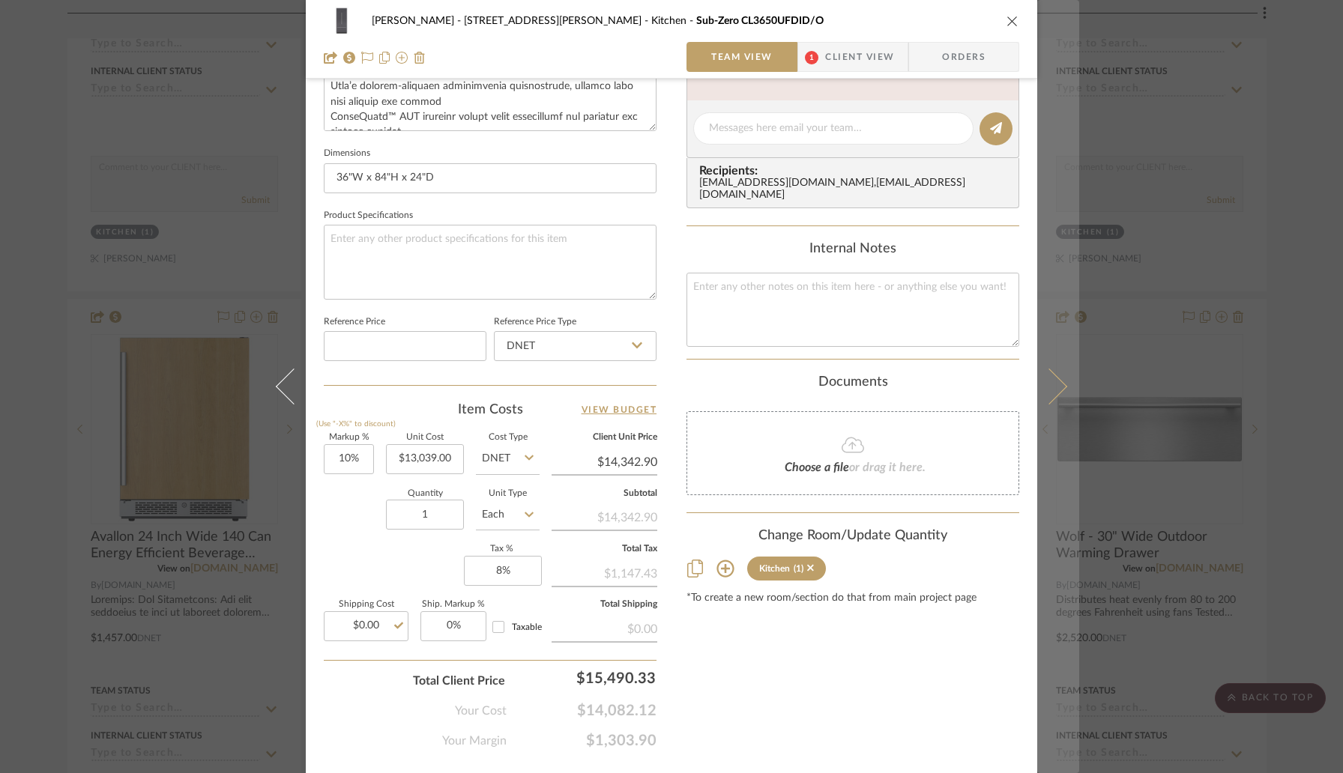
click at [1057, 396] on button at bounding box center [1058, 386] width 42 height 773
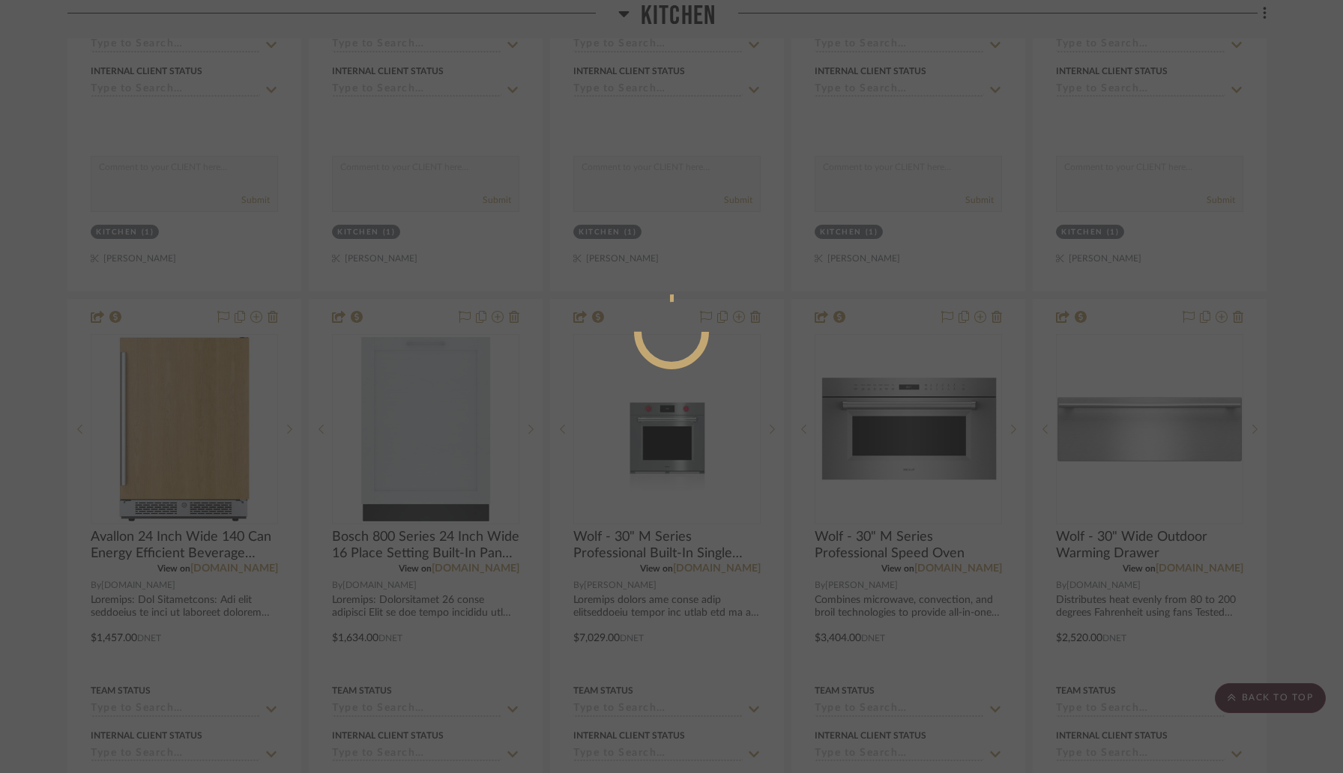
scroll to position [0, 0]
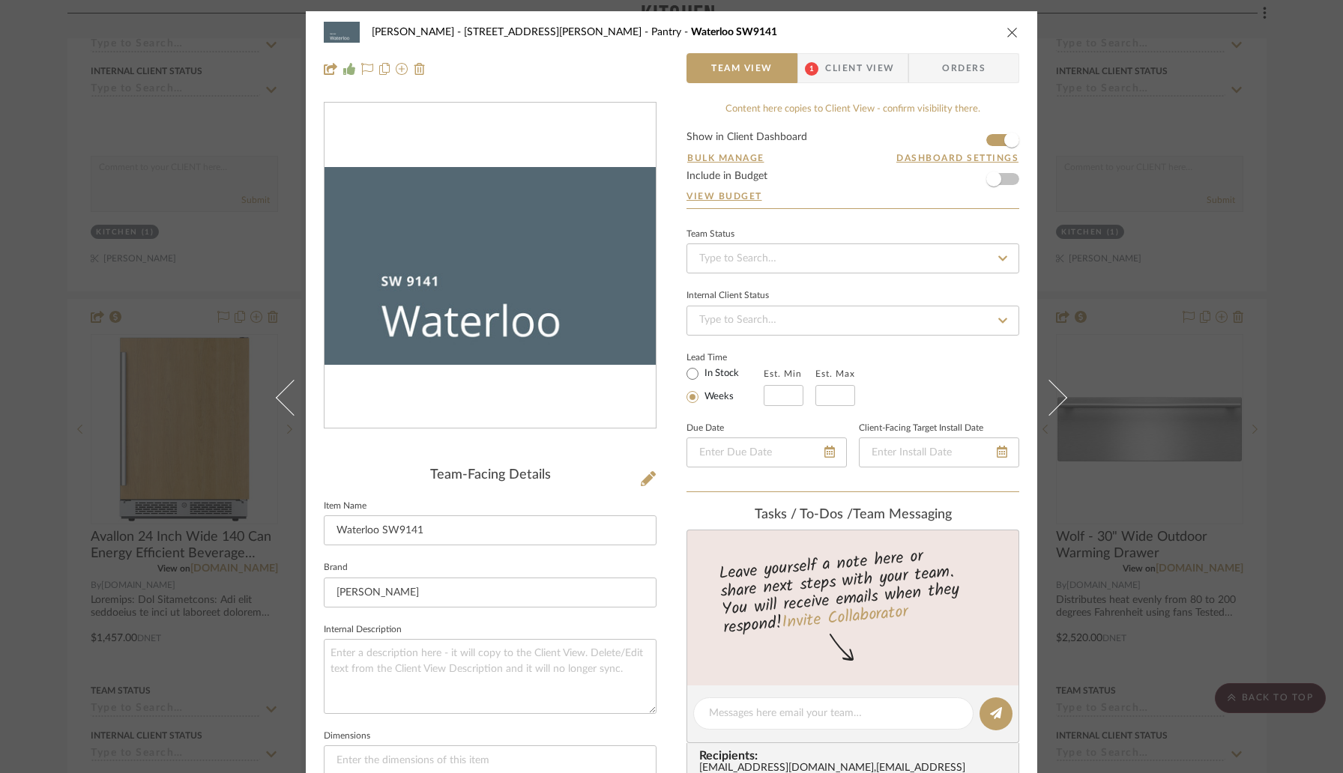
click at [1011, 29] on icon "close" at bounding box center [1012, 32] width 12 height 12
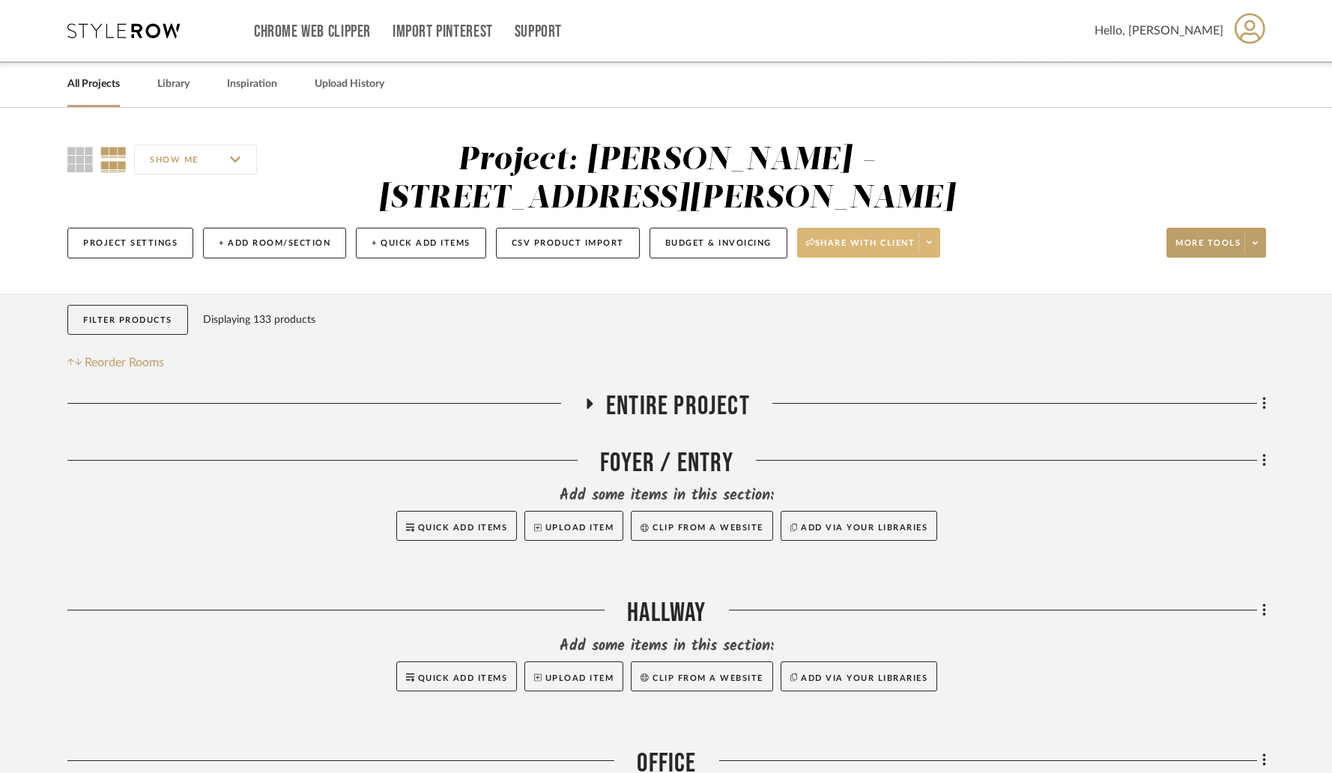
click at [928, 232] on span at bounding box center [929, 243] width 21 height 22
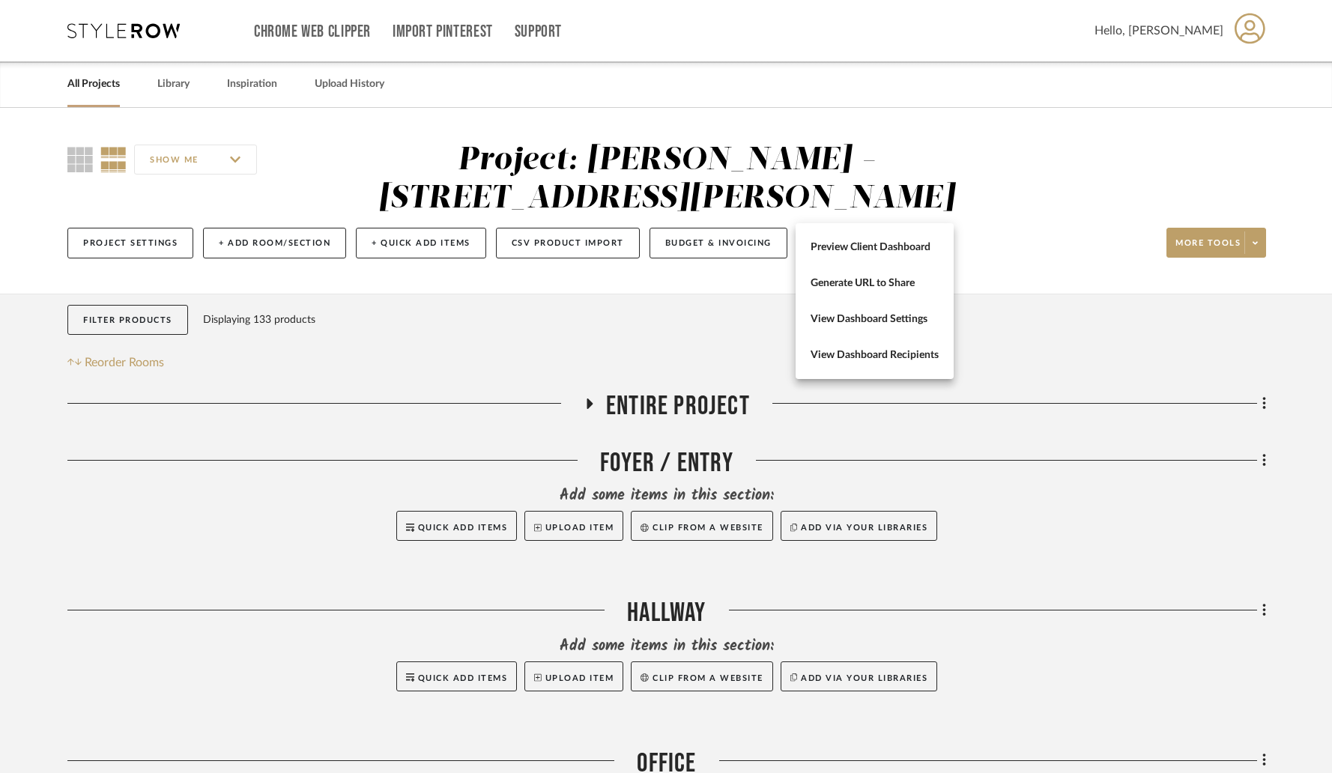
click at [797, 136] on div at bounding box center [666, 386] width 1332 height 773
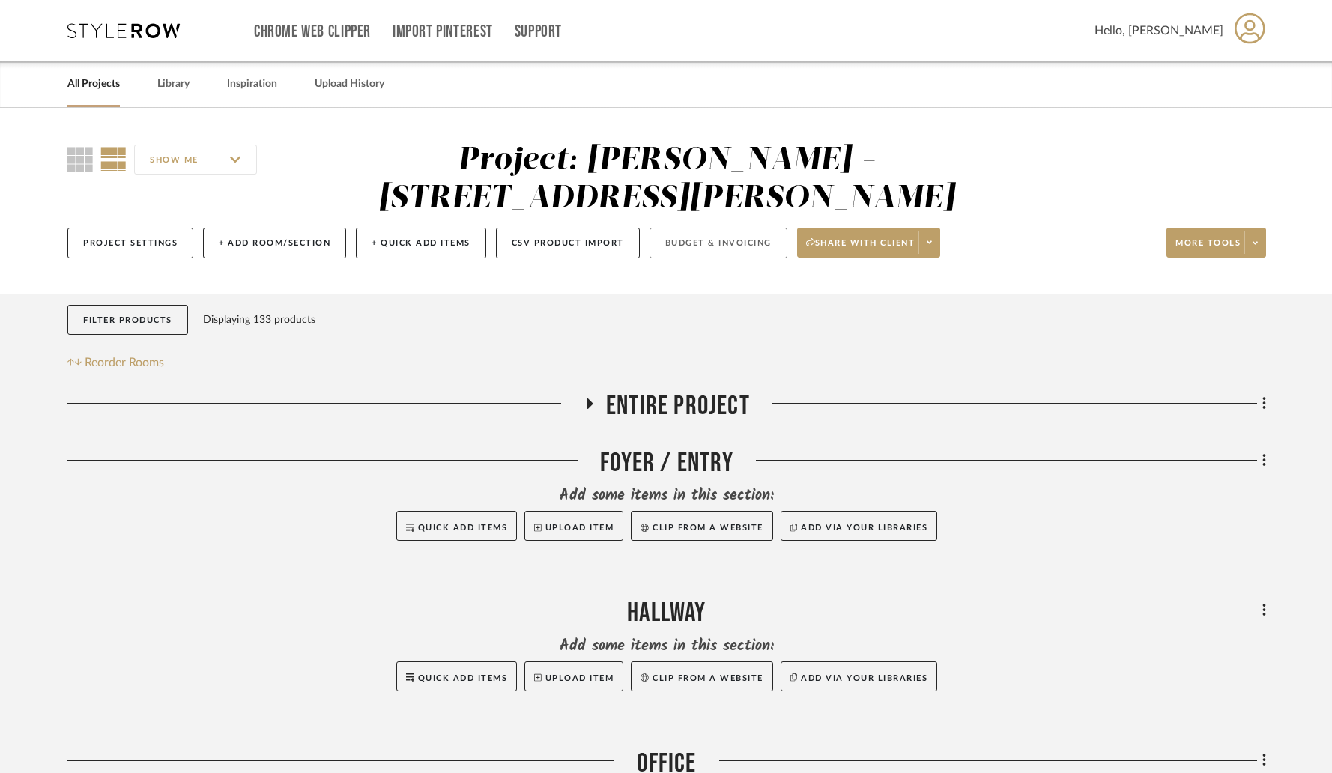
click at [714, 228] on button "Budget & Invoicing" at bounding box center [719, 243] width 138 height 31
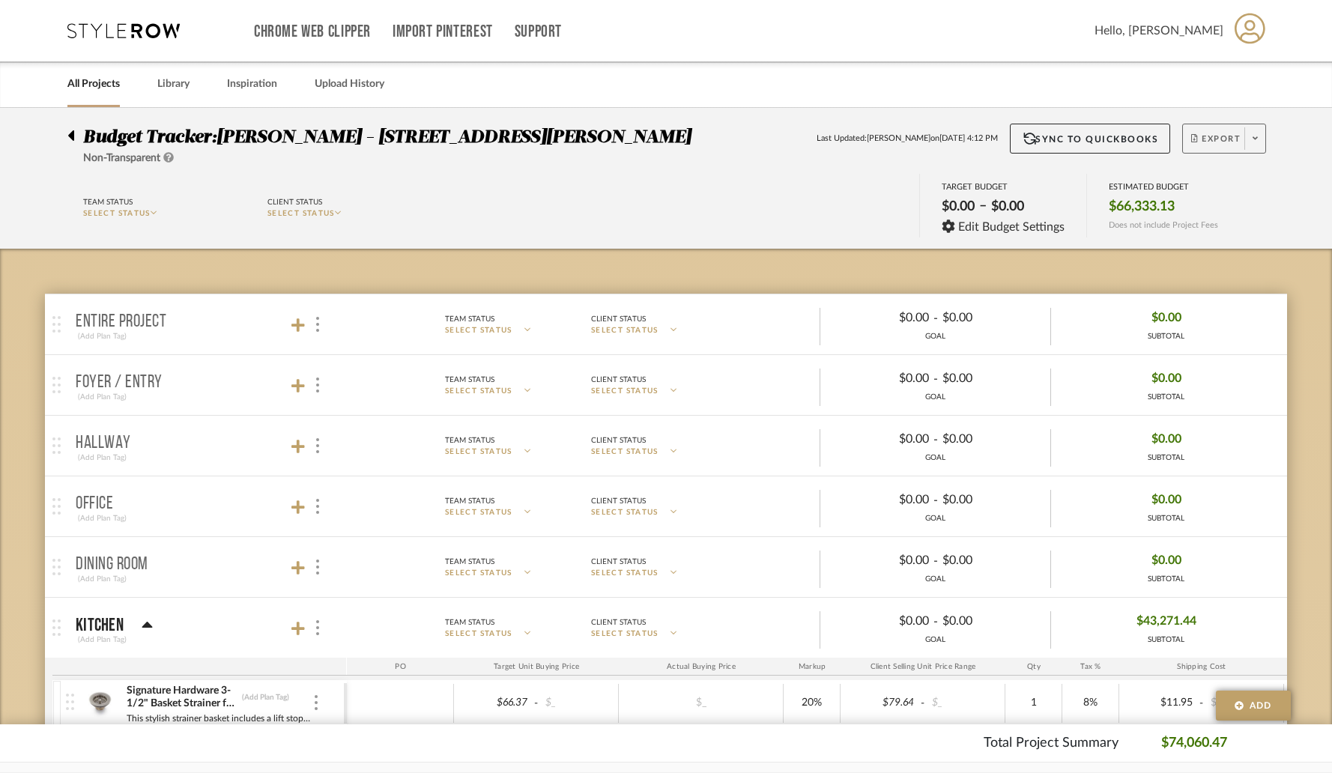
click at [1240, 136] on span "Export" at bounding box center [1215, 144] width 49 height 22
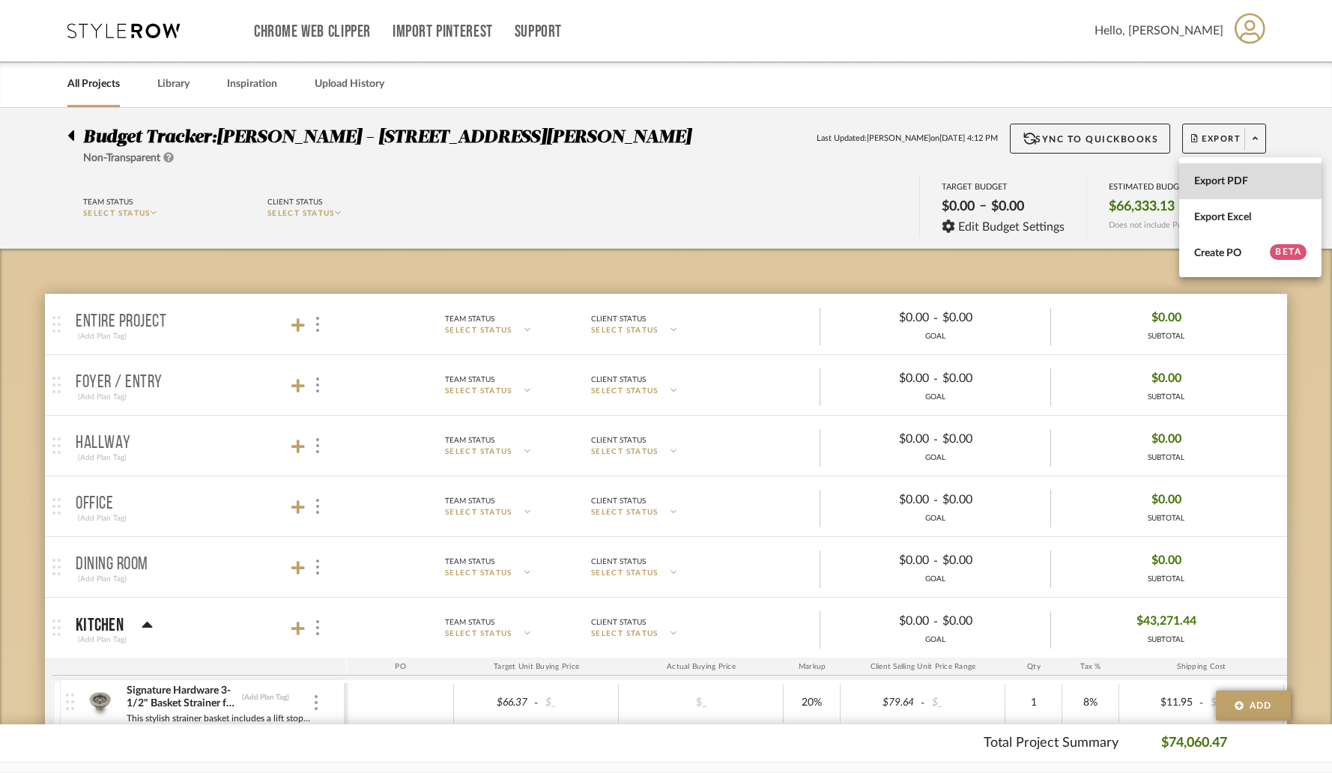
click at [1215, 174] on button "Export PDF" at bounding box center [1250, 181] width 142 height 36
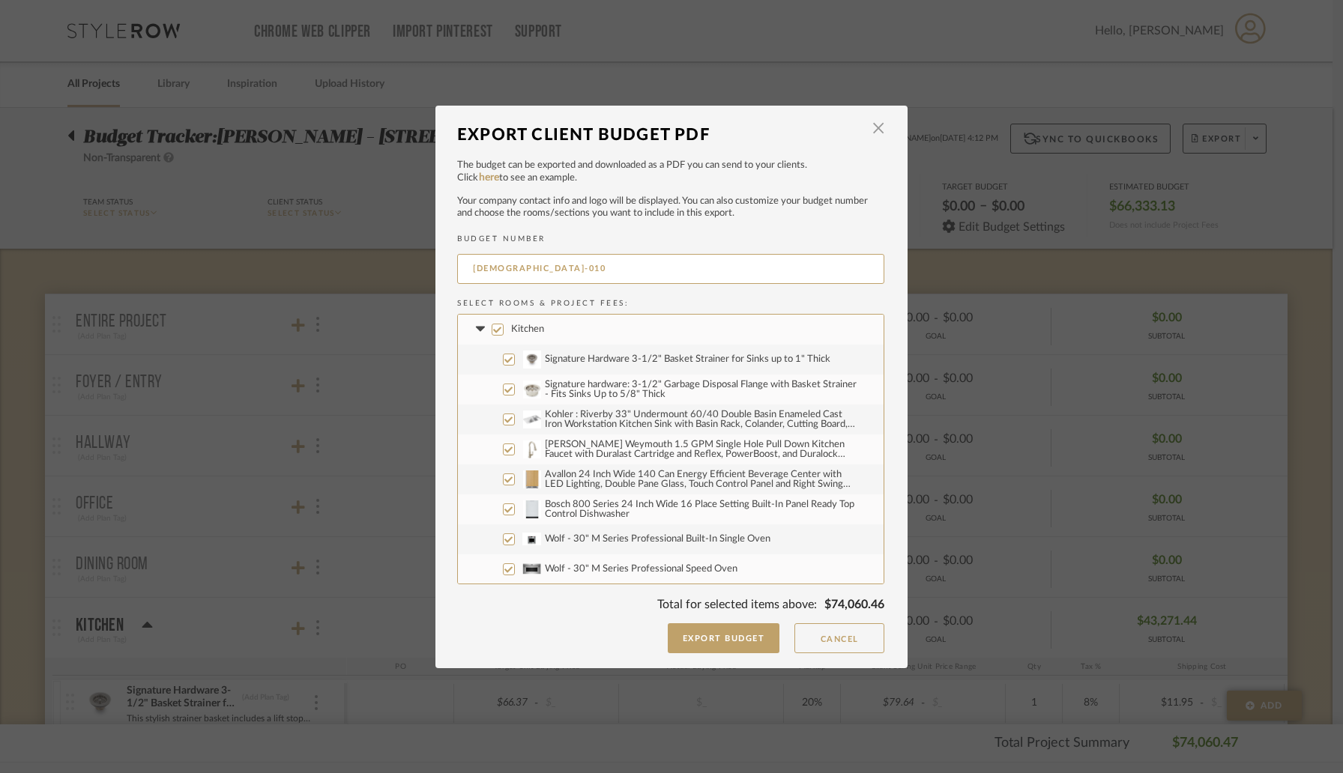
click at [492, 328] on input "Kitchen" at bounding box center [498, 330] width 12 height 12
checkbox input "false"
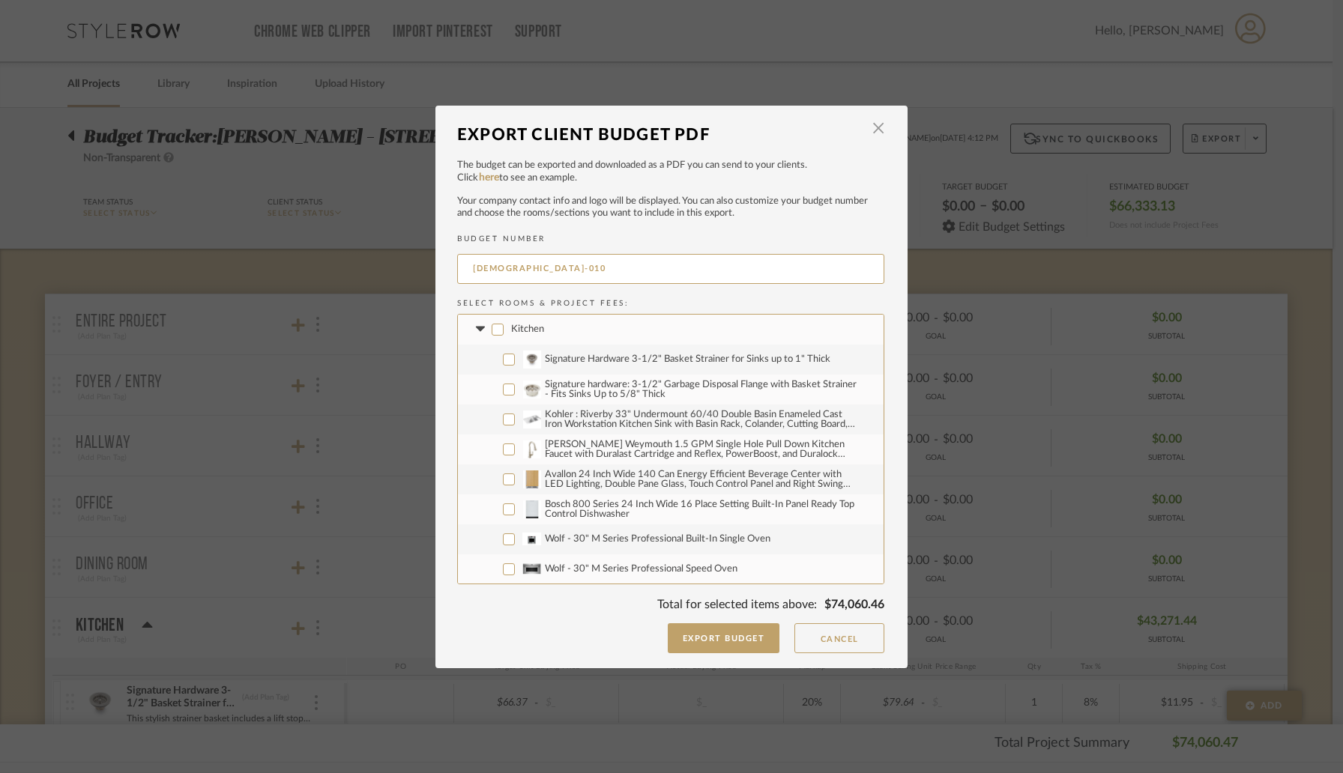
checkbox input "false"
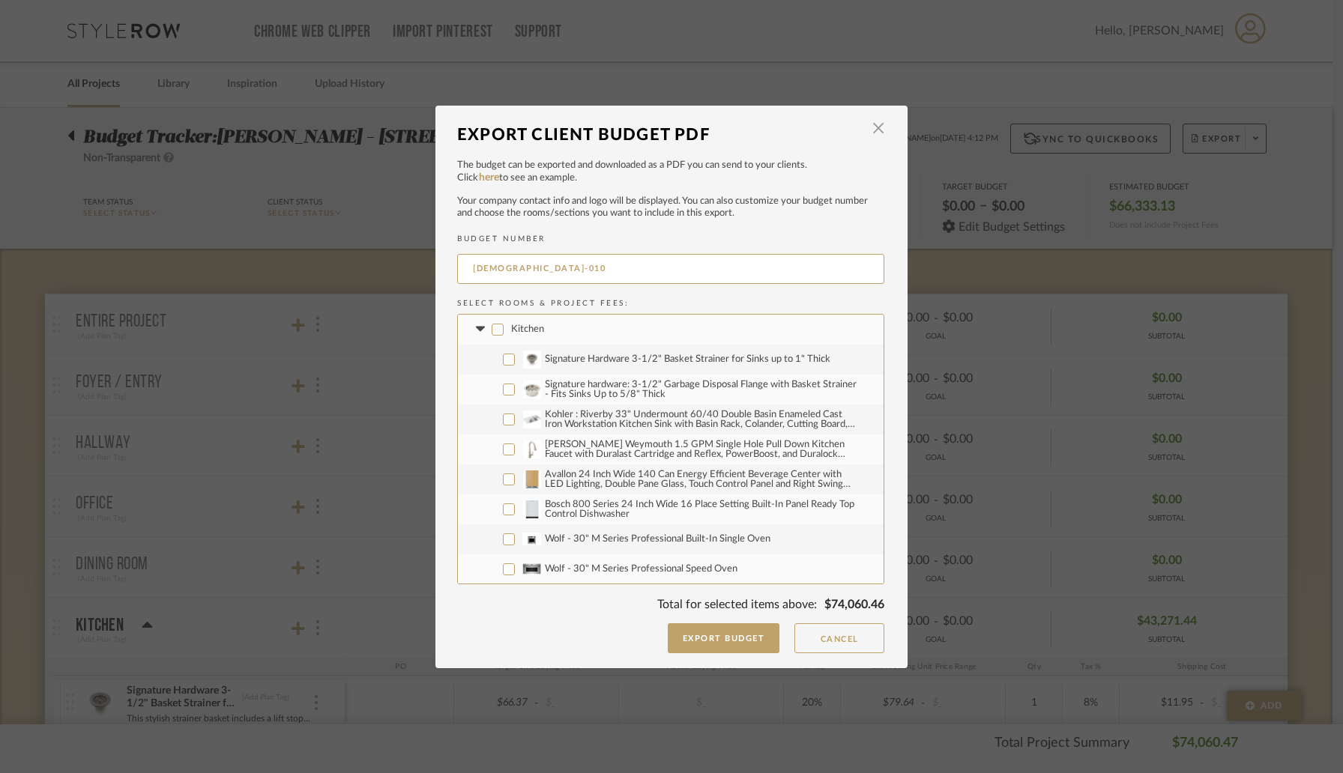
checkbox input "false"
click at [503, 482] on input "Avallon 24 Inch Wide 140 Can Energy Efficient Beverage Center with LED Lighting…" at bounding box center [509, 480] width 12 height 12
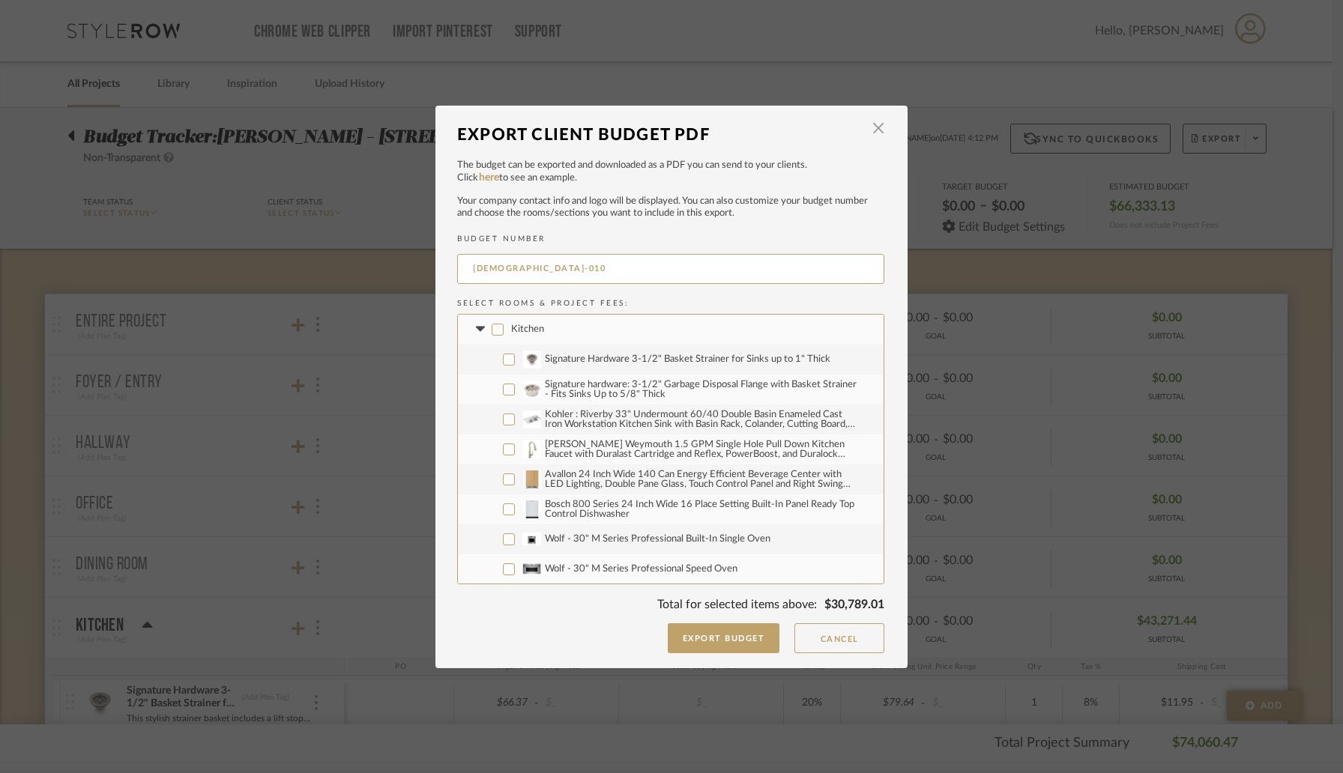
checkbox input "true"
click at [503, 507] on input "Bosch 800 Series 24 Inch Wide 16 Place Setting Built-In Panel Ready Top Control…" at bounding box center [509, 510] width 12 height 12
checkbox input "true"
click at [504, 546] on label "Wolf - 30" M Series Professional Built-In Single Oven" at bounding box center [671, 540] width 426 height 30
click at [504, 546] on input "Wolf - 30" M Series Professional Built-In Single Oven" at bounding box center [509, 540] width 12 height 12
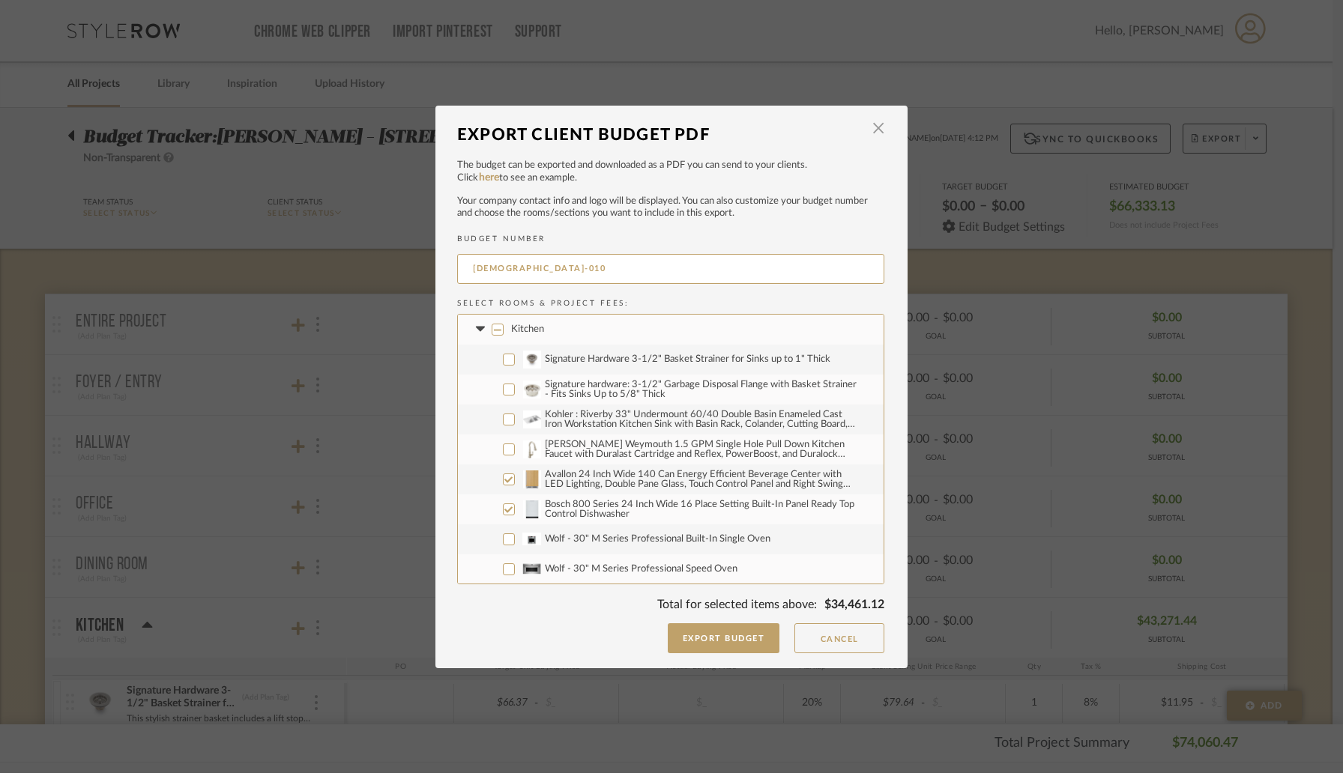
checkbox input "true"
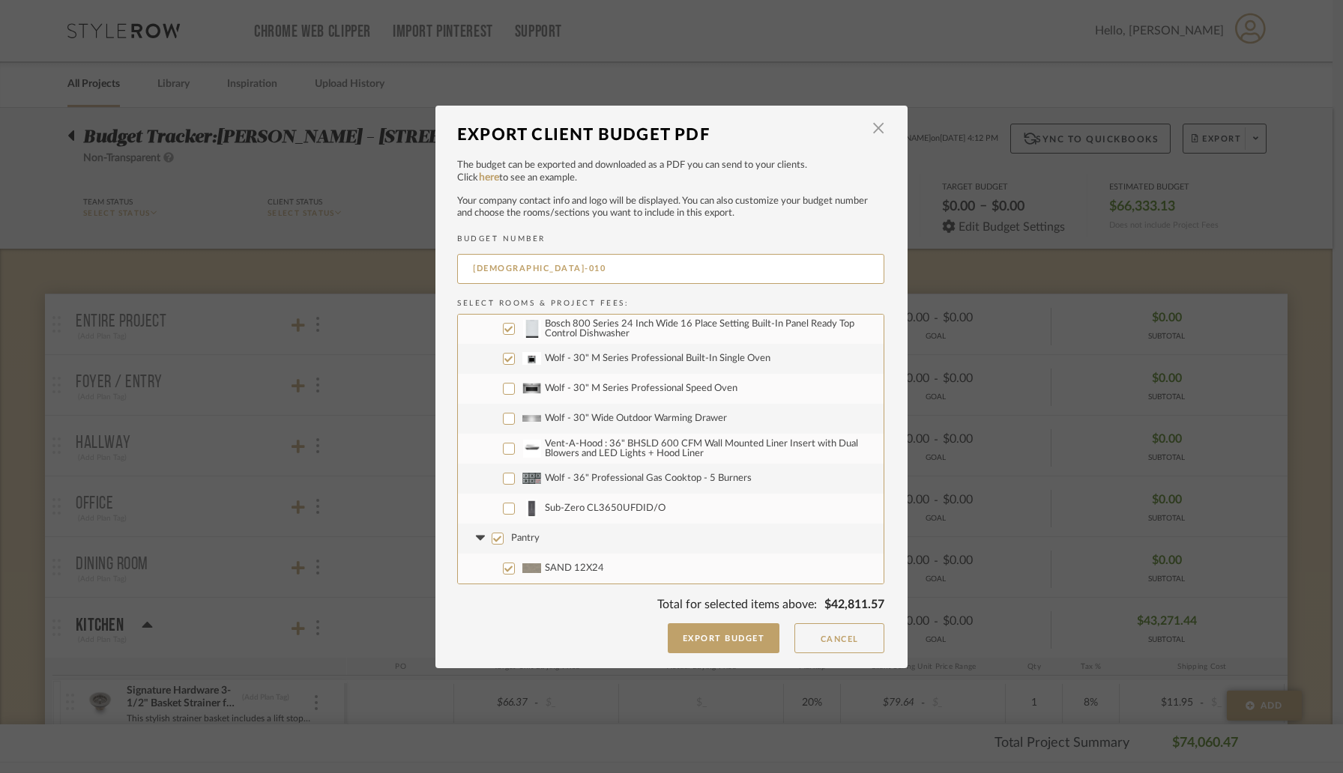
scroll to position [186, 0]
click at [507, 382] on input "Wolf - 30" M Series Professional Speed Oven" at bounding box center [509, 384] width 12 height 12
checkbox input "true"
click at [507, 406] on label "Wolf - 30" Wide Outdoor Warming Drawer" at bounding box center [671, 414] width 426 height 30
click at [507, 408] on input "Wolf - 30" Wide Outdoor Warming Drawer" at bounding box center [509, 414] width 12 height 12
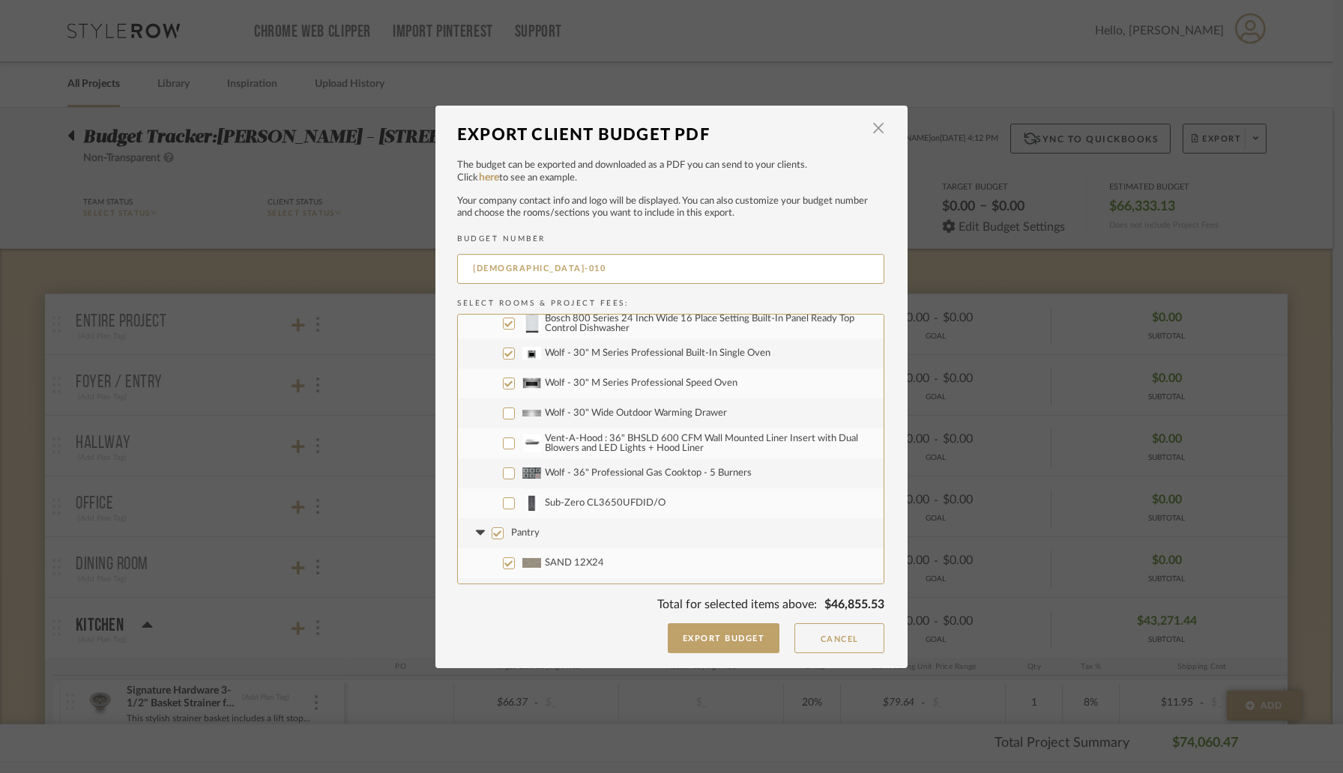
checkbox input "true"
click at [506, 443] on input "Vent-A-Hood : 36" BHSLD 600 CFM Wall Mounted Liner Insert with Dual Blowers and…" at bounding box center [509, 444] width 12 height 12
checkbox input "true"
click at [503, 471] on input "Wolf - 36" Professional Gas Cooktop - 5 Burners" at bounding box center [509, 474] width 12 height 12
checkbox input "true"
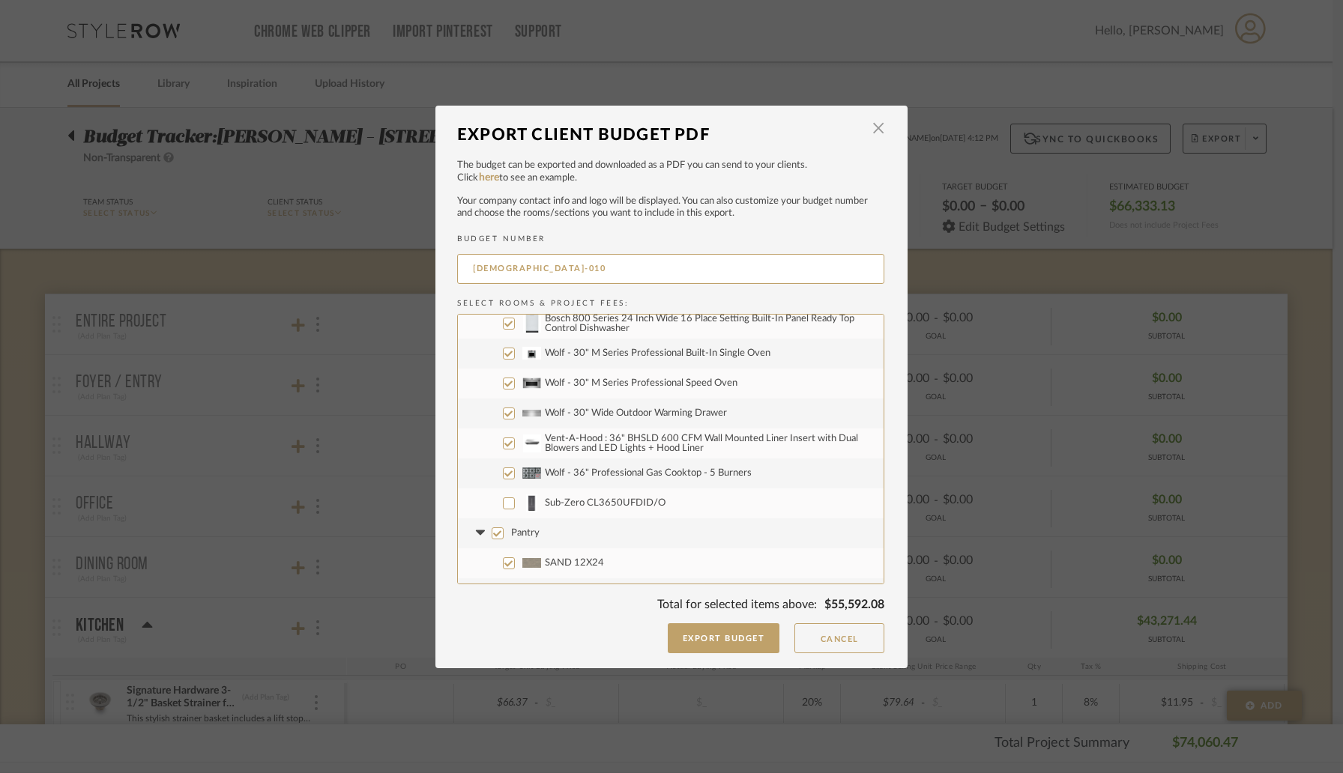
click at [503, 502] on input "Sub-Zero CL3650UFDID/O" at bounding box center [509, 504] width 12 height 12
checkbox input "true"
click at [497, 531] on input "Pantry" at bounding box center [498, 534] width 12 height 12
checkbox input "false"
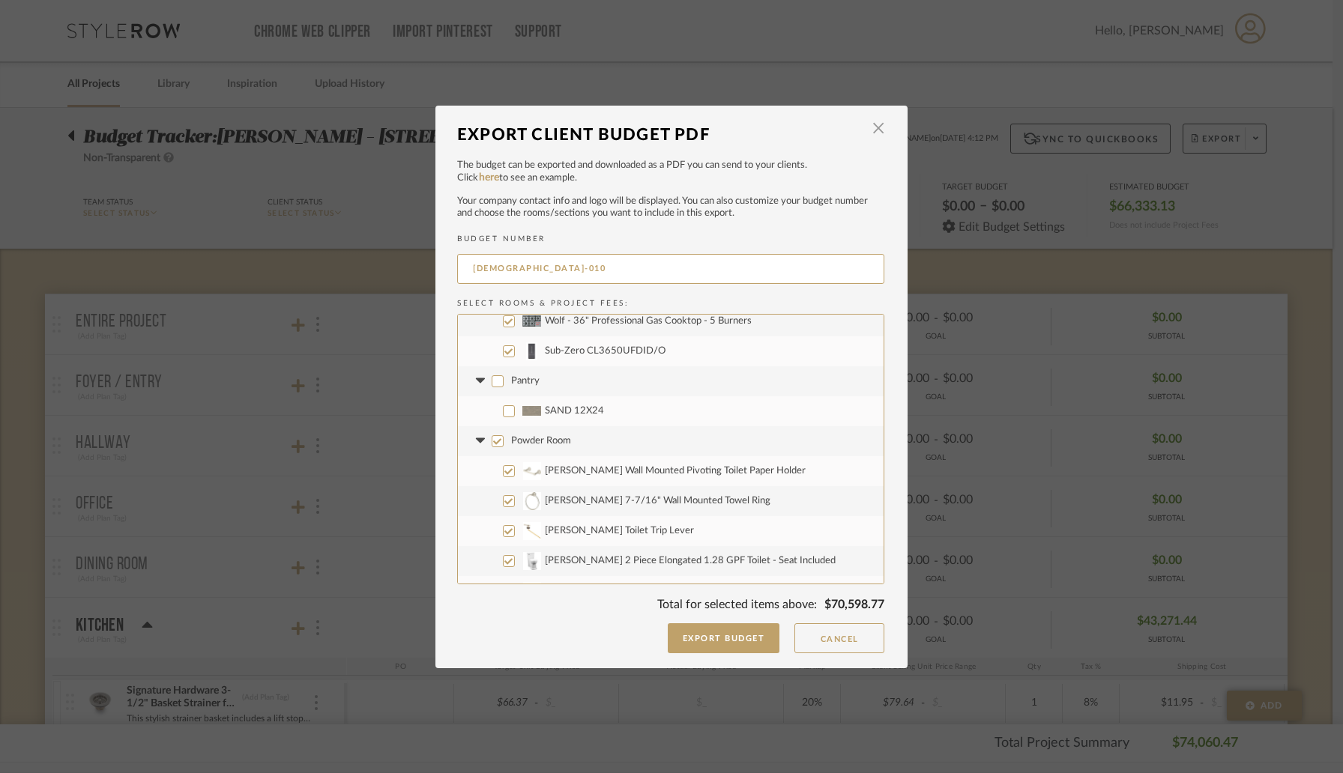
scroll to position [378, 0]
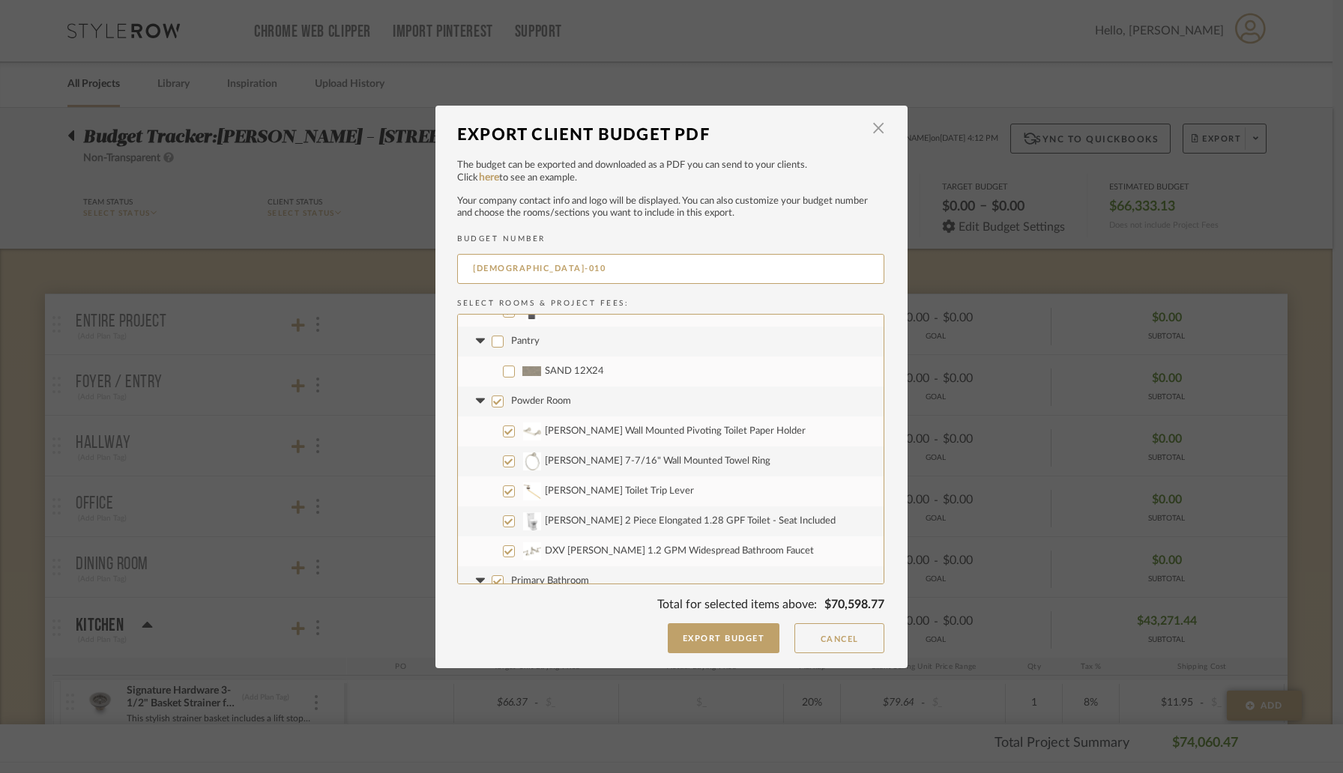
click at [492, 402] on input "Powder Room" at bounding box center [498, 402] width 12 height 12
checkbox input "false"
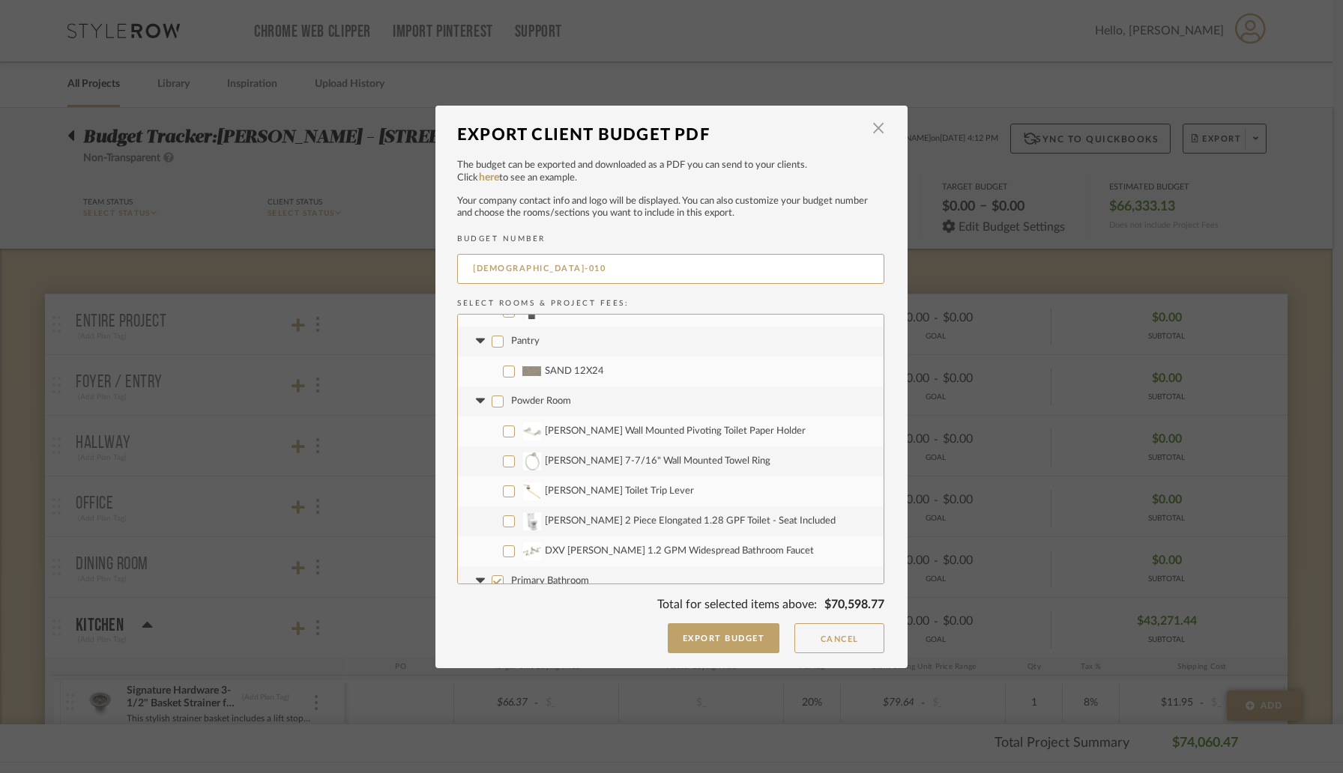
checkbox input "false"
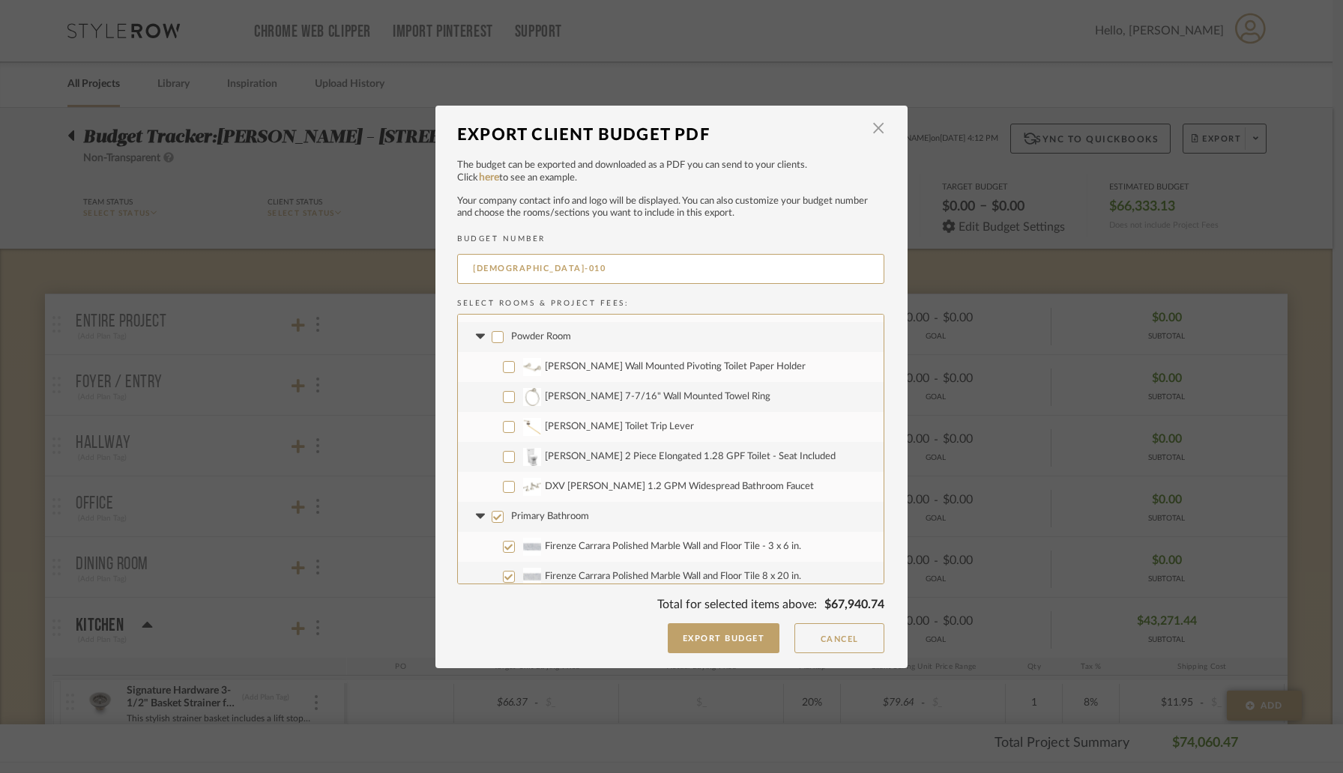
scroll to position [454, 0]
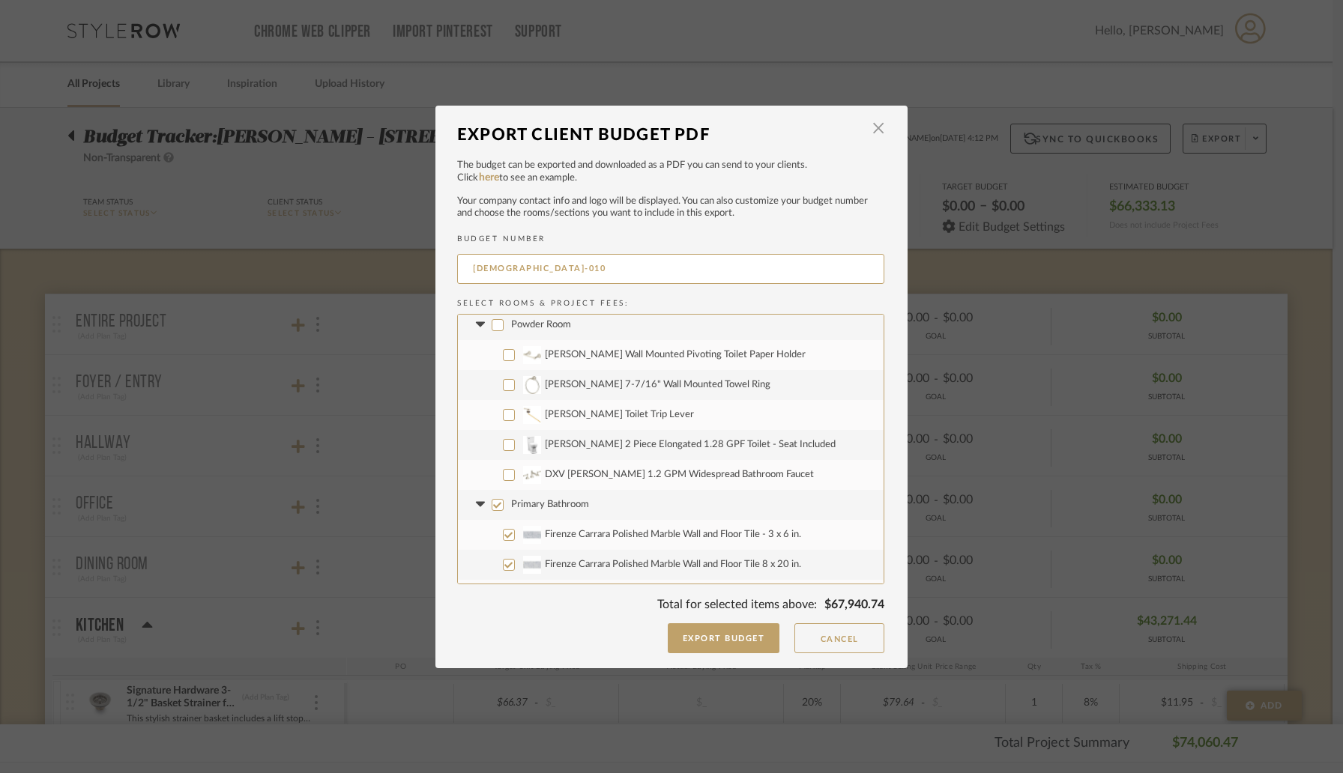
click at [492, 506] on input "Primary Bathroom" at bounding box center [498, 505] width 12 height 12
checkbox input "false"
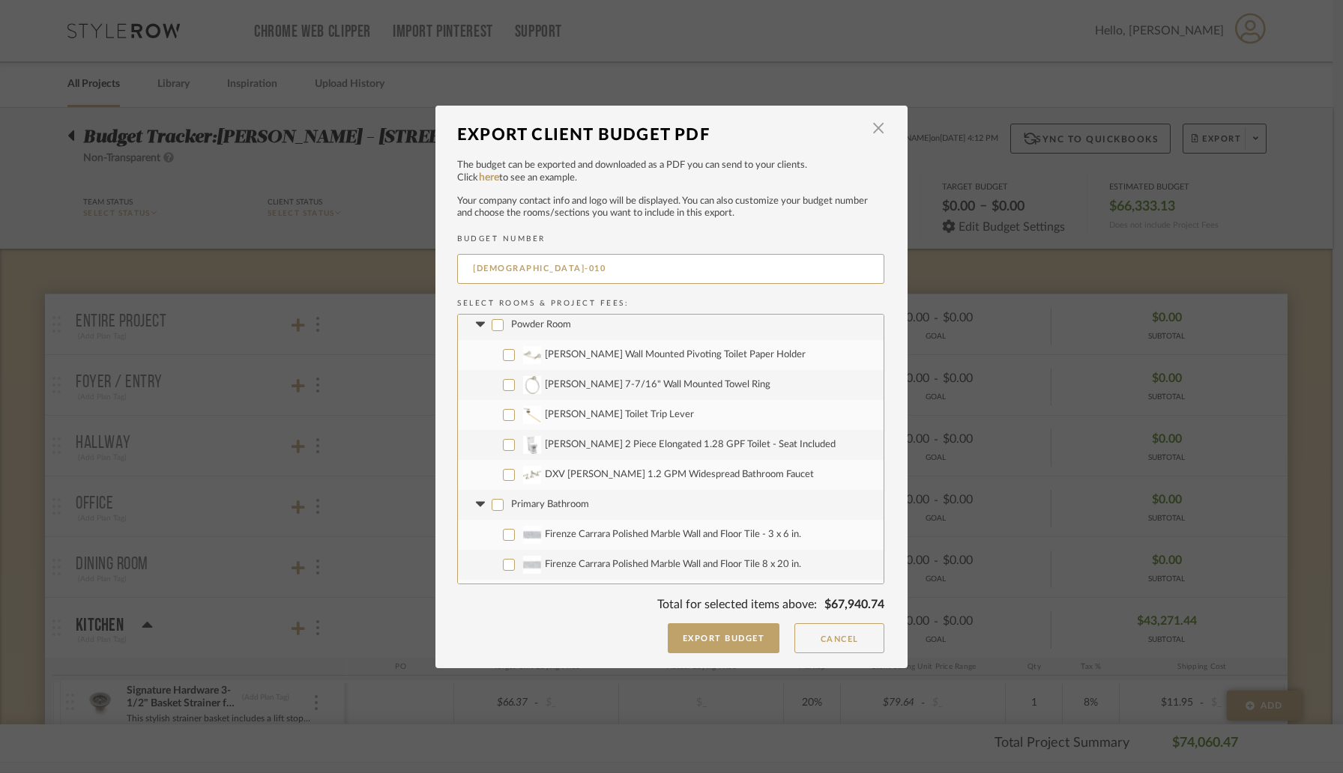
checkbox input "false"
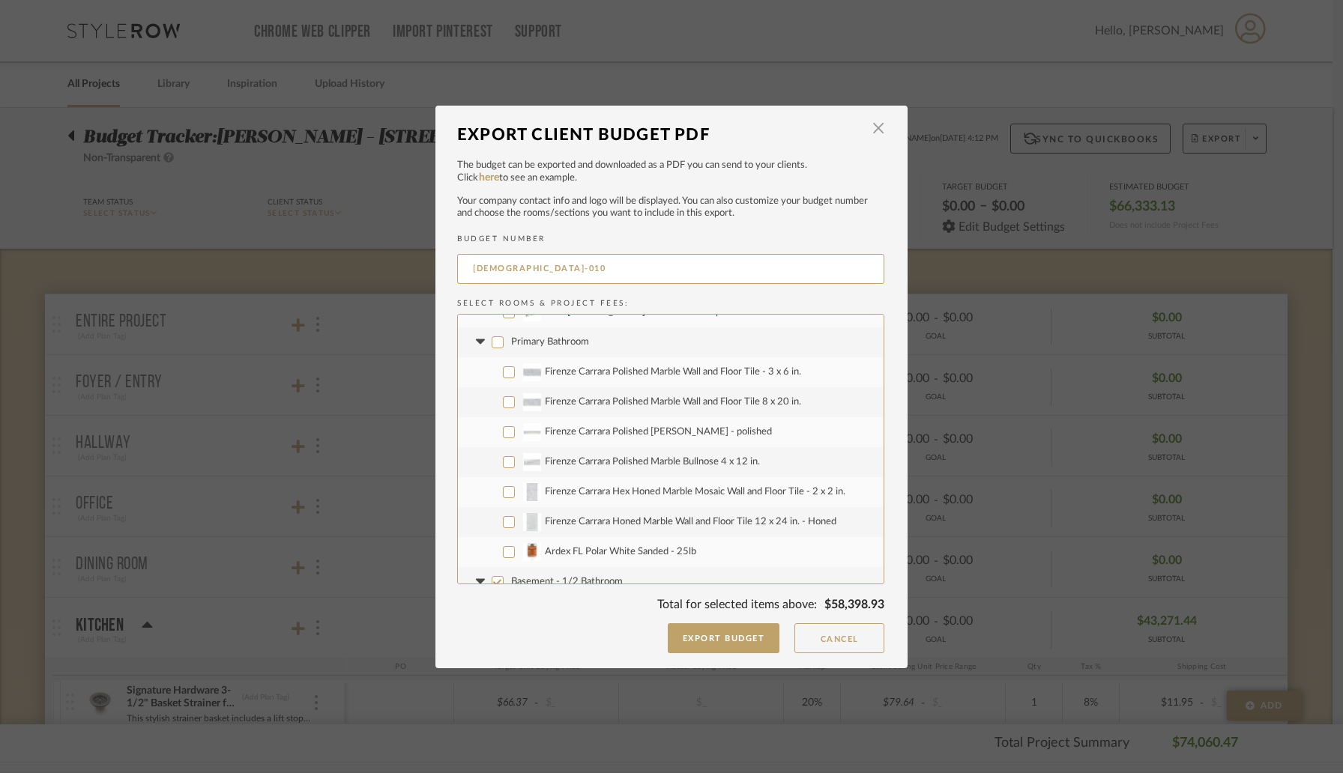
scroll to position [663, 0]
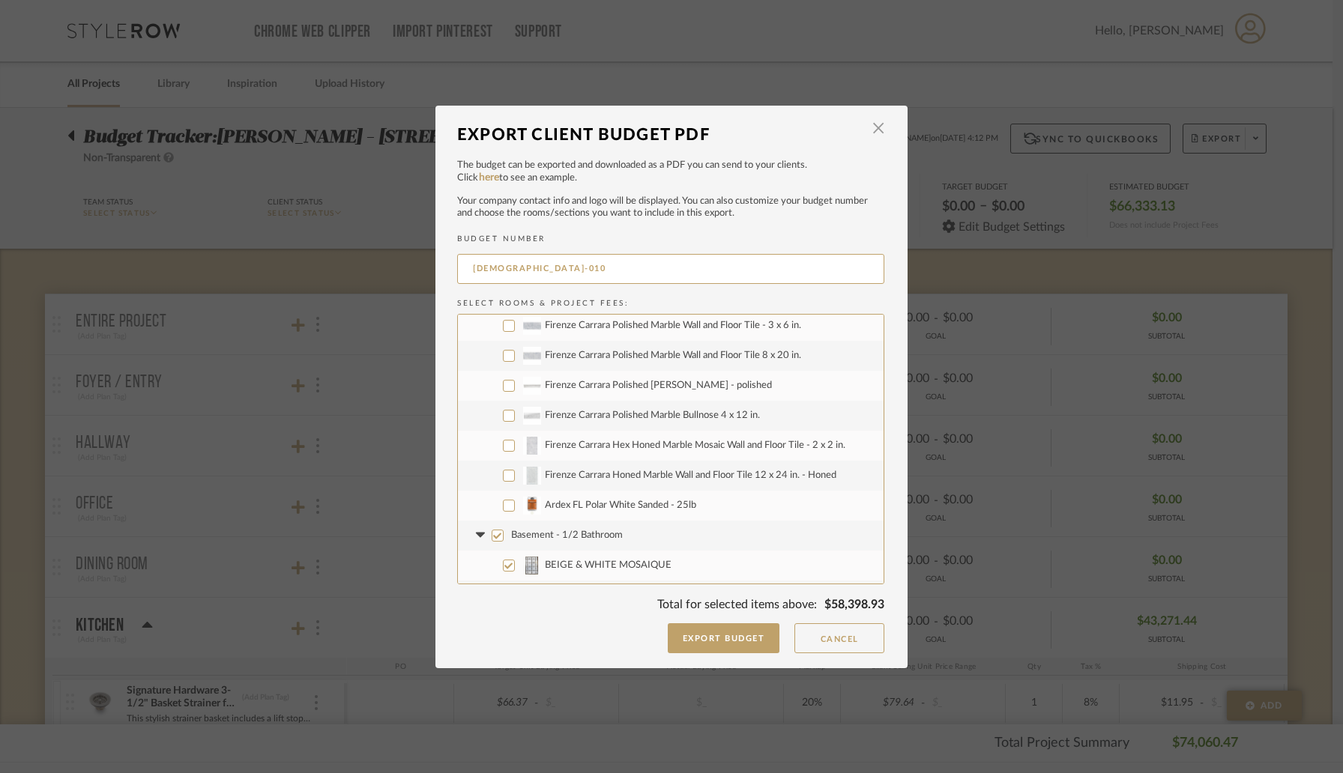
click at [492, 532] on input "Basement - 1/2 Bathroom" at bounding box center [498, 536] width 12 height 12
checkbox input "false"
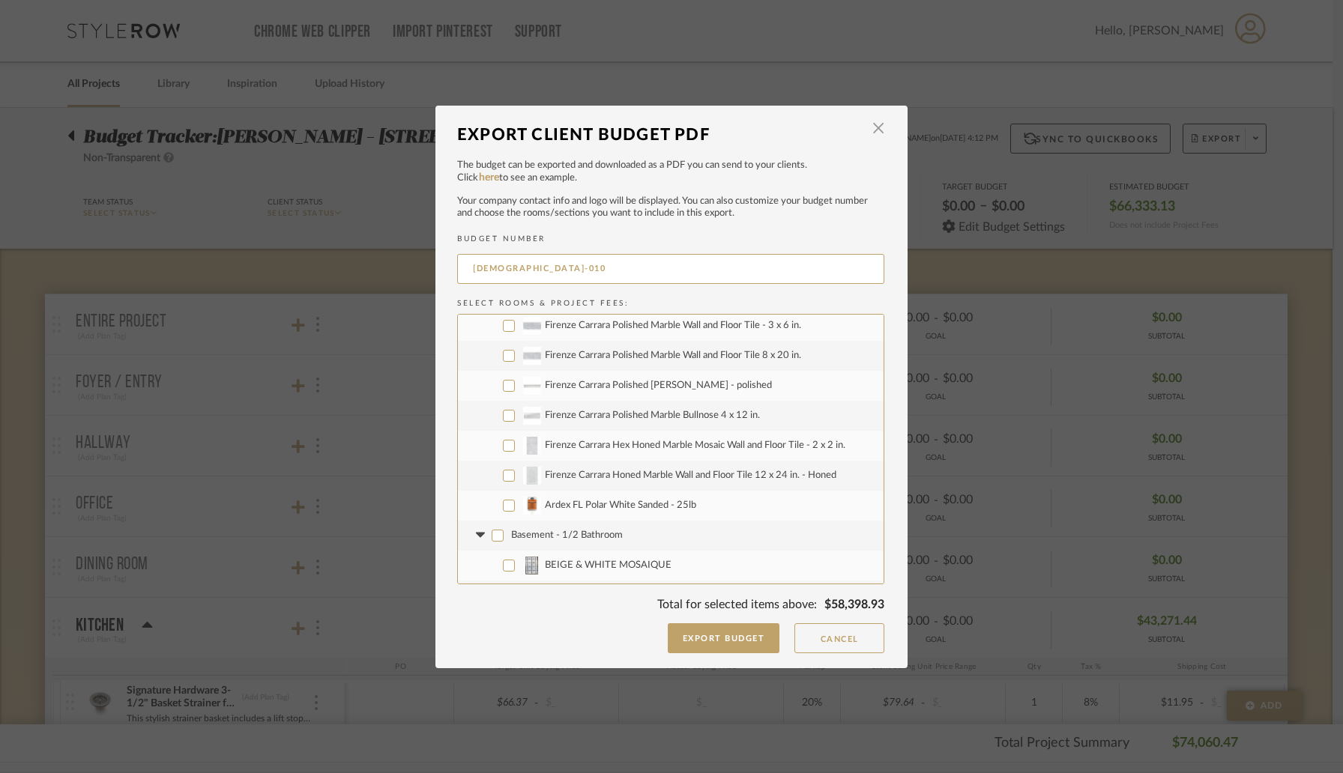
checkbox input "false"
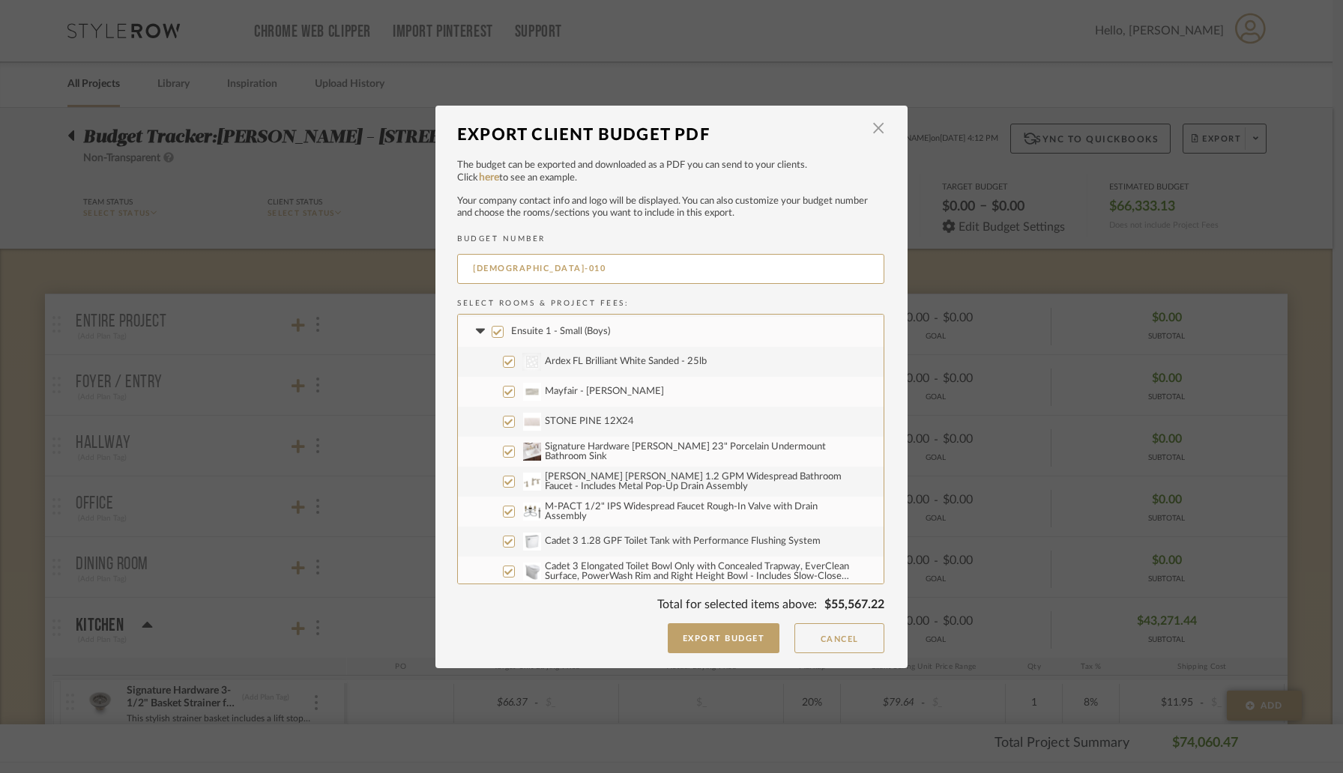
scroll to position [1147, 0]
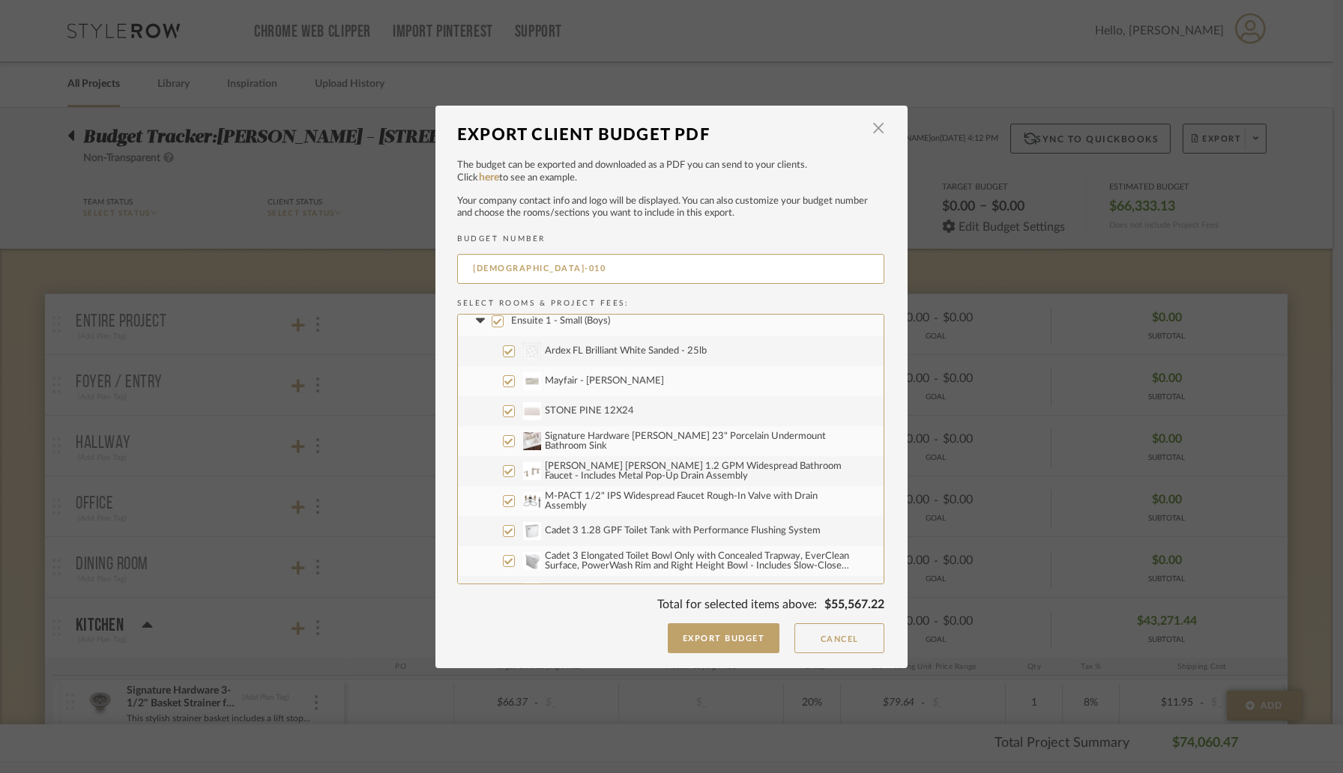
click at [493, 324] on input "Ensuite 1 - Small (Boys)" at bounding box center [498, 321] width 12 height 12
checkbox input "false"
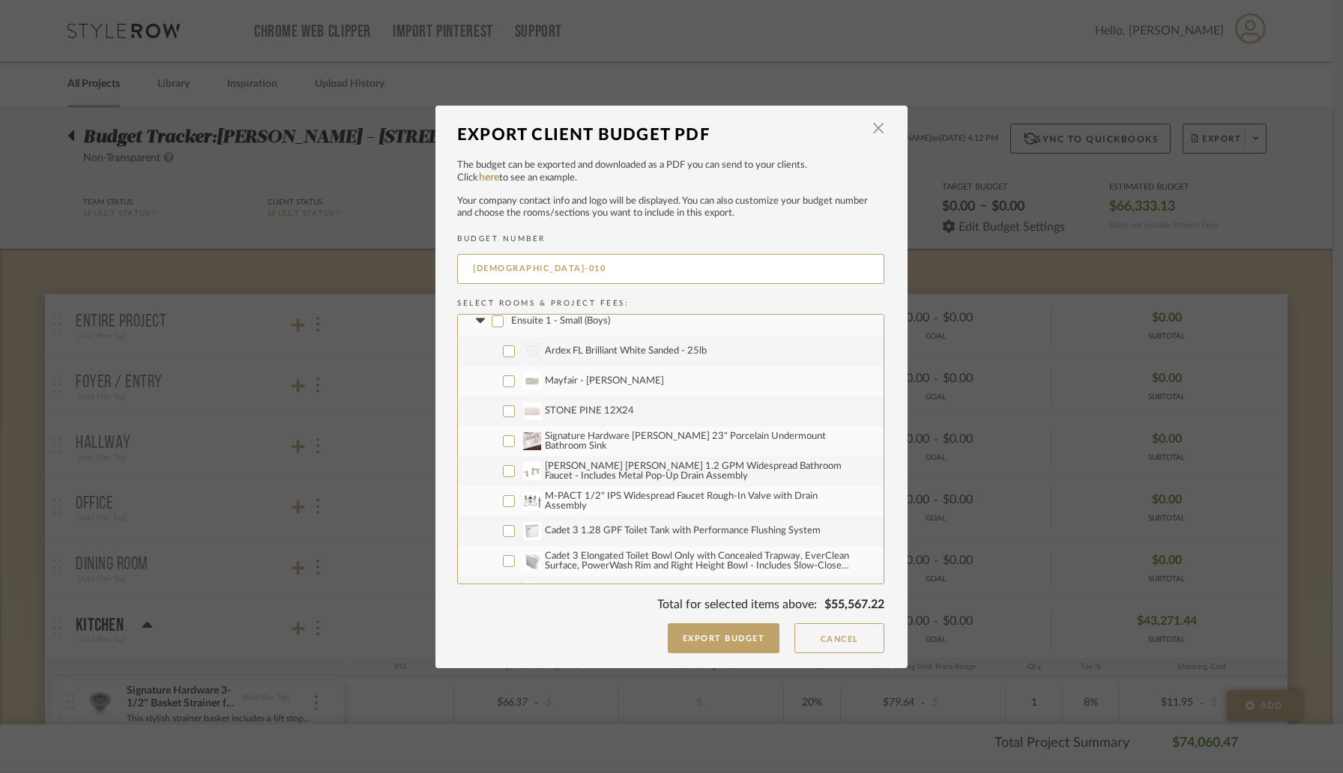
checkbox input "false"
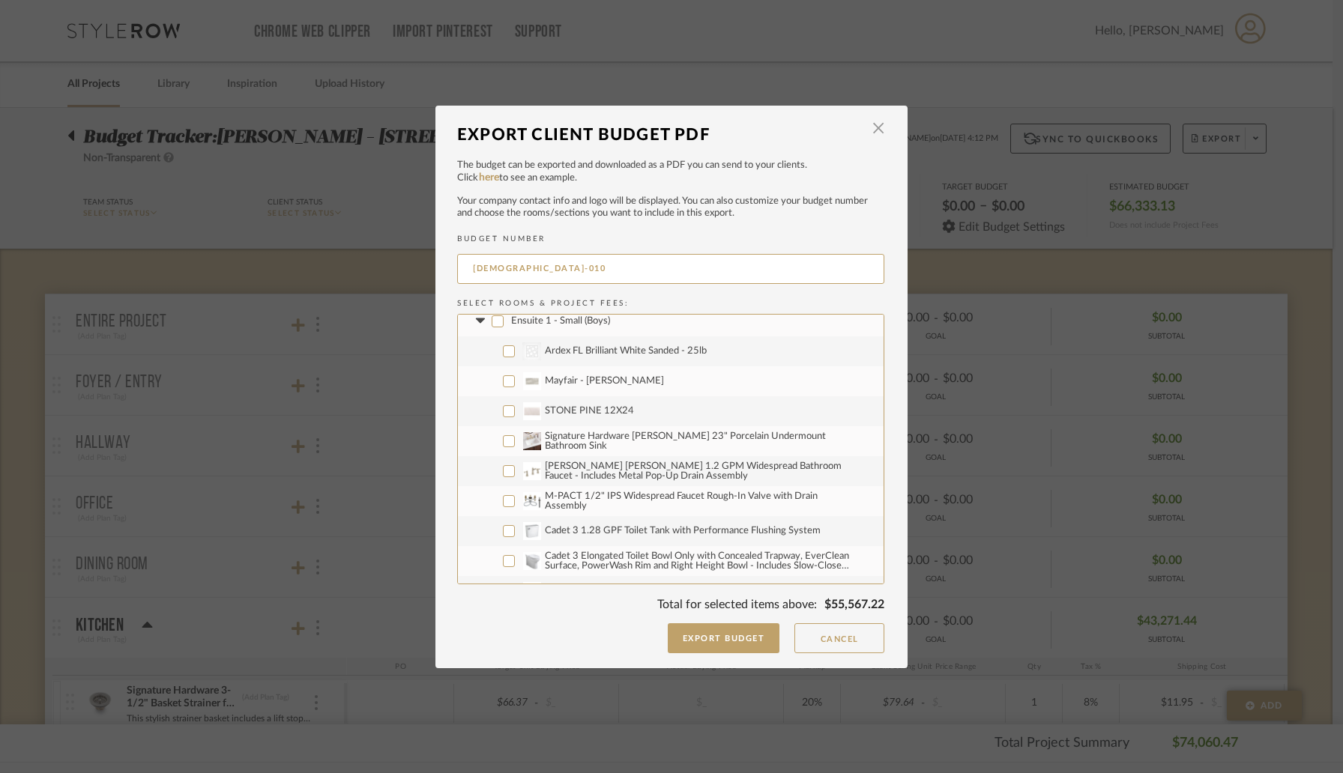
checkbox input "false"
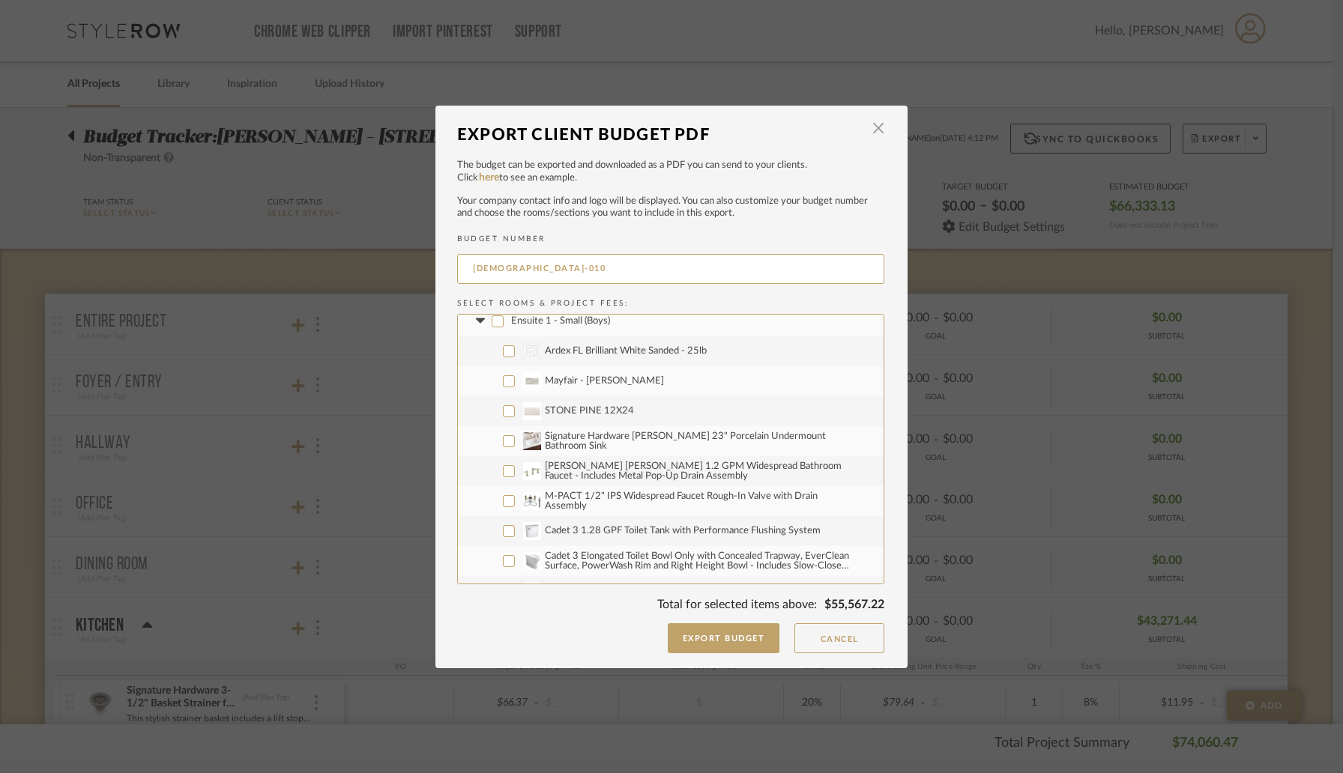
checkbox input "false"
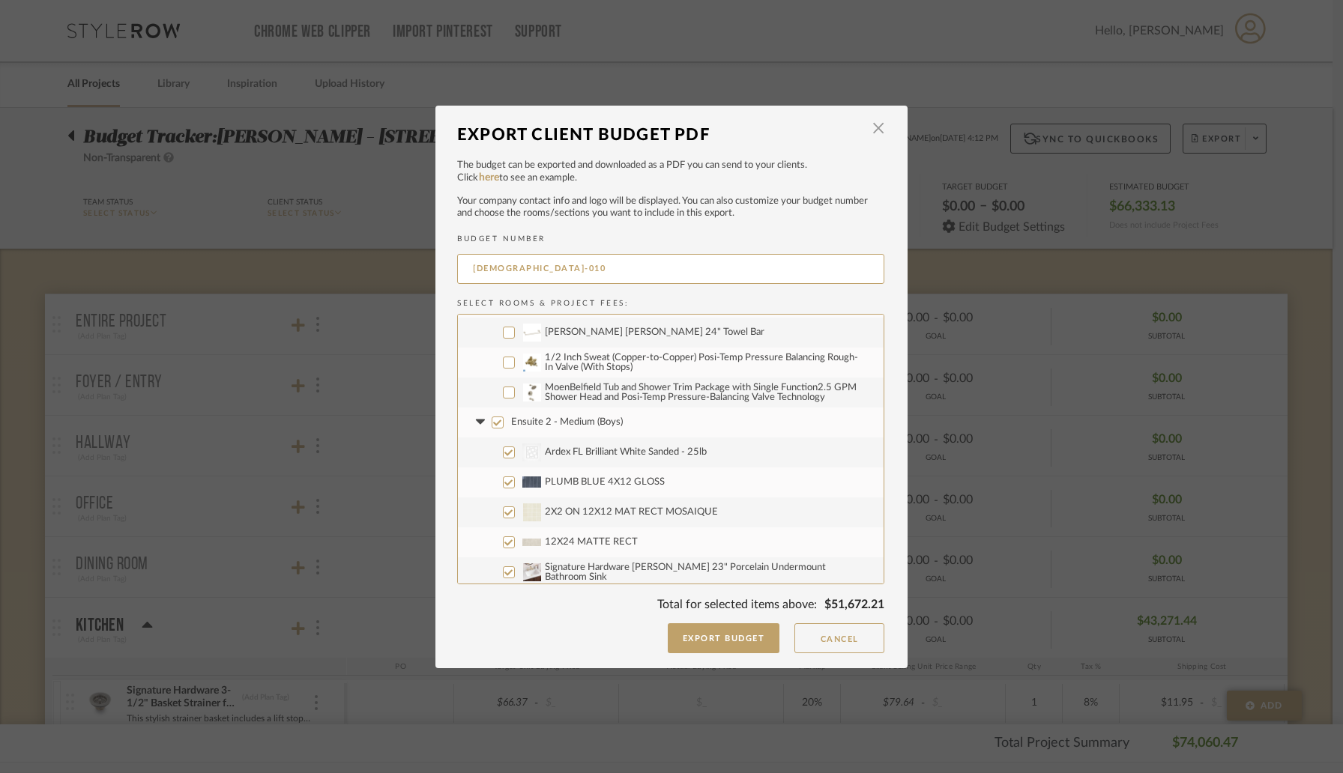
scroll to position [1532, 0]
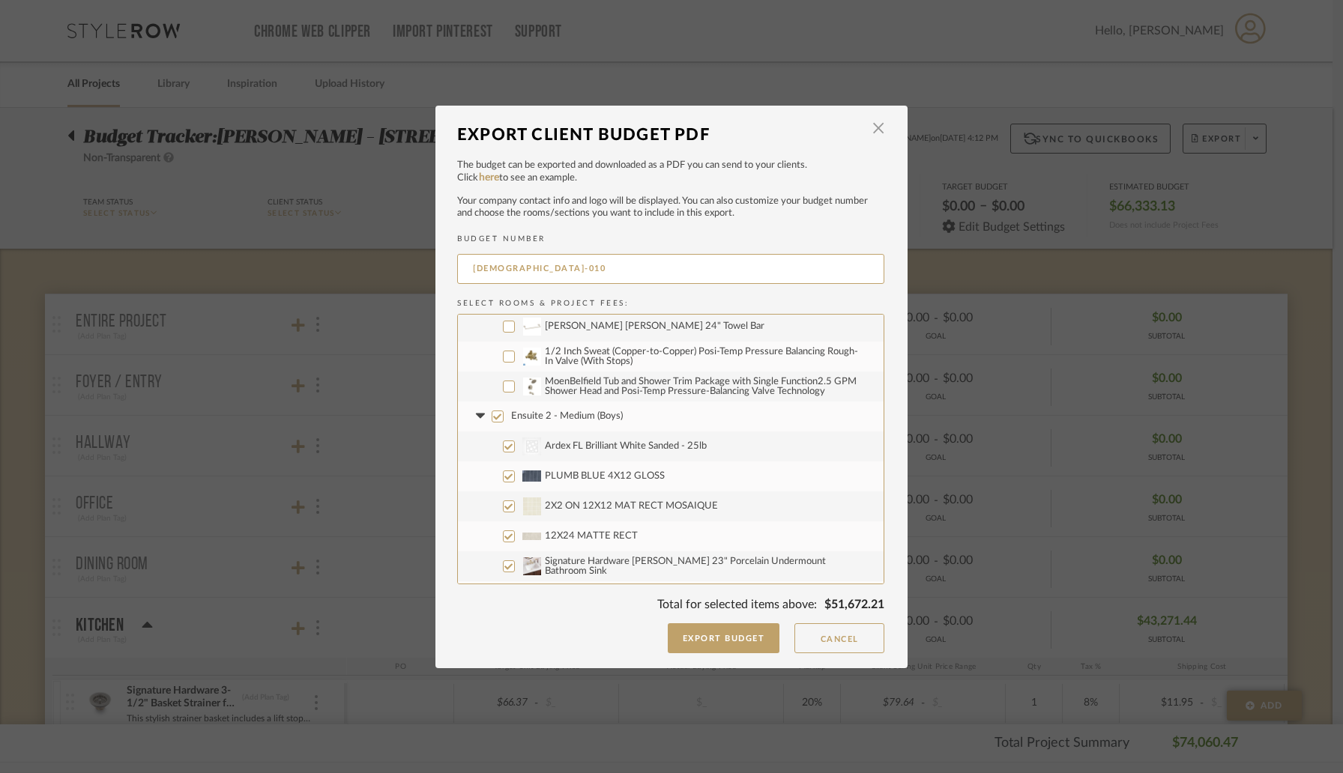
click at [492, 417] on input "Ensuite 2 - Medium (Boys)" at bounding box center [498, 417] width 12 height 12
checkbox input "false"
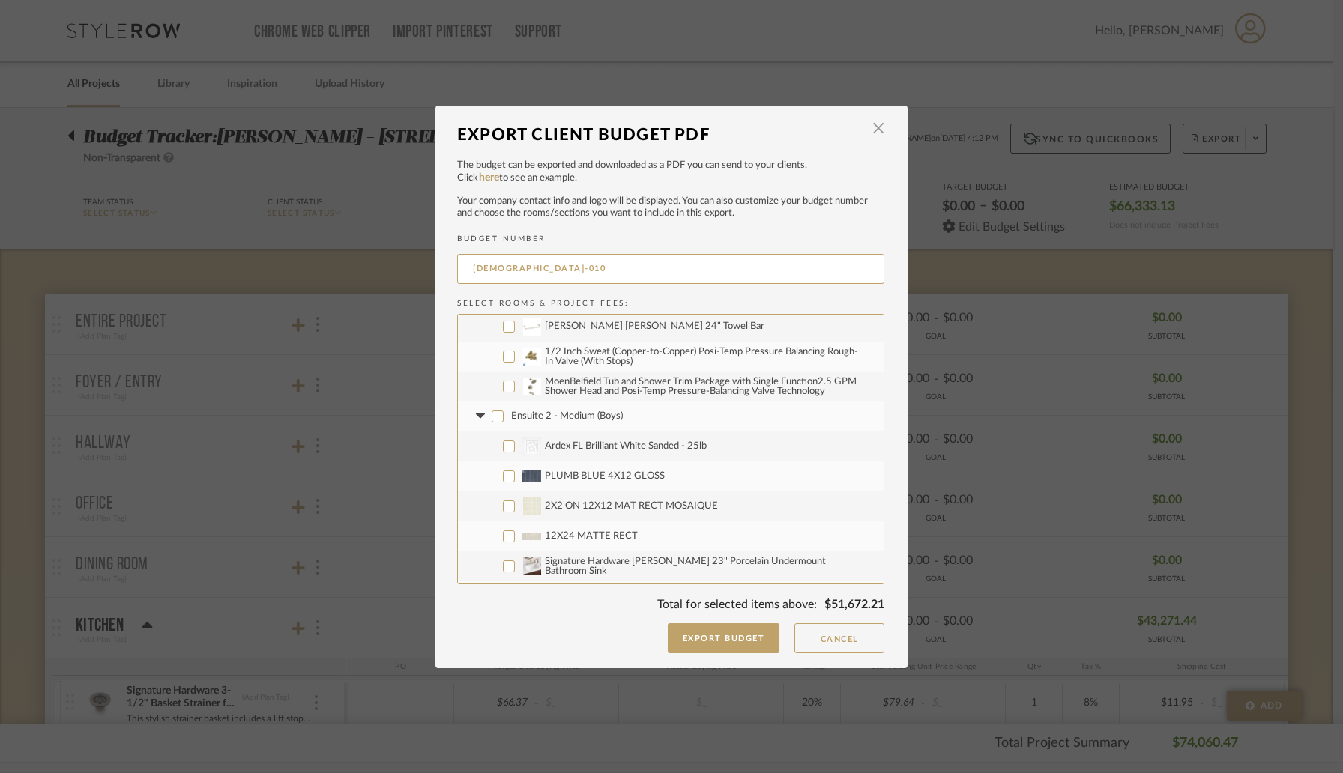
checkbox input "false"
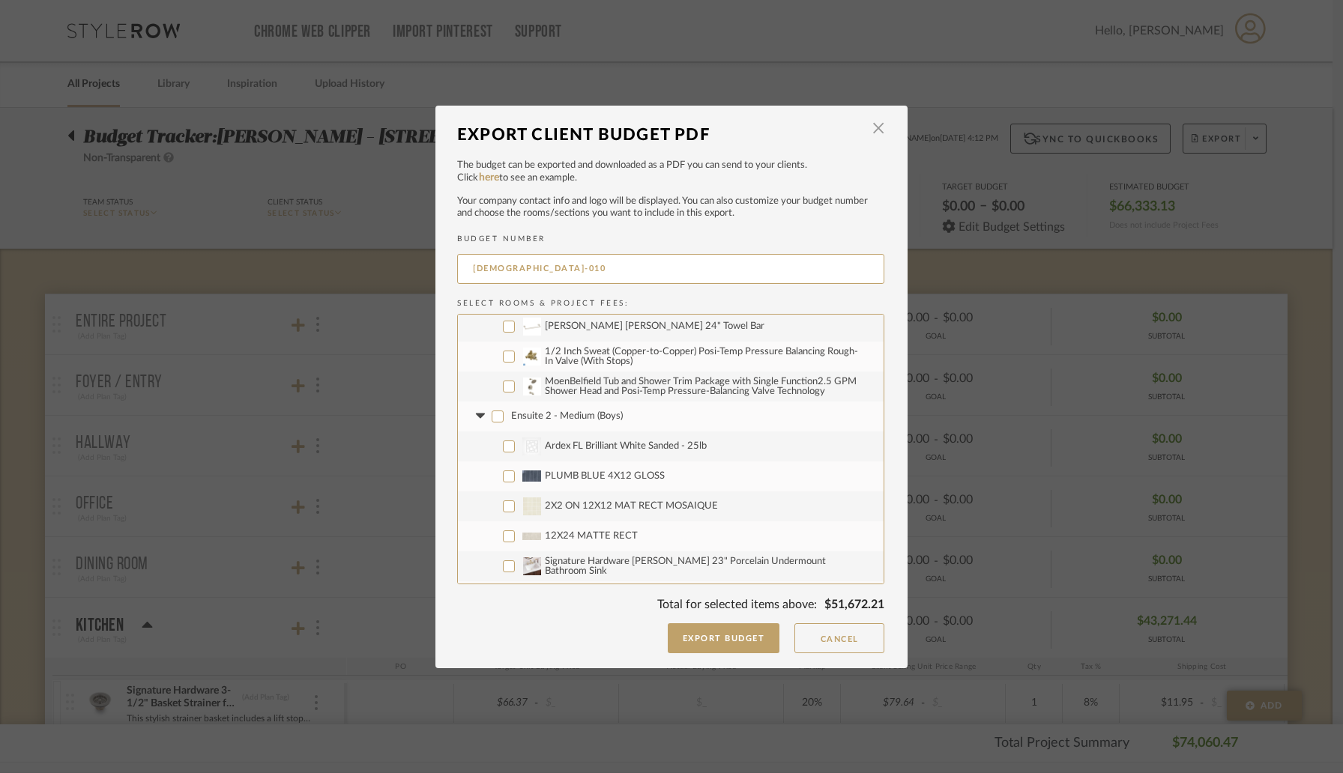
checkbox input "false"
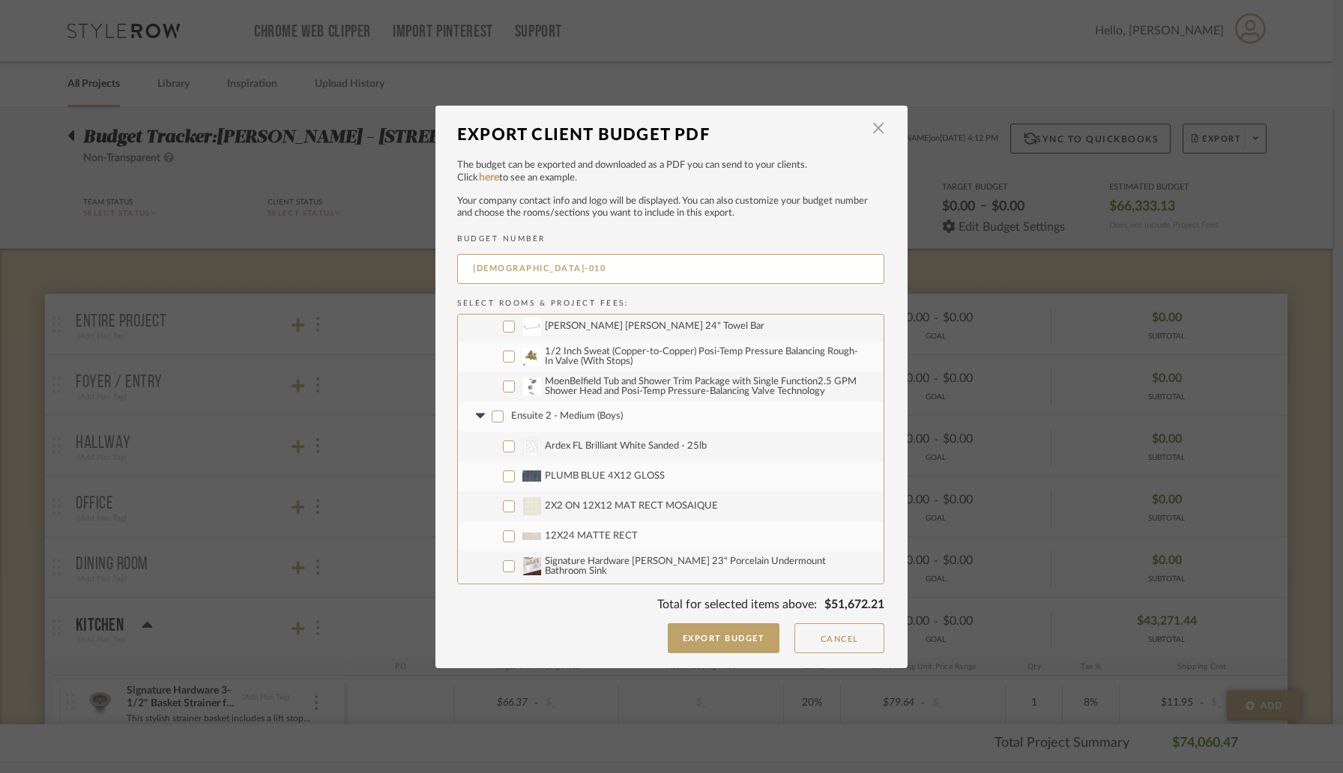
checkbox input "false"
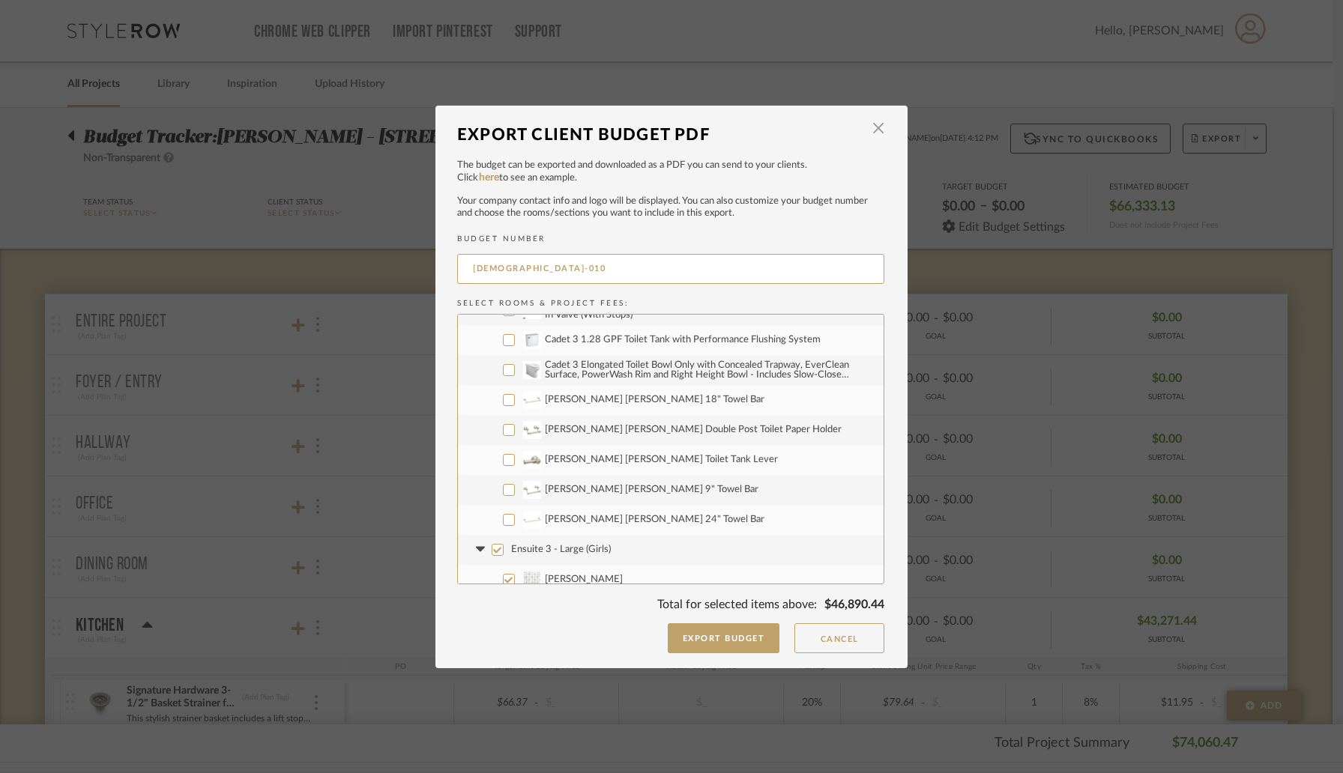
scroll to position [1921, 0]
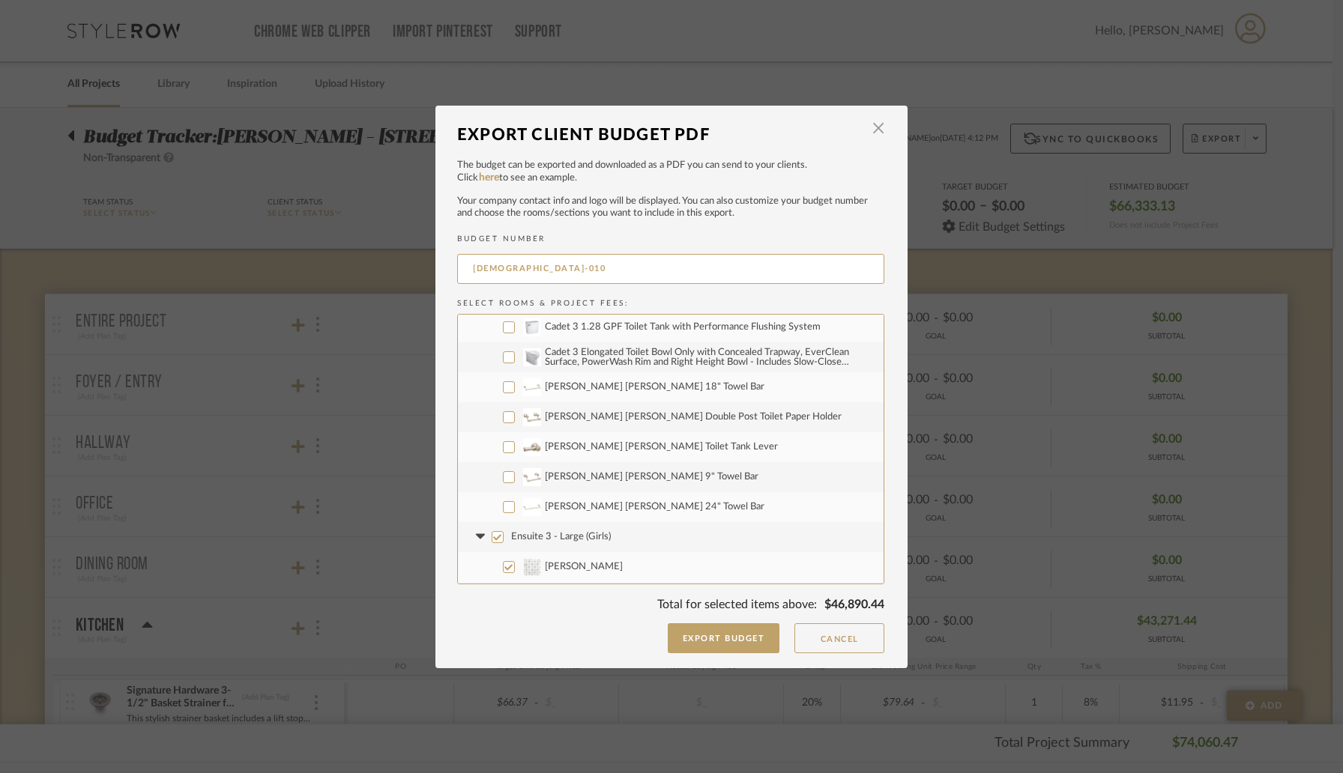
click at [492, 537] on input "Ensuite 3 - Large (Girls)" at bounding box center [498, 537] width 12 height 12
checkbox input "false"
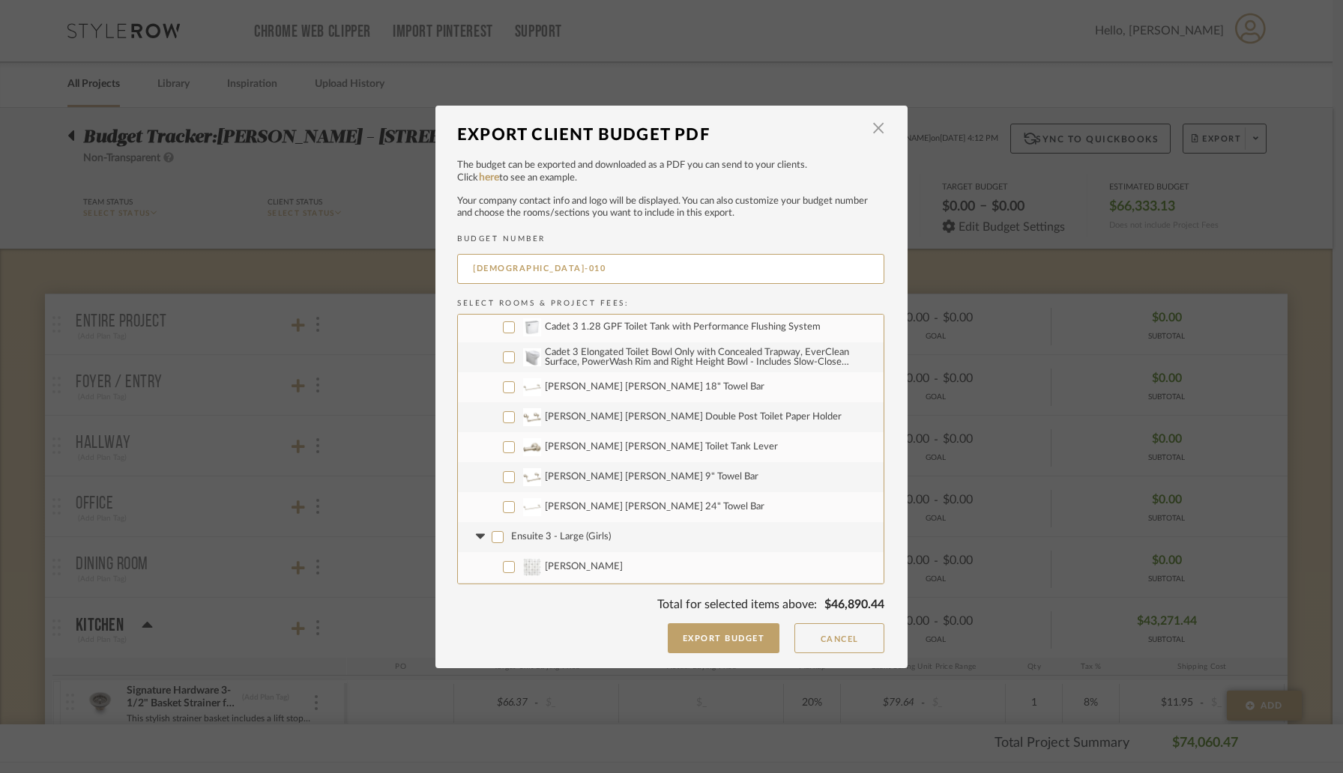
checkbox input "false"
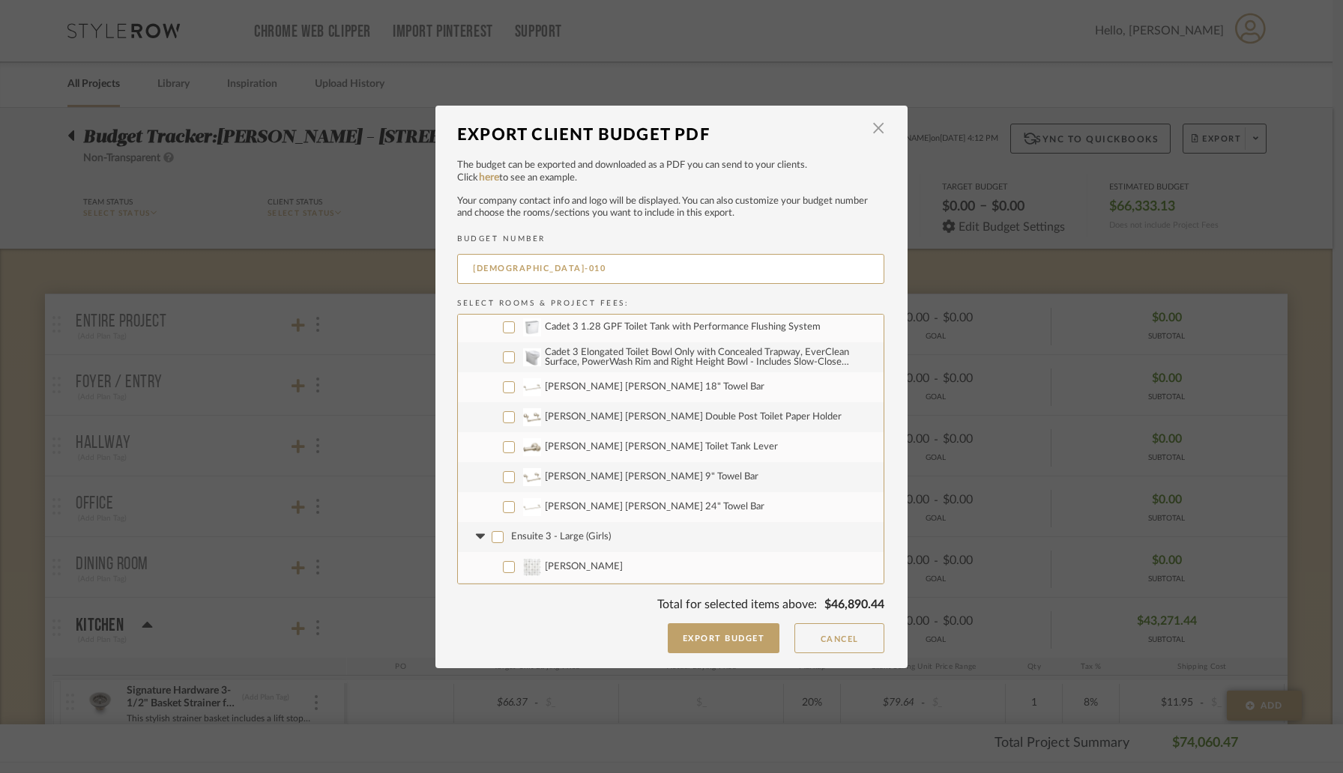
checkbox input "false"
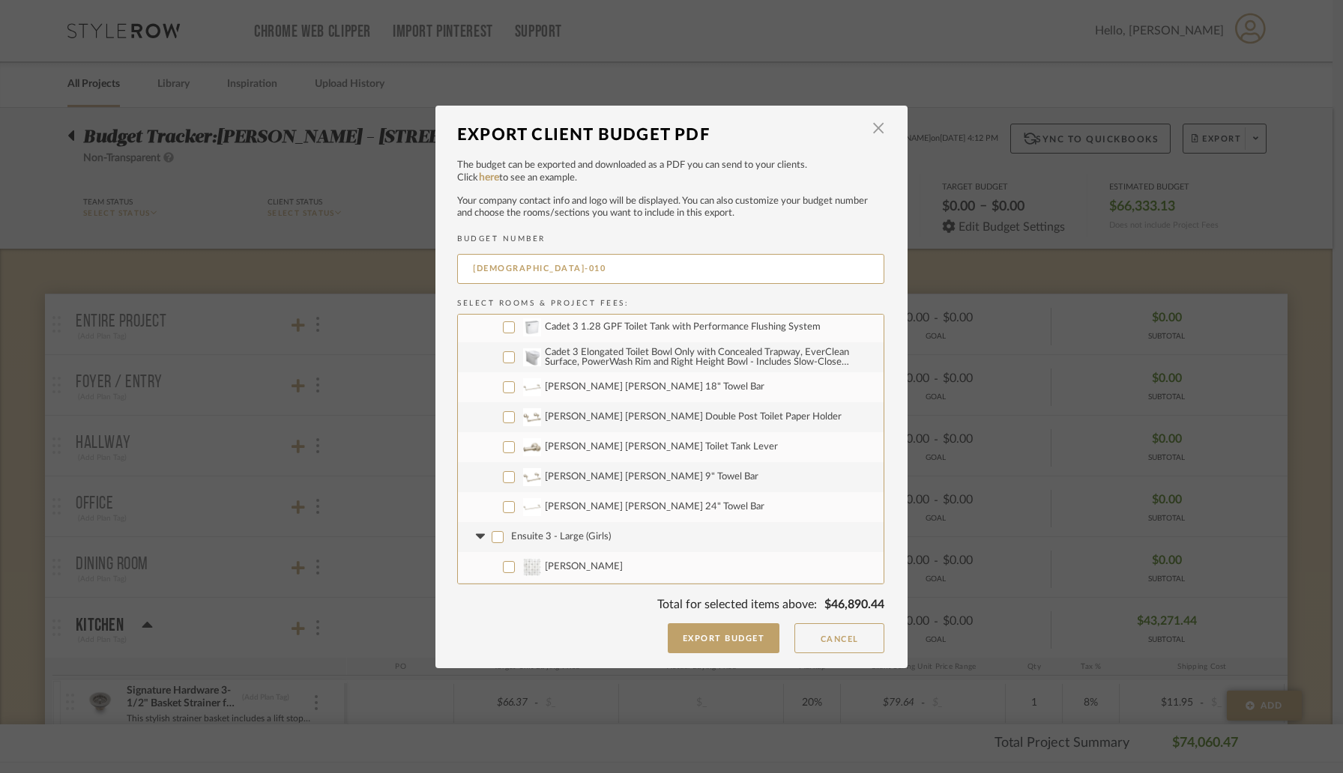
checkbox input "false"
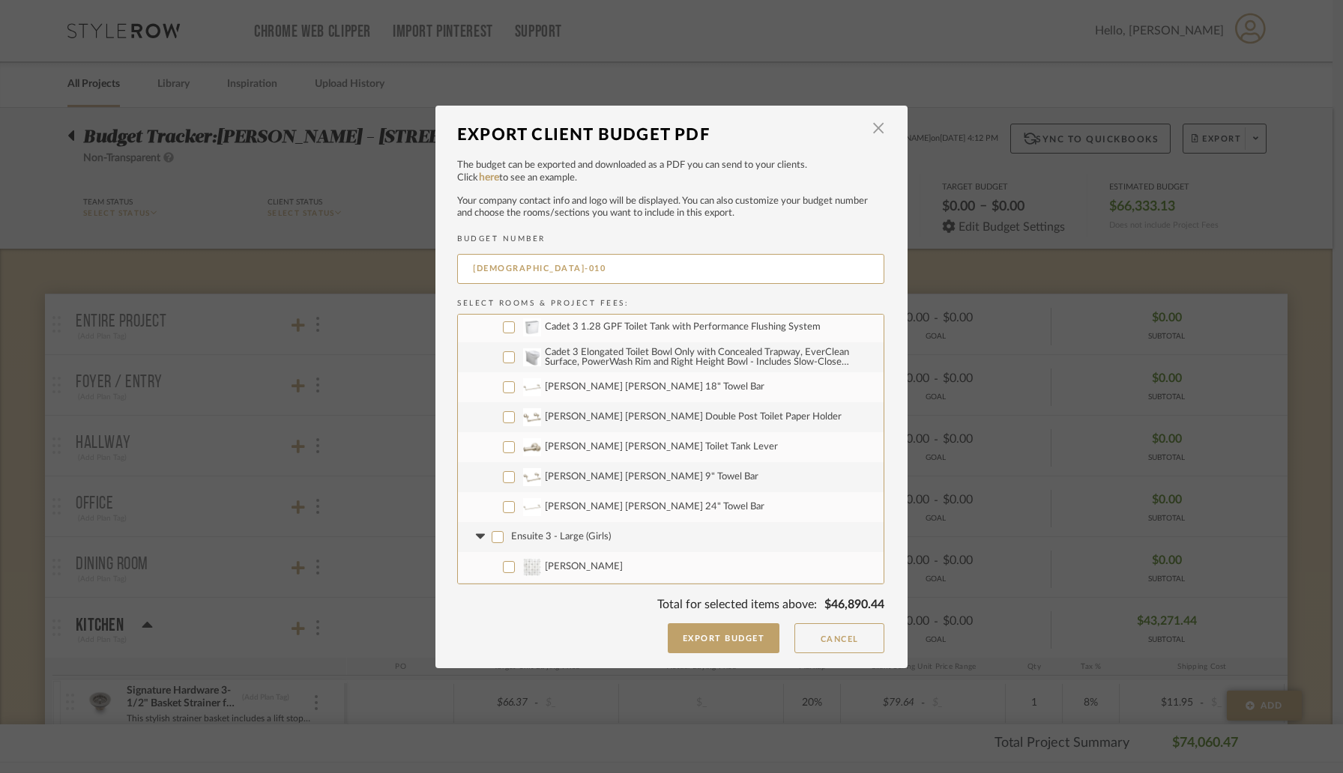
checkbox input "false"
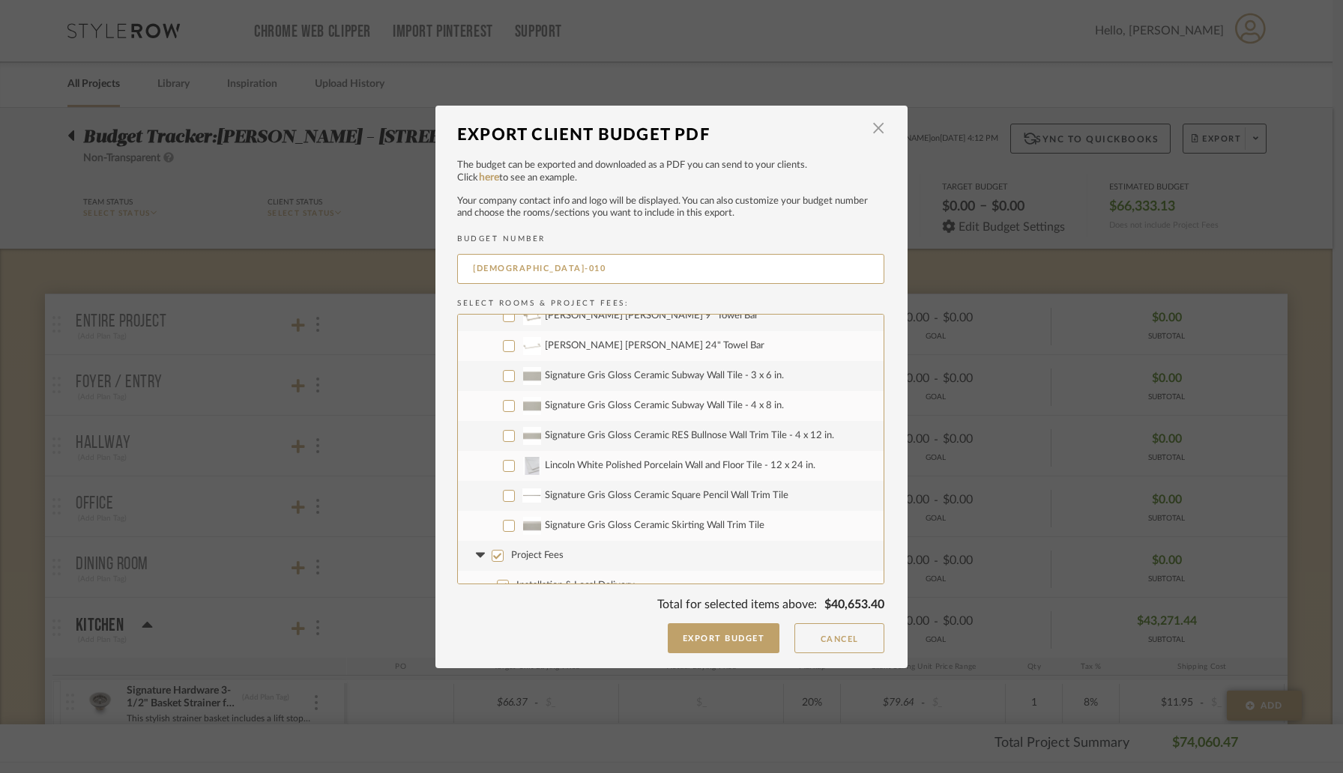
scroll to position [2549, 0]
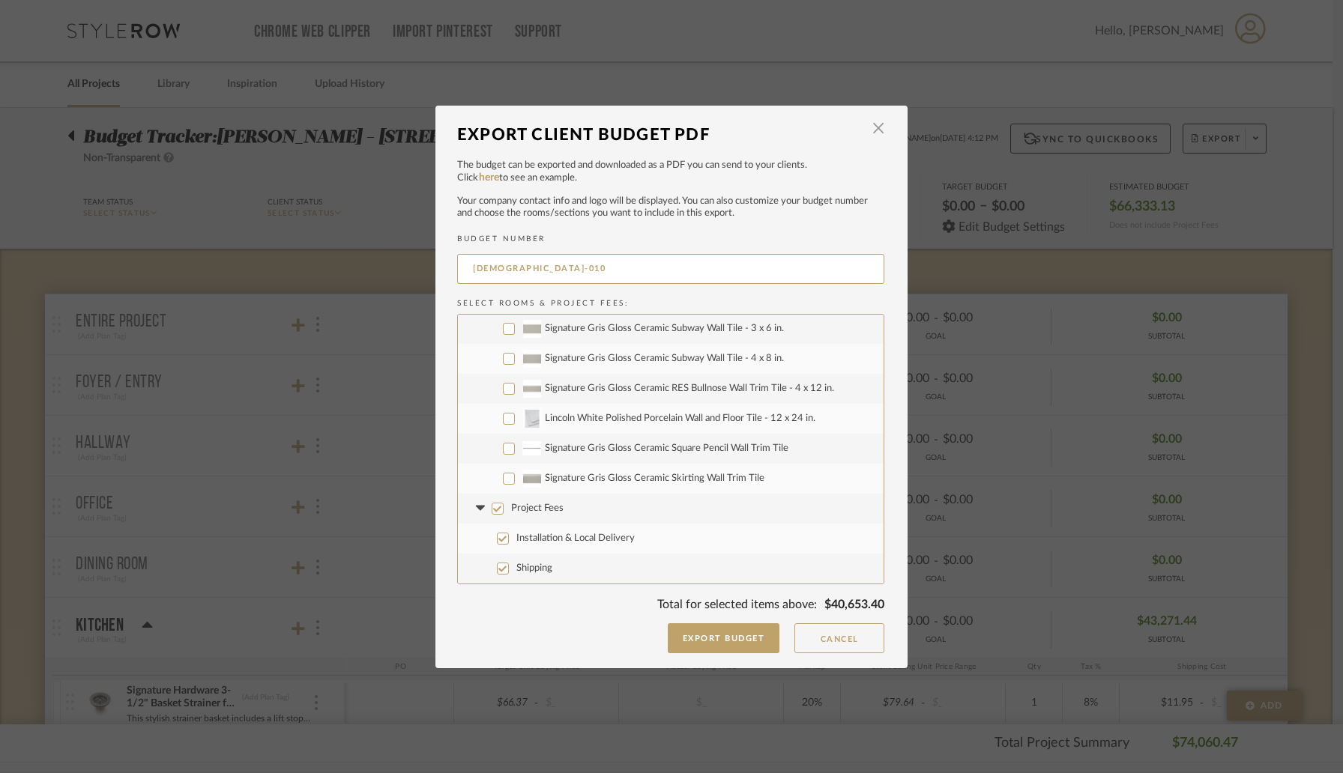
click at [497, 541] on input "Installation & Local Delivery" at bounding box center [503, 539] width 12 height 12
checkbox input "false"
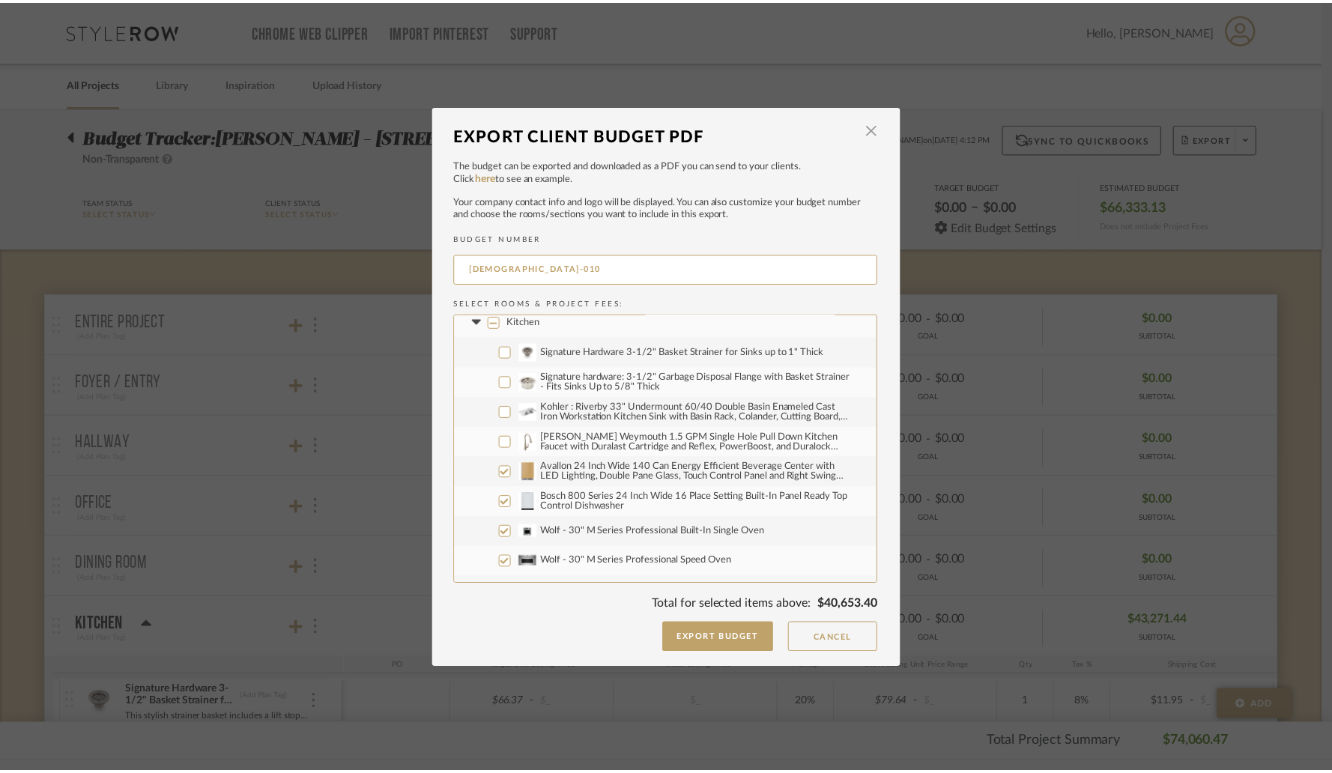
scroll to position [0, 0]
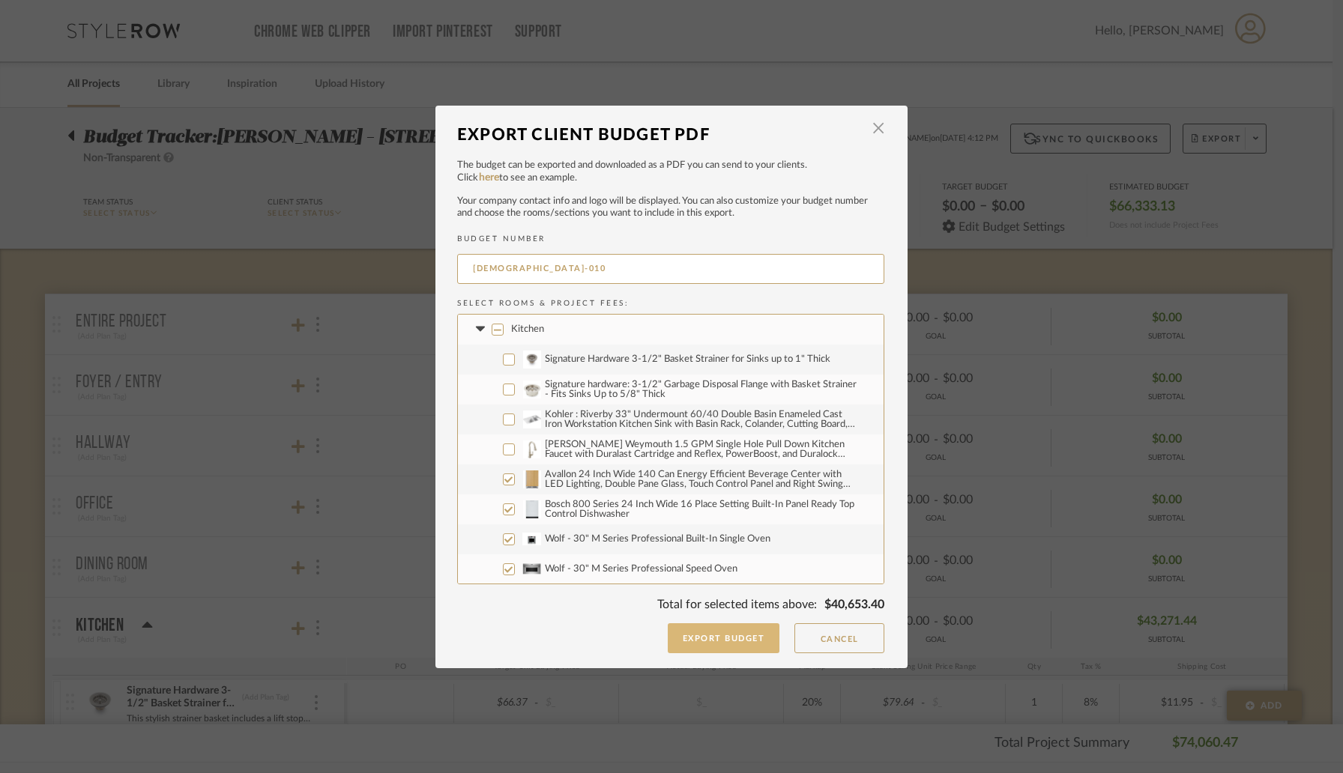
click at [734, 635] on button "Export Budget" at bounding box center [724, 638] width 112 height 30
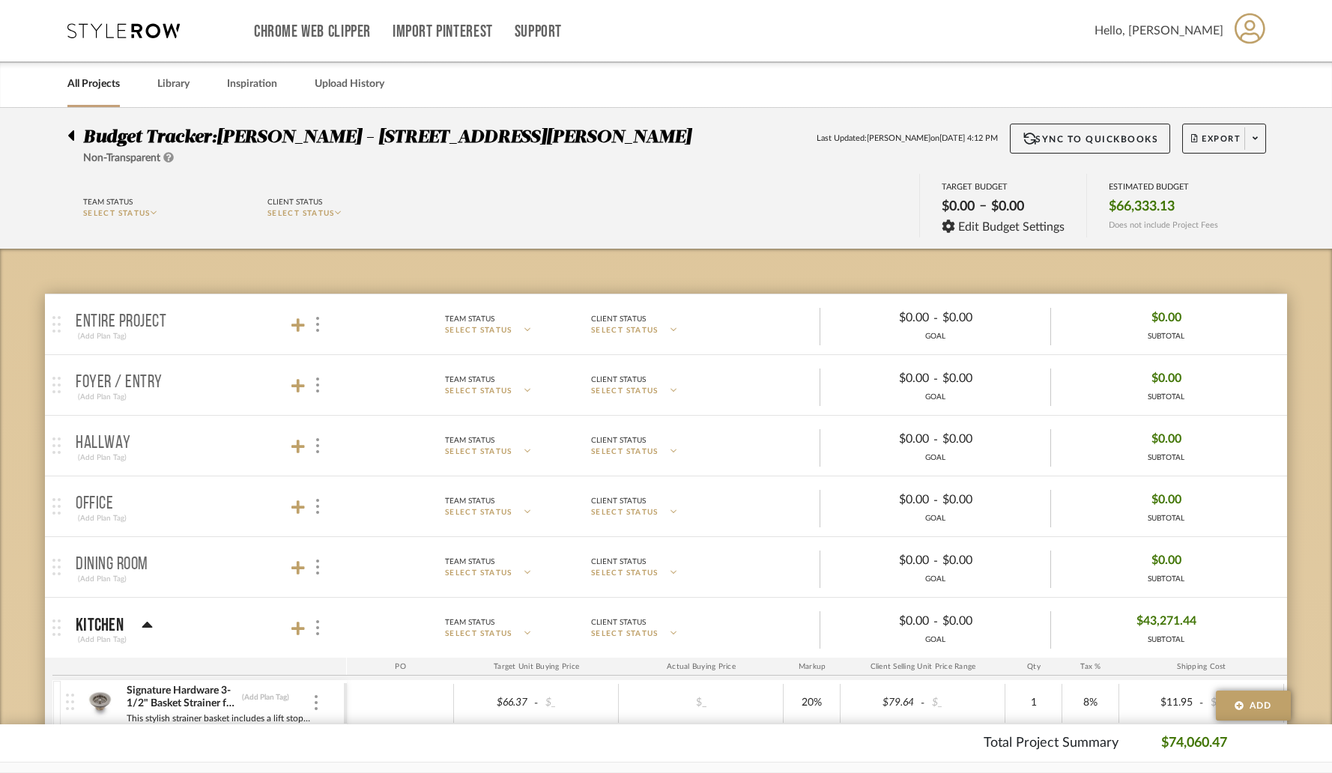
click at [71, 135] on icon at bounding box center [71, 135] width 6 height 10
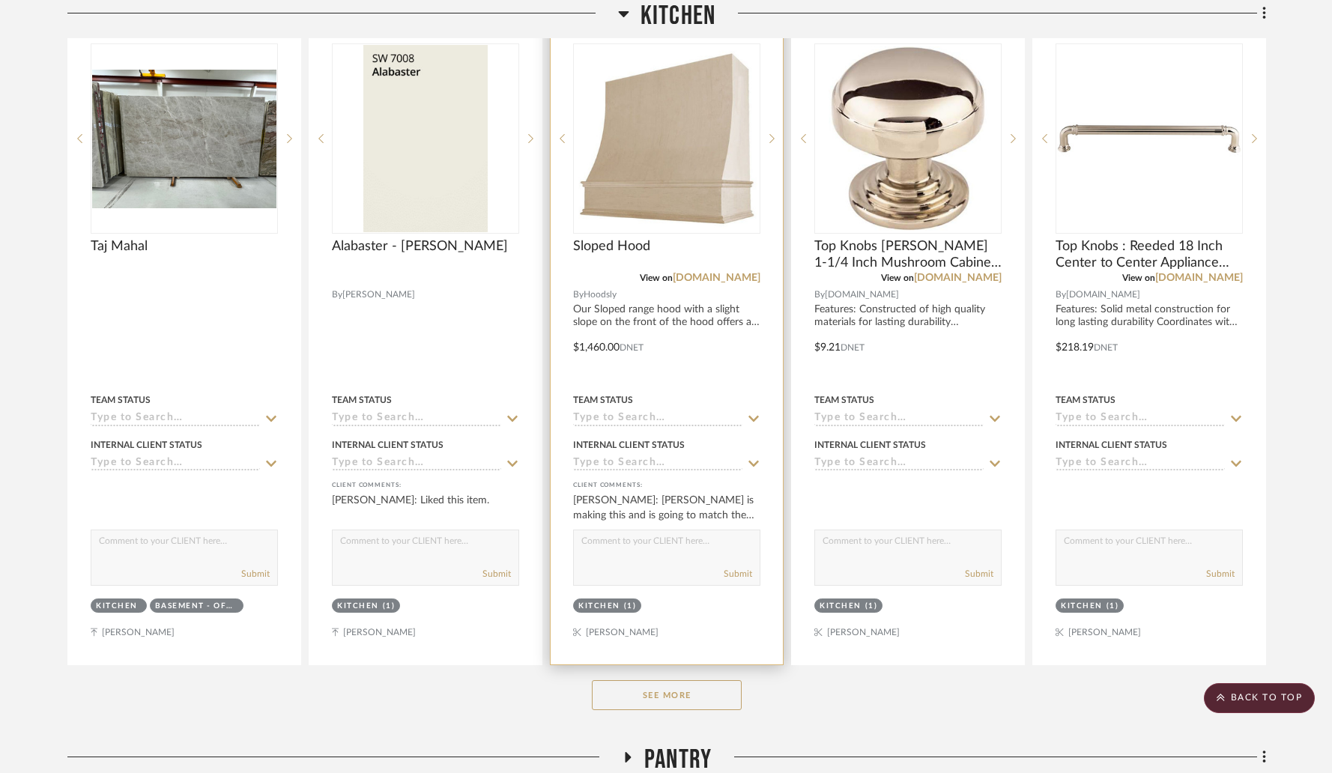
scroll to position [1210, 0]
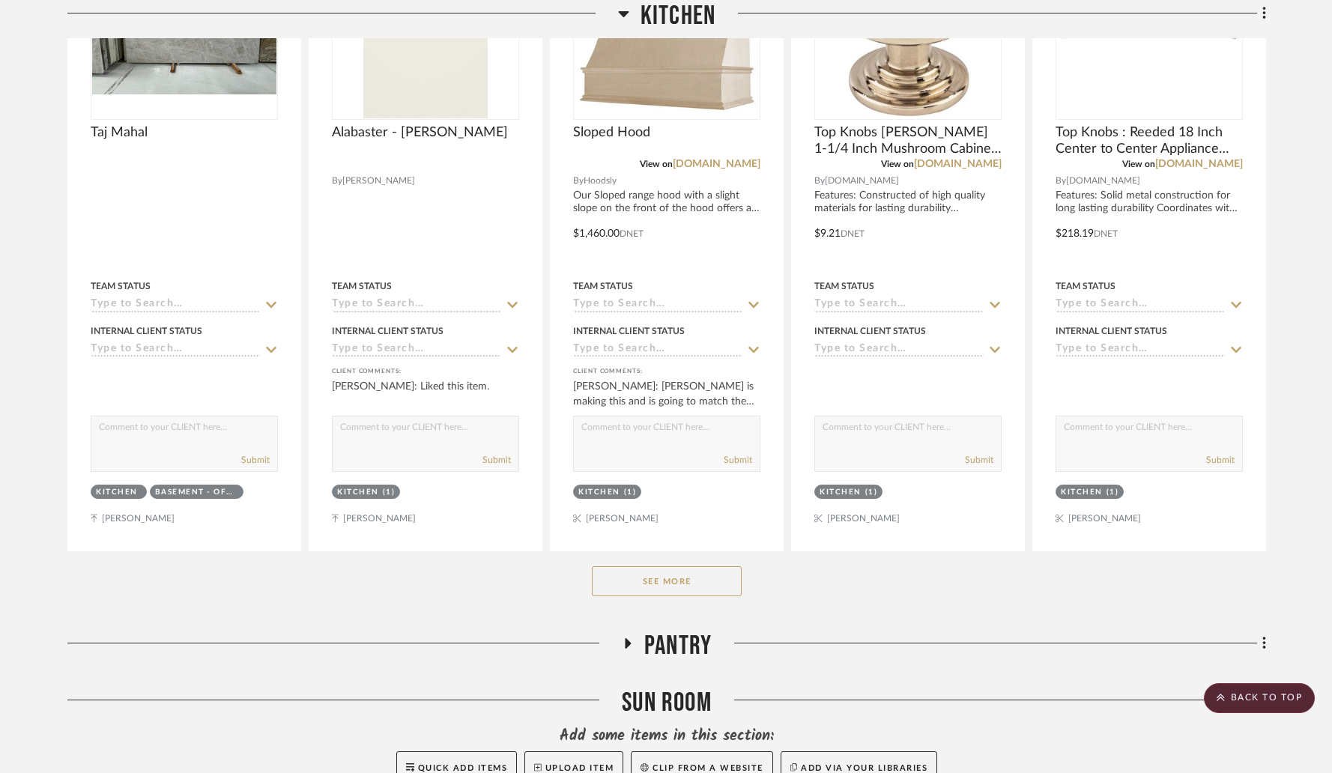
click at [653, 567] on button "See More" at bounding box center [667, 582] width 150 height 30
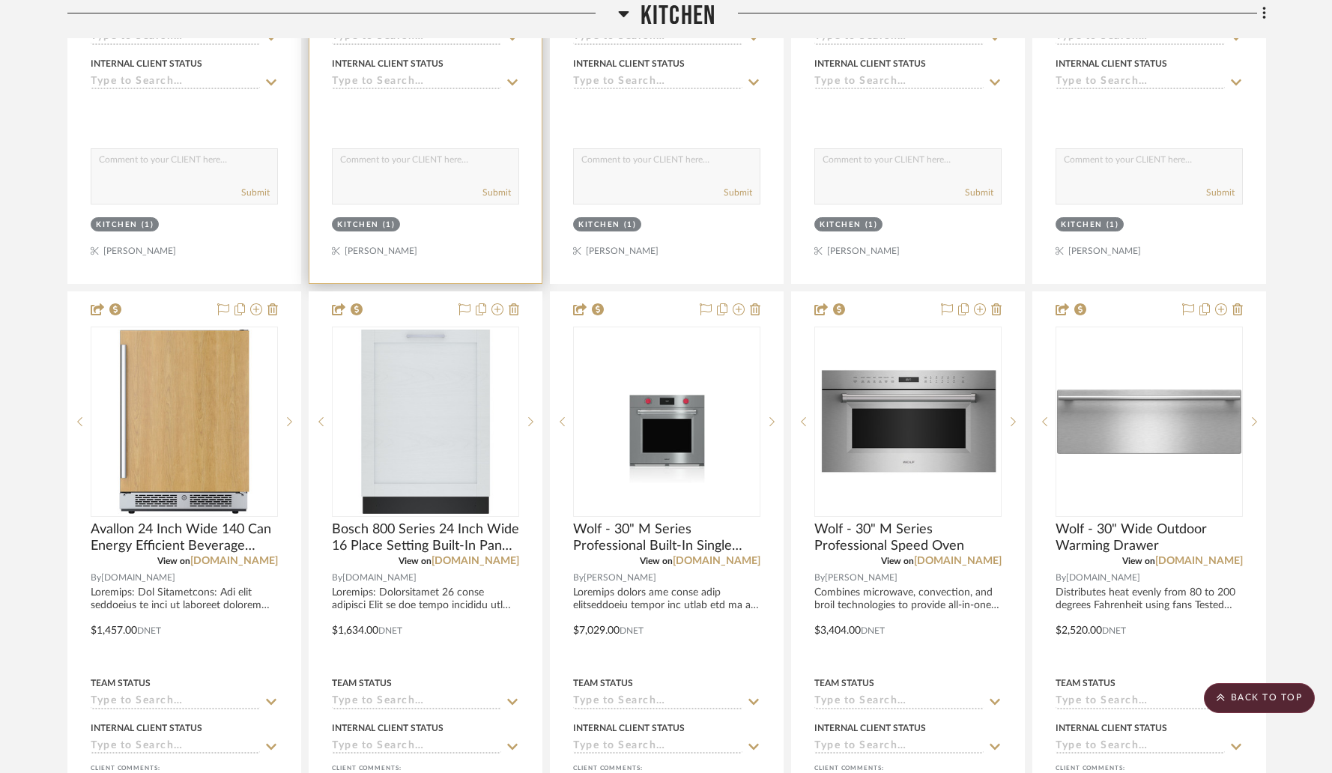
scroll to position [2154, 0]
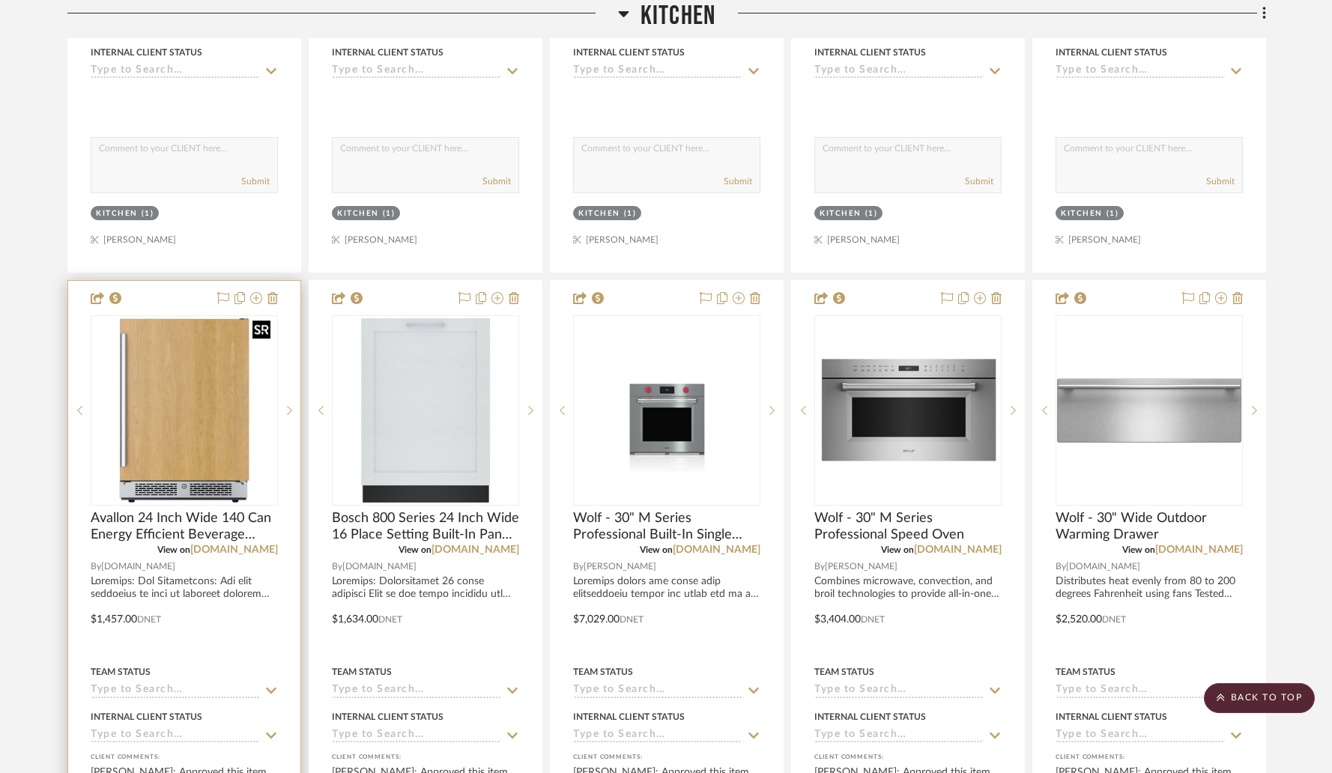
click at [223, 426] on img "0" at bounding box center [184, 410] width 184 height 184
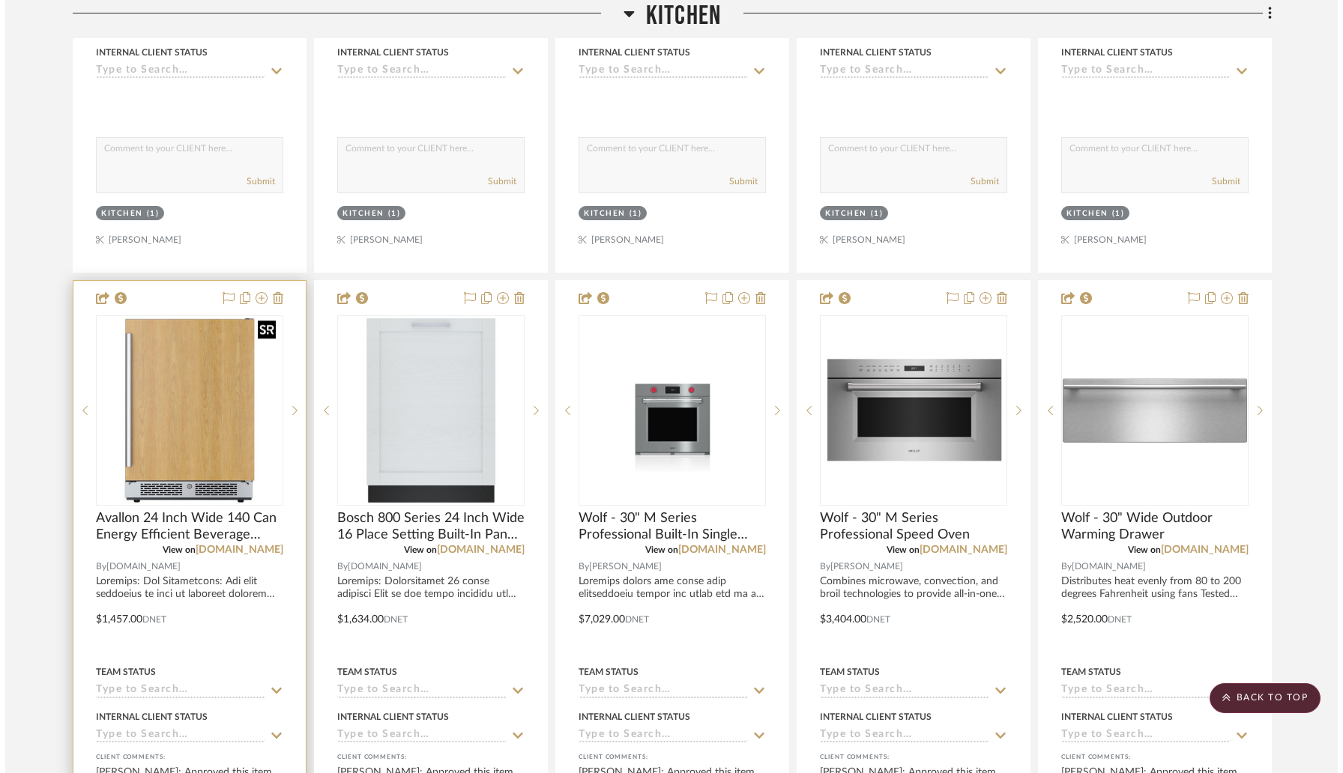
scroll to position [0, 0]
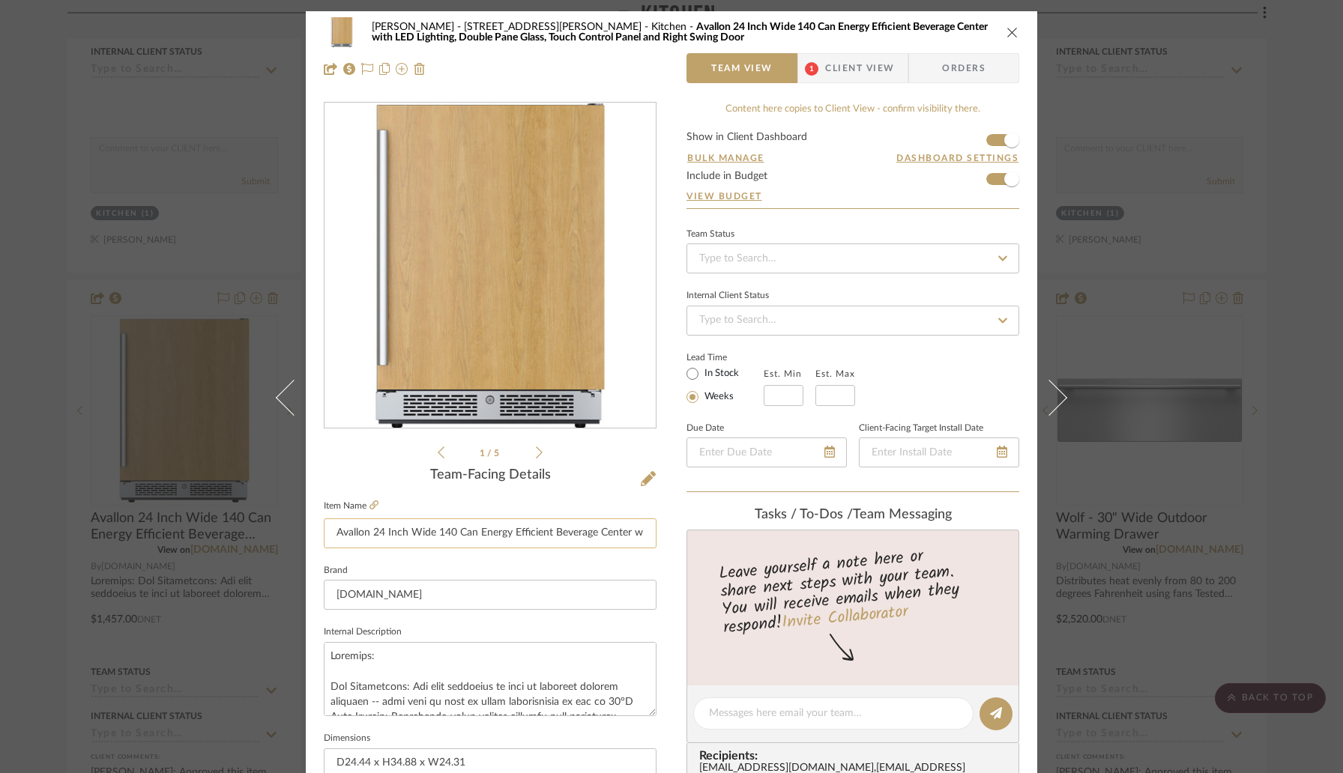
click at [610, 540] on input "Avallon 24 Inch Wide 140 Can Energy Efficient Beverage Center with LED Lighting…" at bounding box center [490, 534] width 333 height 30
drag, startPoint x: 620, startPoint y: 537, endPoint x: 719, endPoint y: 543, distance: 98.3
click at [719, 543] on div "[PERSON_NAME] - 4065 [PERSON_NAME] Kitchen Avallon 24 Inch Wide 140 Can Energy …" at bounding box center [671, 703] width 731 height 1384
click at [577, 530] on input "Avallon 24 Inch Wide 140 Can Energy Efficient Beverage Center with LED Lighting…" at bounding box center [490, 534] width 333 height 30
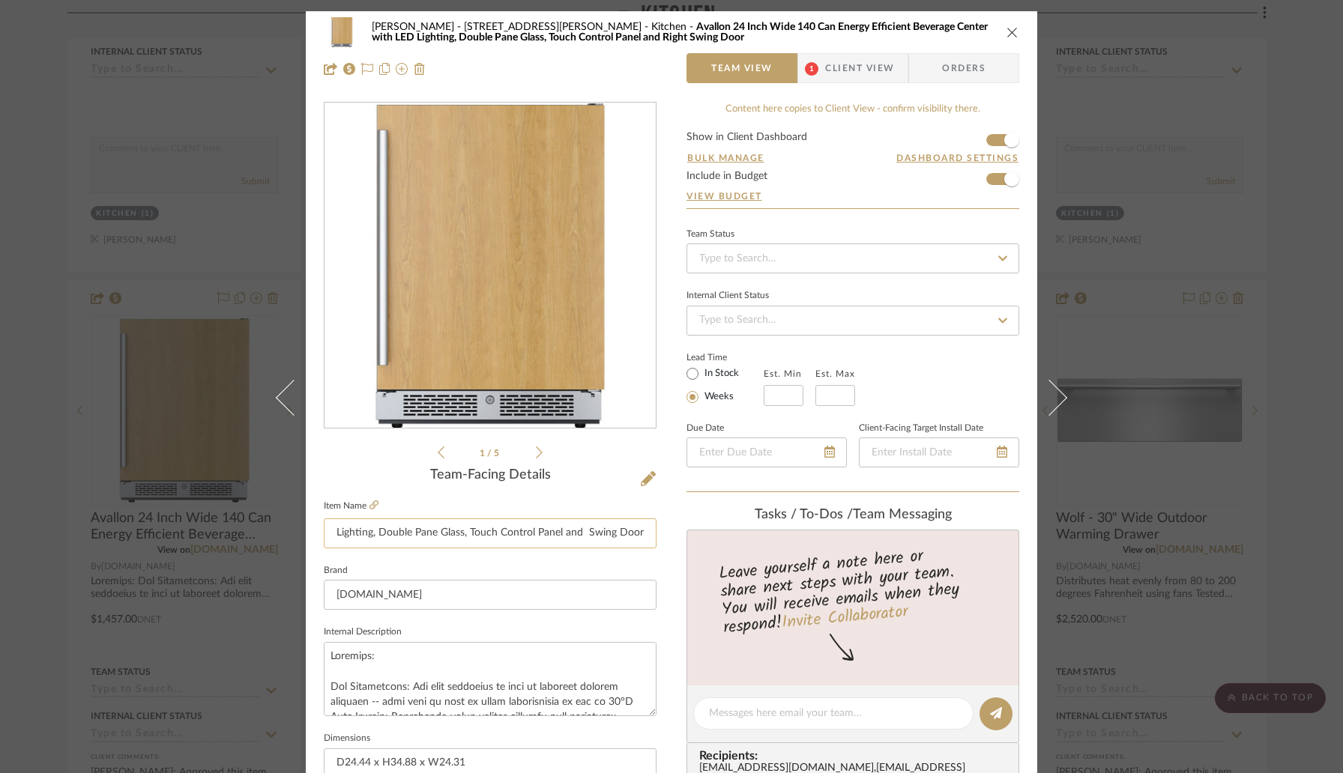
scroll to position [0, 339]
type input "Avallon 24 Inch Wide 140 Can Energy Efficient Beverage Center with LED Lighting…"
click at [626, 561] on fieldset "Brand [DOMAIN_NAME]" at bounding box center [490, 586] width 333 height 50
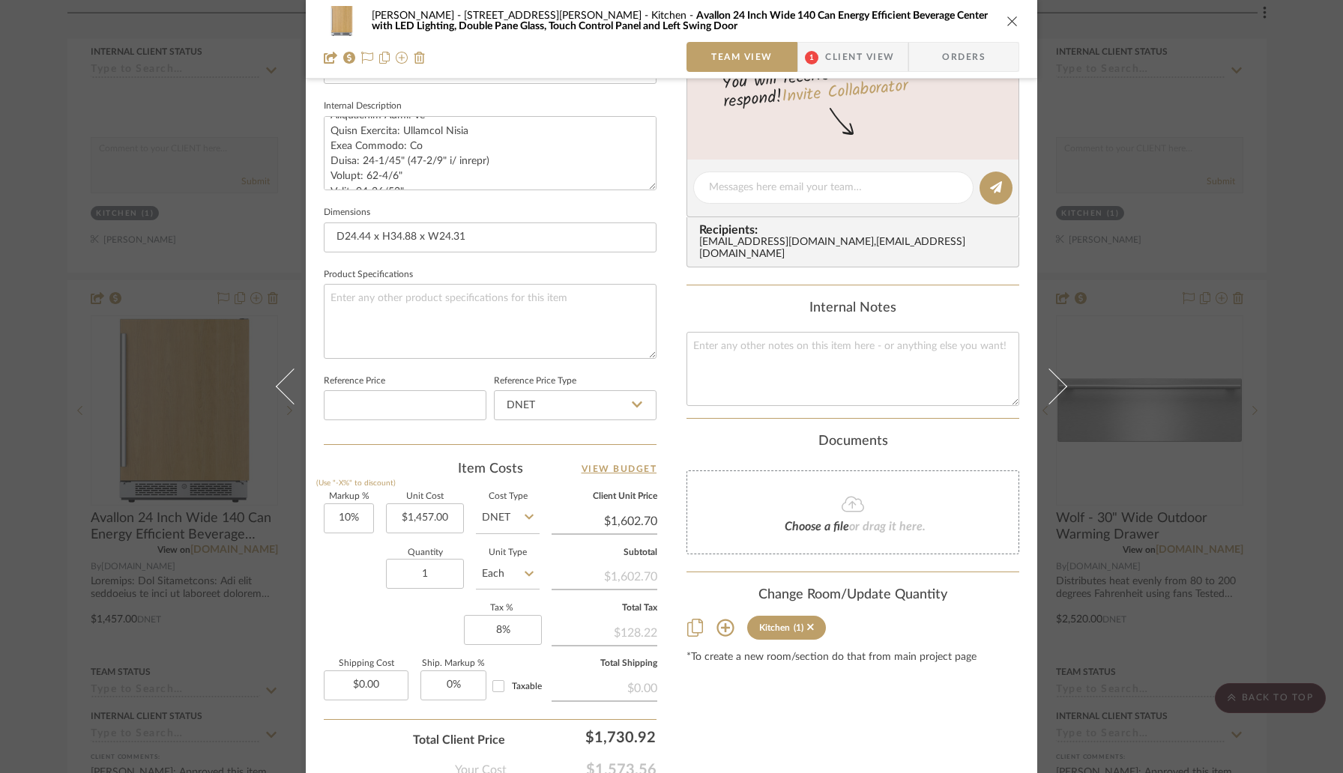
scroll to position [619, 0]
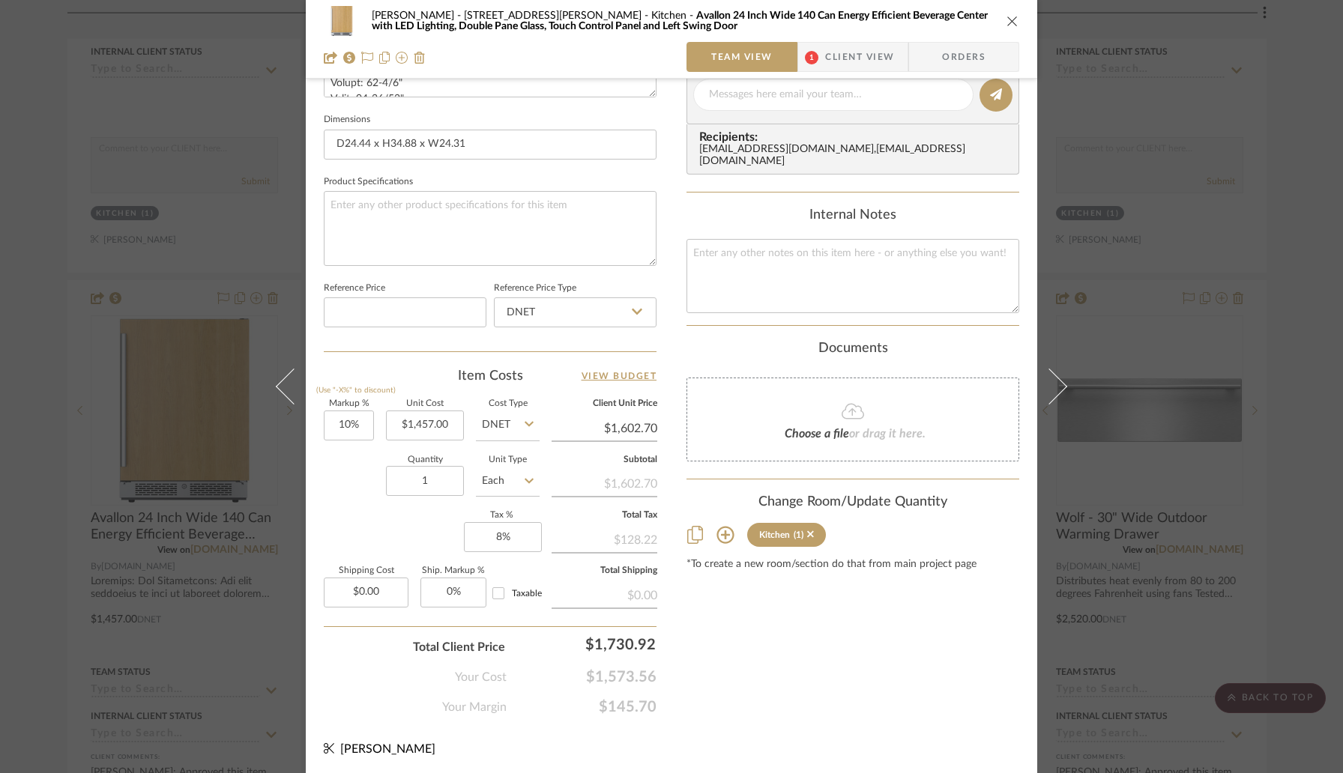
click at [1298, 149] on div "[PERSON_NAME] - 4065 [PERSON_NAME] Kitchen Avallon 24 Inch Wide 140 Can Energy …" at bounding box center [671, 386] width 1343 height 773
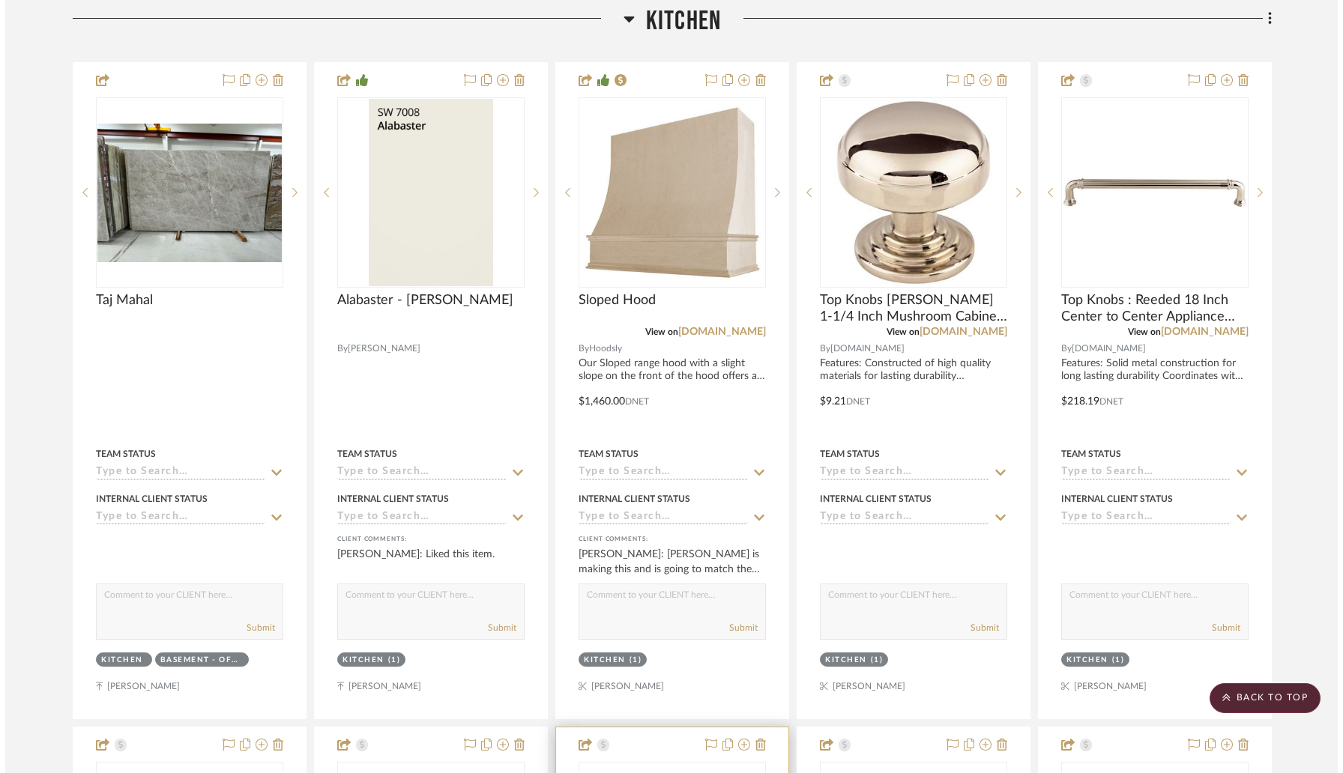
scroll to position [0, 0]
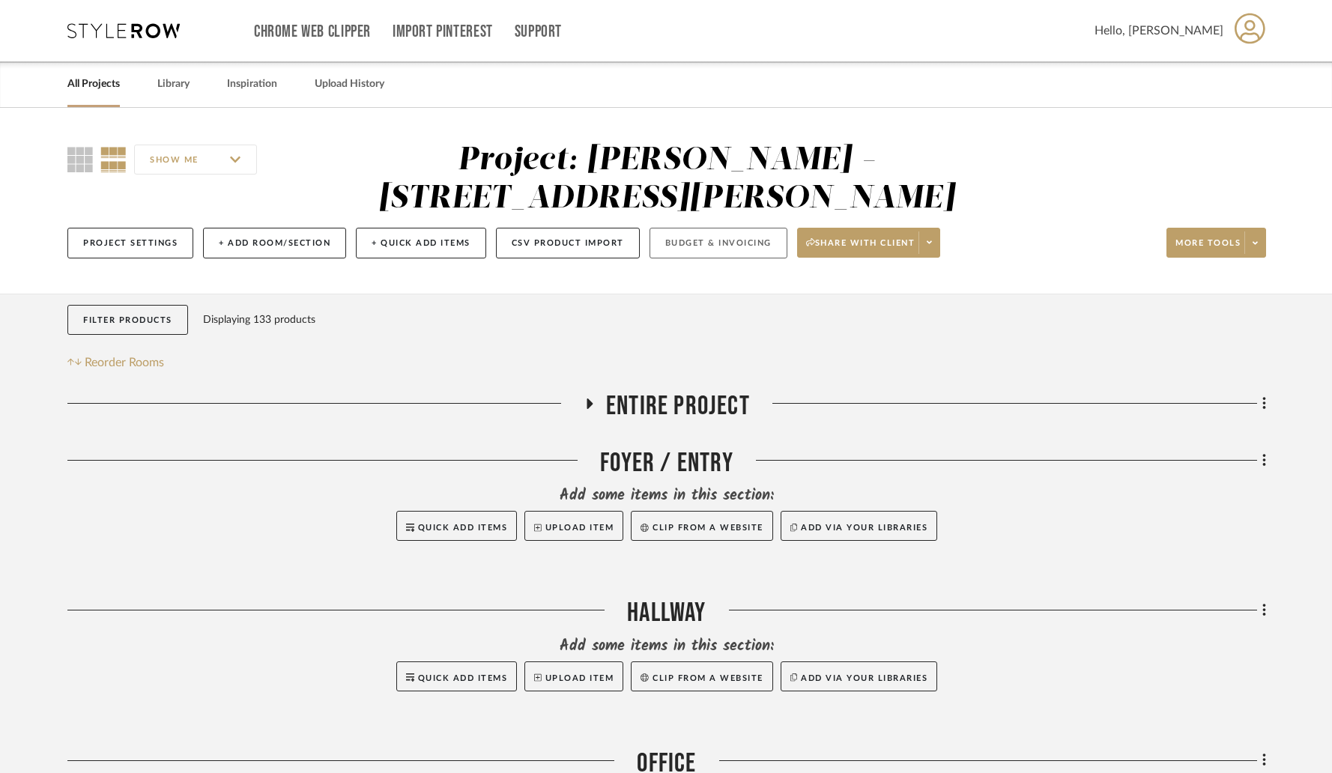
click at [680, 228] on button "Budget & Invoicing" at bounding box center [719, 243] width 138 height 31
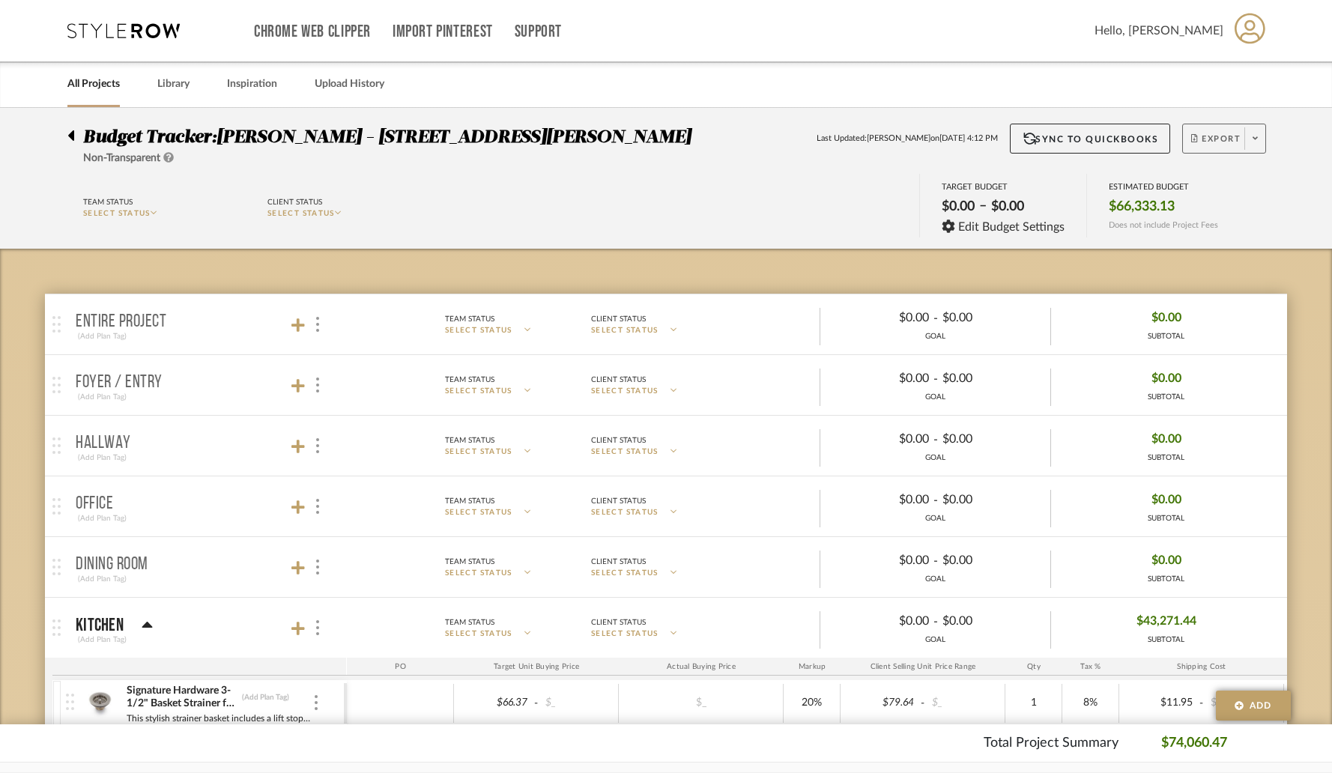
click at [1221, 139] on span "Export" at bounding box center [1215, 144] width 49 height 22
click at [1204, 174] on button "Export PDF" at bounding box center [1250, 181] width 142 height 36
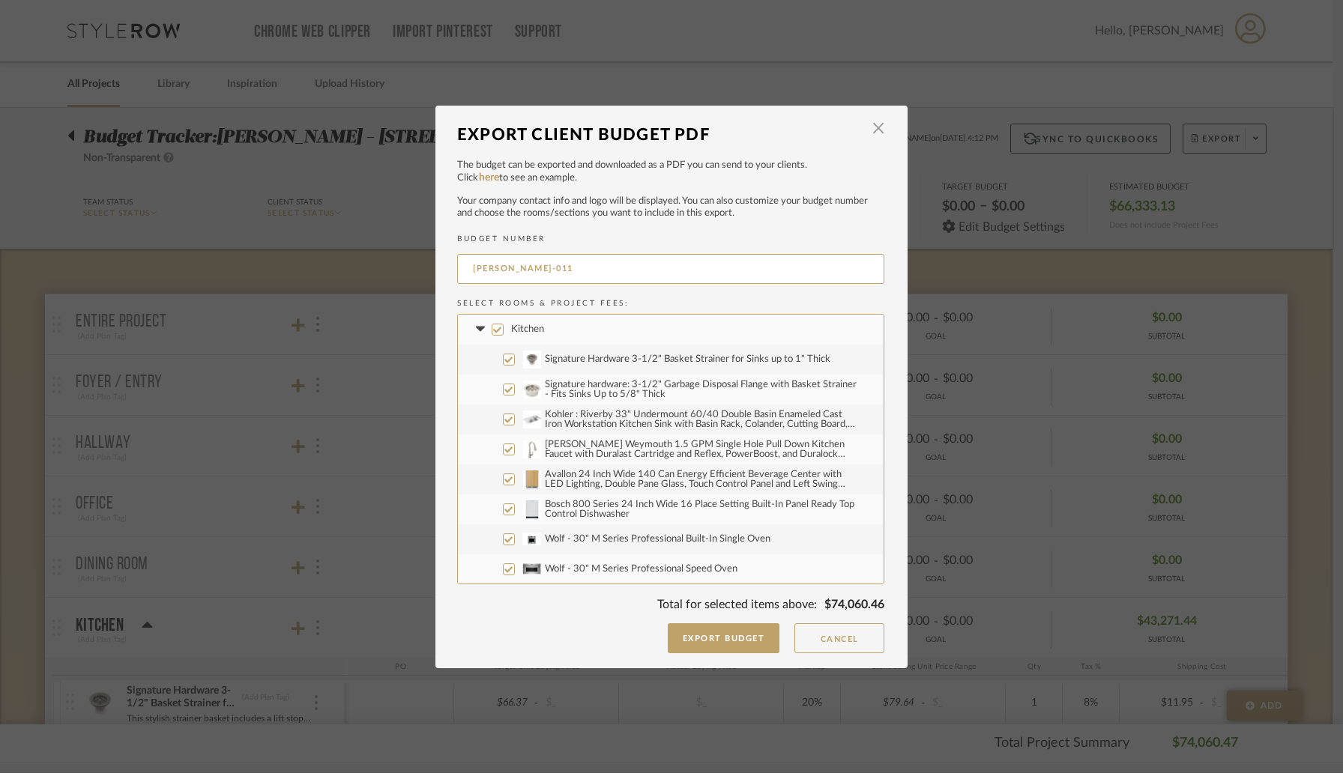
click at [492, 328] on input "Kitchen" at bounding box center [498, 330] width 12 height 12
checkbox input "false"
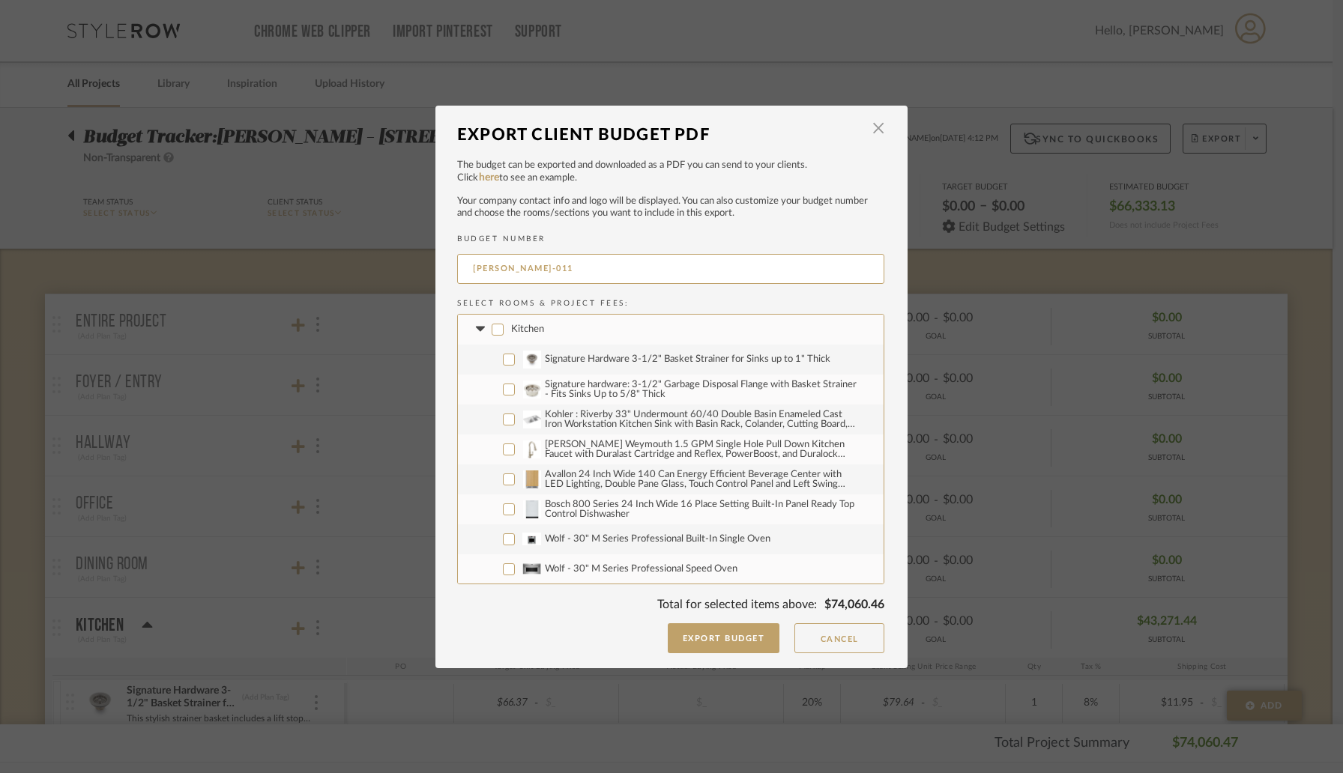
checkbox input "false"
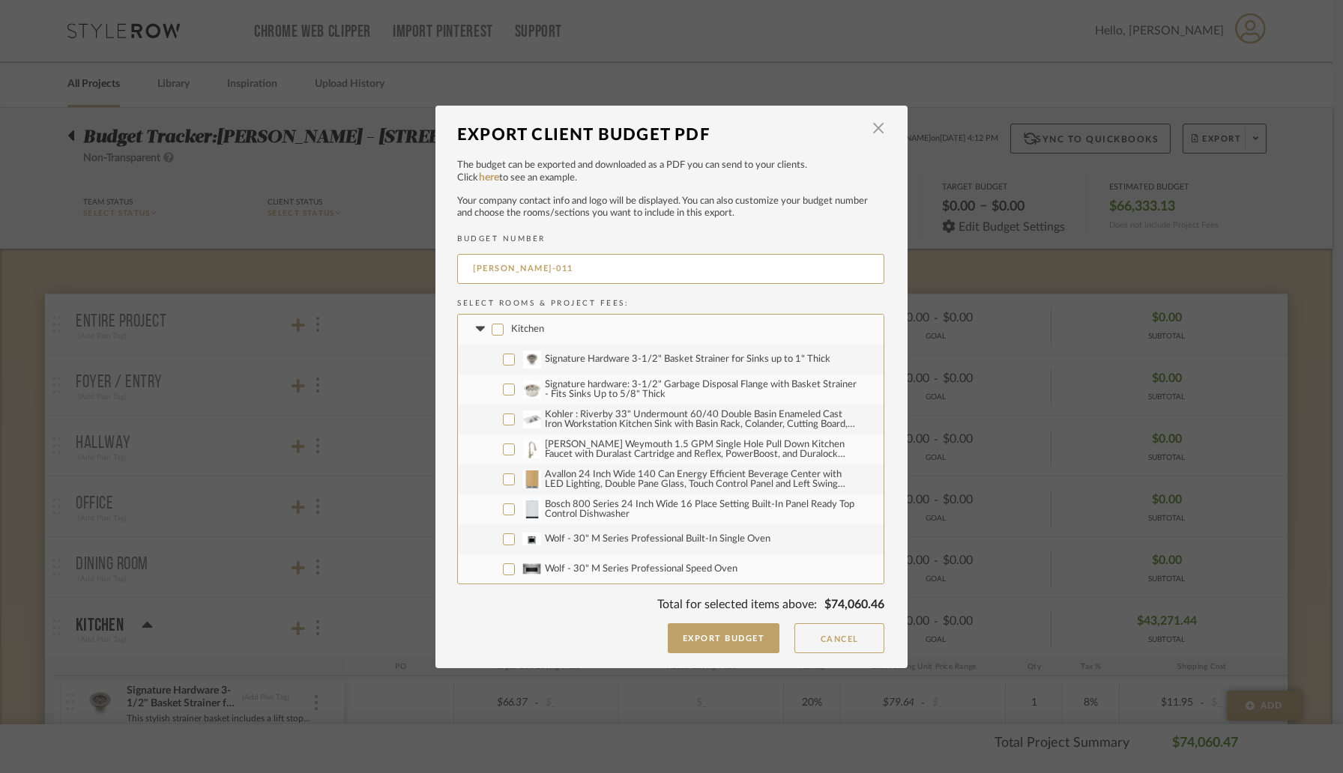
checkbox input "false"
click at [507, 482] on input "Avallon 24 Inch Wide 140 Can Energy Efficient Beverage Center with LED Lighting…" at bounding box center [509, 480] width 12 height 12
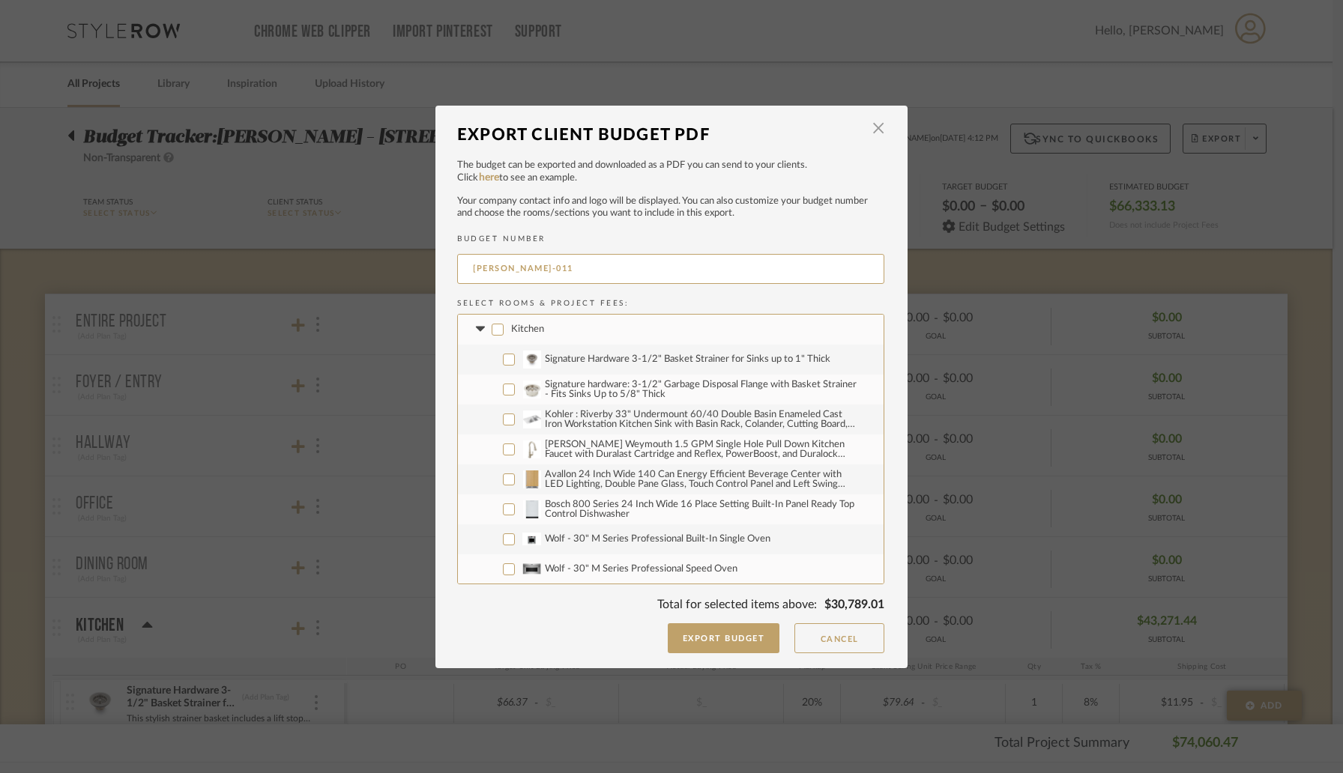
checkbox input "true"
click at [506, 510] on input "Bosch 800 Series 24 Inch Wide 16 Place Setting Built-In Panel Ready Top Control…" at bounding box center [509, 510] width 12 height 12
checkbox input "true"
click at [504, 537] on input "Wolf - 30" M Series Professional Built-In Single Oven" at bounding box center [509, 540] width 12 height 12
checkbox input "true"
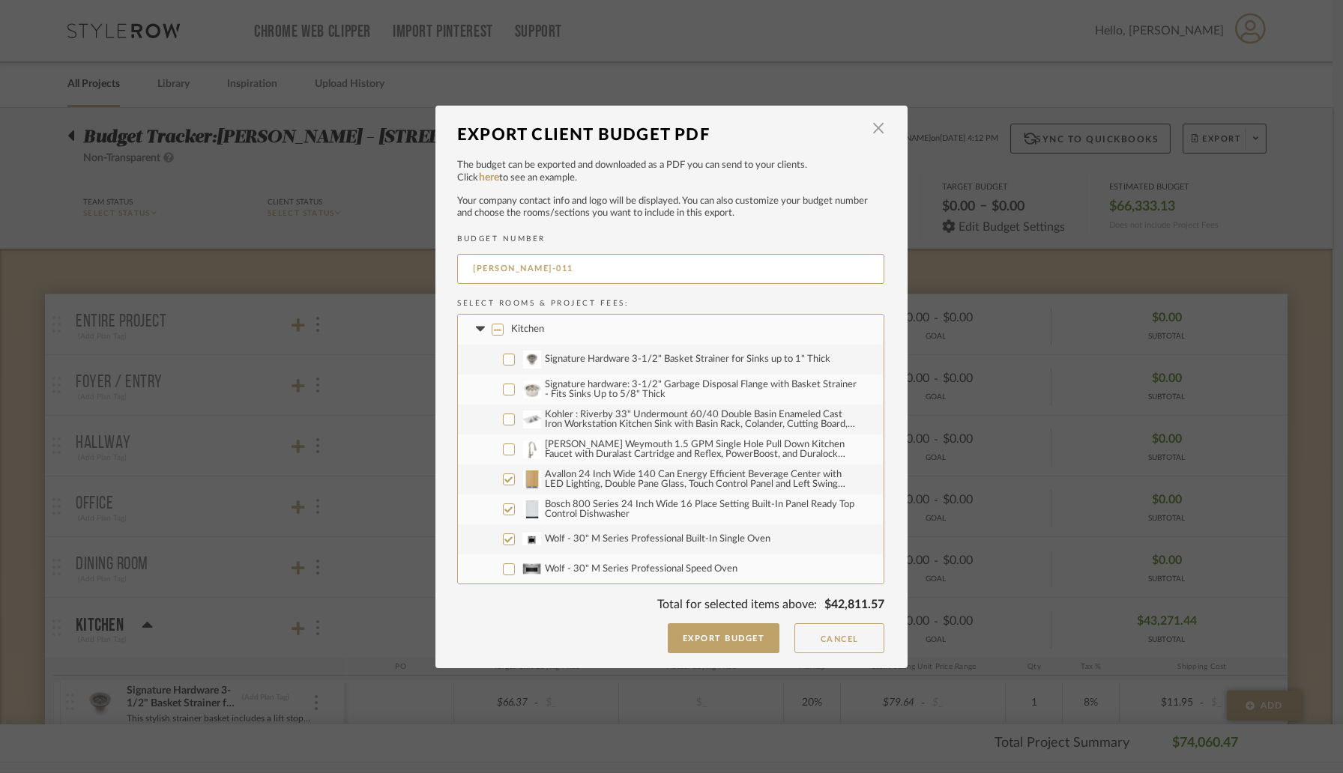
click at [504, 569] on input "Wolf - 30" M Series Professional Speed Oven" at bounding box center [509, 570] width 12 height 12
checkbox input "true"
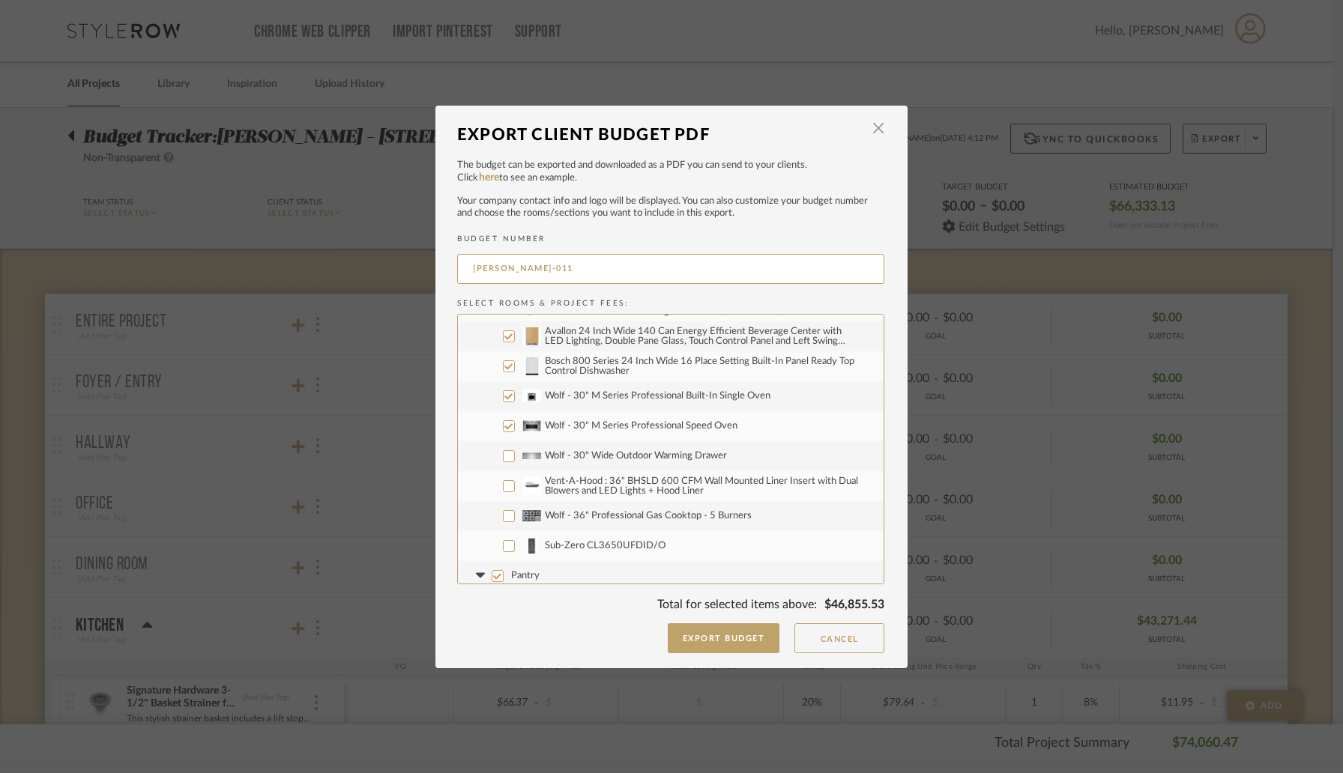
scroll to position [146, 0]
click at [503, 452] on input "Wolf - 30" Wide Outdoor Warming Drawer" at bounding box center [509, 453] width 12 height 12
checkbox input "true"
click at [503, 485] on input "Vent-A-Hood : 36" BHSLD 600 CFM Wall Mounted Liner Insert with Dual Blowers and…" at bounding box center [509, 483] width 12 height 12
checkbox input "true"
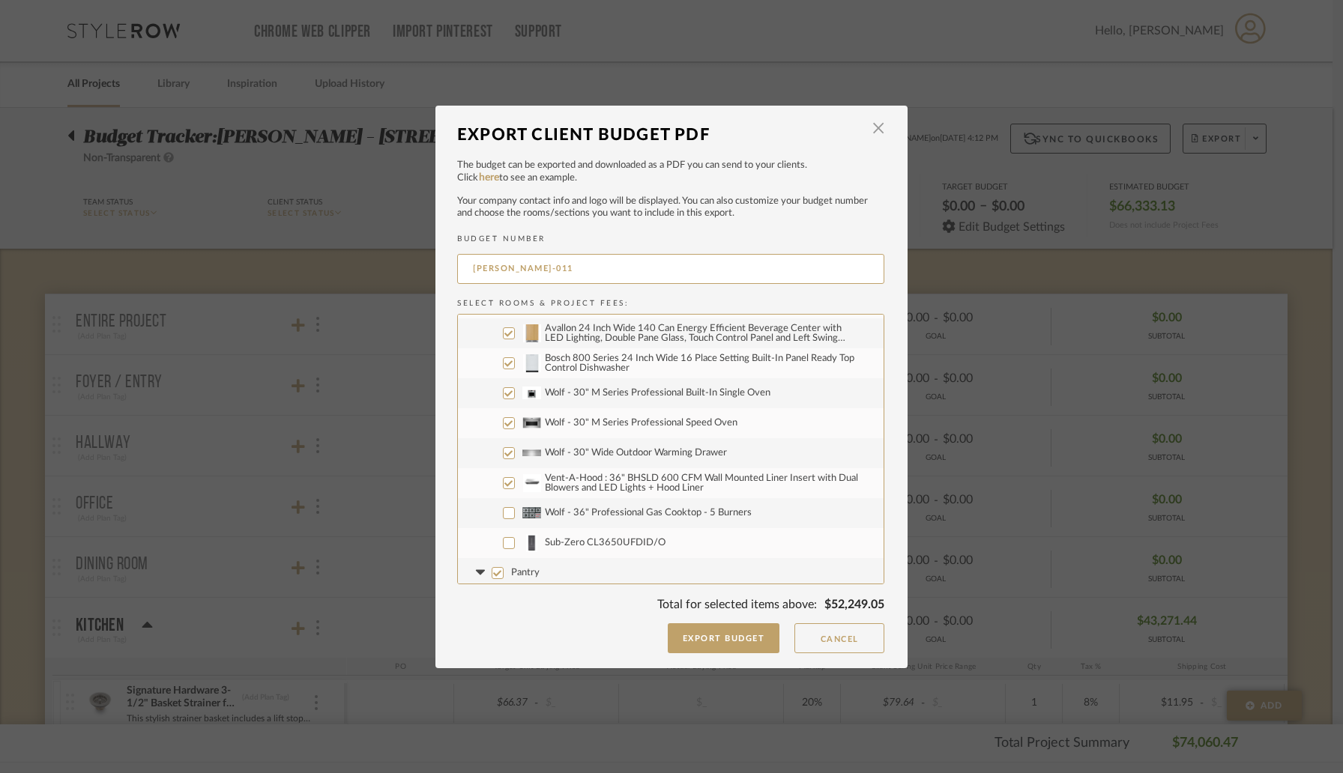
click at [504, 512] on input "Wolf - 36" Professional Gas Cooktop - 5 Burners" at bounding box center [509, 513] width 12 height 12
checkbox input "true"
click at [504, 548] on input "Sub-Zero CL3650UFDID/O" at bounding box center [509, 543] width 12 height 12
checkbox input "true"
click at [495, 568] on input "Pantry" at bounding box center [498, 573] width 12 height 12
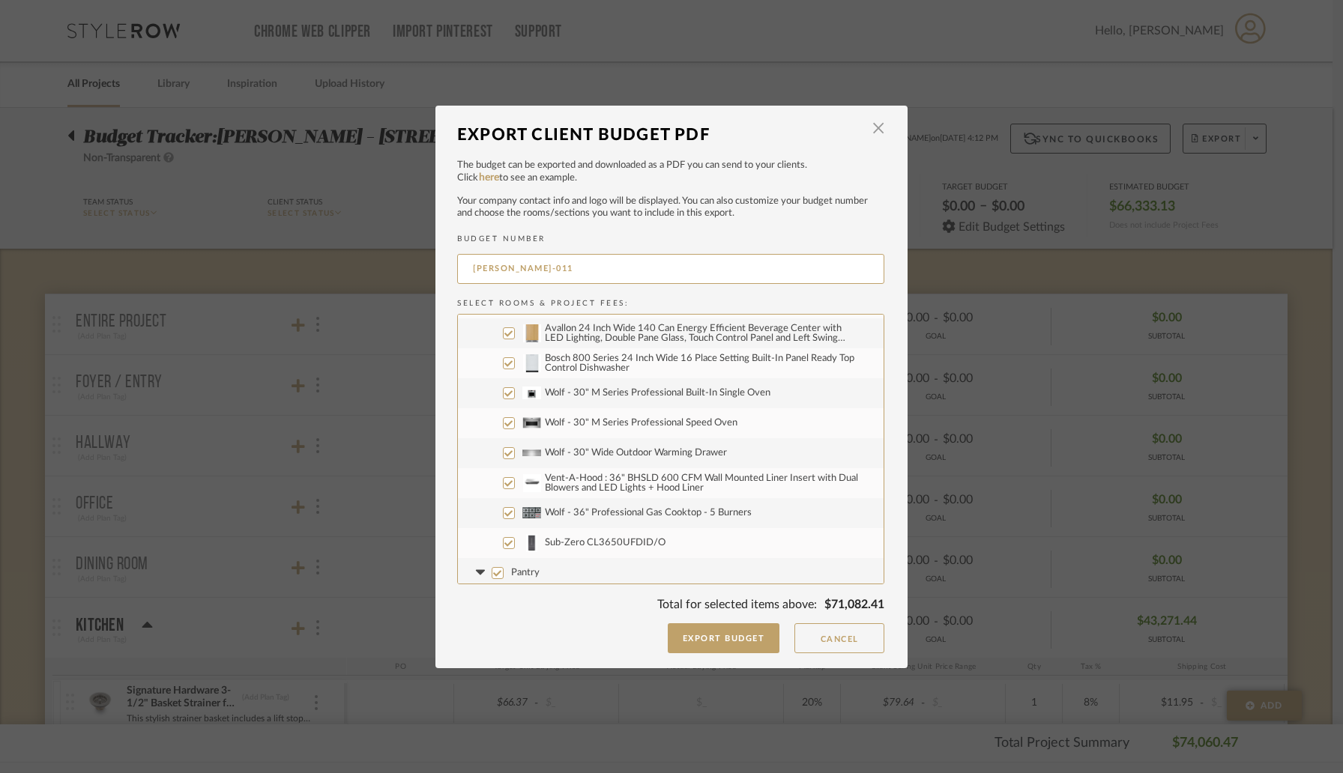
checkbox input "false"
click at [477, 570] on icon at bounding box center [479, 572] width 9 height 5
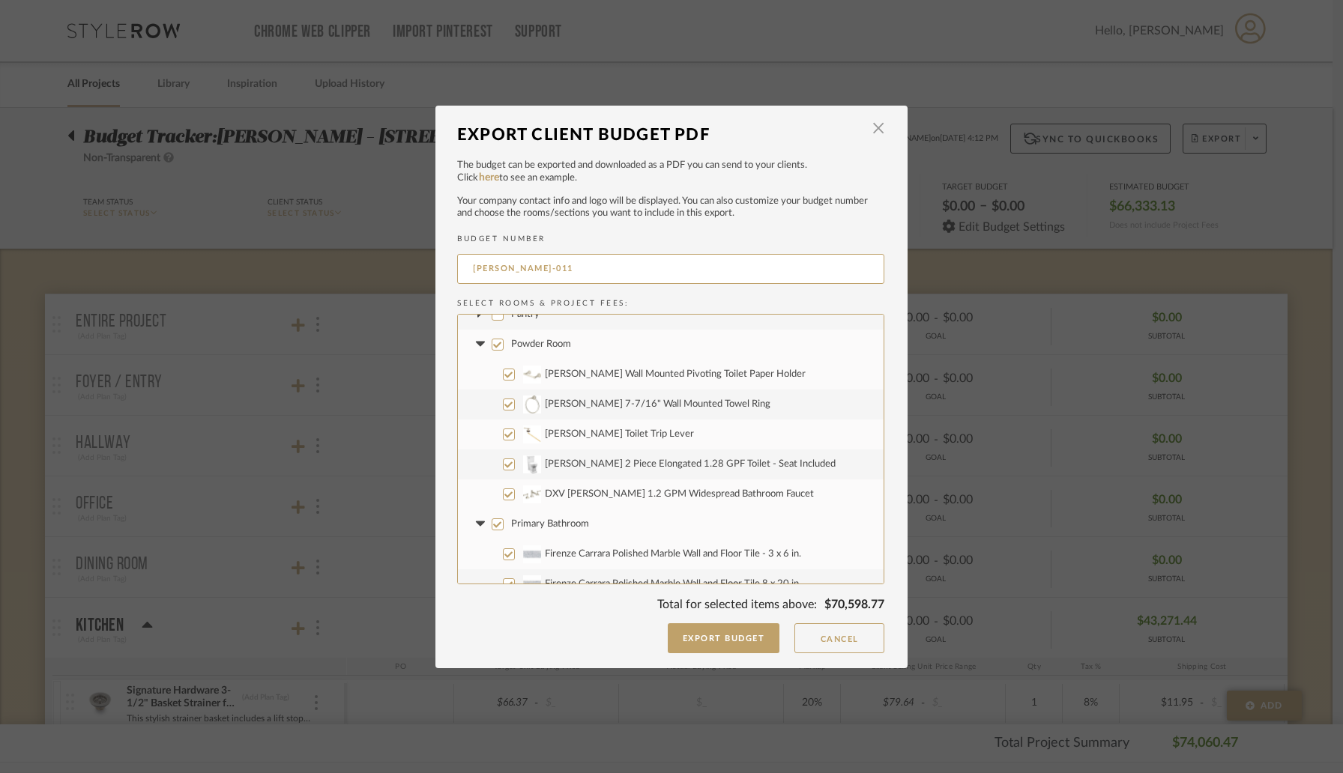
scroll to position [411, 0]
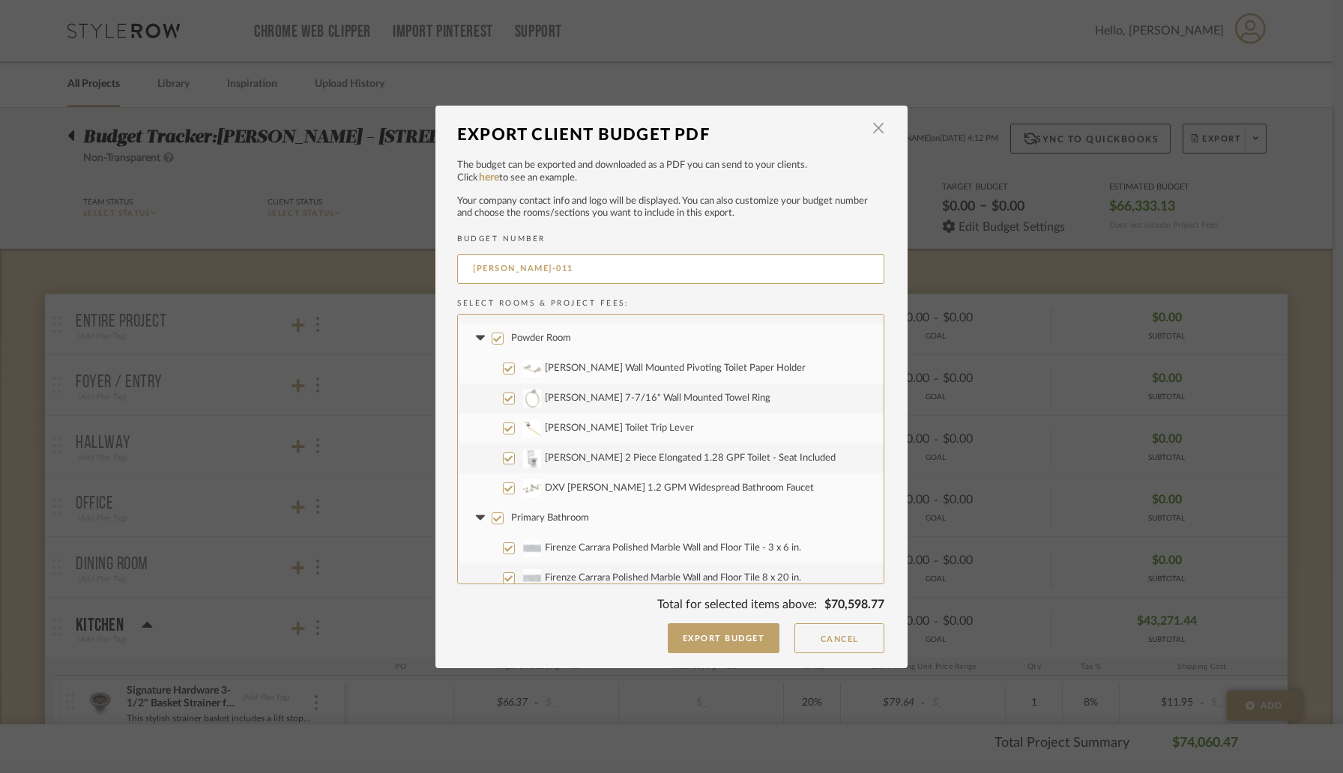
click at [492, 340] on input "Powder Room" at bounding box center [498, 339] width 12 height 12
checkbox input "false"
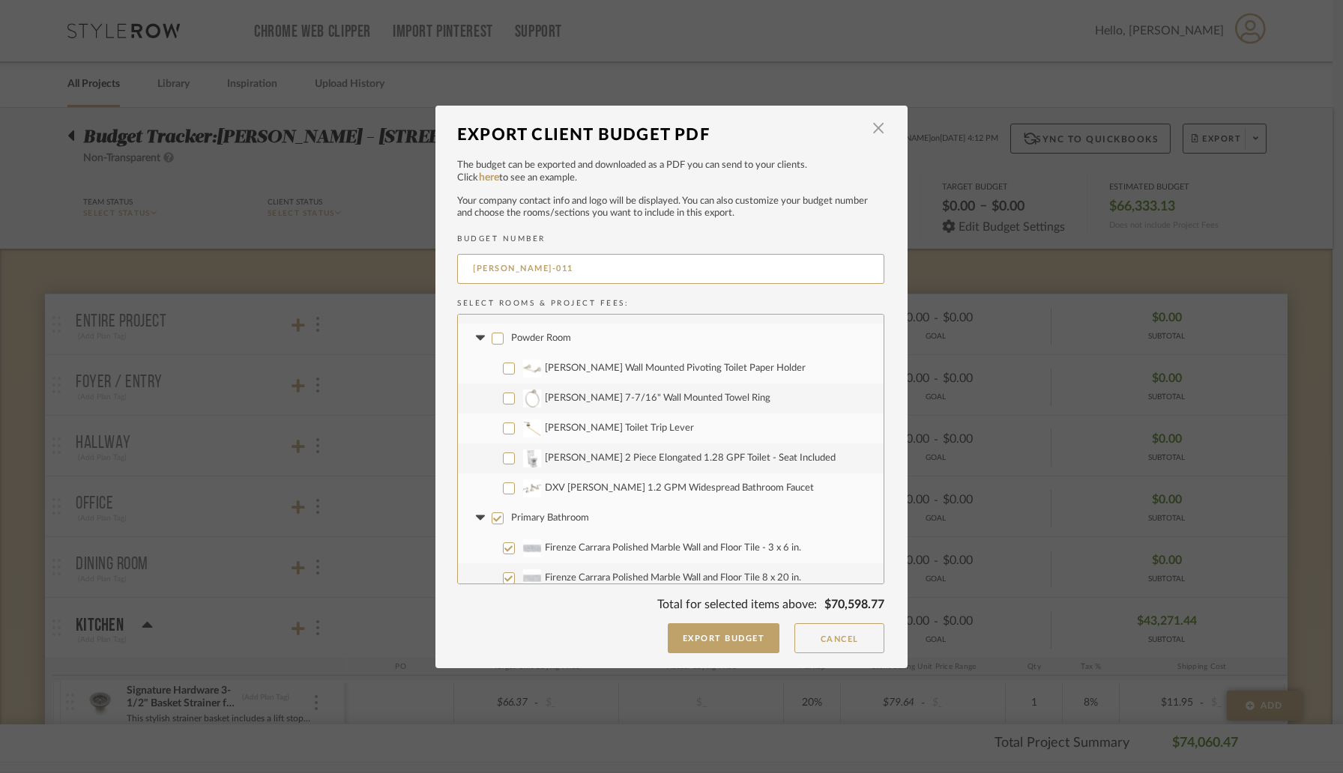
checkbox input "false"
click at [475, 337] on icon at bounding box center [479, 338] width 9 height 5
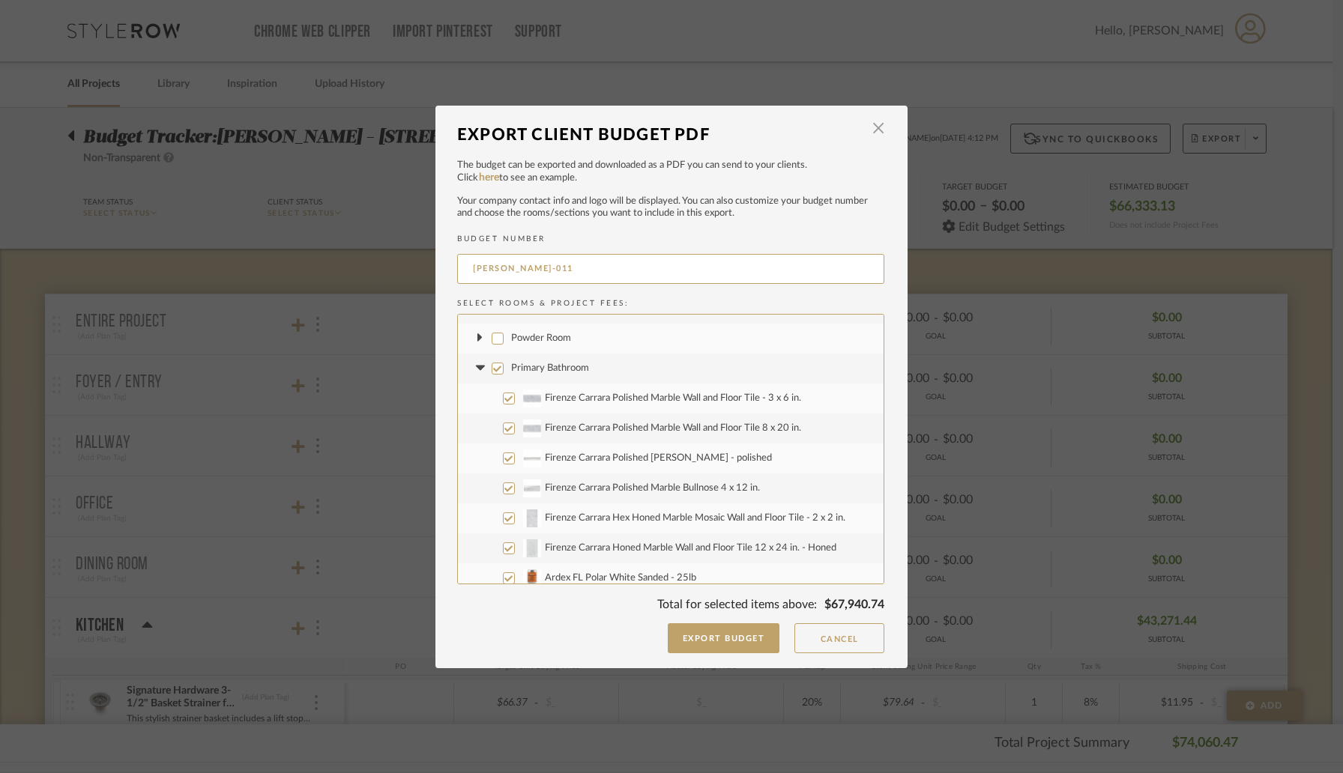
click at [492, 369] on input "Primary Bathroom" at bounding box center [498, 369] width 12 height 12
checkbox input "false"
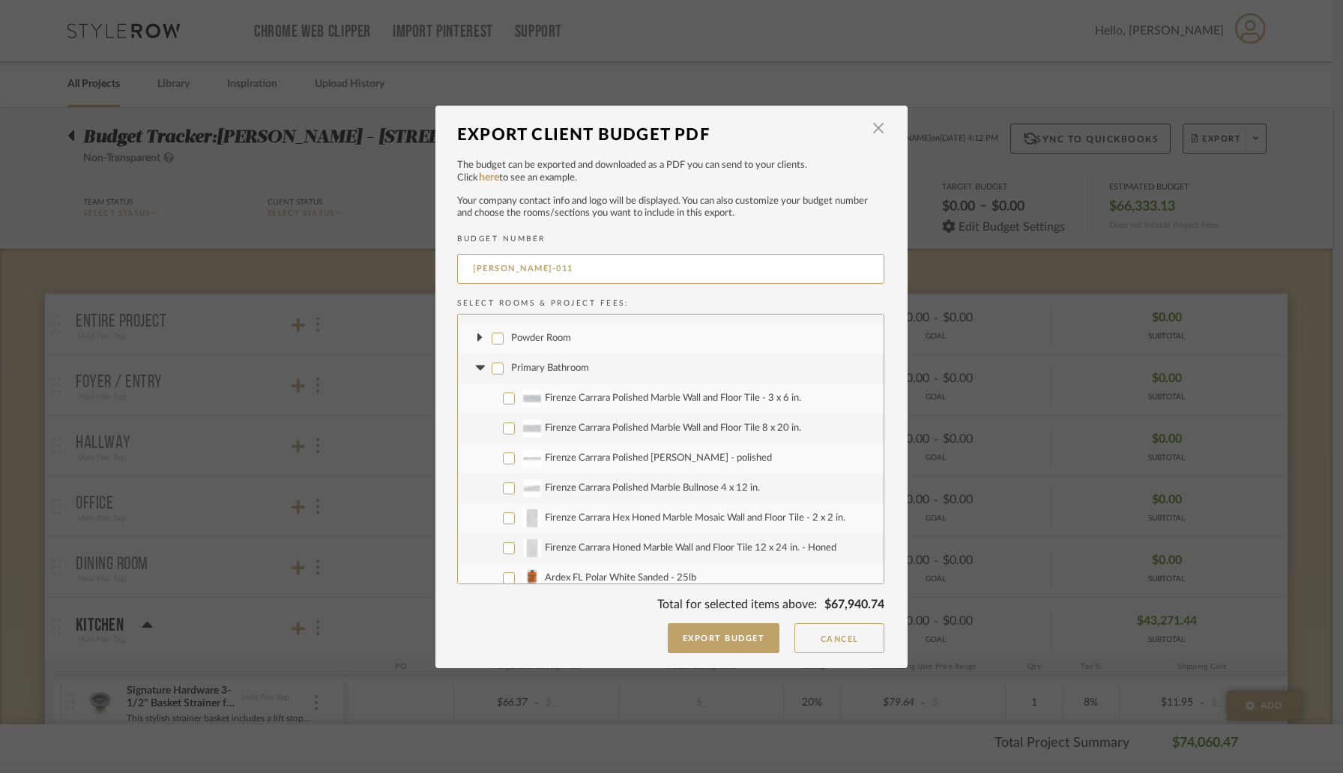
checkbox input "false"
click at [476, 368] on icon at bounding box center [479, 368] width 9 height 5
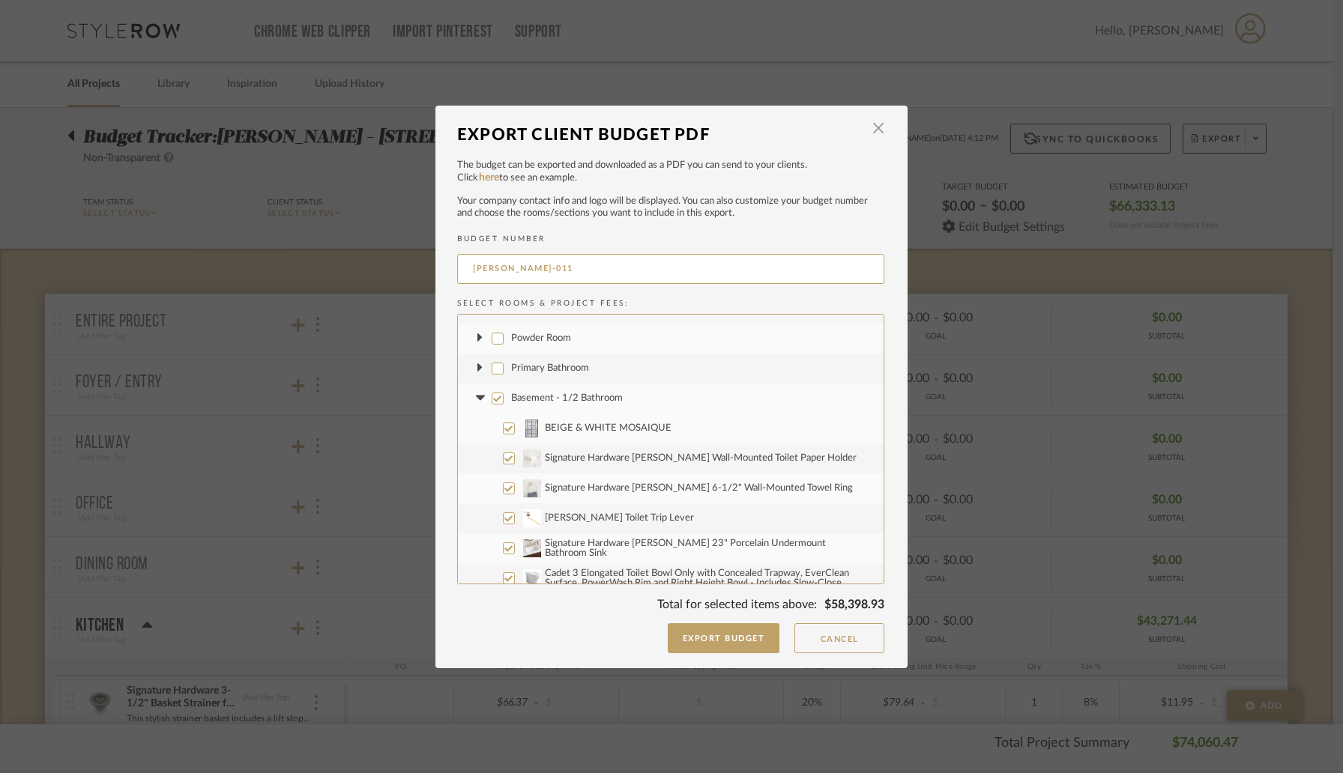
click at [492, 395] on input "Basement - 1/2 Bathroom" at bounding box center [498, 399] width 12 height 12
checkbox input "false"
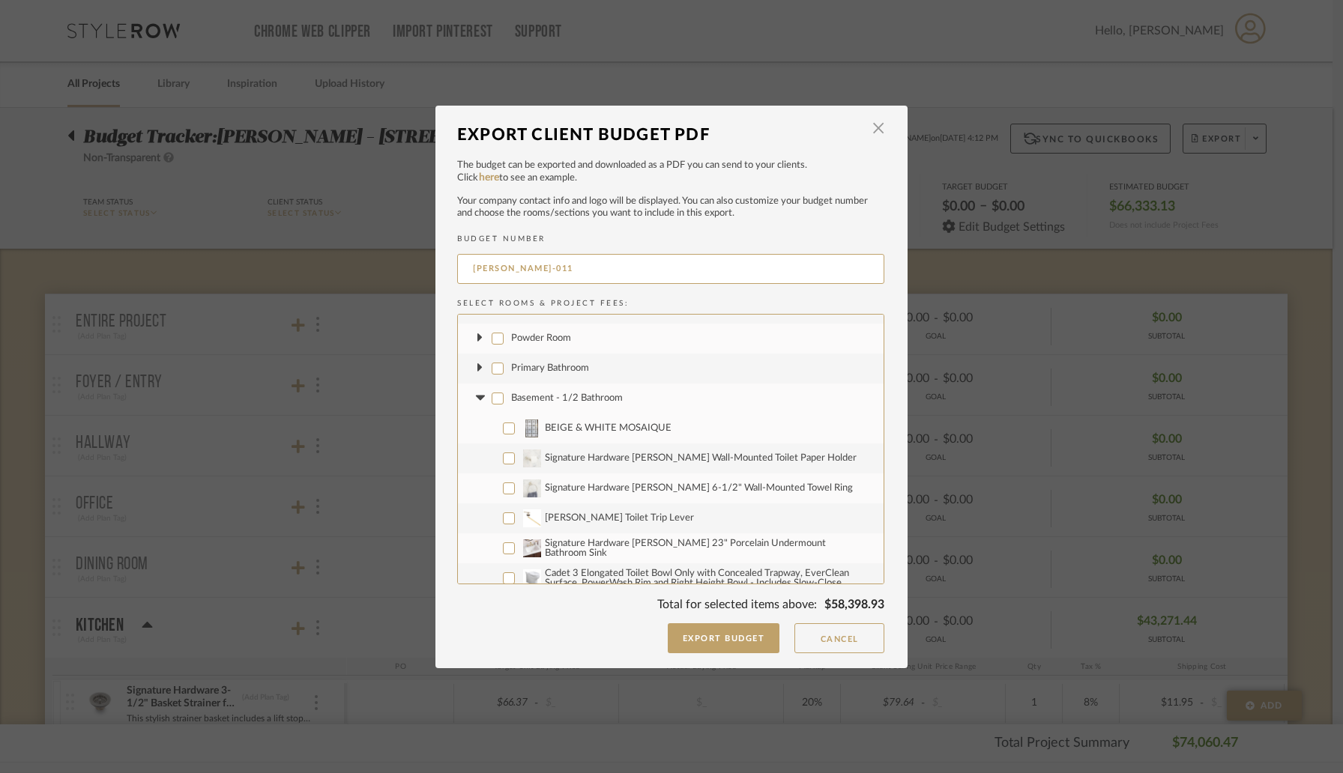
checkbox input "false"
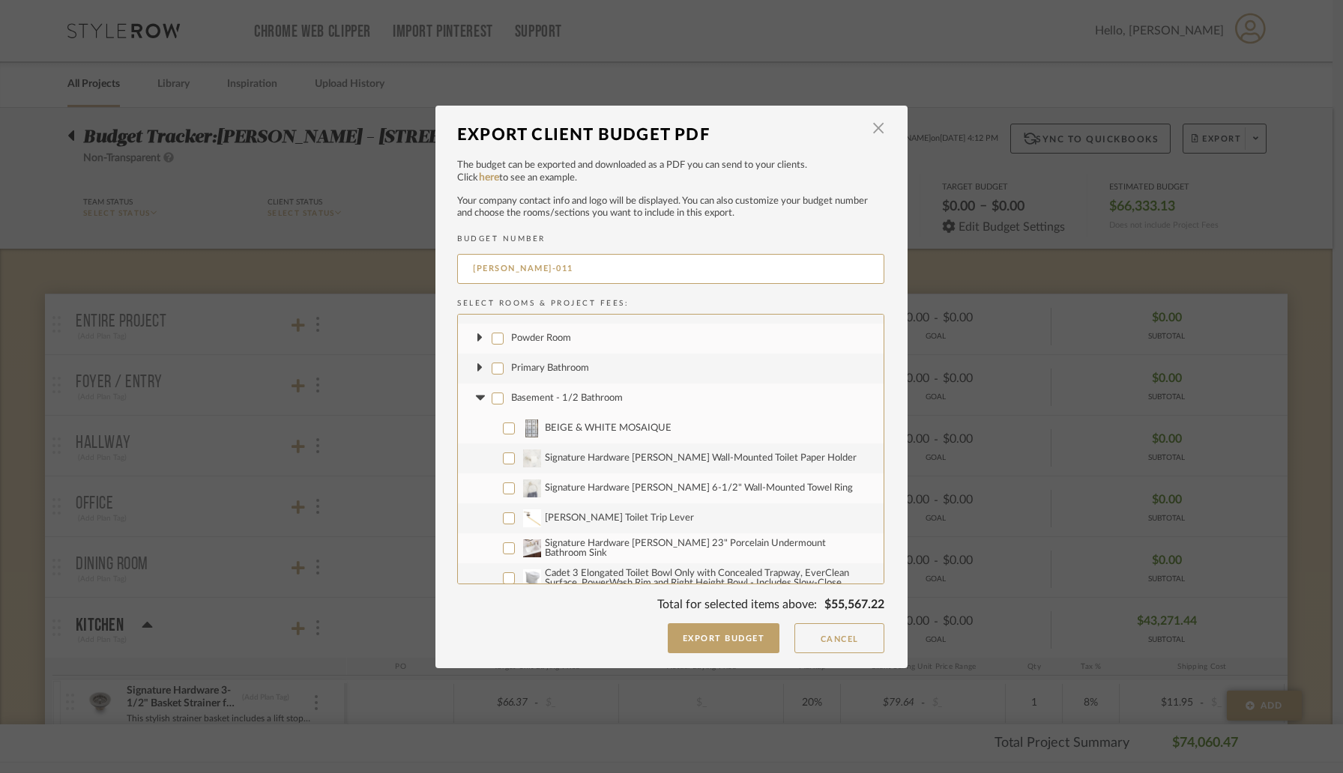
click at [477, 399] on icon at bounding box center [480, 399] width 16 height 6
click at [493, 430] on input "Ensuite 1 - Small (Boys)" at bounding box center [498, 429] width 12 height 12
checkbox input "false"
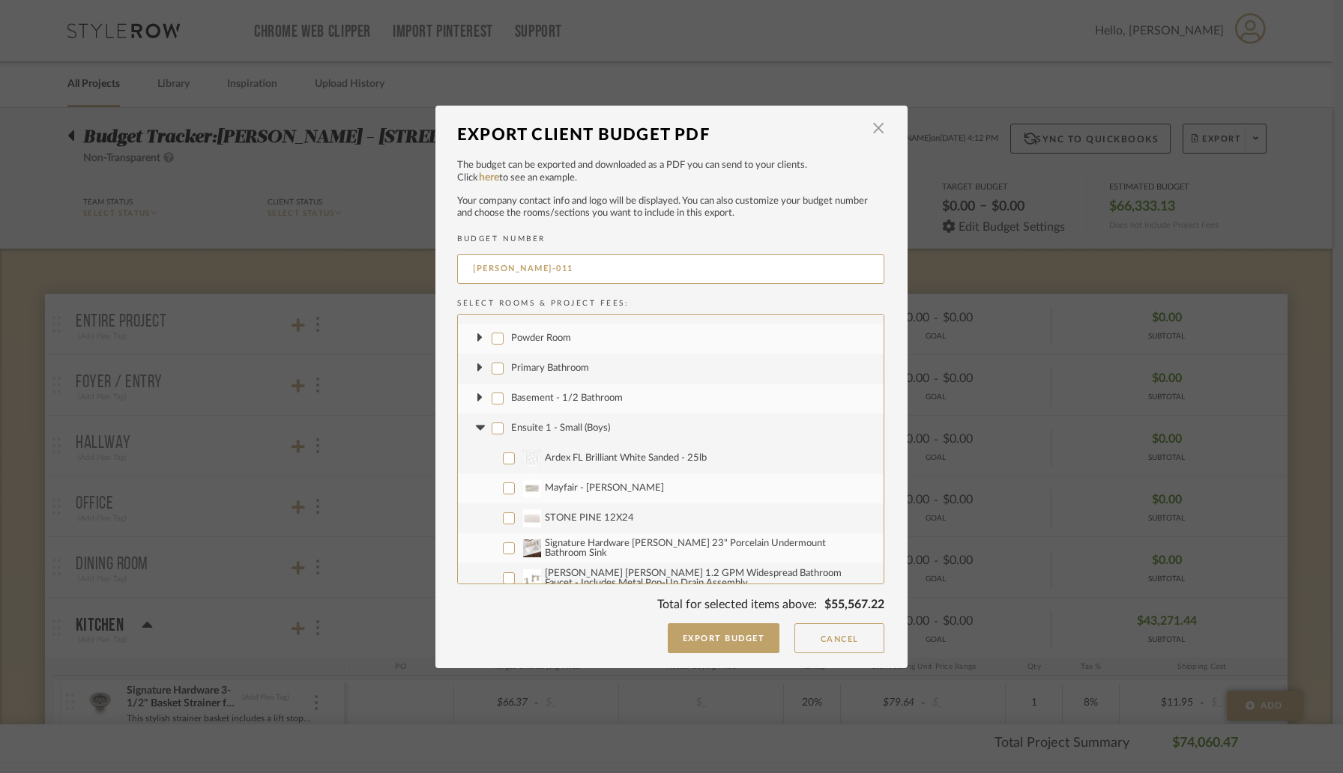
checkbox input "false"
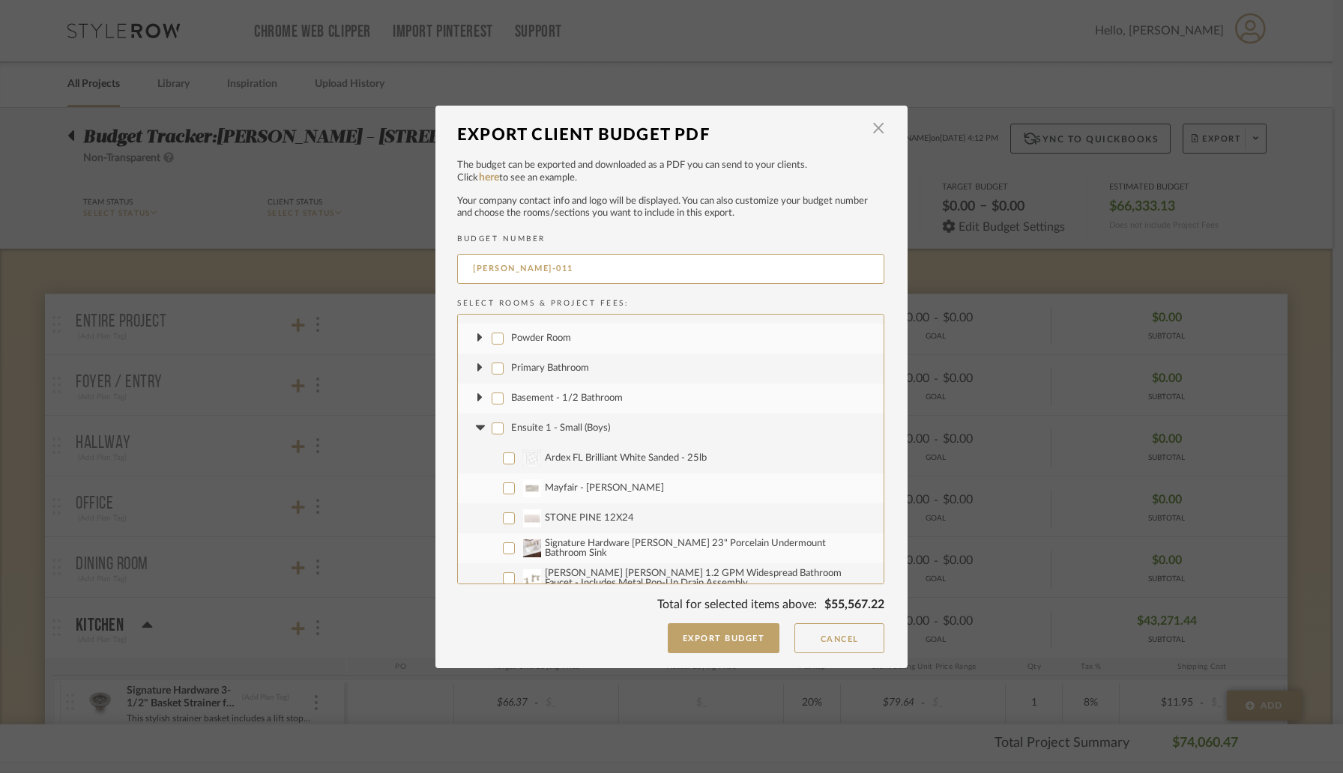
checkbox input "false"
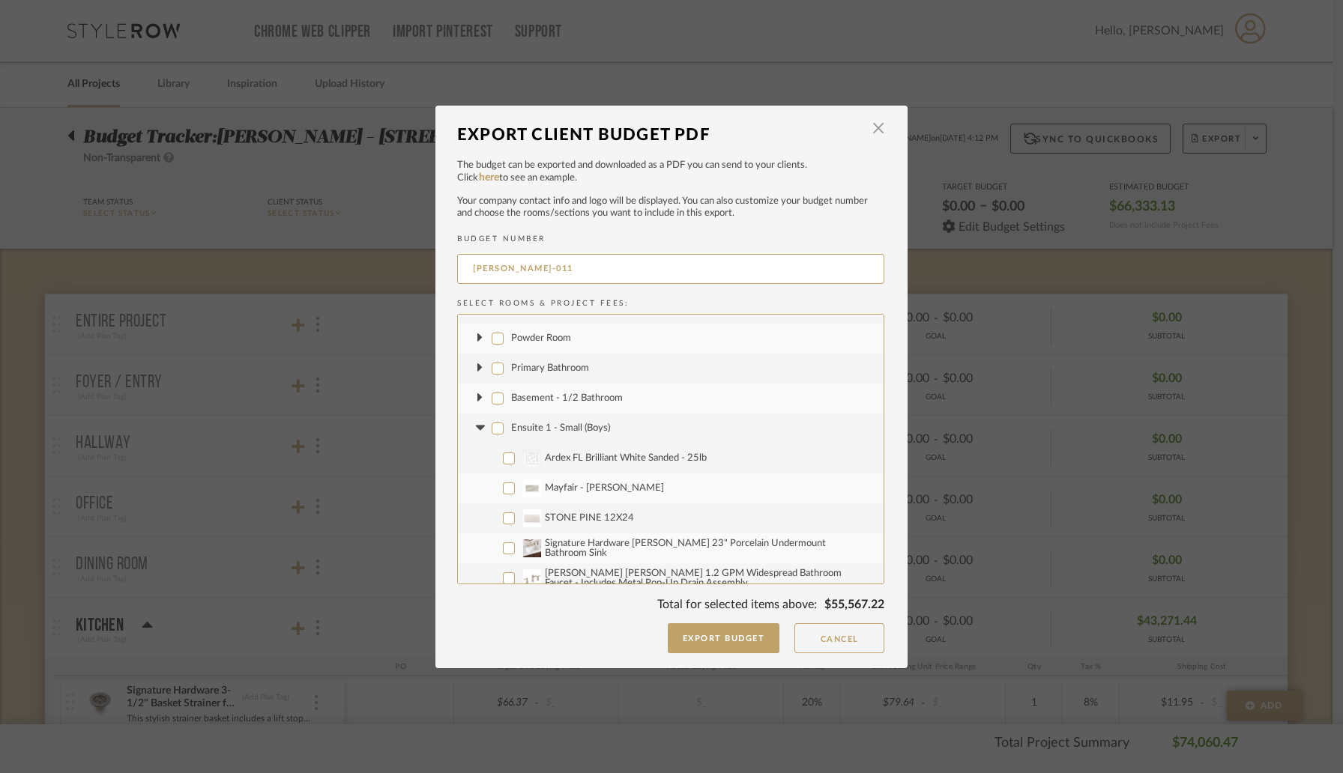
checkbox input "false"
click at [477, 429] on icon at bounding box center [480, 429] width 16 height 6
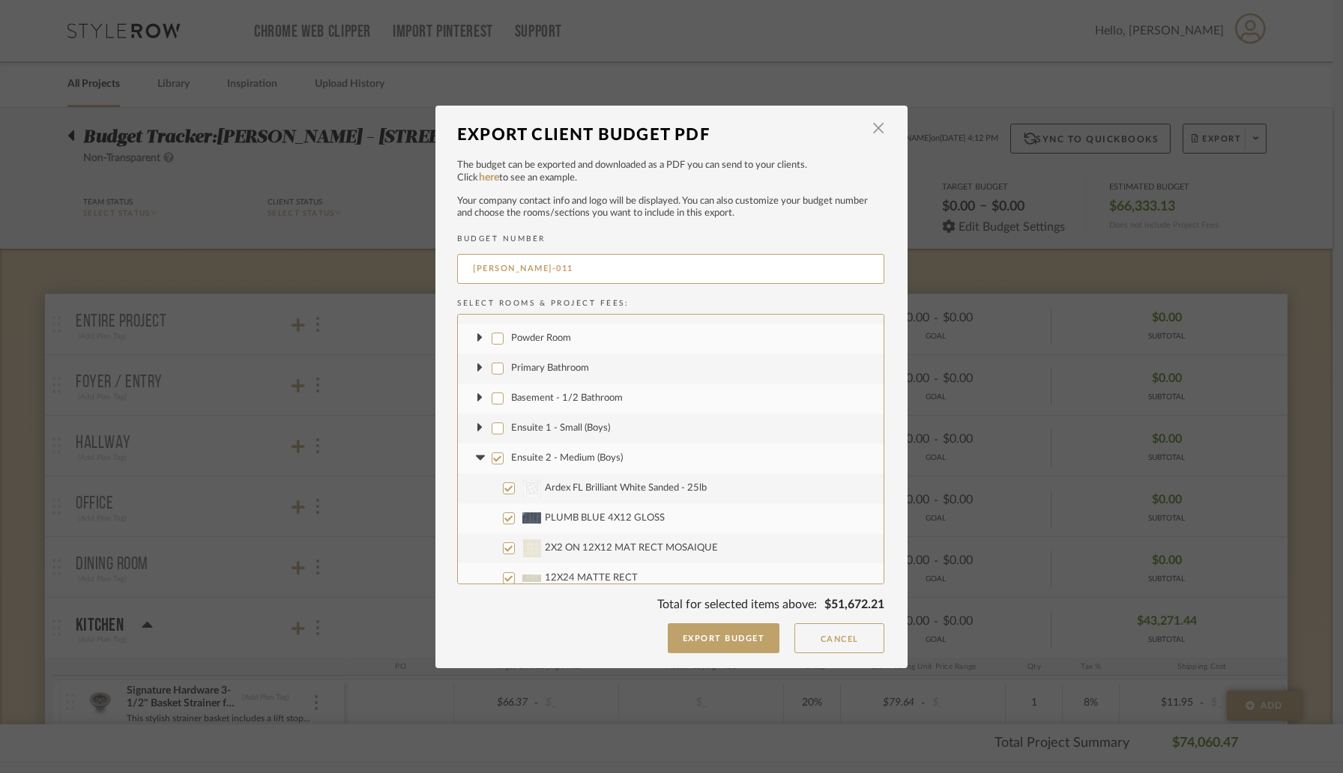
click at [492, 457] on input "Ensuite 2 - Medium (Boys)" at bounding box center [498, 459] width 12 height 12
checkbox input "false"
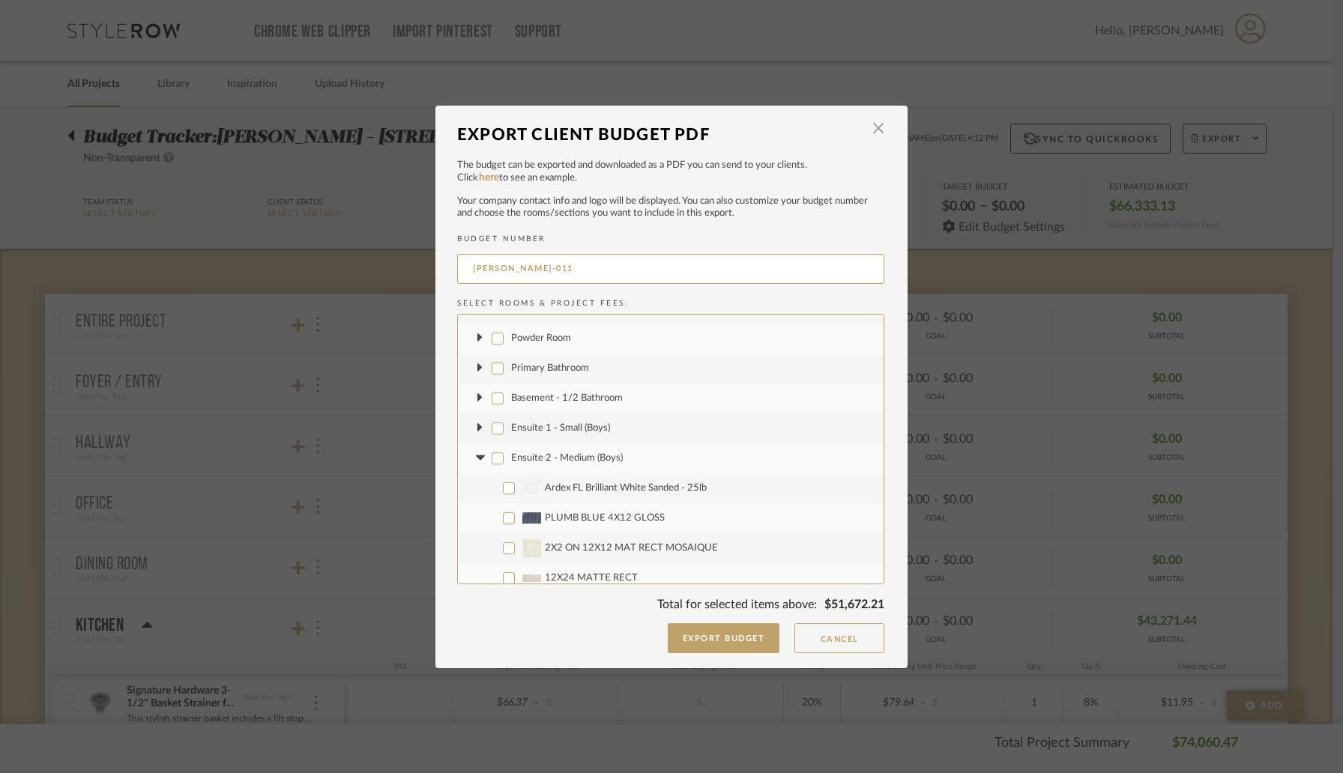
checkbox input "false"
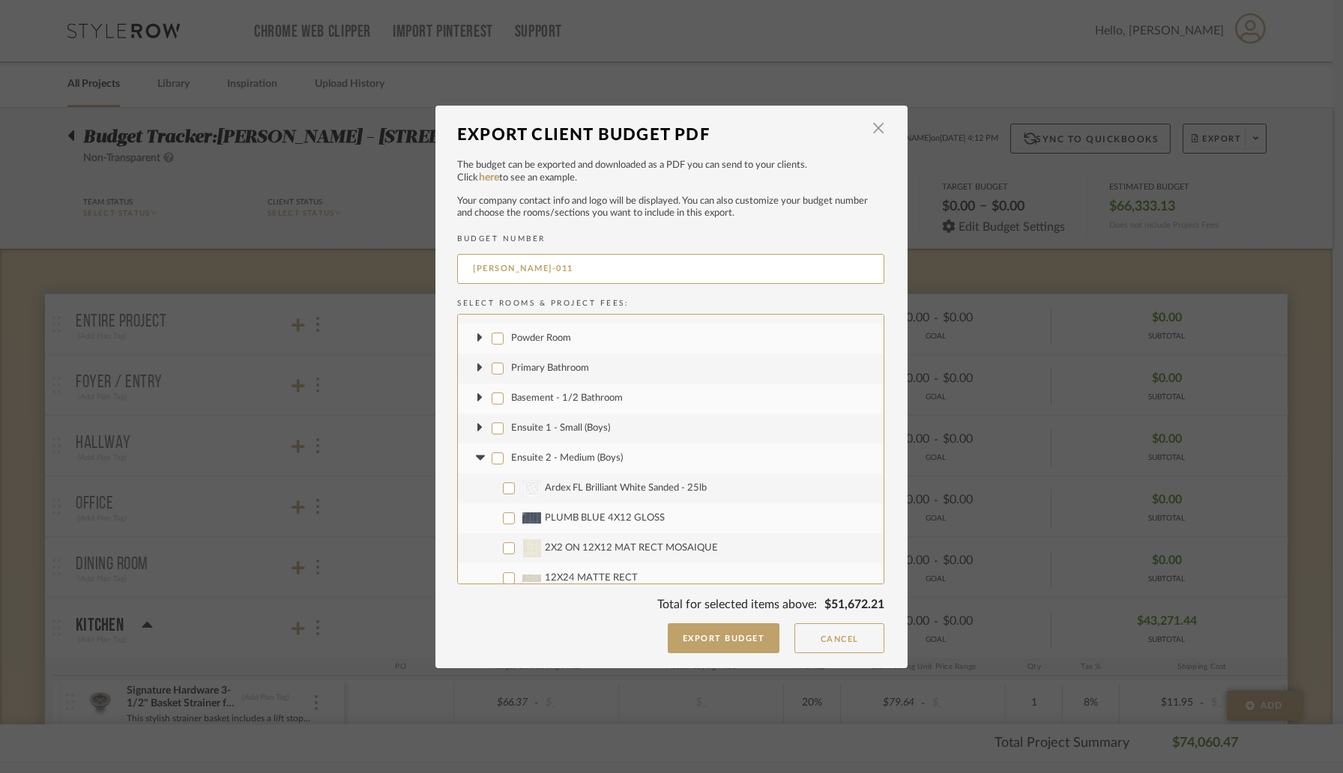
checkbox input "false"
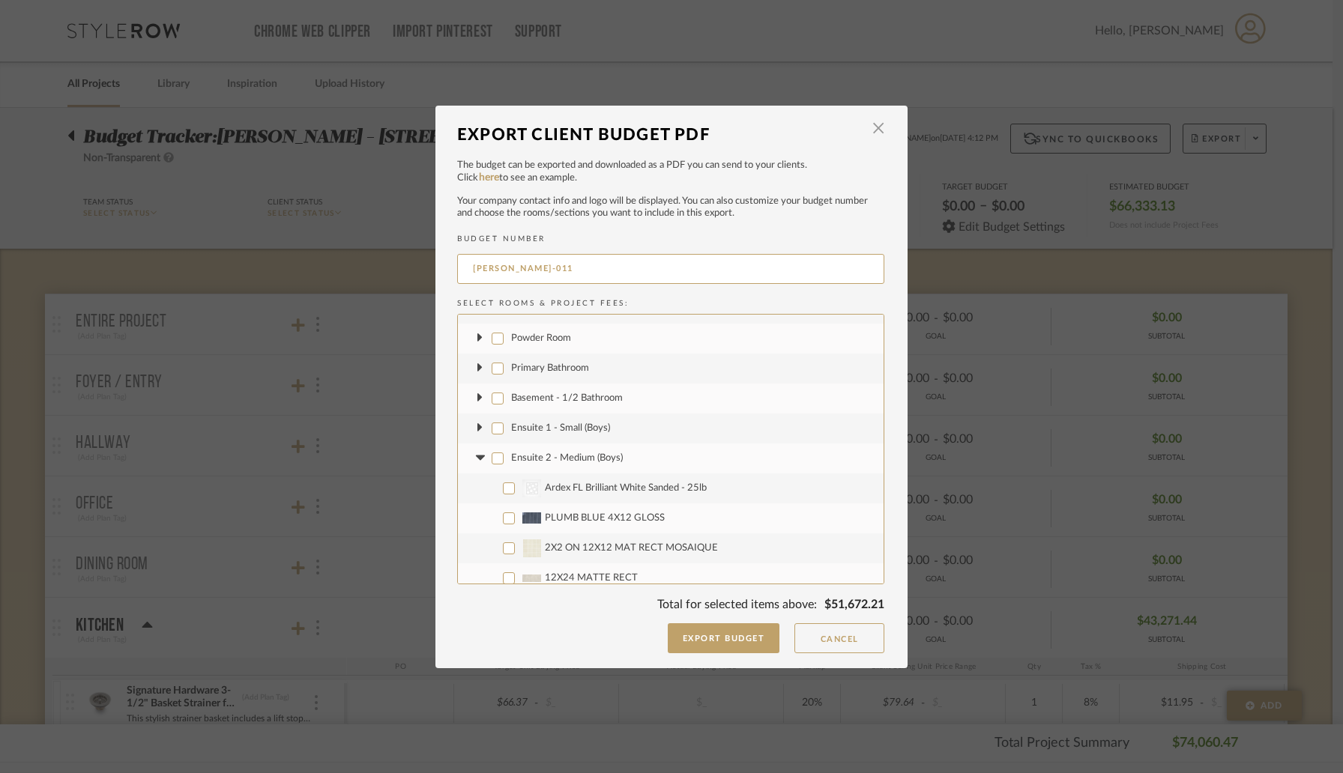
checkbox input "false"
click at [477, 457] on icon at bounding box center [479, 458] width 9 height 5
click at [495, 491] on input "Ensuite 3 - Large (Girls)" at bounding box center [498, 489] width 12 height 12
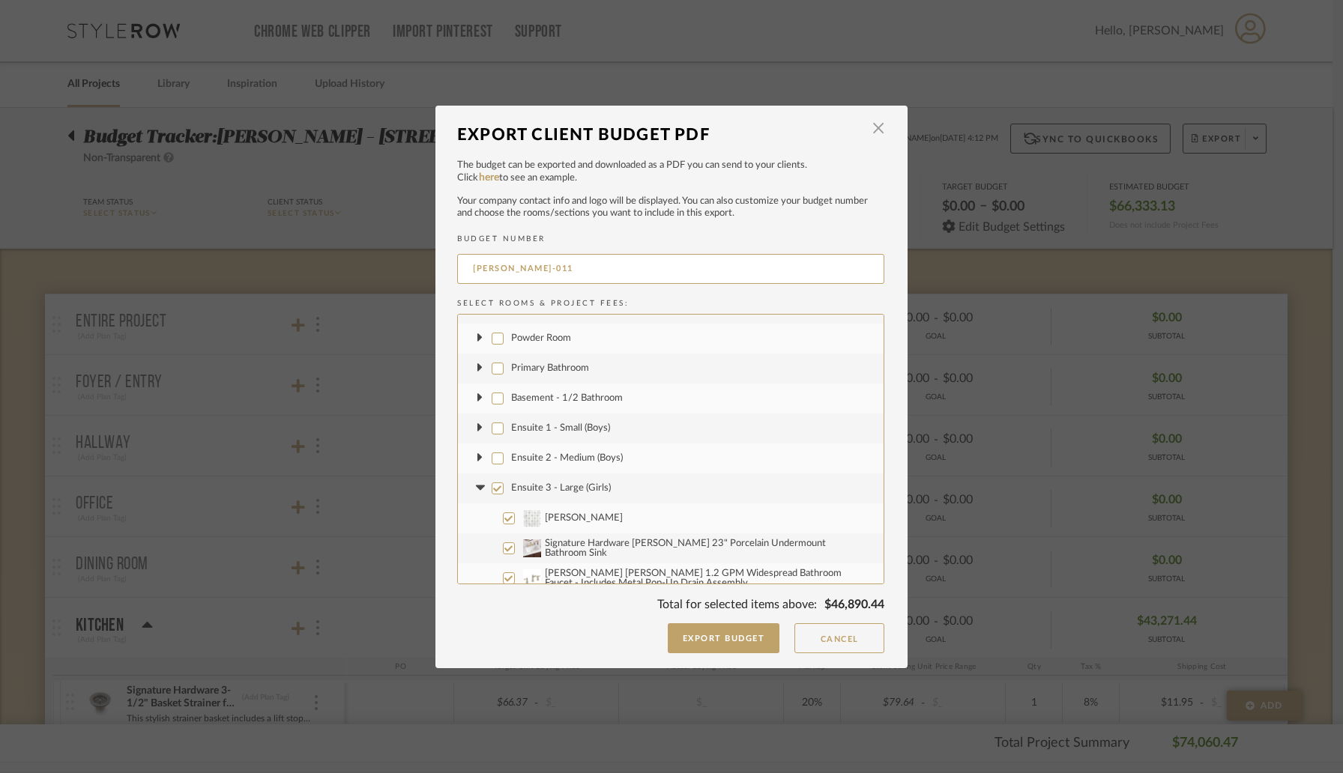
checkbox input "false"
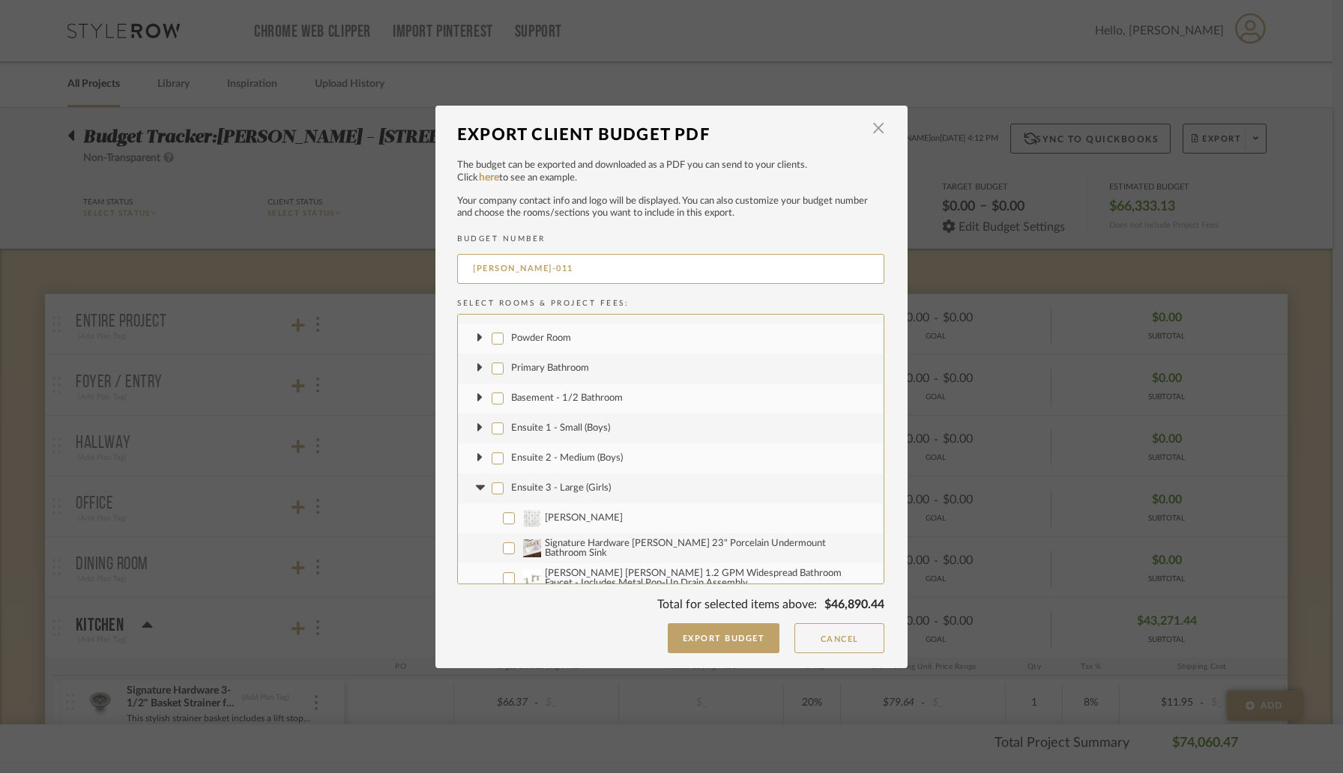
checkbox input "false"
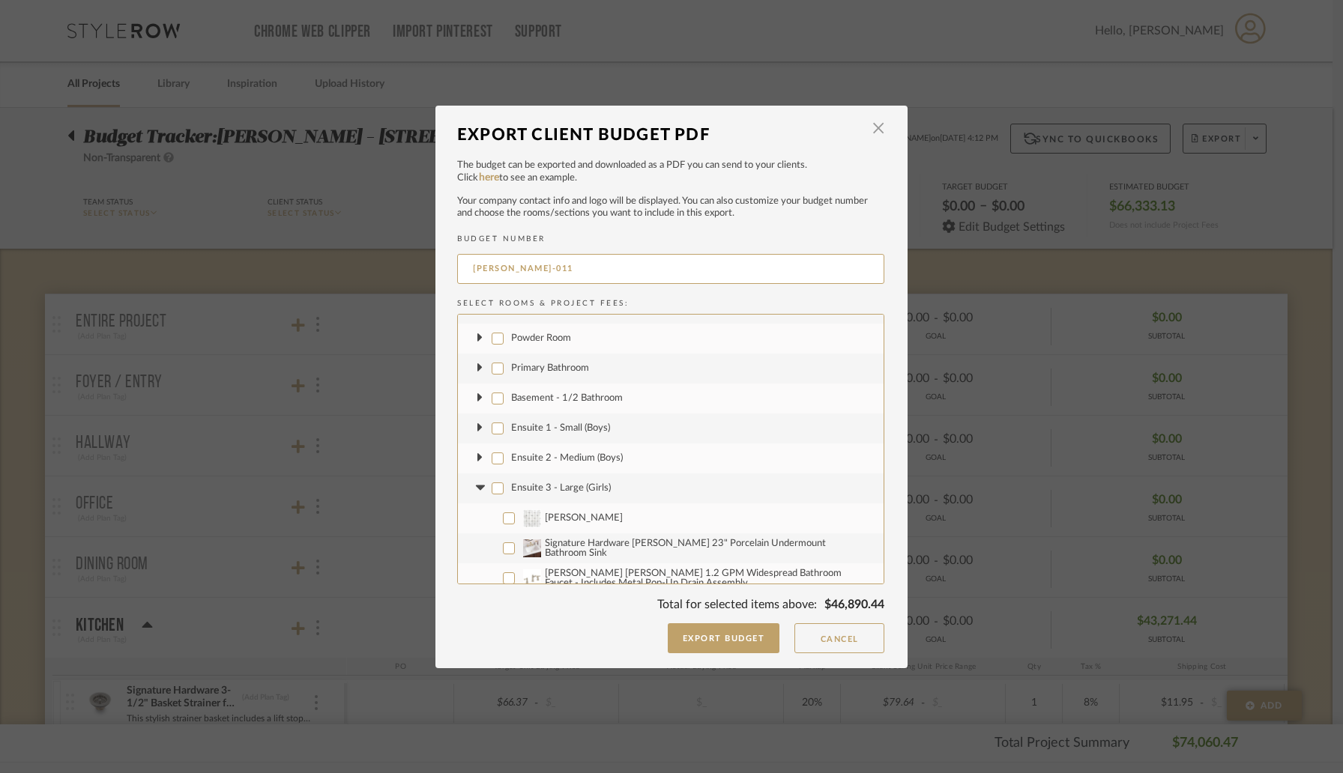
checkbox input "false"
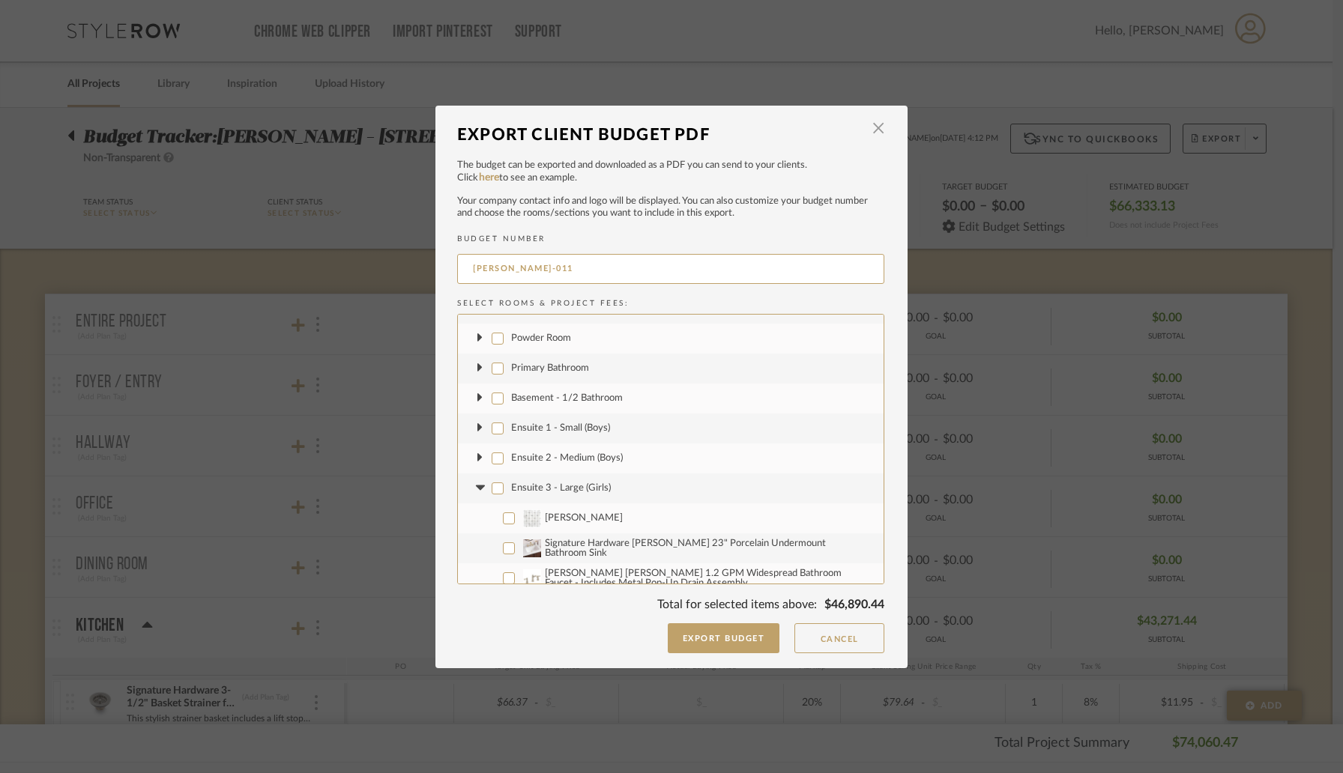
checkbox input "false"
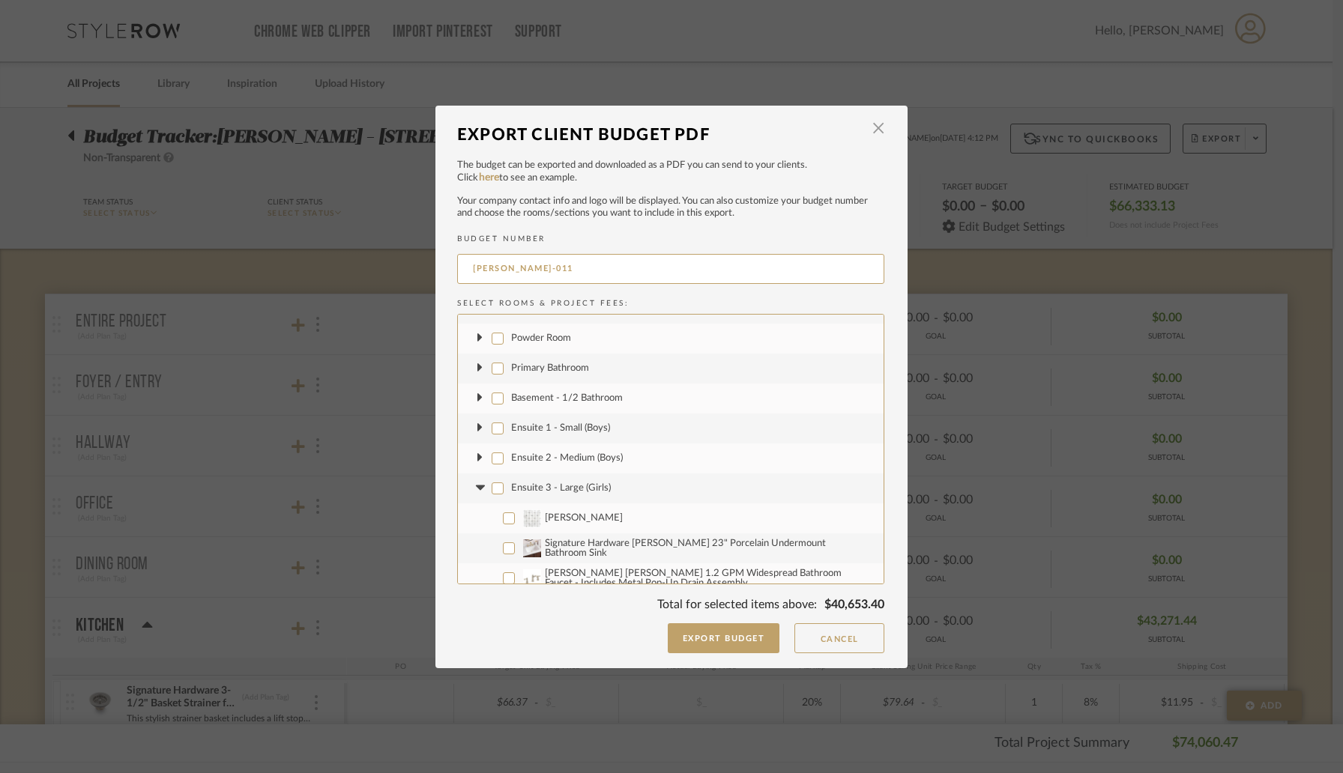
click at [475, 489] on icon at bounding box center [479, 488] width 9 height 5
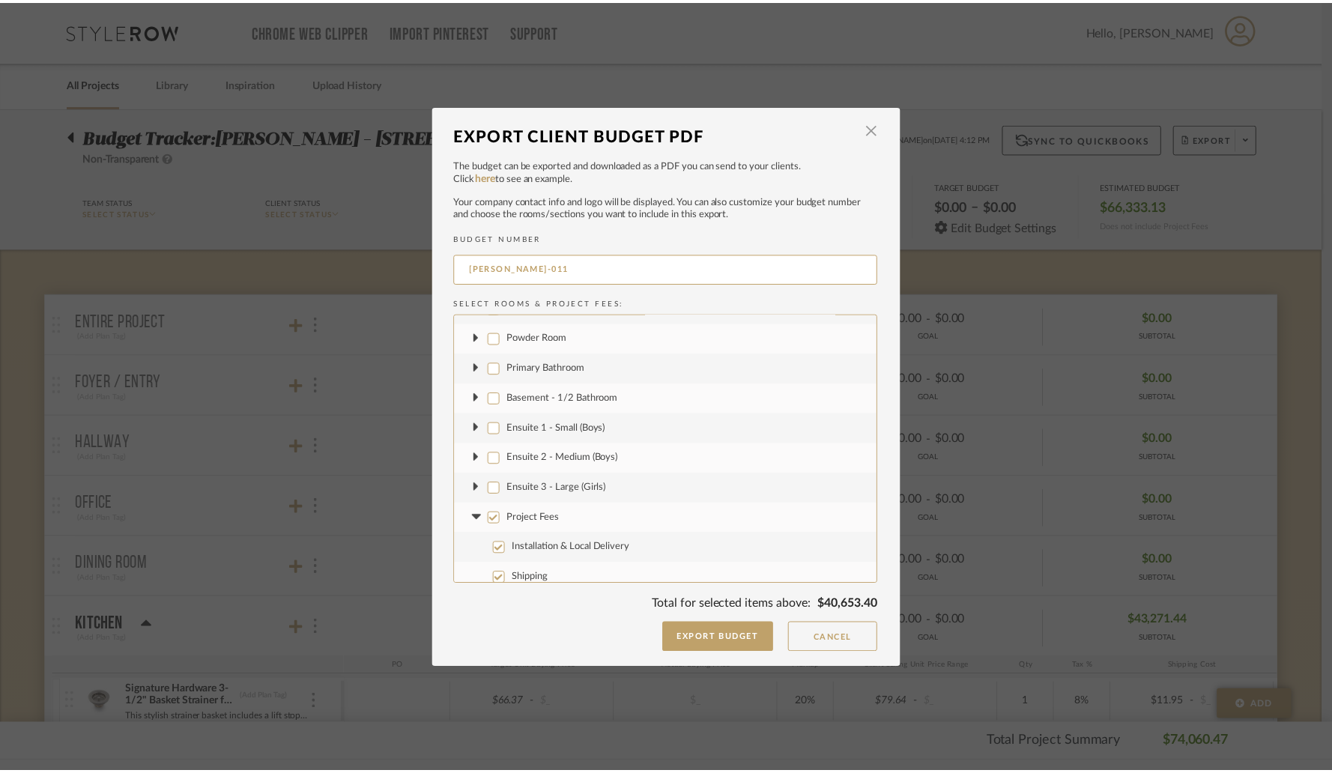
scroll to position [420, 0]
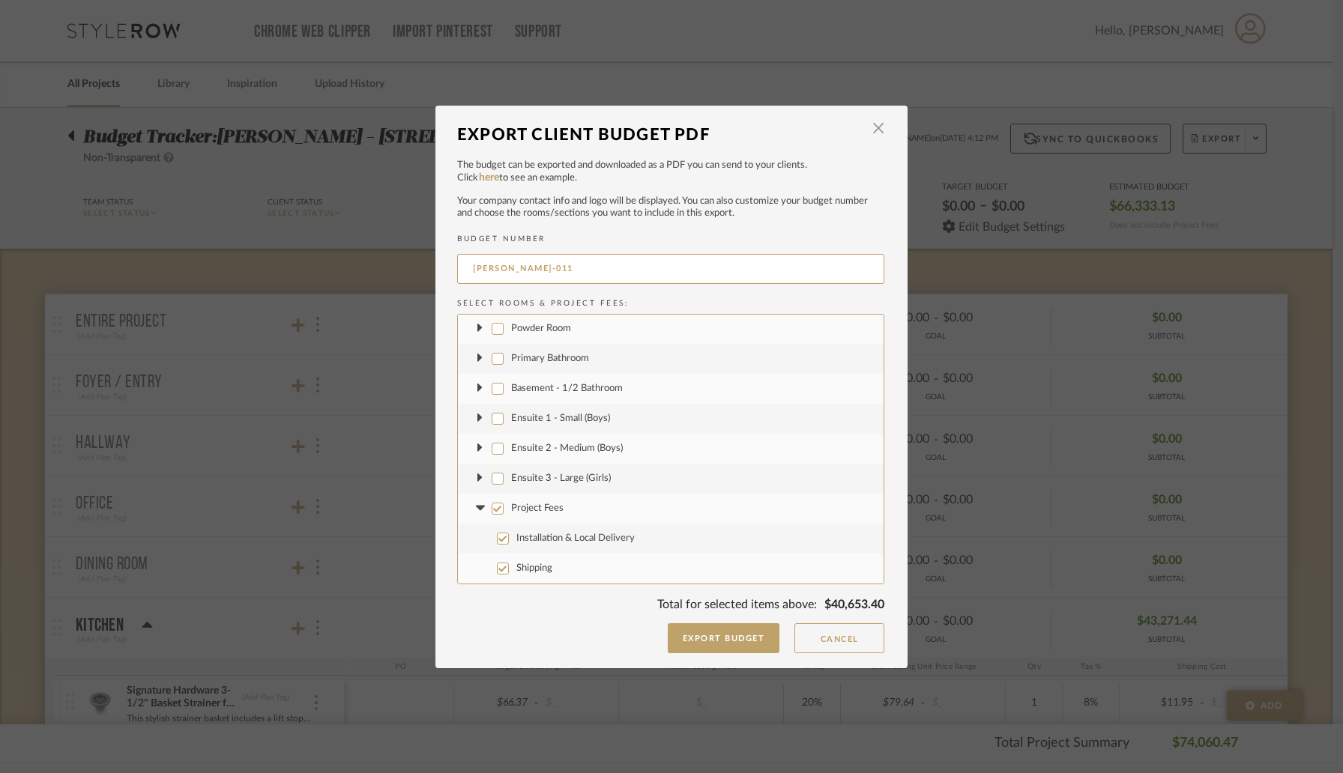
click at [497, 540] on input "Installation & Local Delivery" at bounding box center [503, 539] width 12 height 12
checkbox input "false"
click at [720, 639] on button "Export Budget" at bounding box center [724, 638] width 112 height 30
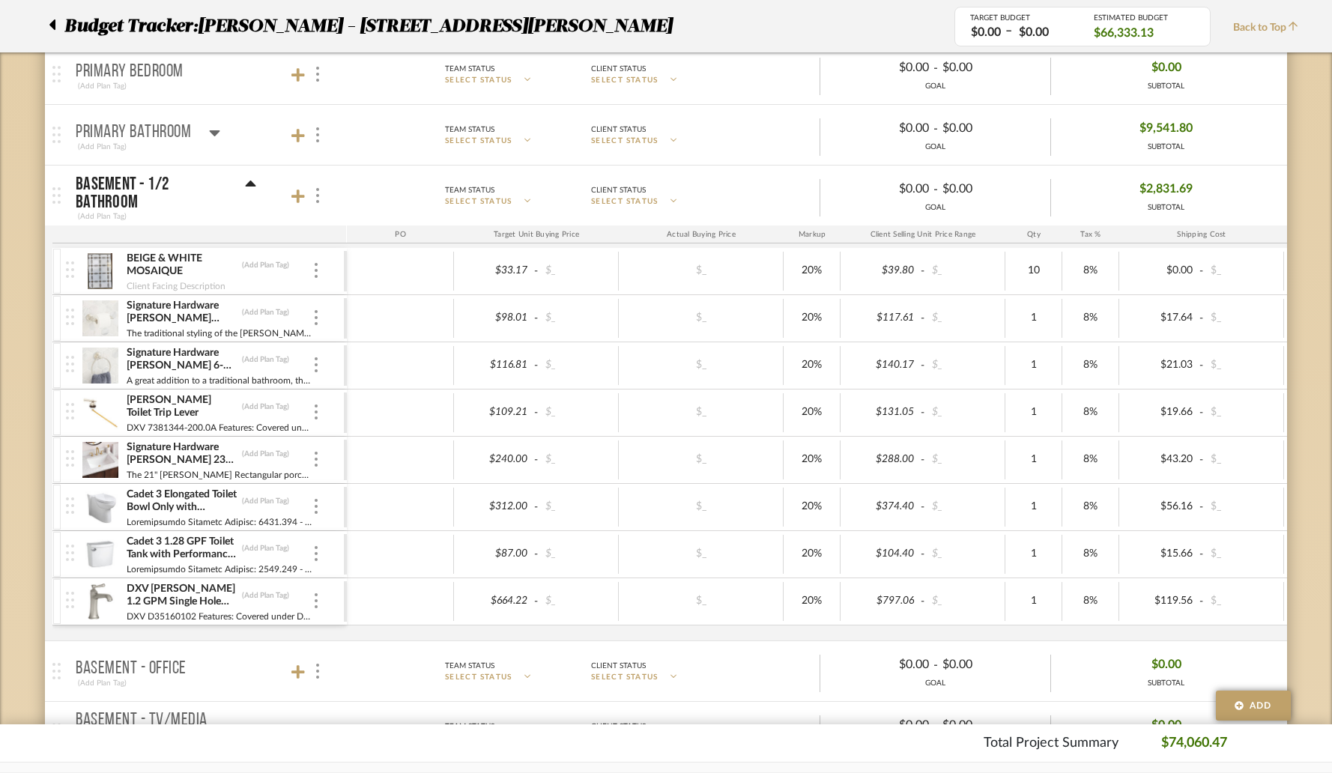
scroll to position [1371, 0]
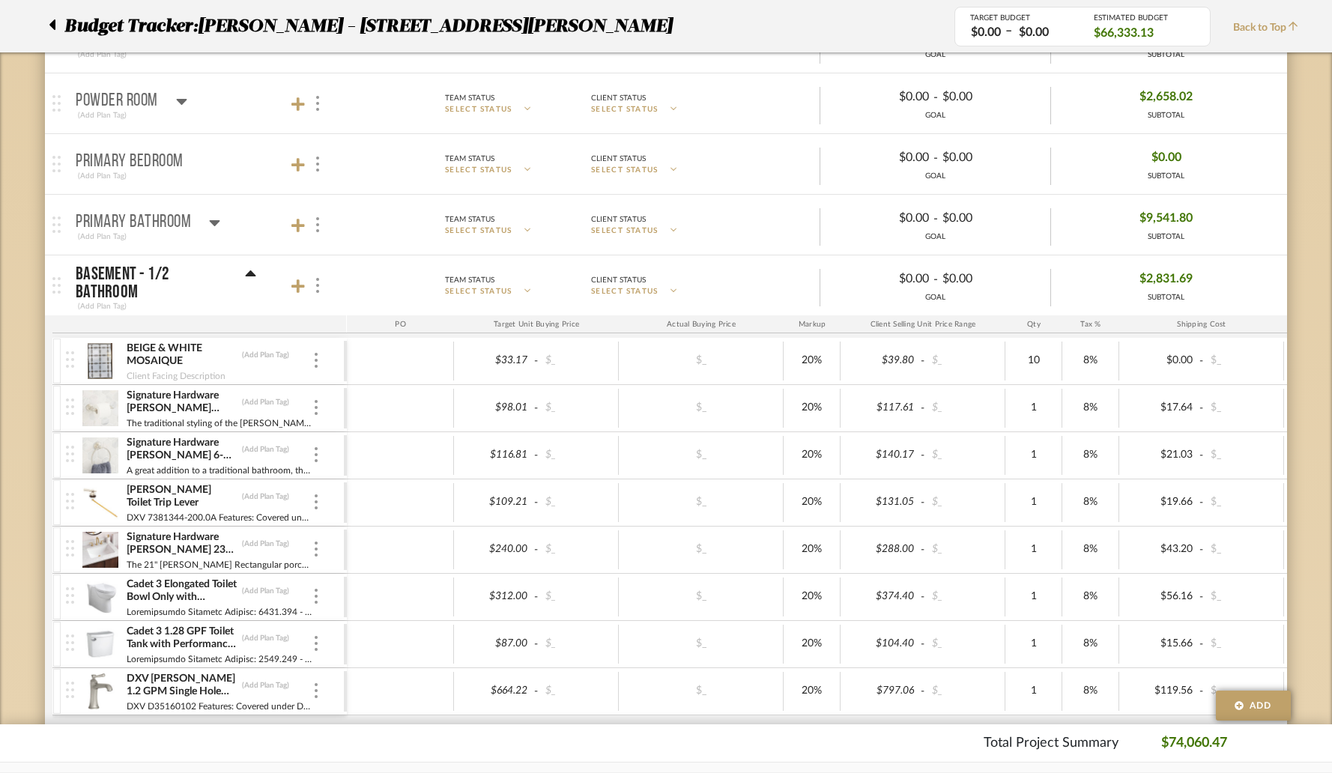
click at [259, 277] on mat-panel-title "Basement - 1/2 Bathroom (Add Plan Tag)" at bounding box center [208, 286] width 264 height 55
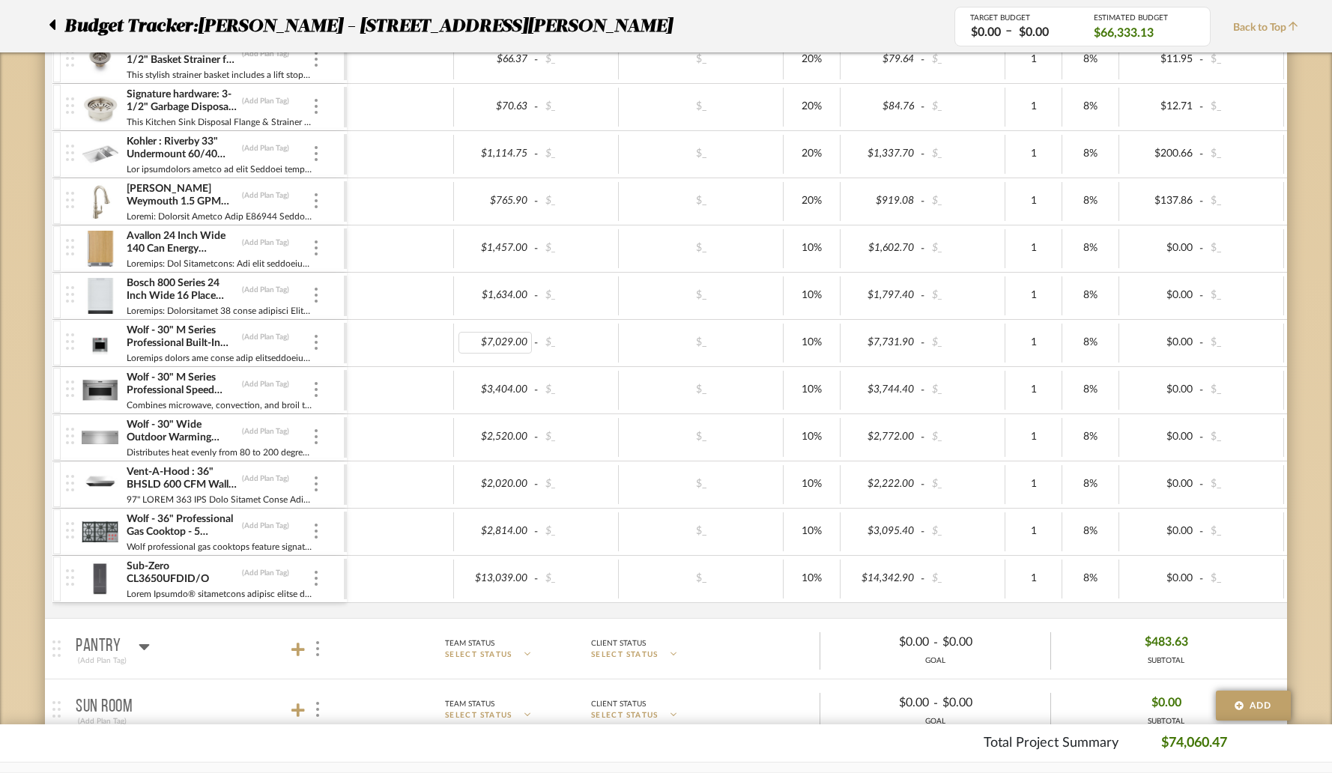
scroll to position [0, 0]
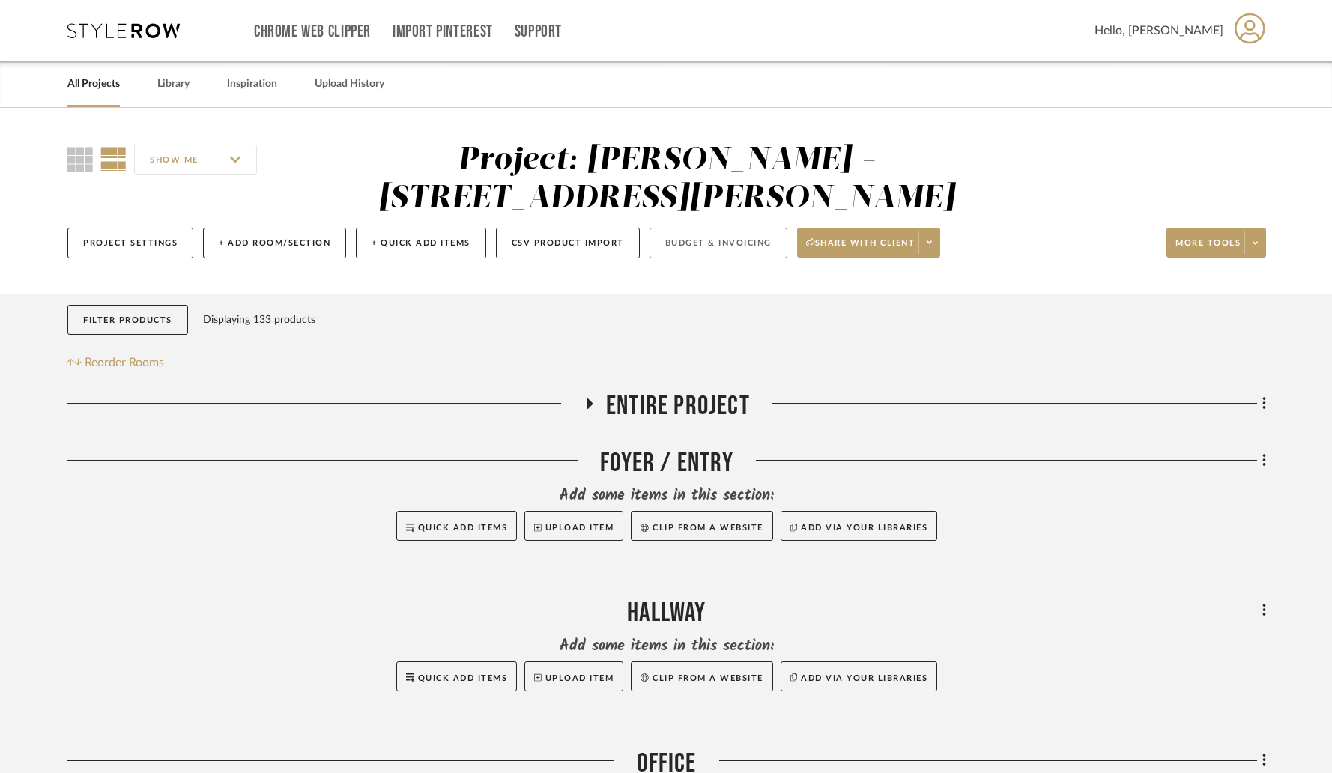
click at [691, 228] on button "Budget & Invoicing" at bounding box center [719, 243] width 138 height 31
